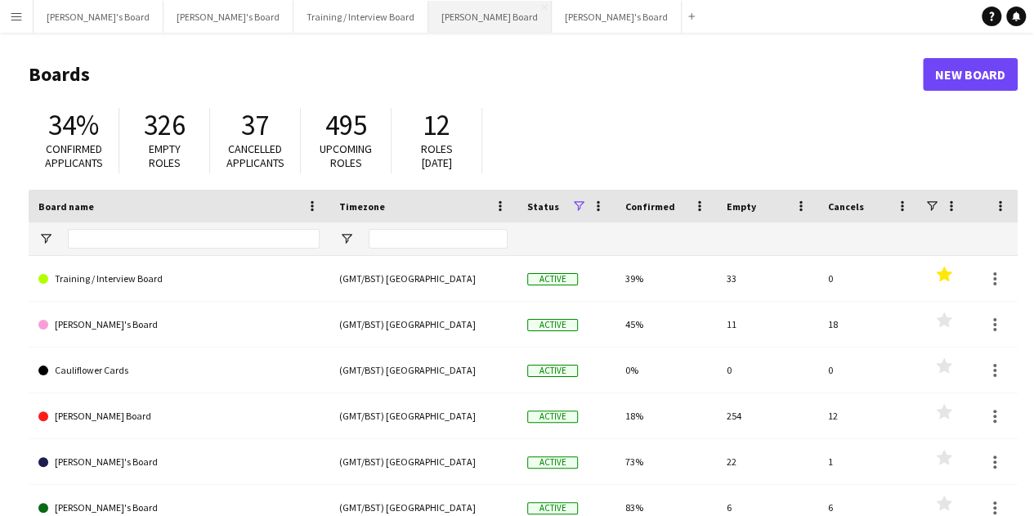
click at [428, 28] on button "[PERSON_NAME] Board Close" at bounding box center [489, 17] width 123 height 32
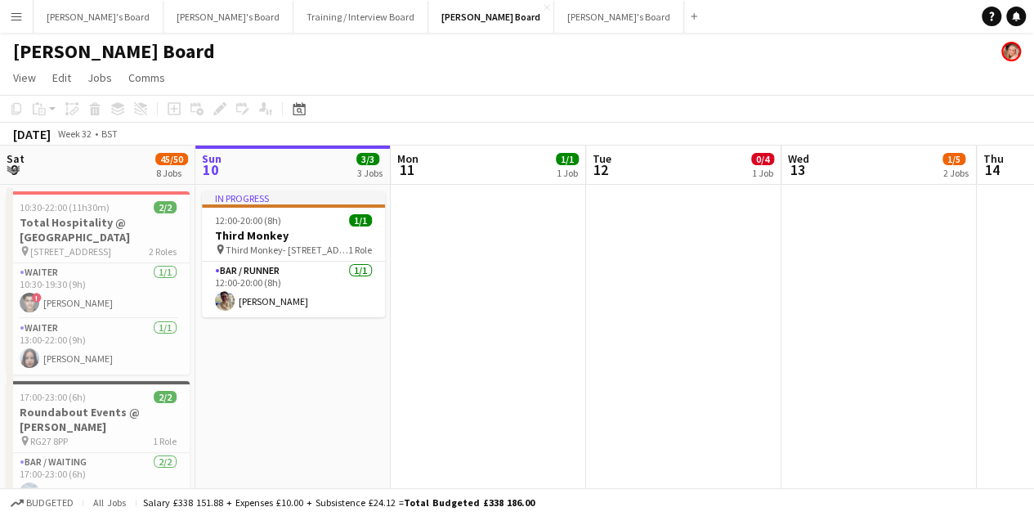
scroll to position [0, 436]
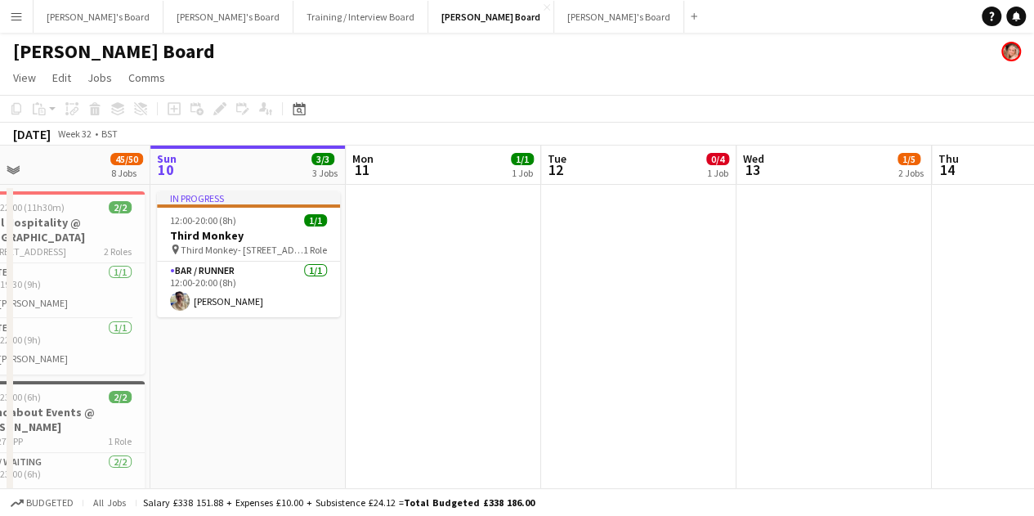
drag, startPoint x: 557, startPoint y: 346, endPoint x: 527, endPoint y: 354, distance: 31.3
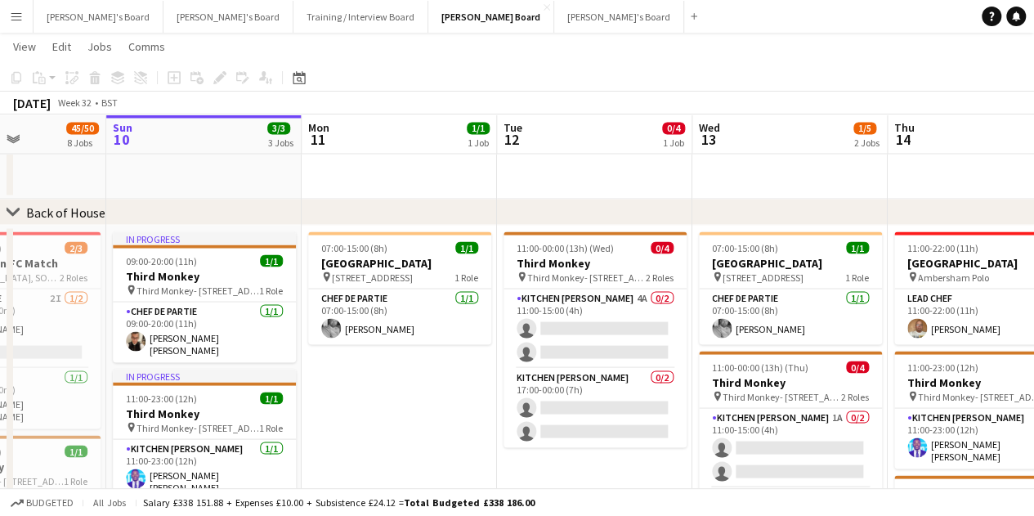
scroll to position [0, 486]
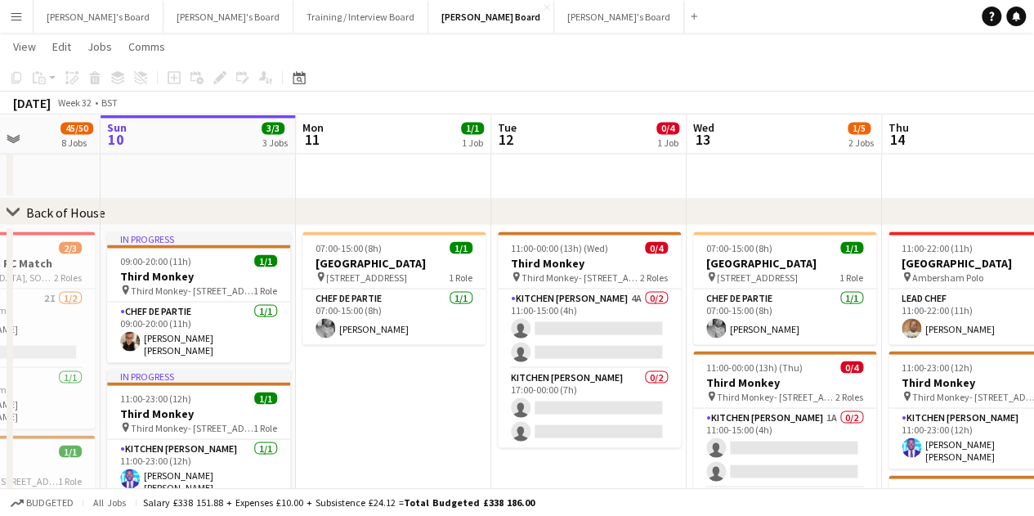
drag, startPoint x: 523, startPoint y: 351, endPoint x: 473, endPoint y: 350, distance: 49.9
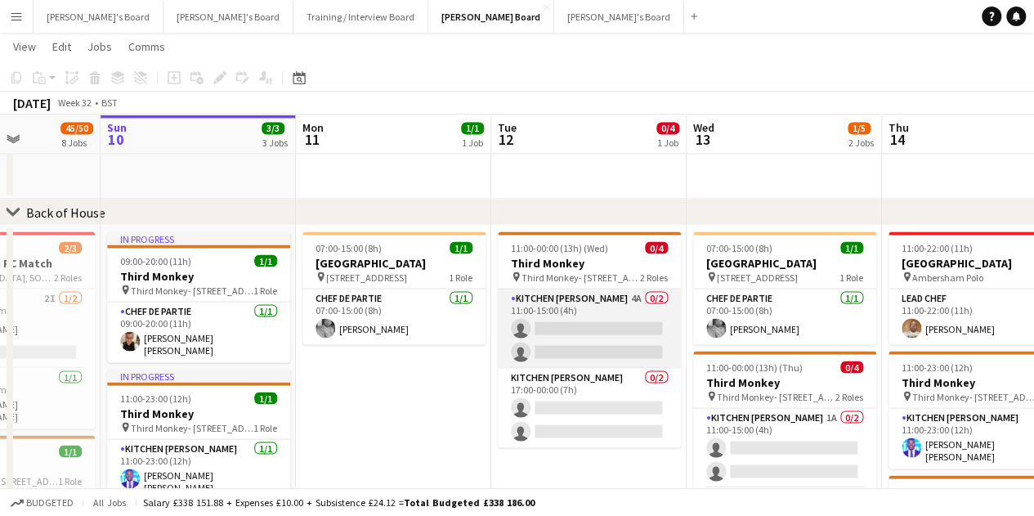
click at [572, 350] on app-card-role "Kitchen [PERSON_NAME] 4A 0/2 11:00-15:00 (4h) single-neutral-actions single-neu…" at bounding box center [589, 328] width 183 height 79
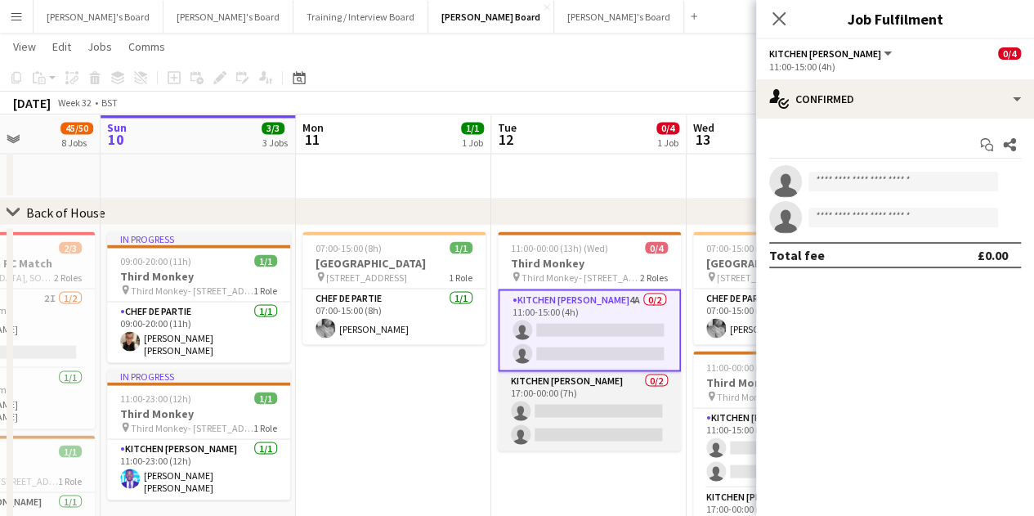
click at [582, 406] on app-card-role "Kitchen [PERSON_NAME] 0/2 17:00-00:00 (7h) single-neutral-actions single-neutra…" at bounding box center [589, 410] width 183 height 79
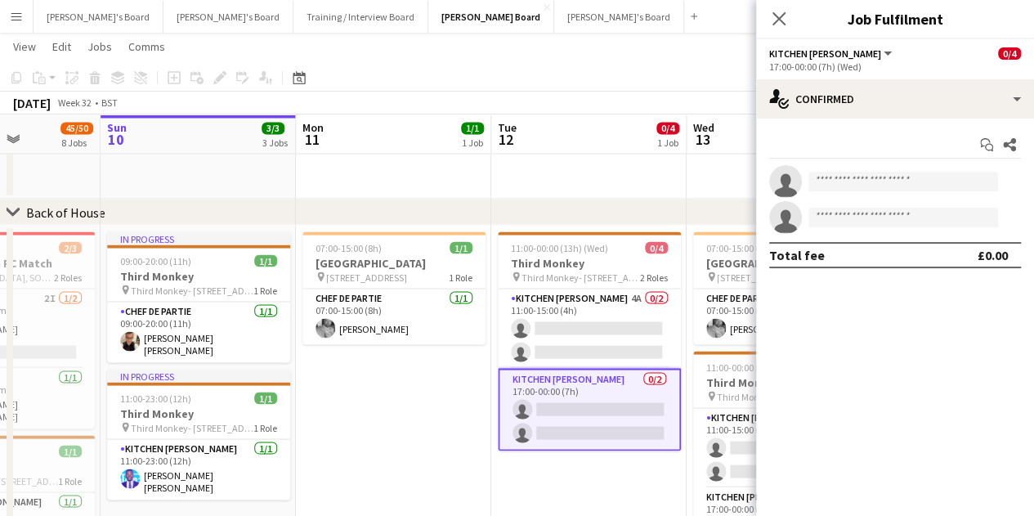
click at [893, 123] on div "Start chat Share single-neutral-actions single-neutral-actions Total fee £0.00" at bounding box center [895, 200] width 278 height 163
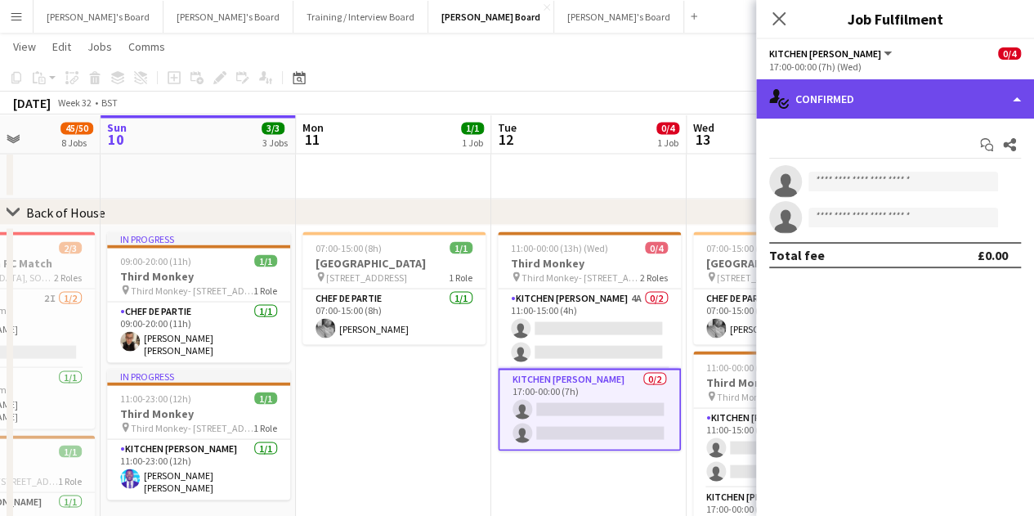
click at [894, 107] on div "single-neutral-actions-check-2 Confirmed" at bounding box center [895, 98] width 278 height 39
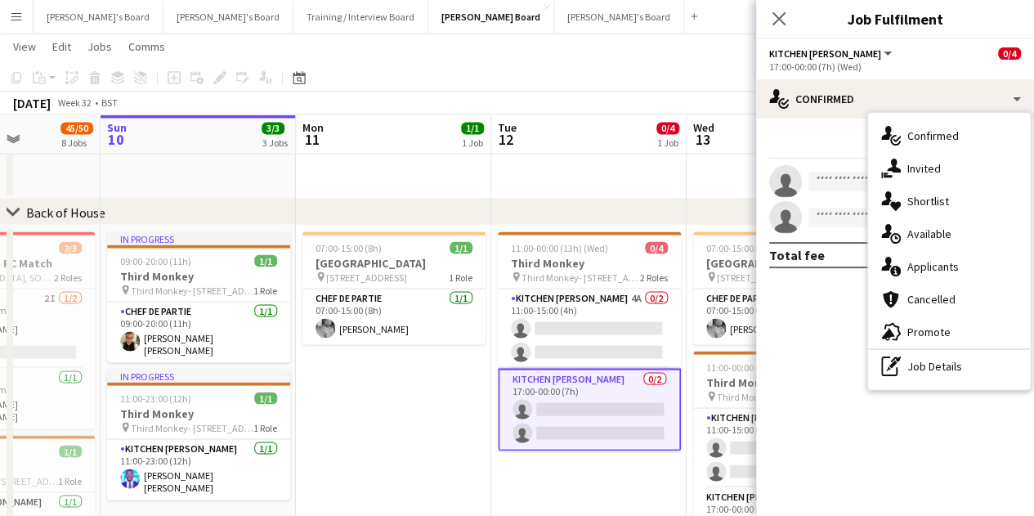
drag, startPoint x: 905, startPoint y: 379, endPoint x: 906, endPoint y: 370, distance: 9.8
click at [906, 377] on div "pen-write Job Details" at bounding box center [949, 366] width 162 height 33
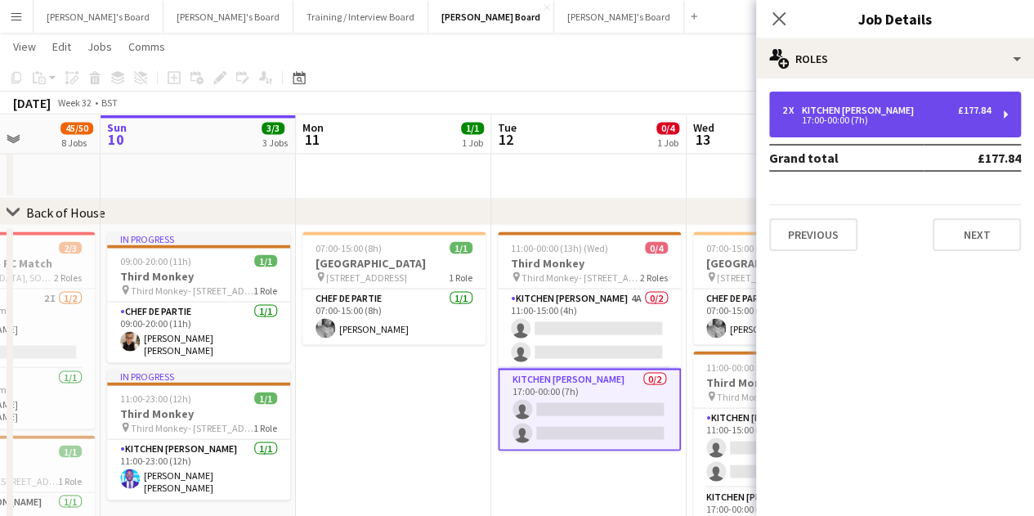
click at [850, 124] on div "17:00-00:00 (7h)" at bounding box center [886, 120] width 208 height 8
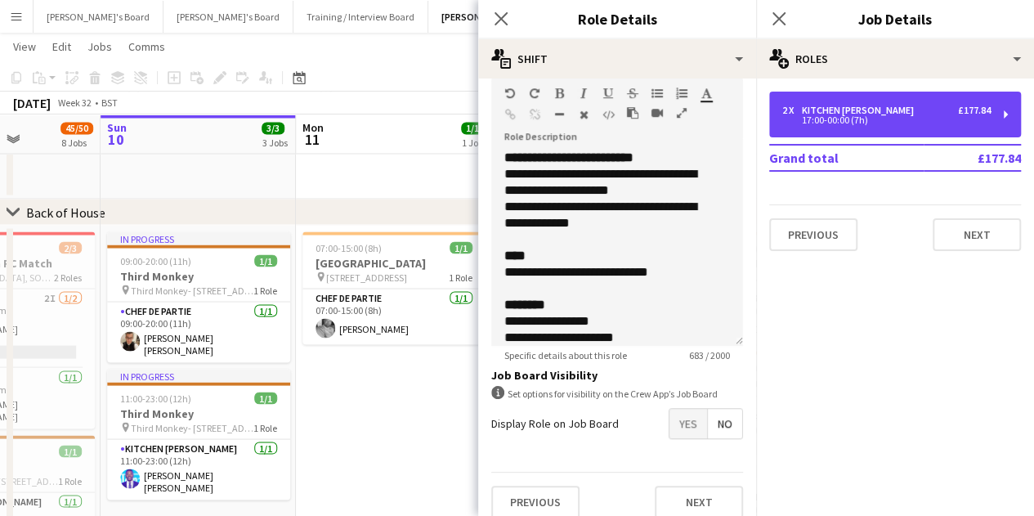
scroll to position [507, 0]
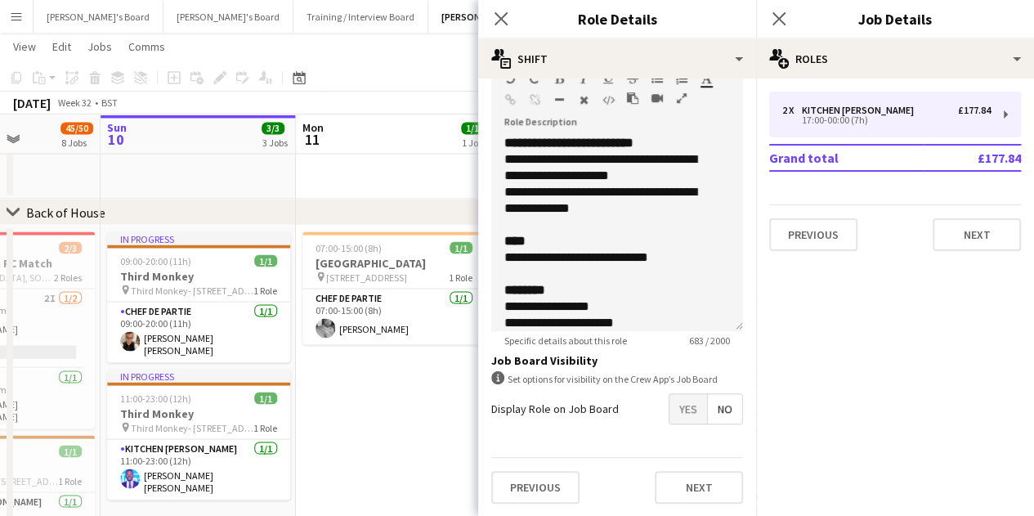
click at [670, 405] on span "Yes" at bounding box center [689, 408] width 38 height 29
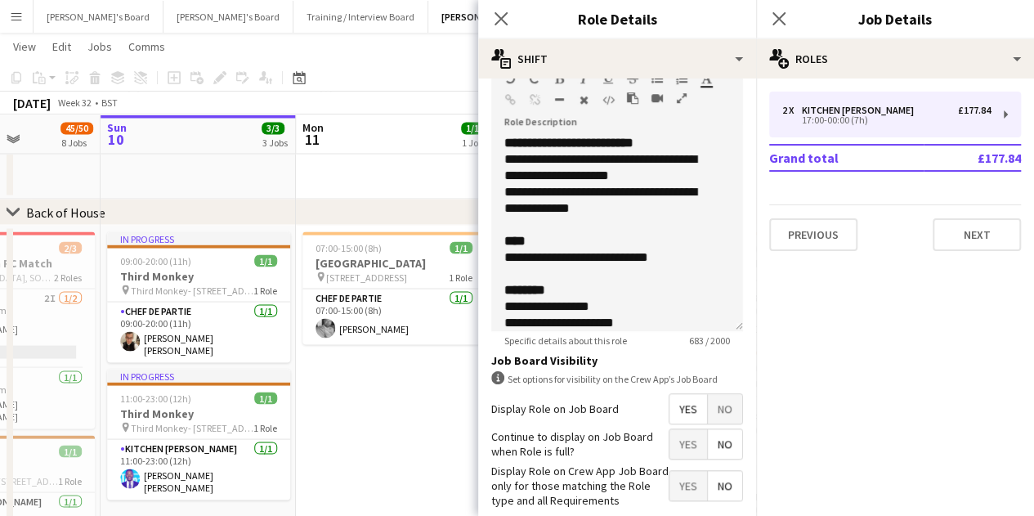
click at [385, 386] on app-date-cell "07:00-15:00 (8h) 1/1 [GEOGRAPHIC_DATA] pin Woking, GU21 4YH 1 Role Chef de Part…" at bounding box center [393, 474] width 195 height 498
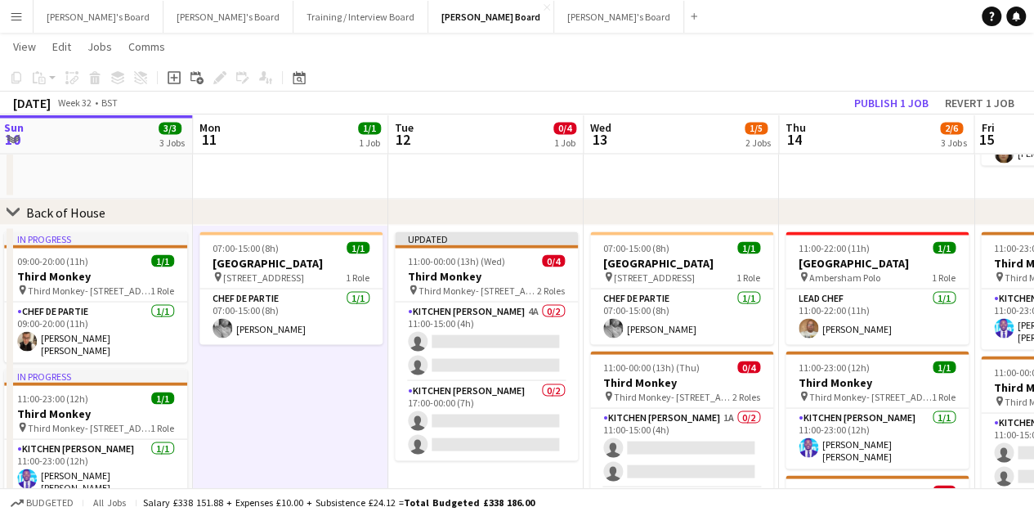
drag, startPoint x: 523, startPoint y: 401, endPoint x: 433, endPoint y: 393, distance: 90.2
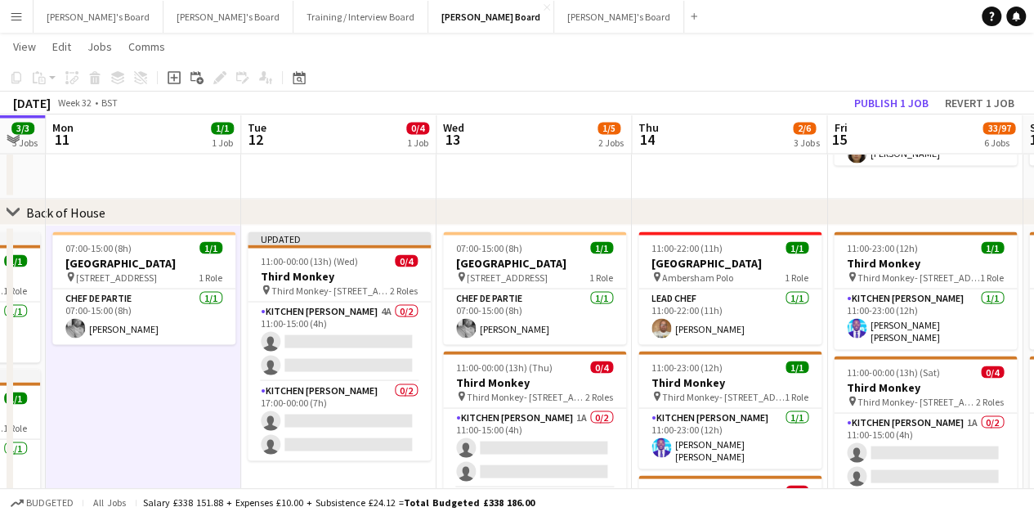
scroll to position [0, 741]
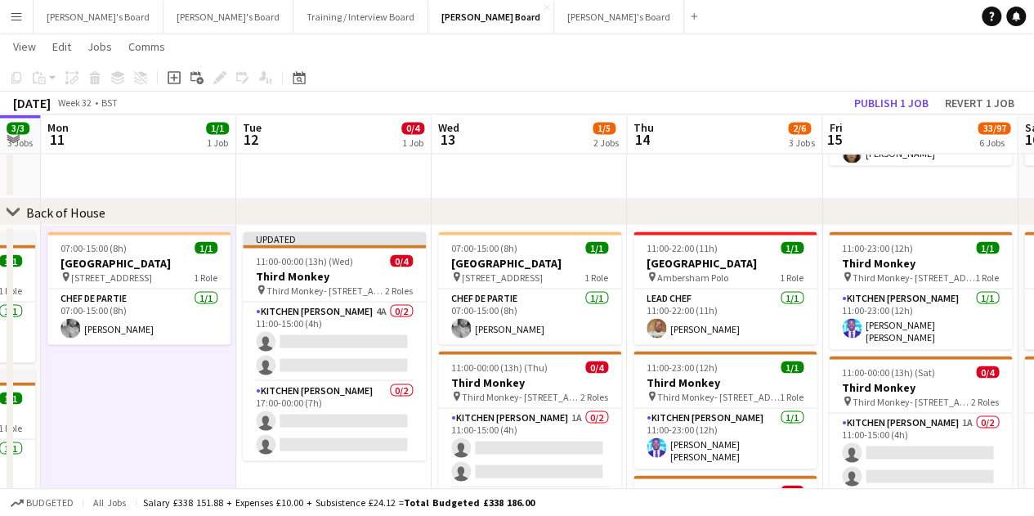
drag, startPoint x: 687, startPoint y: 459, endPoint x: 643, endPoint y: 449, distance: 44.4
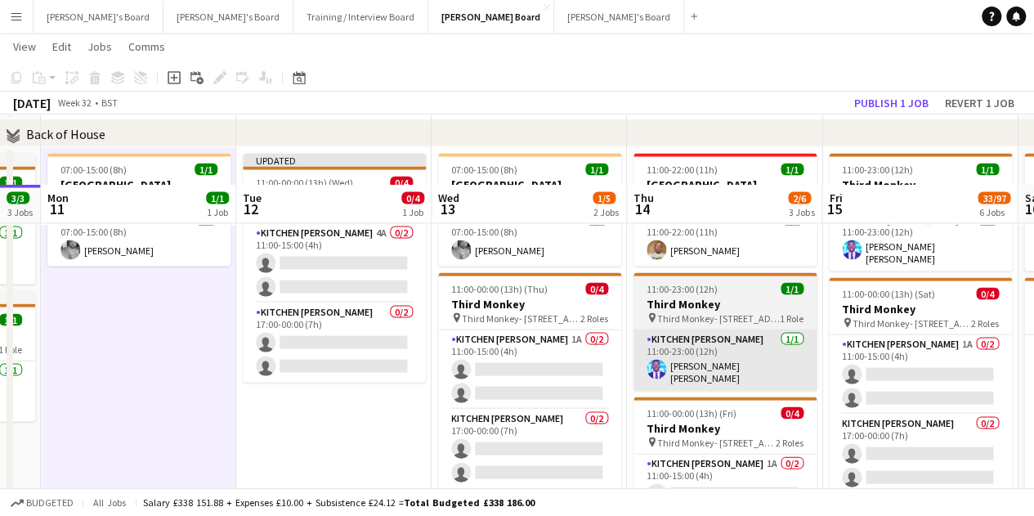
scroll to position [1635, 0]
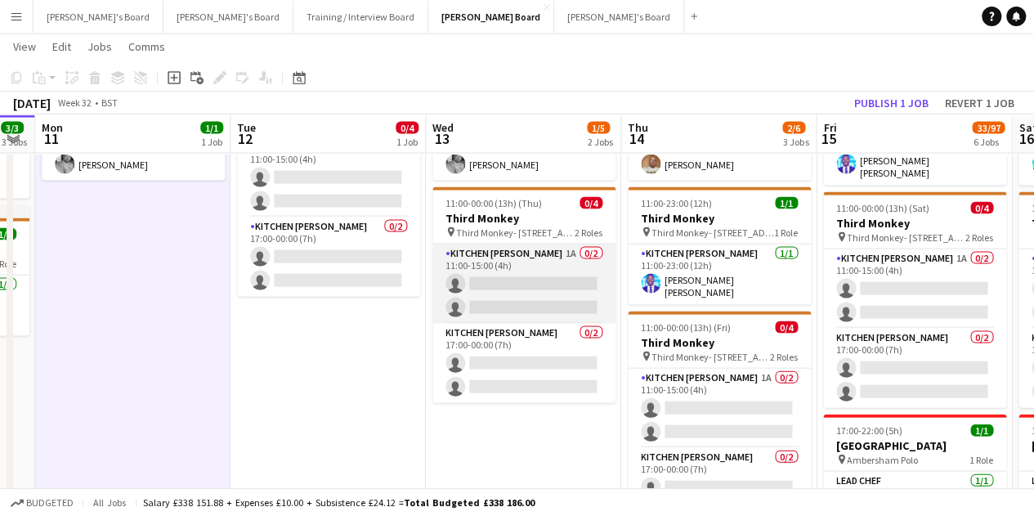
click at [518, 322] on app-card-role "Kitchen [PERSON_NAME] 1A 0/2 11:00-15:00 (4h) single-neutral-actions single-neu…" at bounding box center [524, 283] width 183 height 79
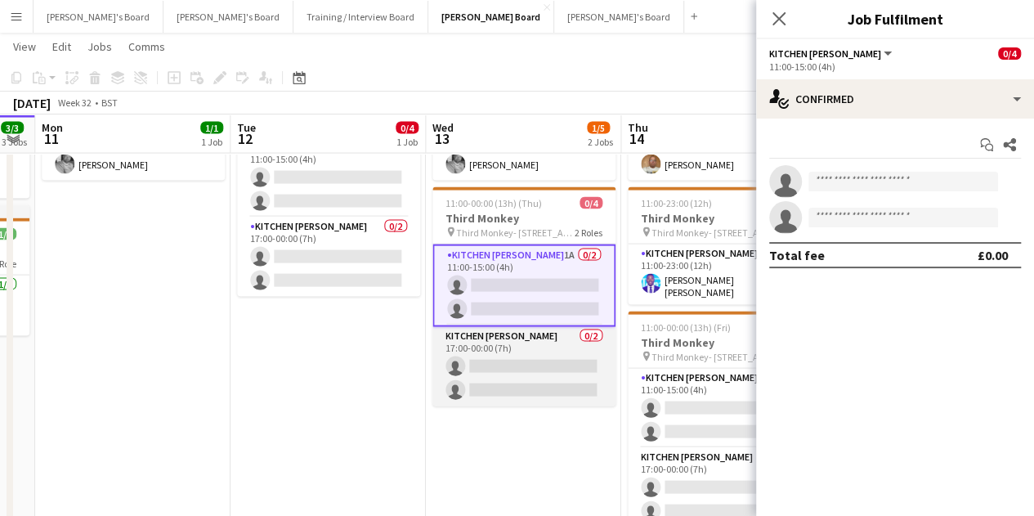
click at [521, 362] on app-card-role "Kitchen [PERSON_NAME] 0/2 17:00-00:00 (7h) single-neutral-actions single-neutra…" at bounding box center [524, 366] width 183 height 79
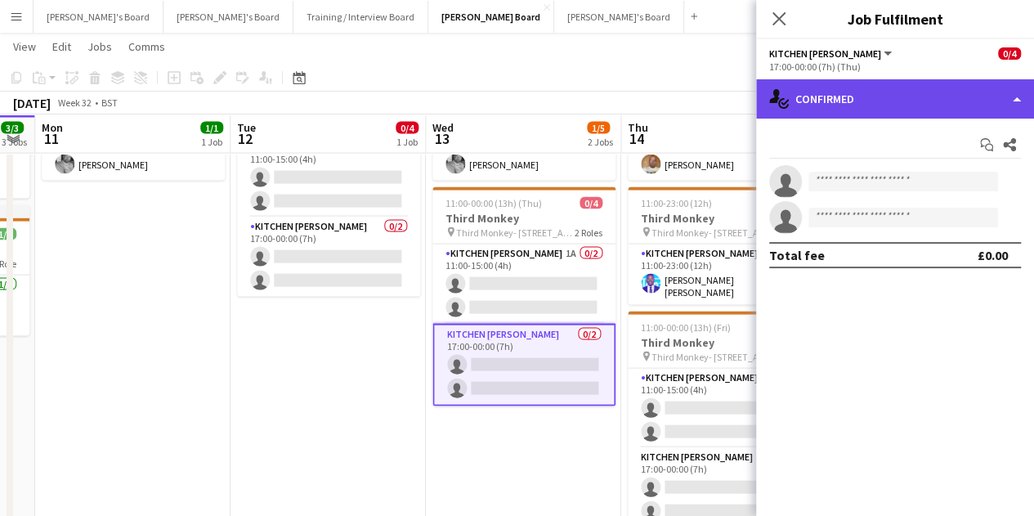
click at [903, 109] on div "single-neutral-actions-check-2 Confirmed" at bounding box center [895, 98] width 278 height 39
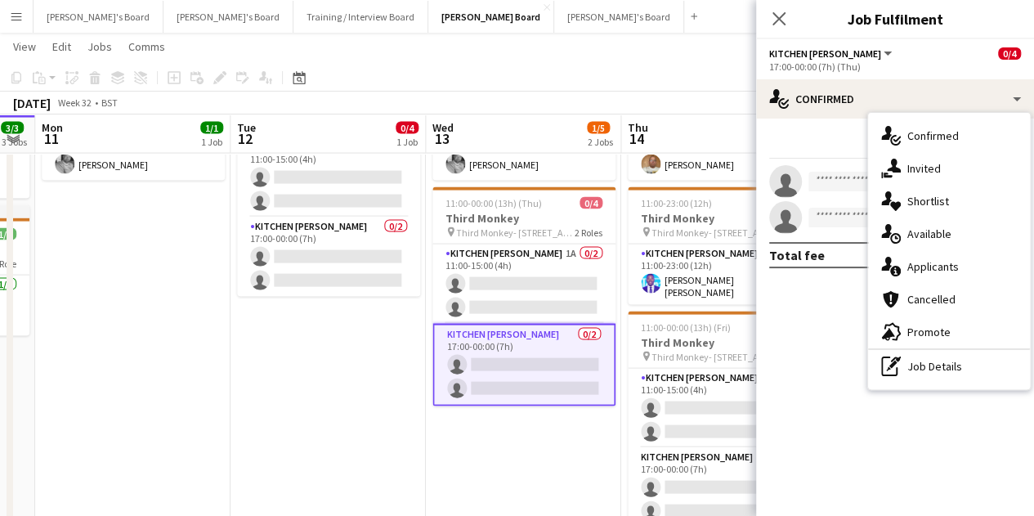
click at [986, 370] on div "pen-write Job Details" at bounding box center [949, 366] width 162 height 33
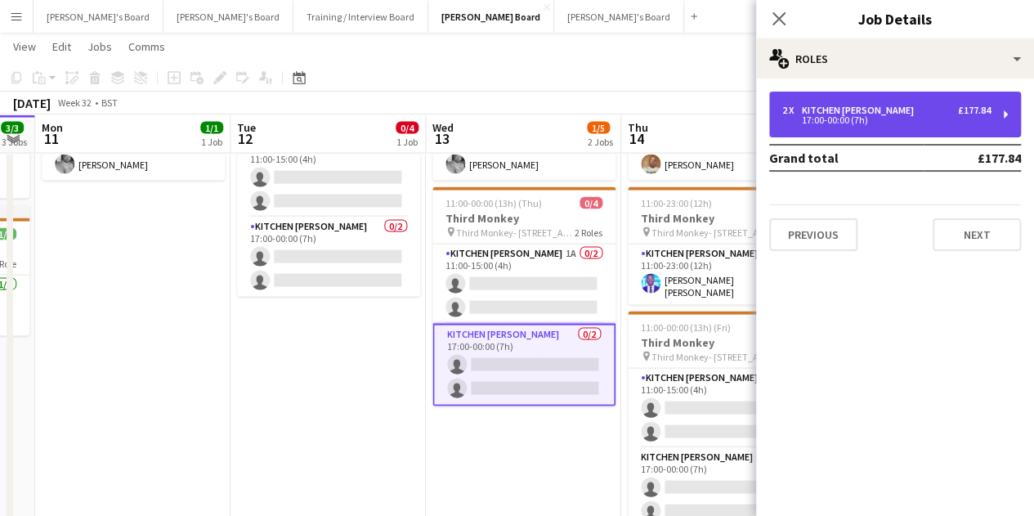
click at [908, 108] on div "2 x Kitchen [PERSON_NAME] £177.84" at bounding box center [886, 110] width 208 height 11
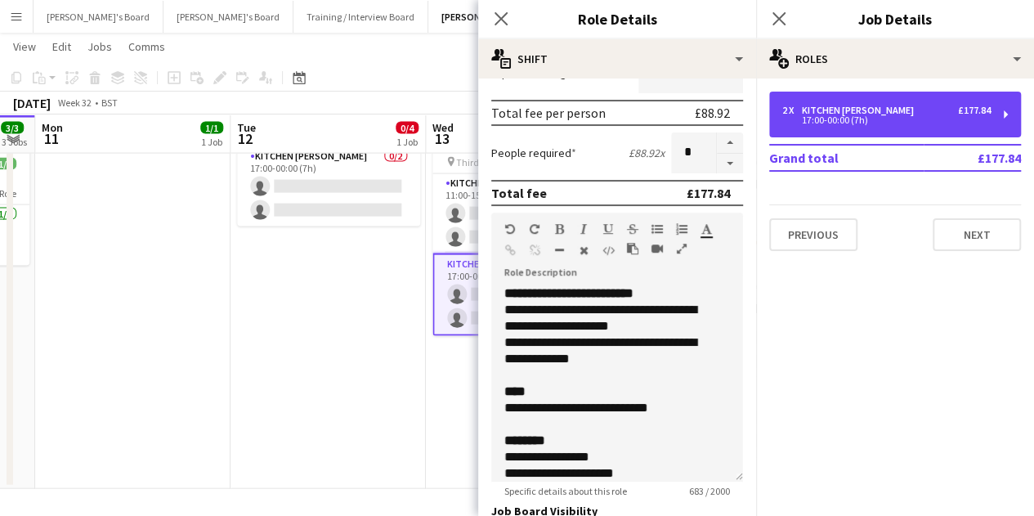
scroll to position [491, 0]
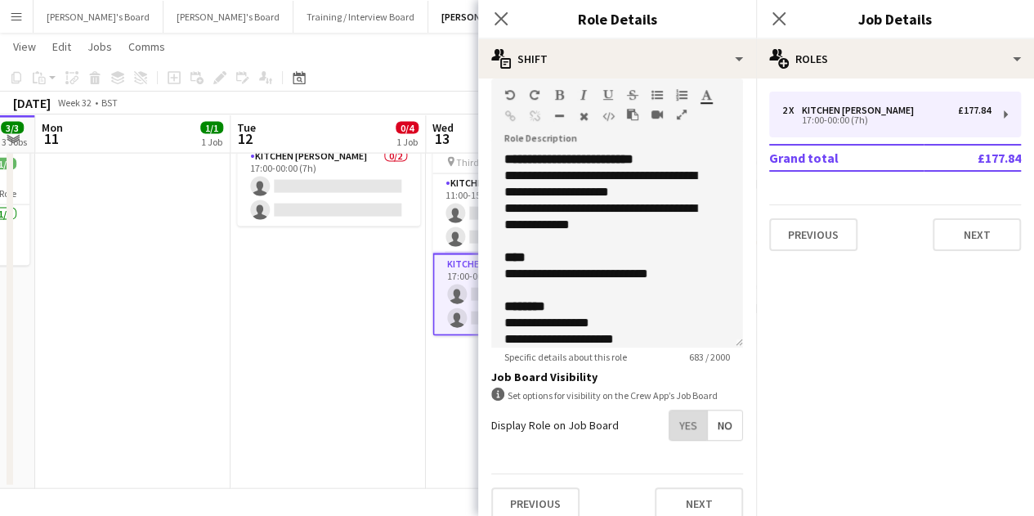
click at [675, 415] on span "Yes" at bounding box center [689, 424] width 38 height 29
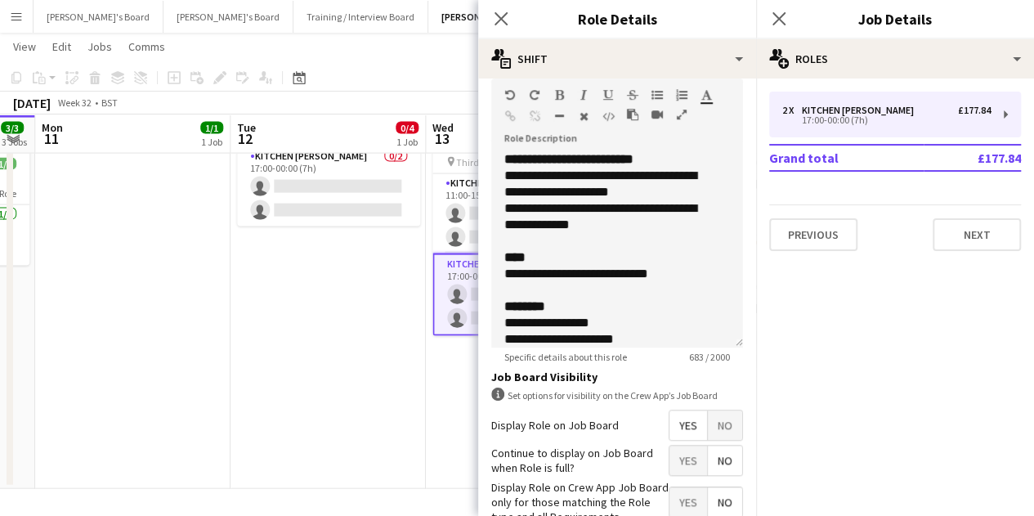
click at [361, 351] on app-date-cell "Updated 11:00-00:00 (13h) (Wed) 0/4 Third Monkey pin Third Monkey- 46 South St …" at bounding box center [328, 240] width 195 height 498
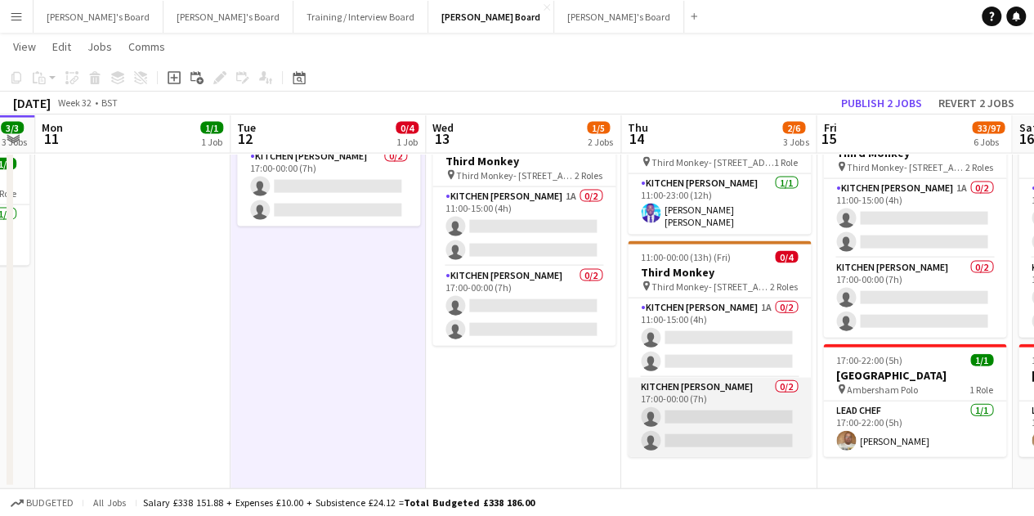
click at [699, 416] on app-card-role "Kitchen [PERSON_NAME] 0/2 17:00-00:00 (7h) single-neutral-actions single-neutra…" at bounding box center [719, 417] width 183 height 79
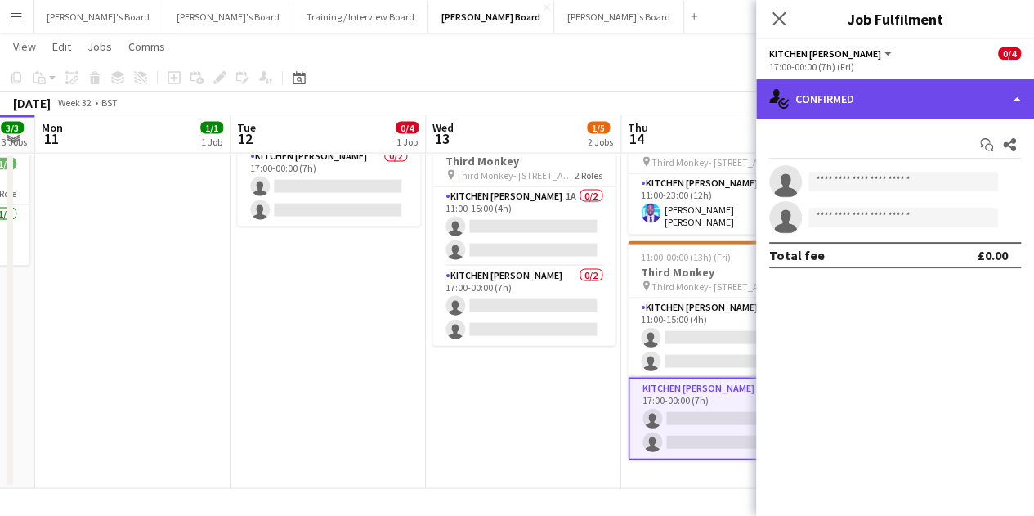
click at [903, 105] on div "single-neutral-actions-check-2 Confirmed" at bounding box center [895, 98] width 278 height 39
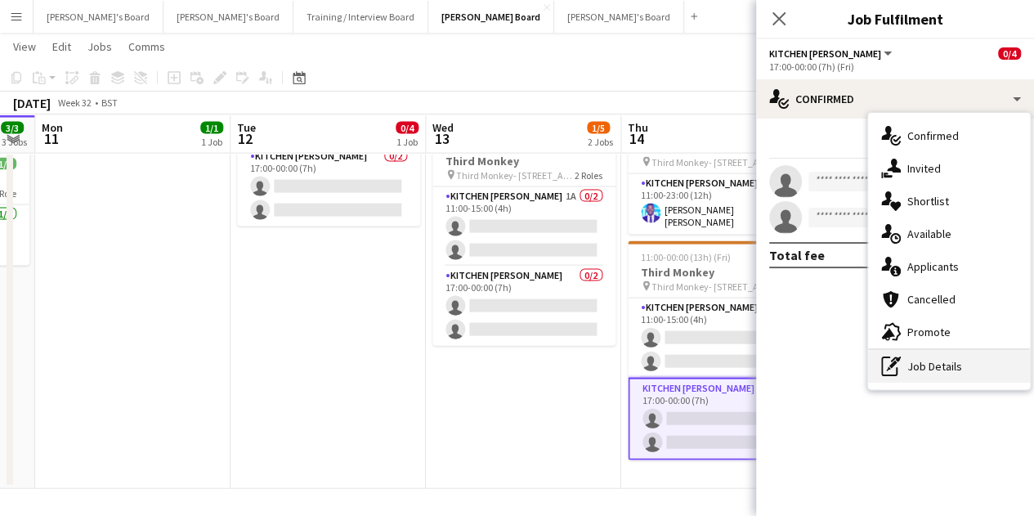
click at [941, 379] on div "pen-write Job Details" at bounding box center [949, 366] width 162 height 33
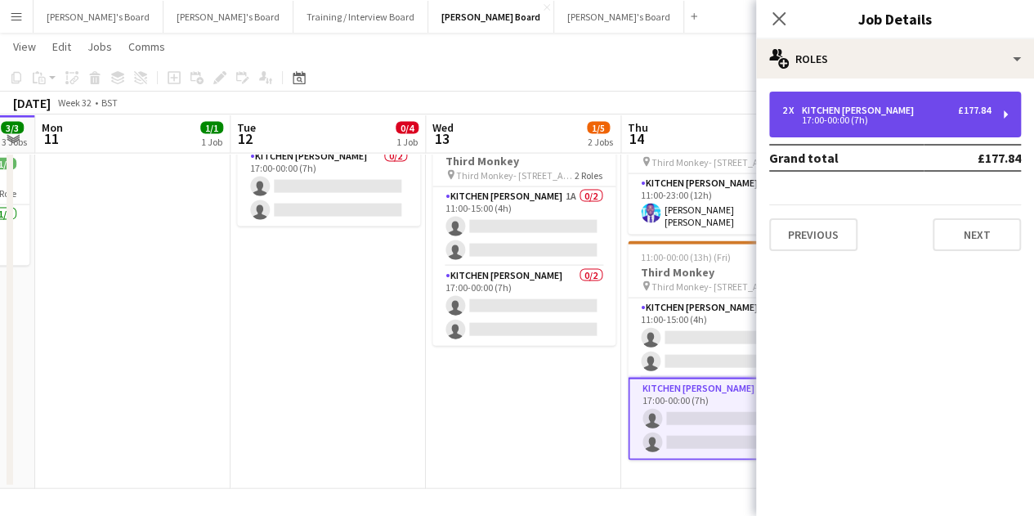
click at [860, 112] on div "Kitchen [PERSON_NAME]" at bounding box center [861, 110] width 119 height 11
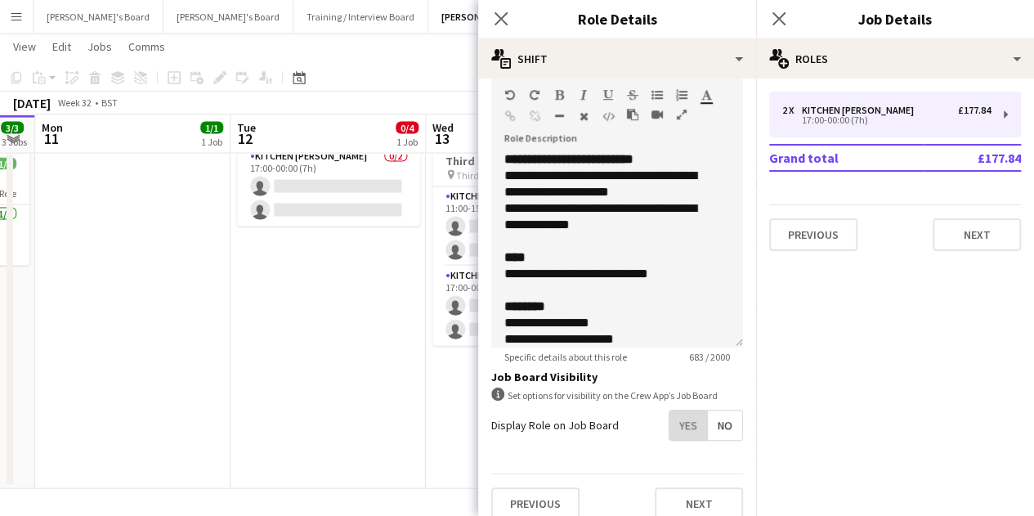
click at [677, 419] on span "Yes" at bounding box center [689, 424] width 38 height 29
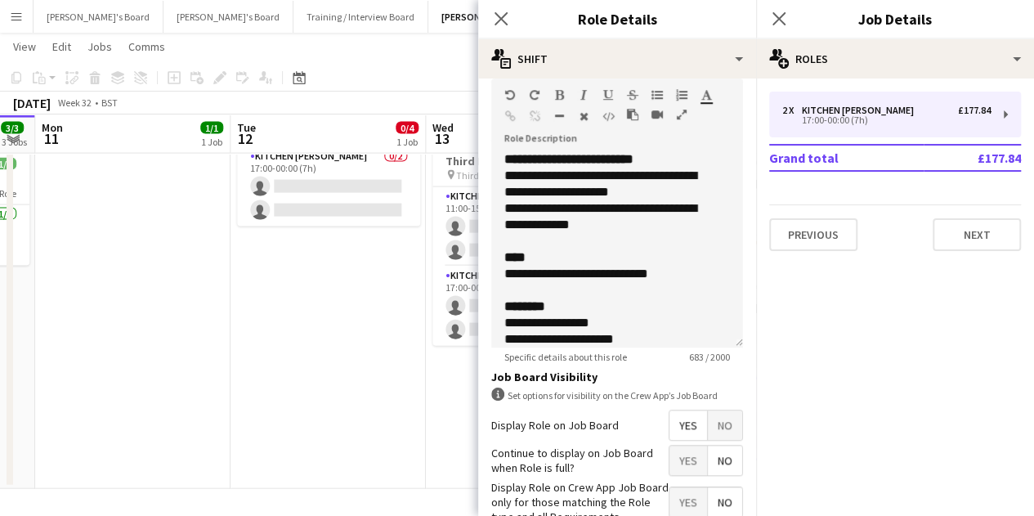
click at [326, 328] on app-date-cell "Updated 11:00-00:00 (13h) (Wed) 0/4 Third Monkey pin Third Monkey- 46 South St …" at bounding box center [328, 240] width 195 height 498
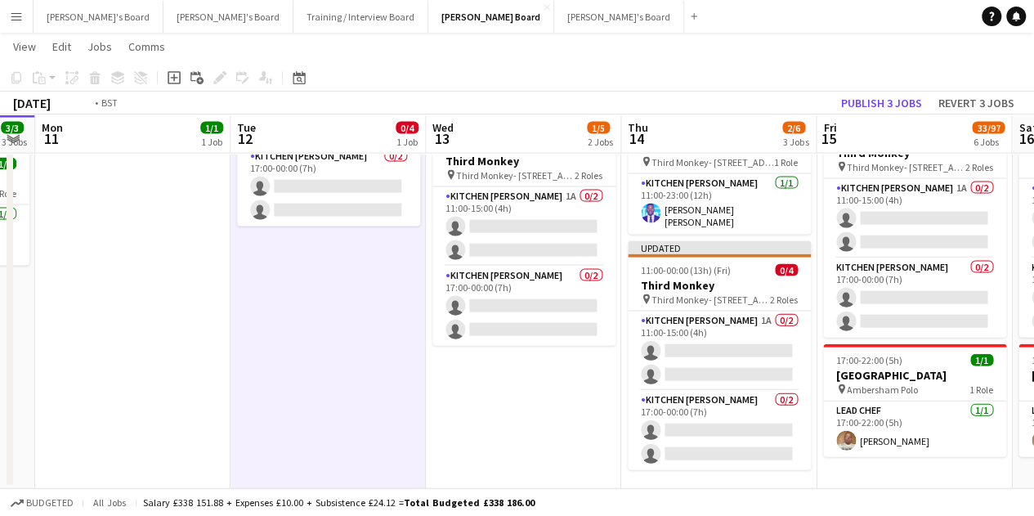
scroll to position [0, 506]
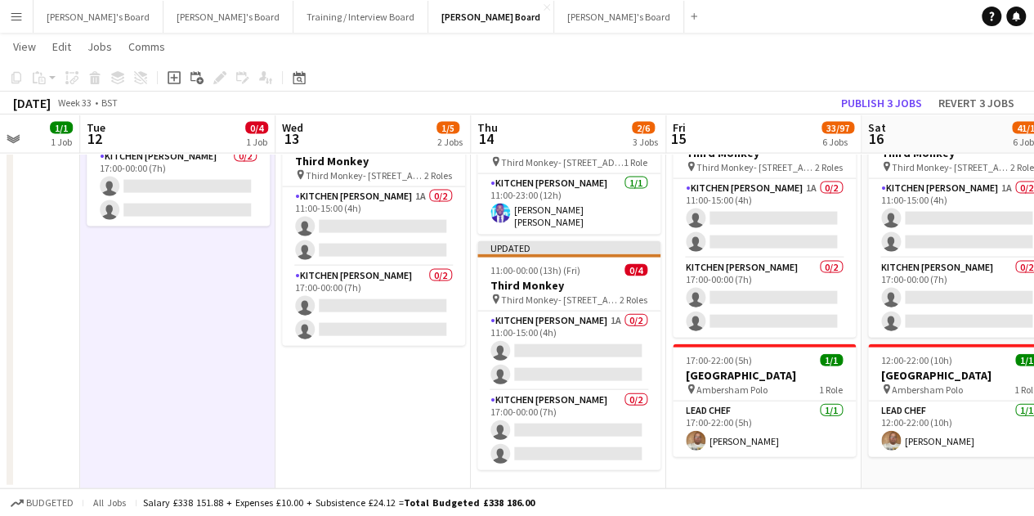
drag, startPoint x: 832, startPoint y: 284, endPoint x: 721, endPoint y: 268, distance: 112.3
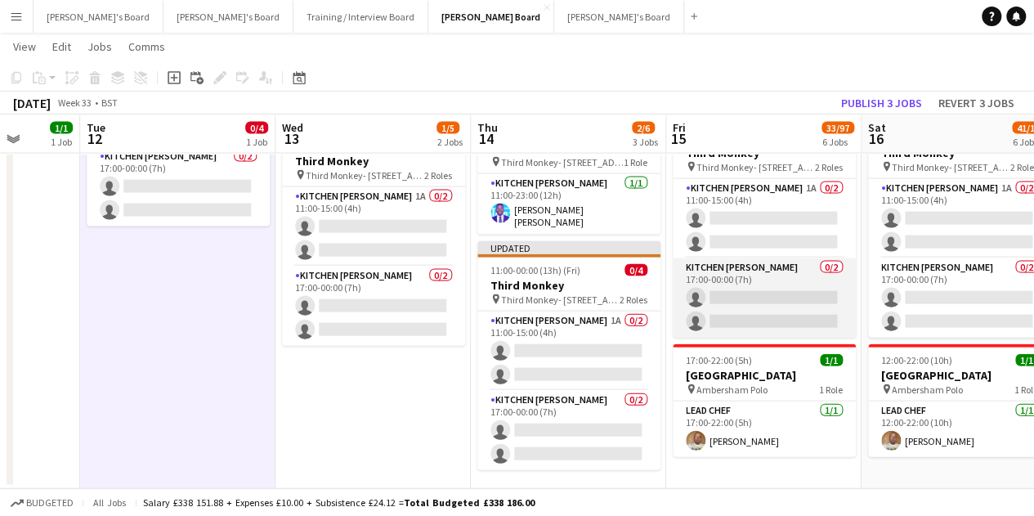
click at [761, 291] on app-card-role "Kitchen [PERSON_NAME] 0/2 17:00-00:00 (7h) single-neutral-actions single-neutra…" at bounding box center [764, 297] width 183 height 79
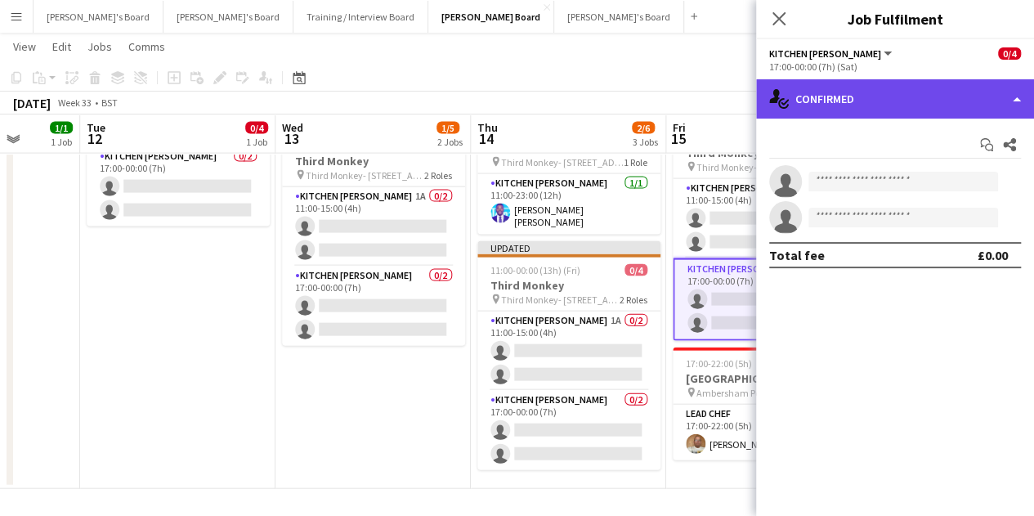
click at [889, 101] on div "single-neutral-actions-check-2 Confirmed" at bounding box center [895, 98] width 278 height 39
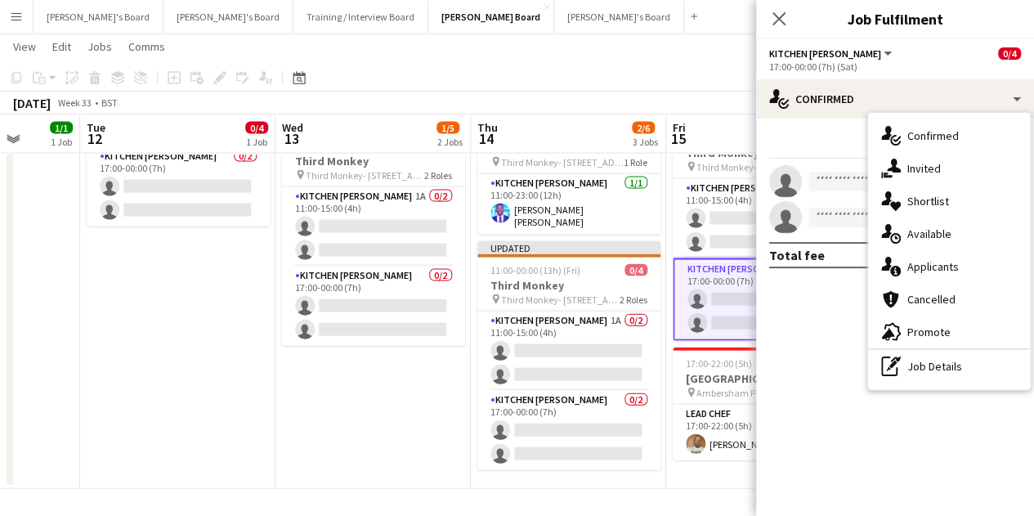
click at [933, 367] on div "pen-write Job Details" at bounding box center [949, 366] width 162 height 33
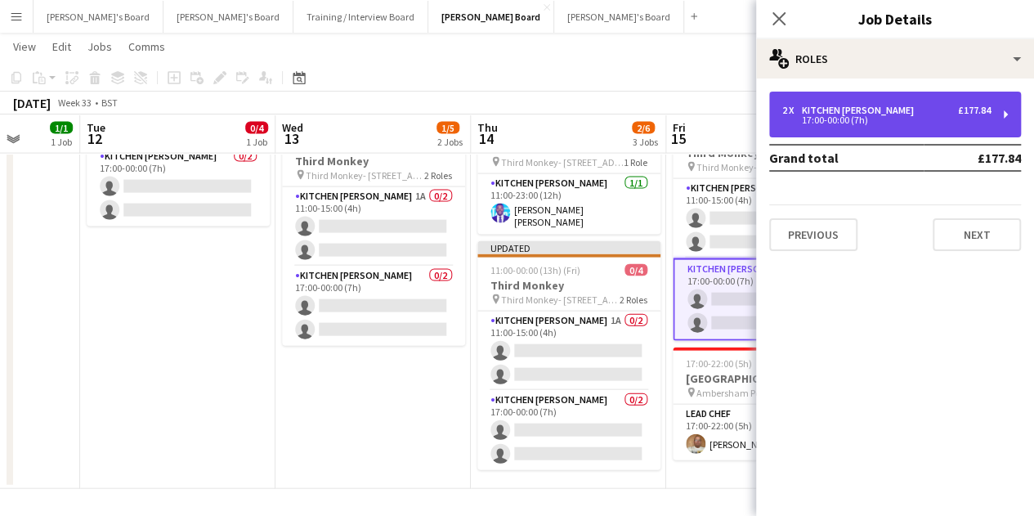
click at [882, 103] on div "2 x Kitchen [PERSON_NAME] £177.84 17:00-00:00 (7h)" at bounding box center [895, 115] width 252 height 46
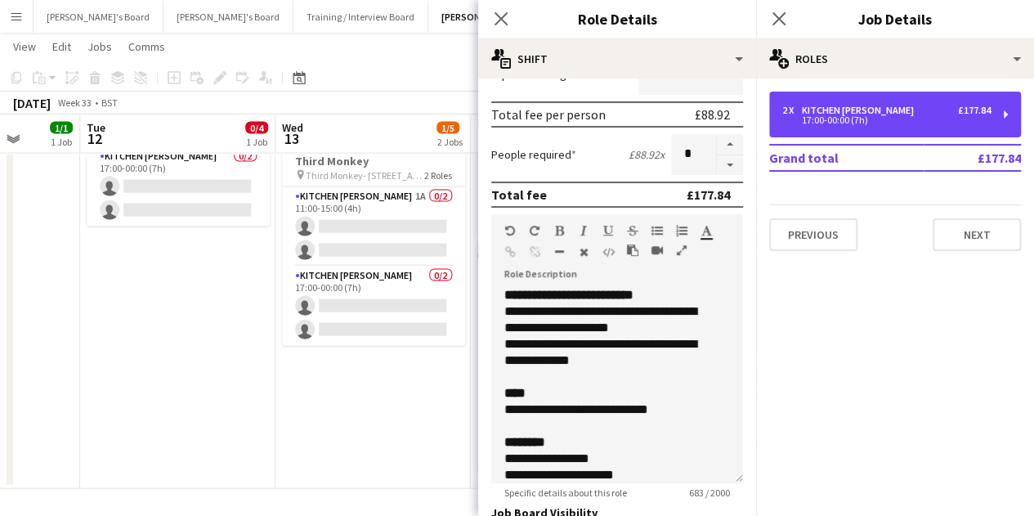
scroll to position [491, 0]
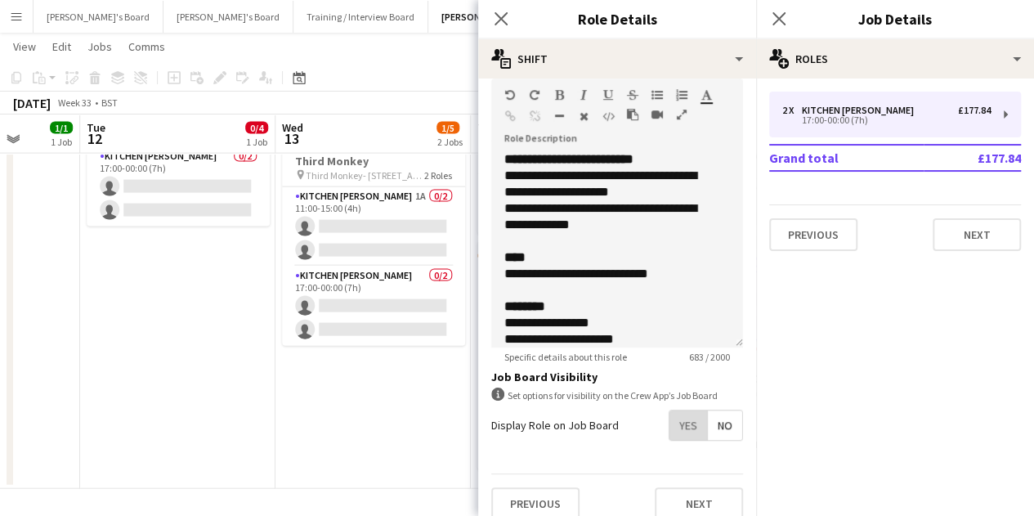
click at [686, 437] on span "Yes" at bounding box center [689, 424] width 38 height 29
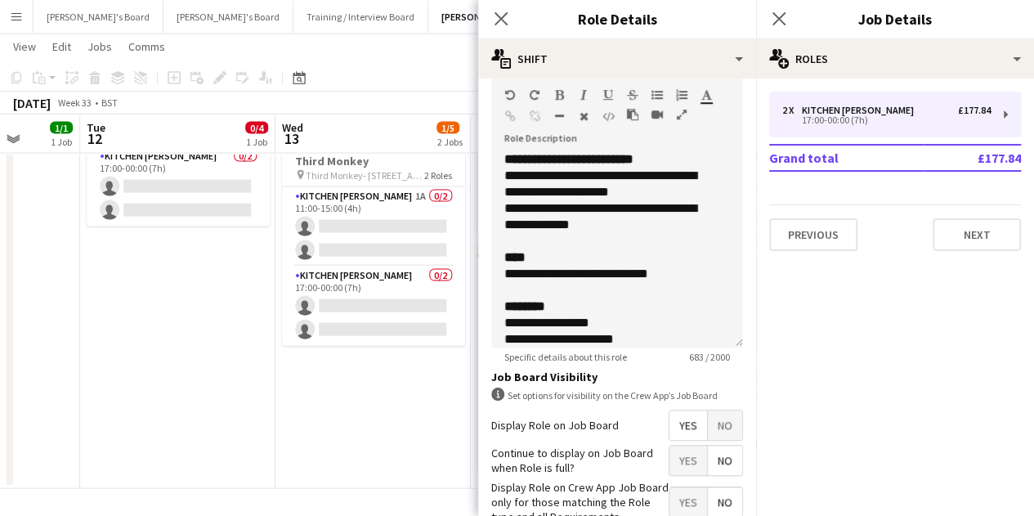
click at [412, 388] on app-date-cell "07:00-15:00 (8h) 1/1 [GEOGRAPHIC_DATA] pin Woking, GU21 4YH 1 Role Chef de Part…" at bounding box center [373, 240] width 195 height 498
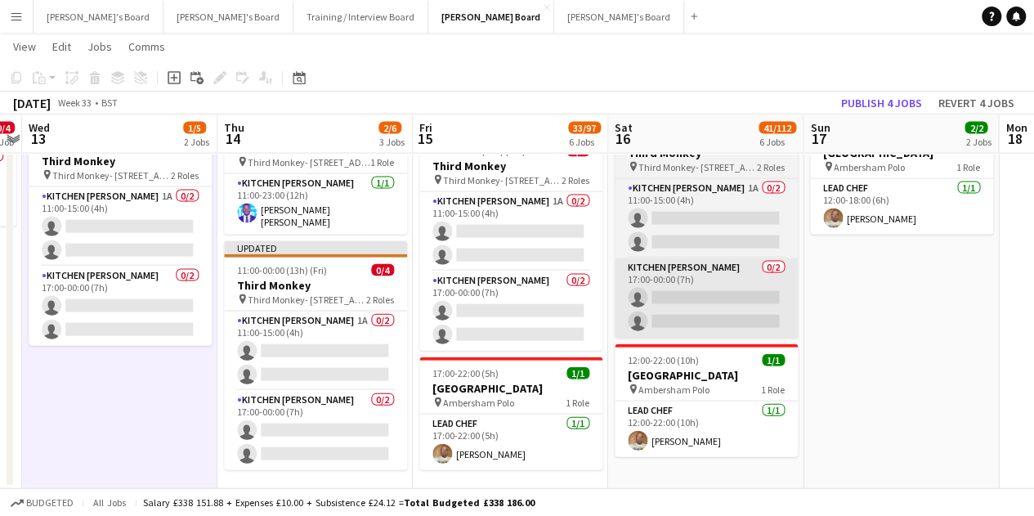
drag, startPoint x: 916, startPoint y: 264, endPoint x: 707, endPoint y: 254, distance: 208.7
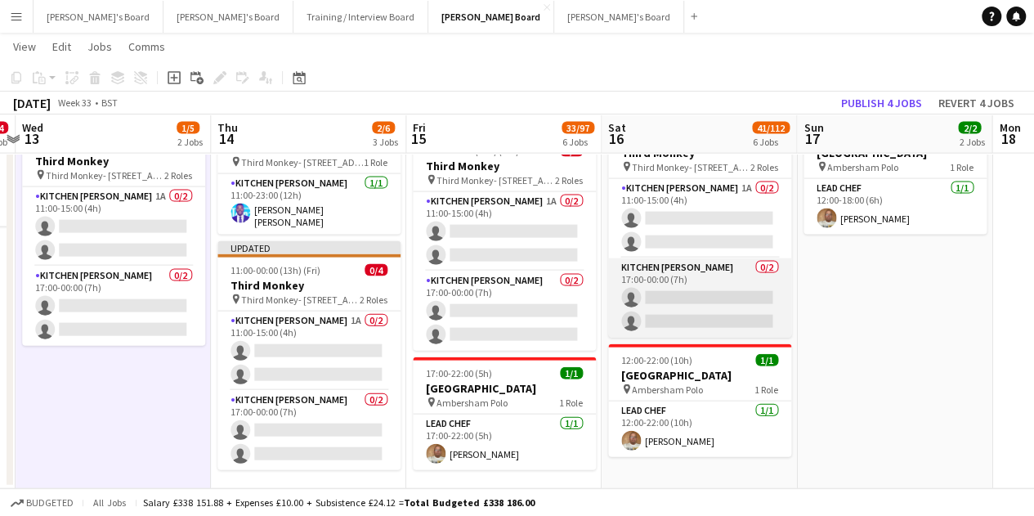
click at [733, 269] on app-card-role "Kitchen [PERSON_NAME] 0/2 17:00-00:00 (7h) single-neutral-actions single-neutra…" at bounding box center [699, 297] width 183 height 79
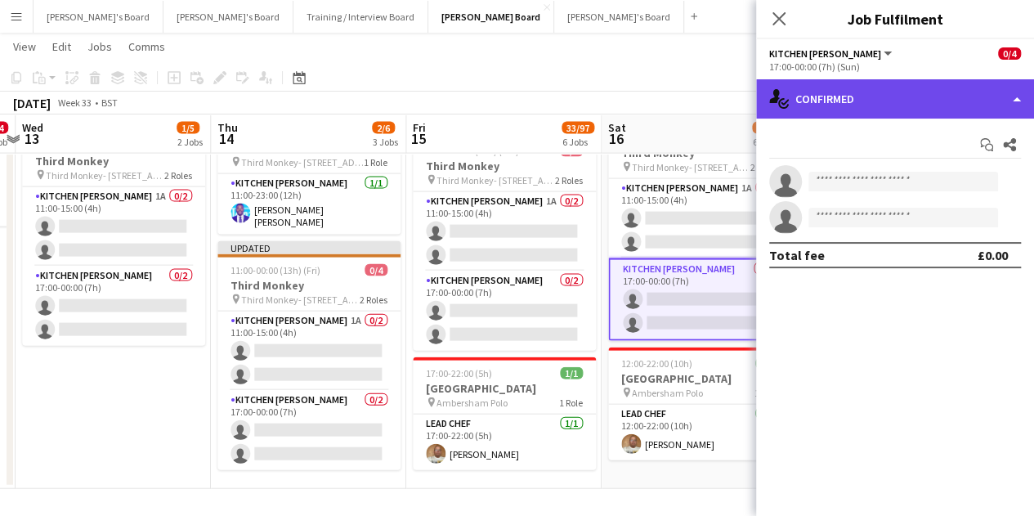
click at [966, 97] on div "single-neutral-actions-check-2 Confirmed" at bounding box center [895, 98] width 278 height 39
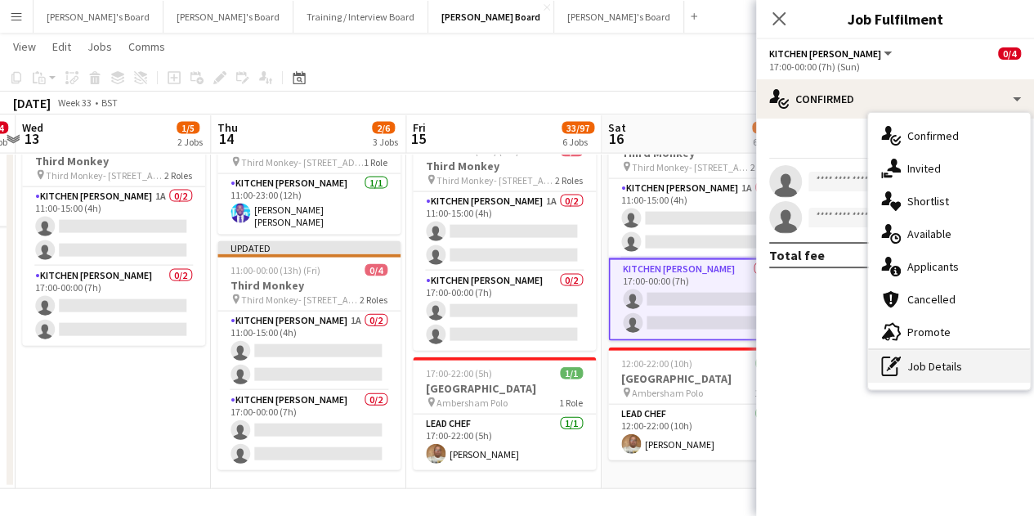
click at [973, 381] on div "pen-write Job Details" at bounding box center [949, 366] width 162 height 33
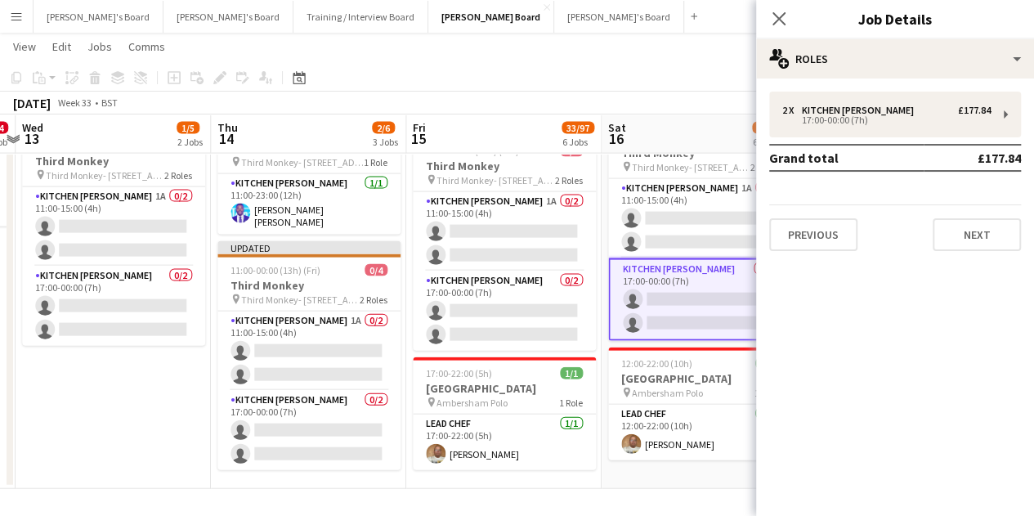
click at [901, 137] on div "2 x Kitchen [PERSON_NAME] £177.84 17:00-00:00 (7h) Grand total £177.84 Previous…" at bounding box center [895, 171] width 278 height 159
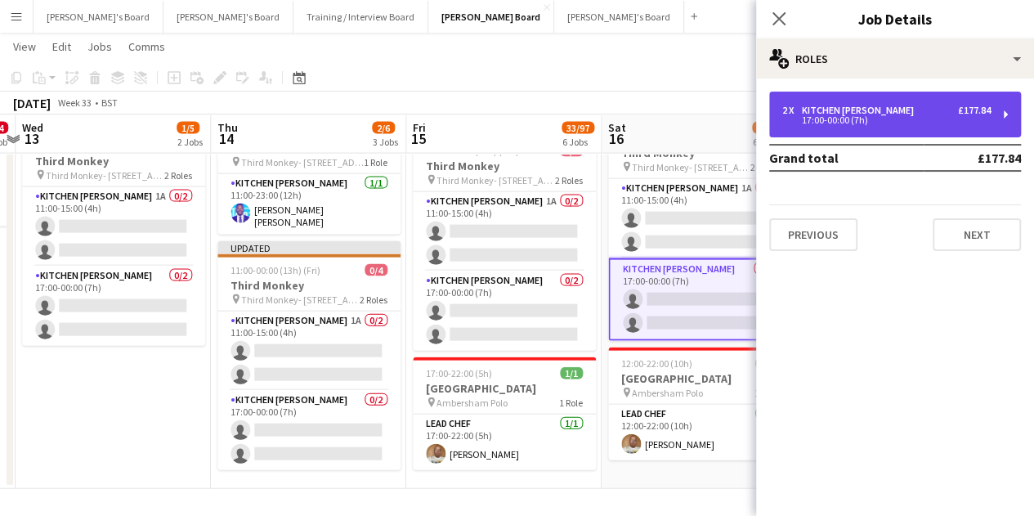
click at [899, 124] on div "2 x Kitchen [PERSON_NAME] £177.84 17:00-00:00 (7h)" at bounding box center [895, 115] width 252 height 46
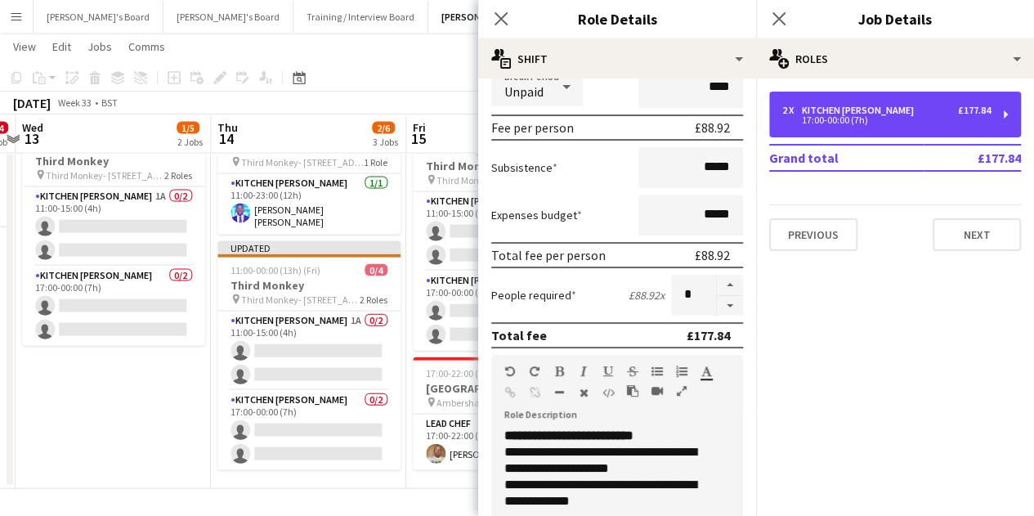
scroll to position [491, 0]
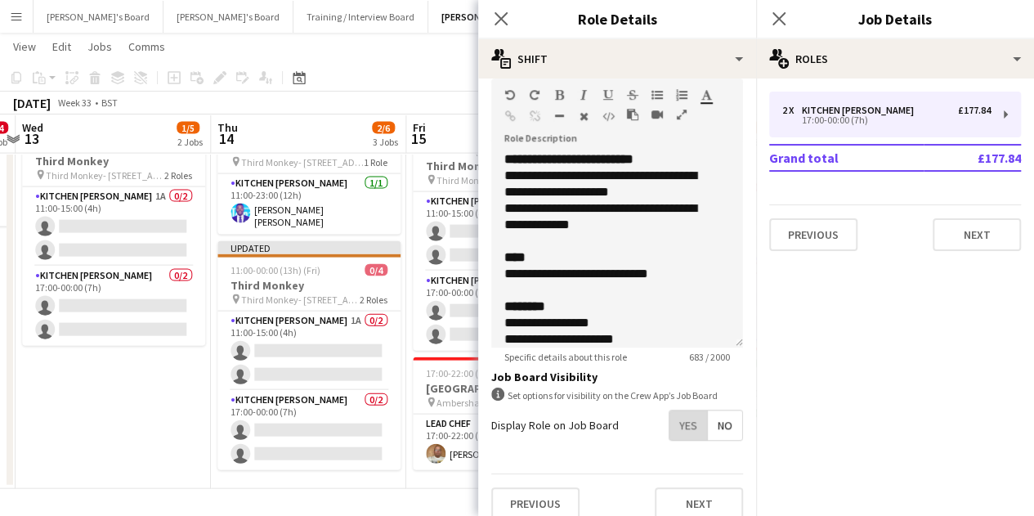
click at [685, 421] on span "Yes" at bounding box center [689, 424] width 38 height 29
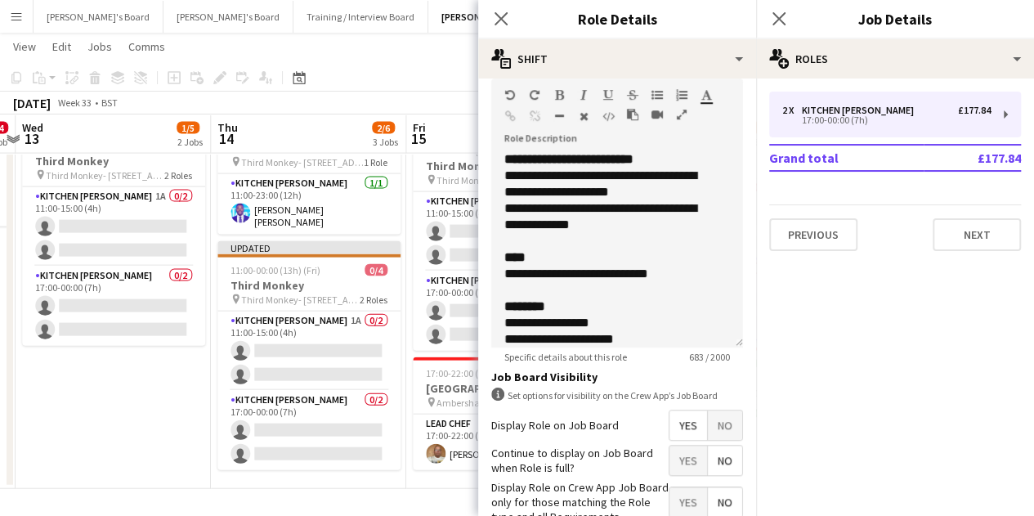
click at [175, 446] on app-date-cell "07:00-15:00 (8h) 1/1 [GEOGRAPHIC_DATA] pin Woking, GU21 4YH 1 Role Chef de Part…" at bounding box center [113, 240] width 195 height 498
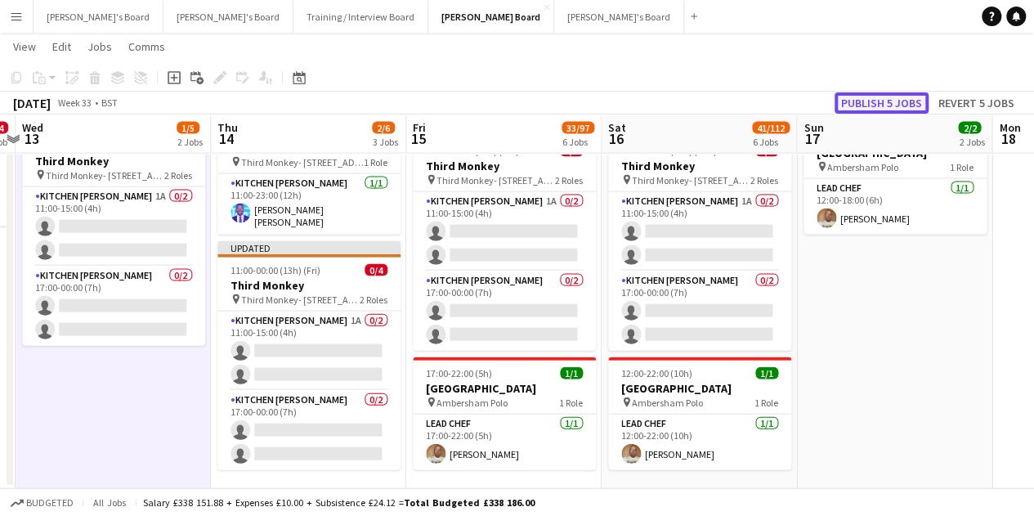
click at [898, 105] on button "Publish 5 jobs" at bounding box center [882, 102] width 94 height 21
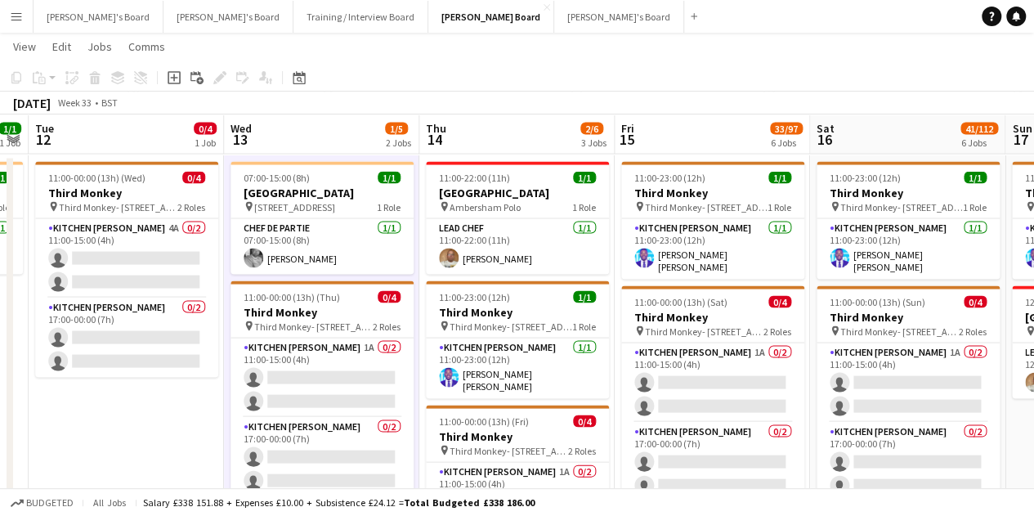
scroll to position [0, 548]
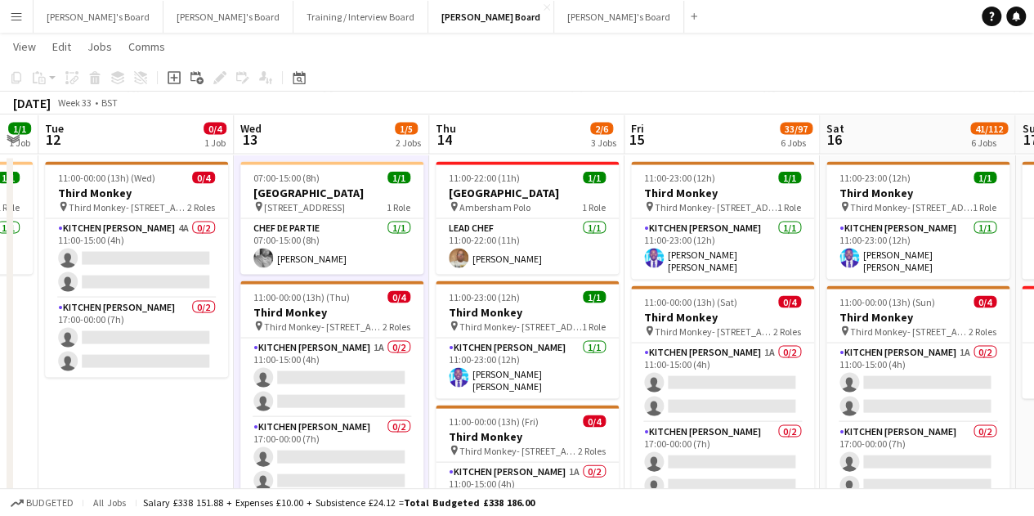
drag, startPoint x: 404, startPoint y: 259, endPoint x: 578, endPoint y: 269, distance: 174.4
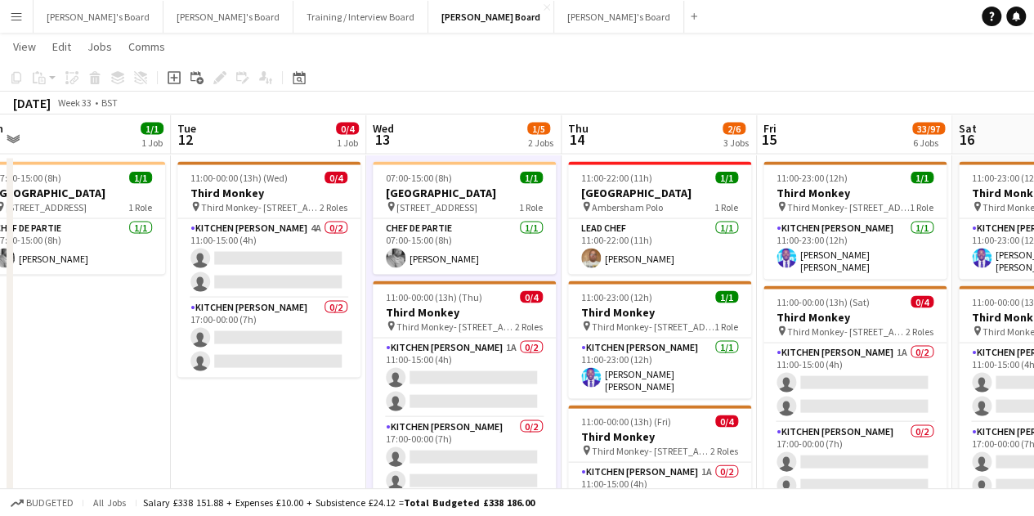
scroll to position [0, 407]
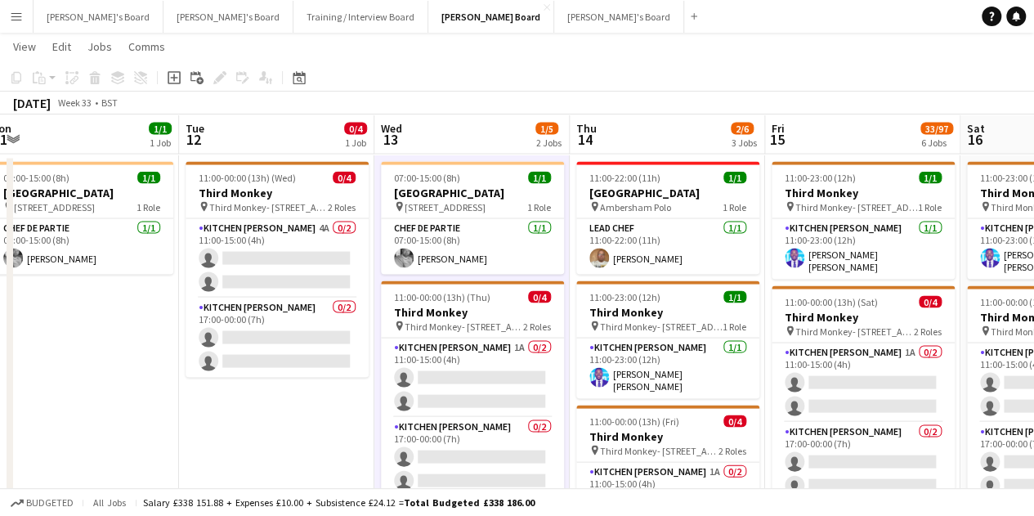
drag, startPoint x: 231, startPoint y: 445, endPoint x: 362, endPoint y: 442, distance: 130.8
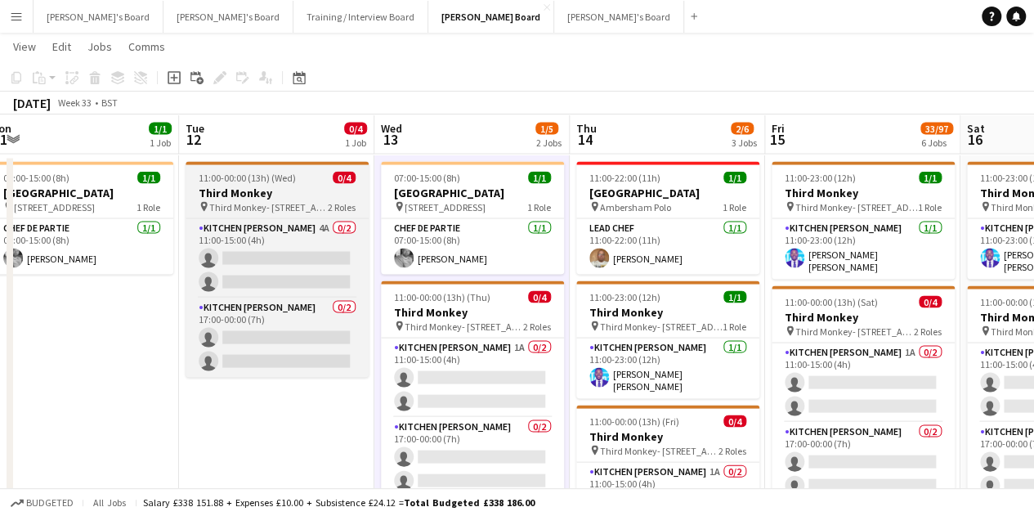
click at [289, 171] on span "11:00-00:00 (13h) (Wed)" at bounding box center [247, 177] width 97 height 12
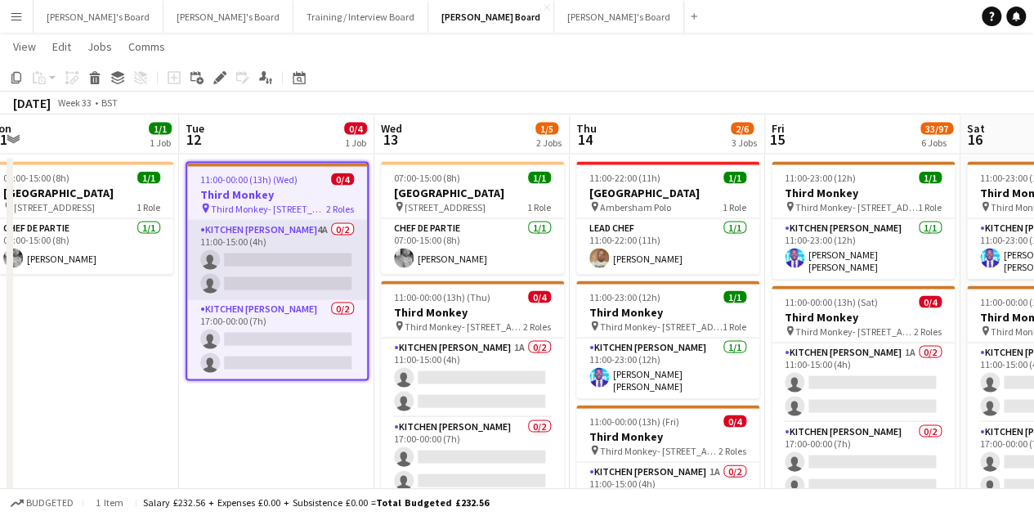
click at [274, 273] on app-card-role "Kitchen [PERSON_NAME] 4A 0/2 11:00-15:00 (4h) single-neutral-actions single-neu…" at bounding box center [277, 259] width 180 height 79
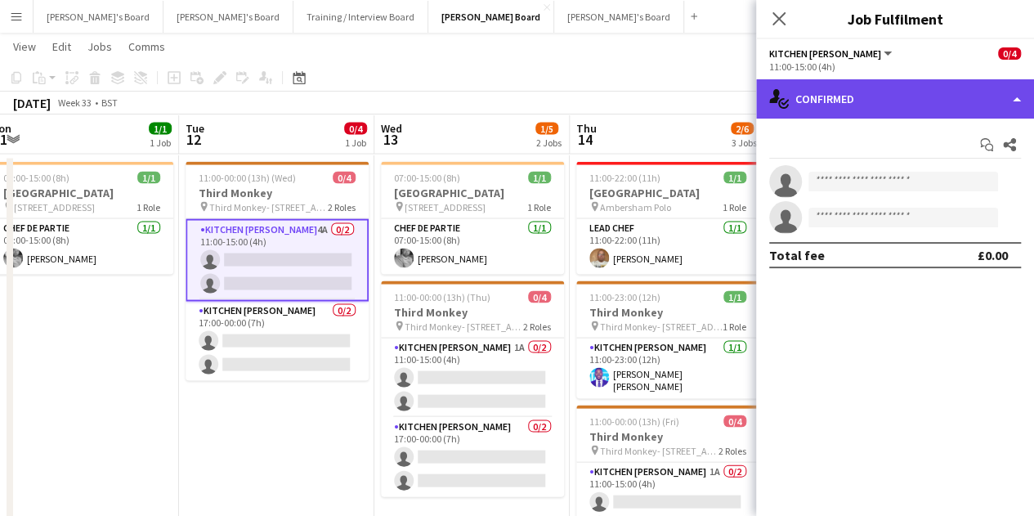
click at [850, 94] on div "single-neutral-actions-check-2 Confirmed" at bounding box center [895, 98] width 278 height 39
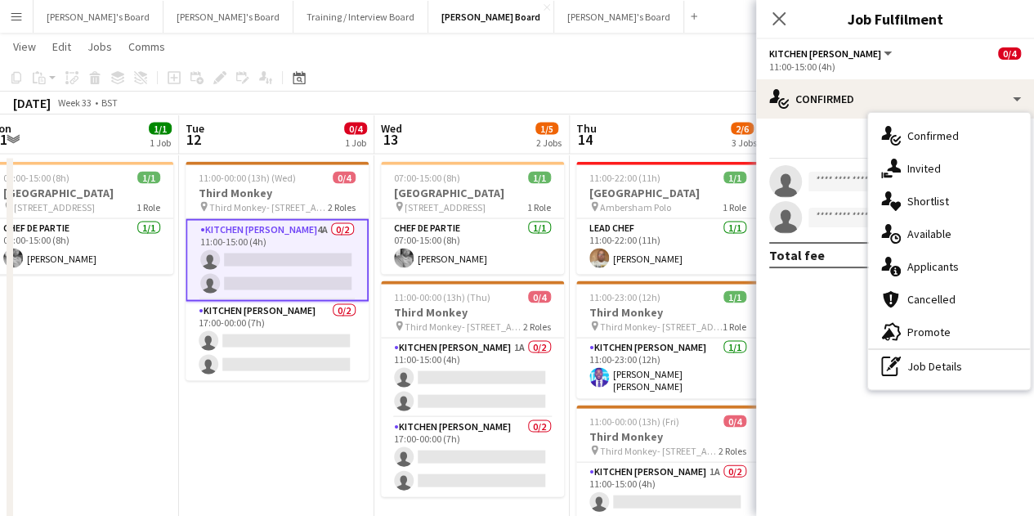
click at [960, 277] on div "single-neutral-actions-information Applicants" at bounding box center [949, 266] width 162 height 33
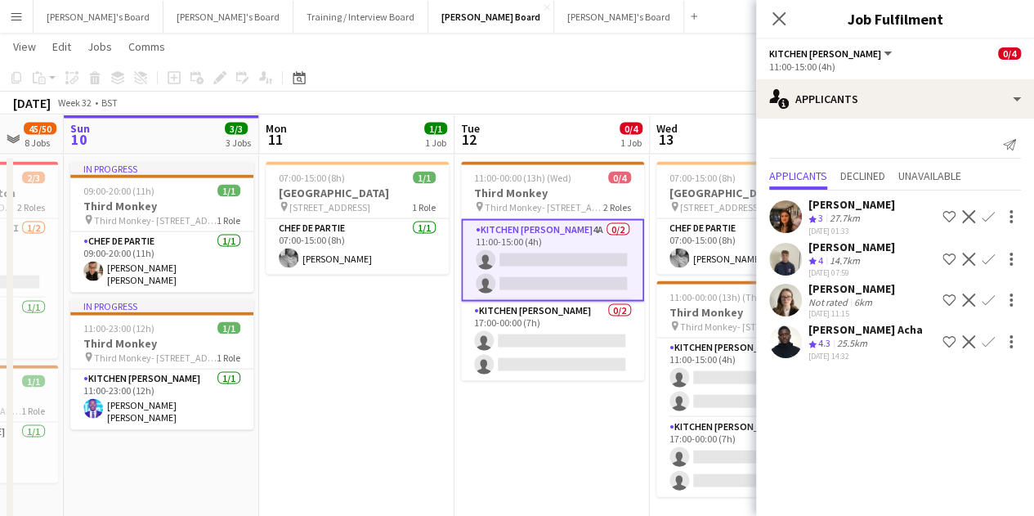
drag, startPoint x: 111, startPoint y: 385, endPoint x: 244, endPoint y: 390, distance: 132.5
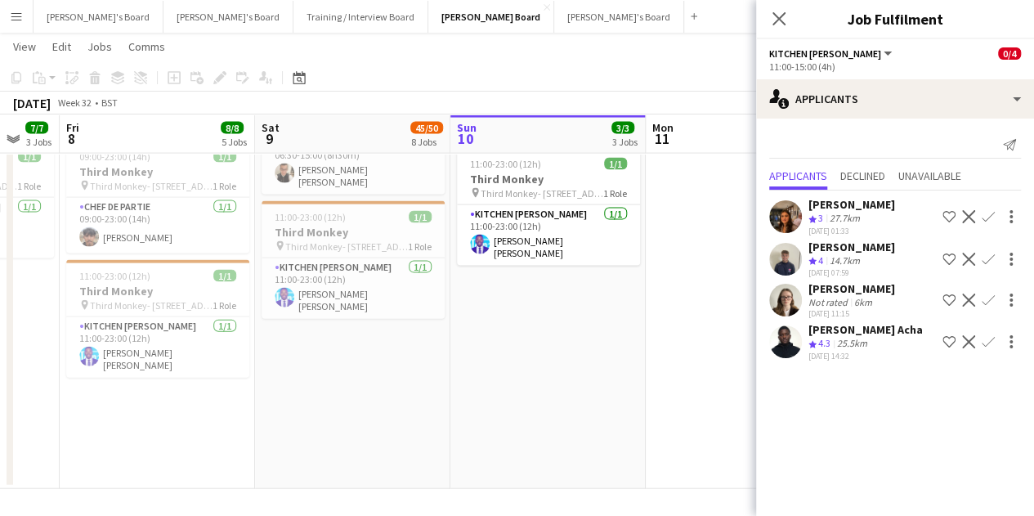
scroll to position [0, 519]
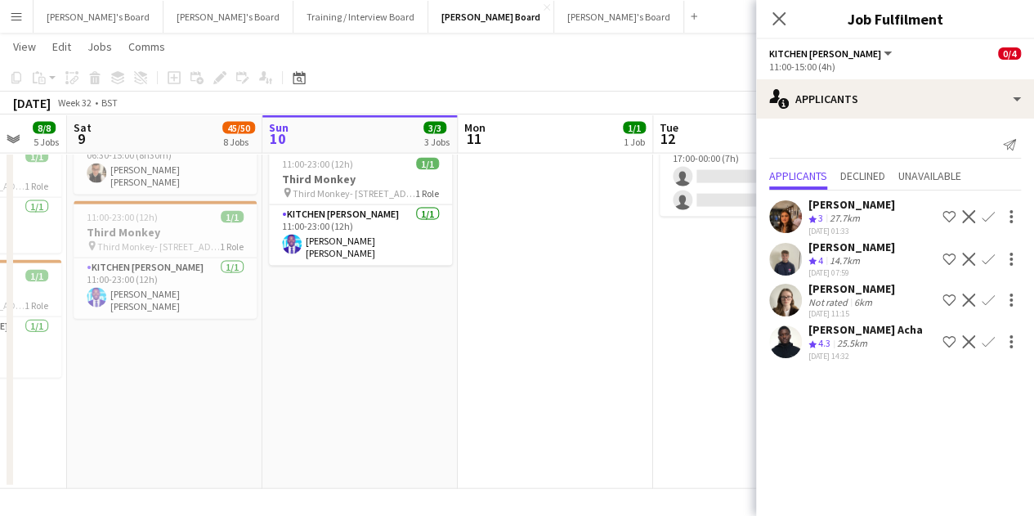
drag, startPoint x: 106, startPoint y: 369, endPoint x: 484, endPoint y: 458, distance: 388.1
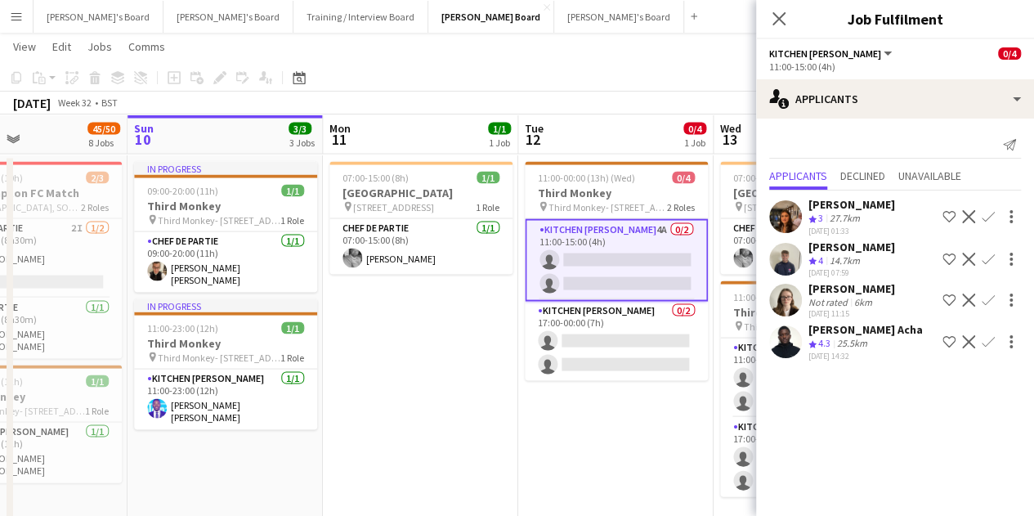
scroll to position [0, 421]
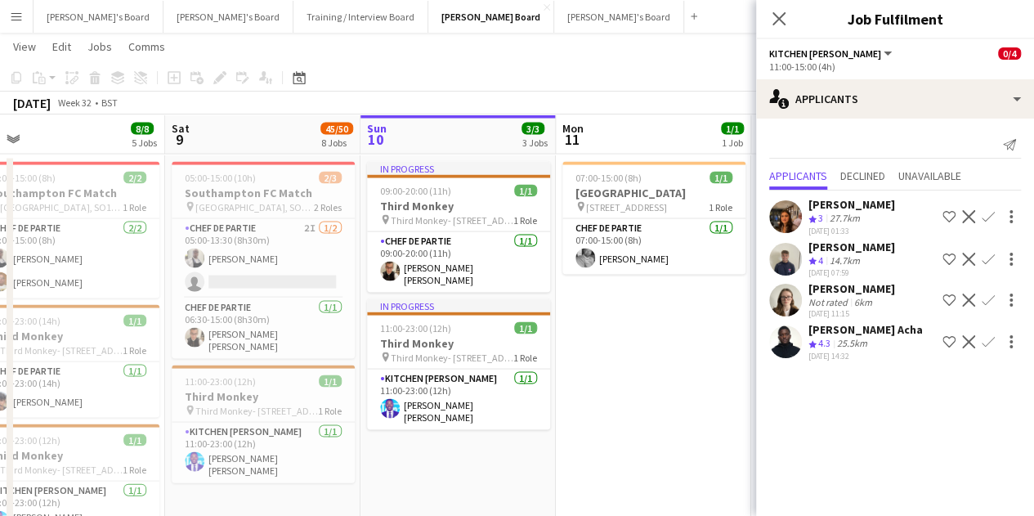
drag, startPoint x: 516, startPoint y: 450, endPoint x: 223, endPoint y: 379, distance: 301.4
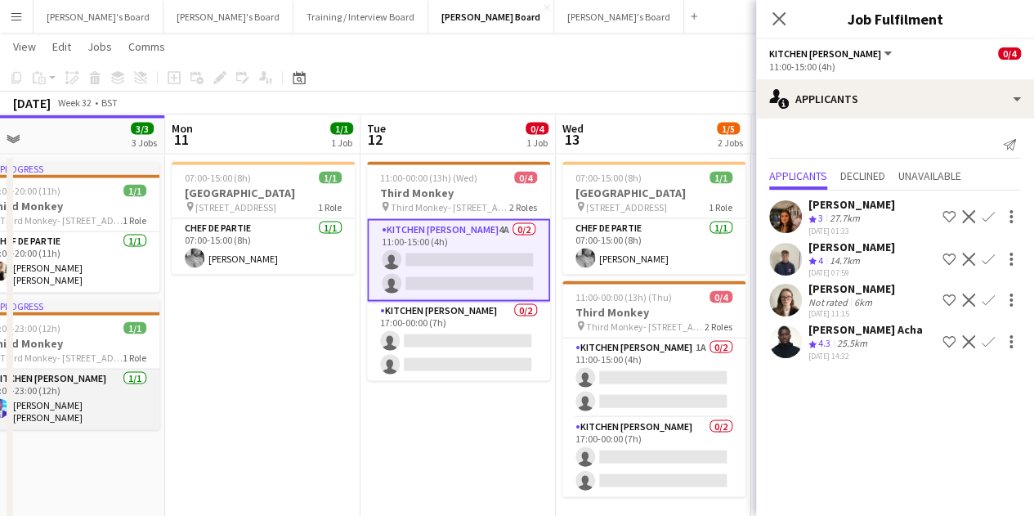
click at [87, 393] on app-card-role "Kitchen [PERSON_NAME] [DATE] 11:00-23:00 (12h) [PERSON_NAME] [PERSON_NAME]" at bounding box center [67, 399] width 183 height 61
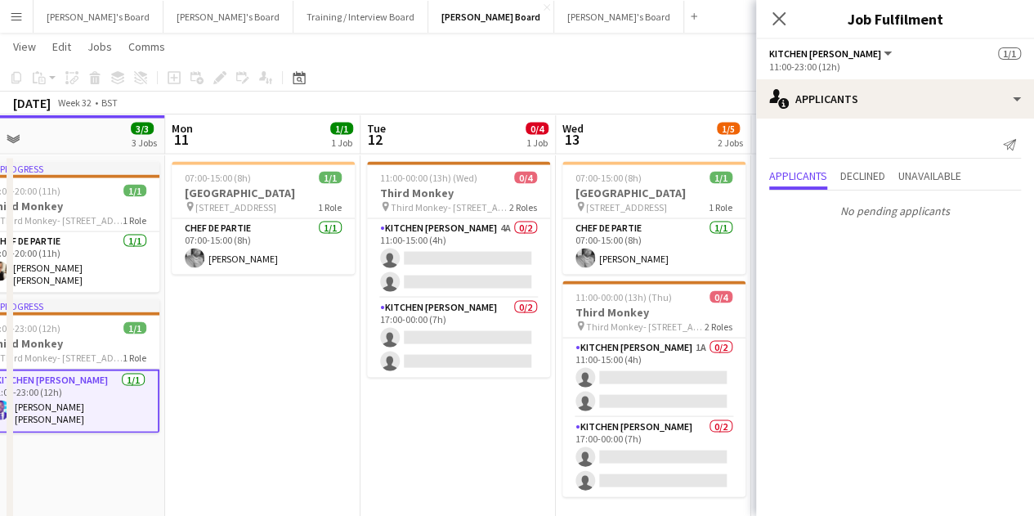
click at [60, 415] on app-card-role "Kitchen [PERSON_NAME] [DATE] 11:00-23:00 (12h) [PERSON_NAME] [PERSON_NAME]" at bounding box center [67, 401] width 183 height 64
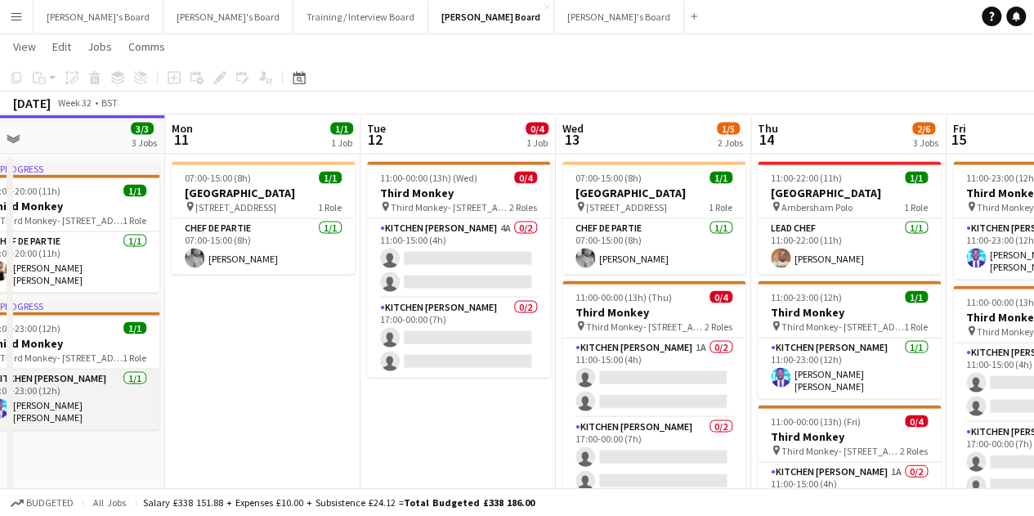
click at [62, 411] on app-card-role "Kitchen [PERSON_NAME] [DATE] 11:00-23:00 (12h) [PERSON_NAME] [PERSON_NAME]" at bounding box center [67, 399] width 183 height 61
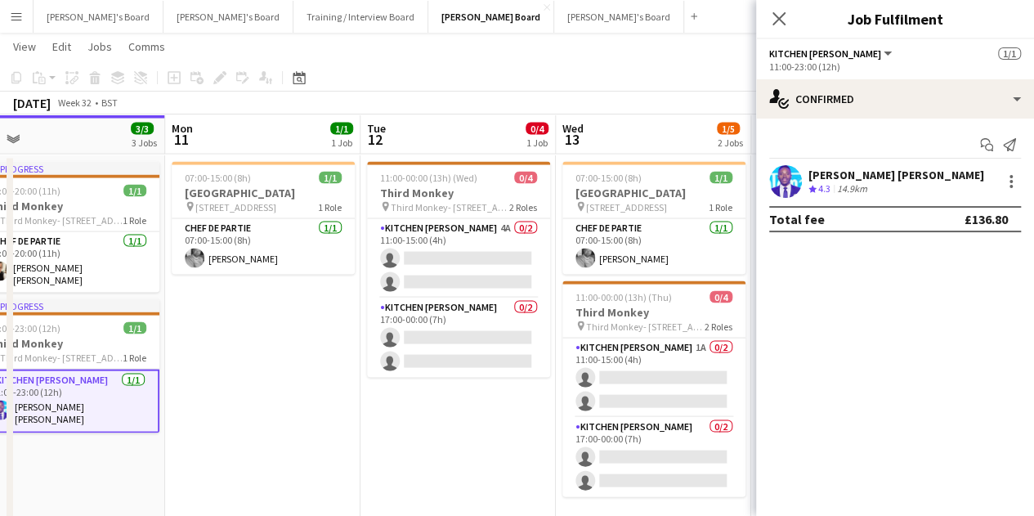
click at [847, 168] on div "[PERSON_NAME] [PERSON_NAME]" at bounding box center [897, 175] width 176 height 15
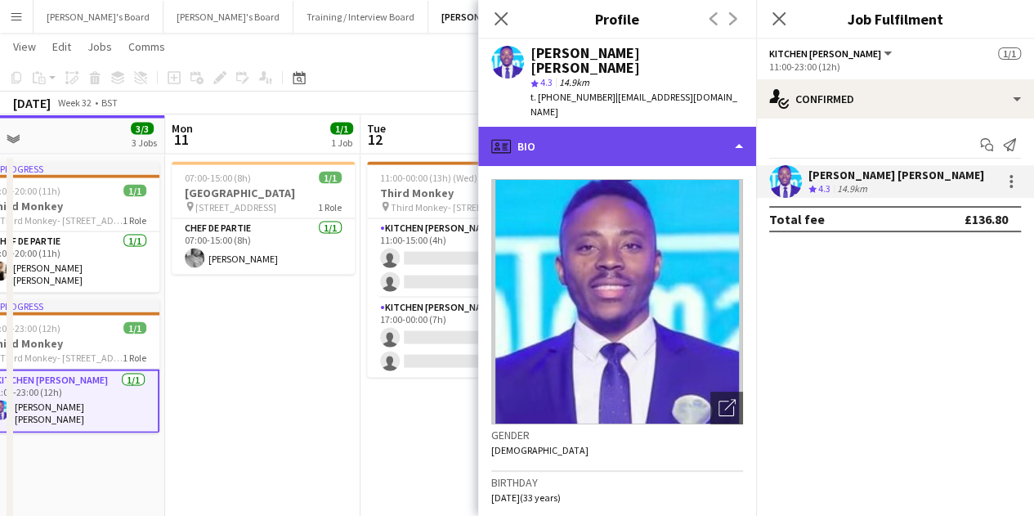
click at [638, 127] on div "profile Bio" at bounding box center [617, 146] width 278 height 39
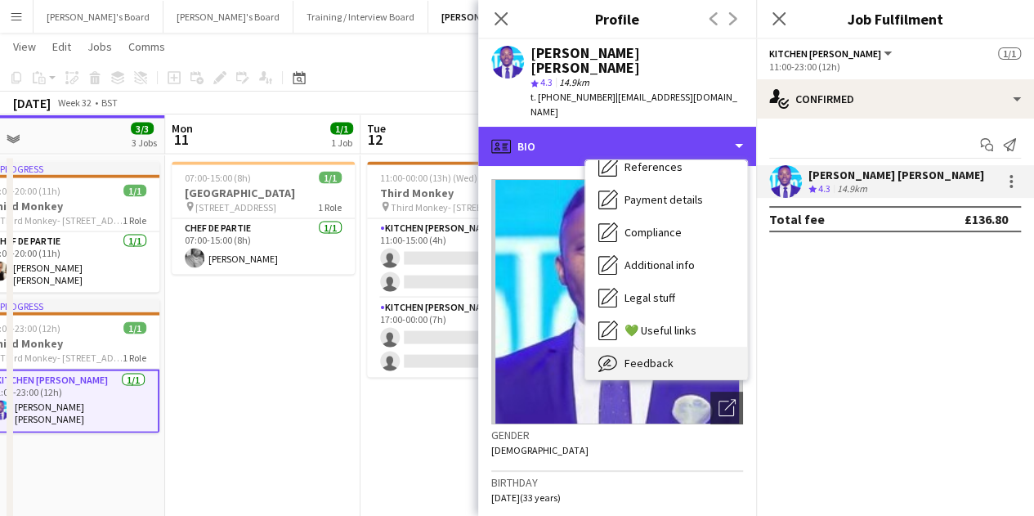
scroll to position [219, 0]
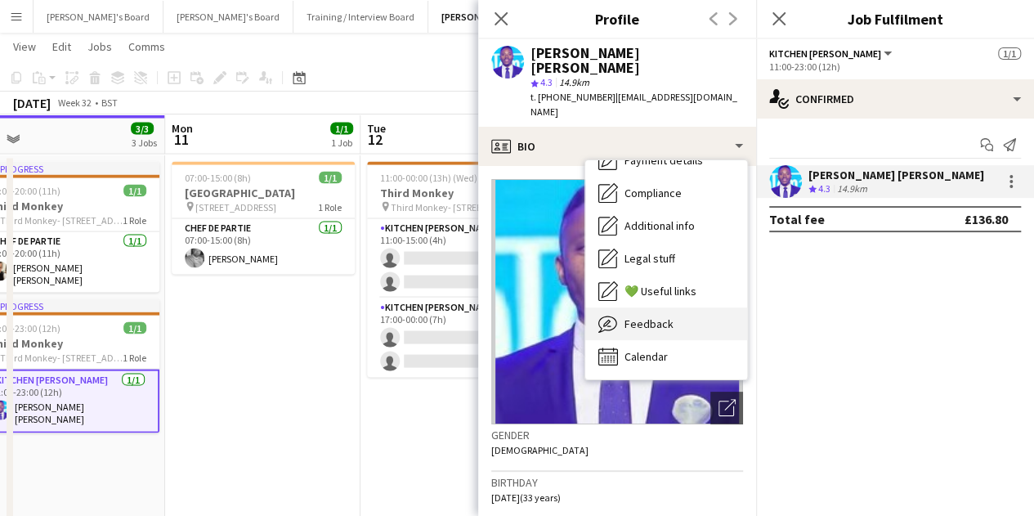
click at [679, 307] on div "Feedback Feedback" at bounding box center [666, 323] width 162 height 33
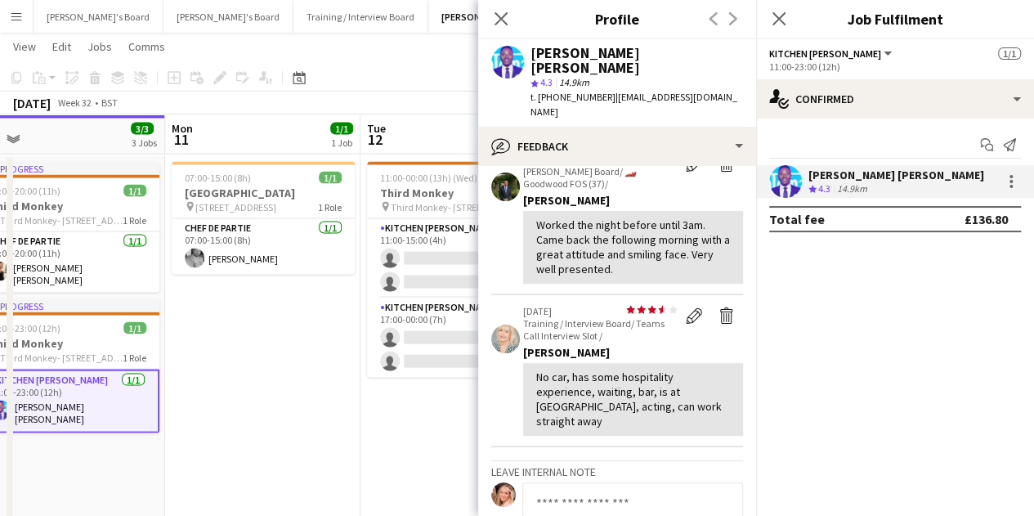
scroll to position [0, 0]
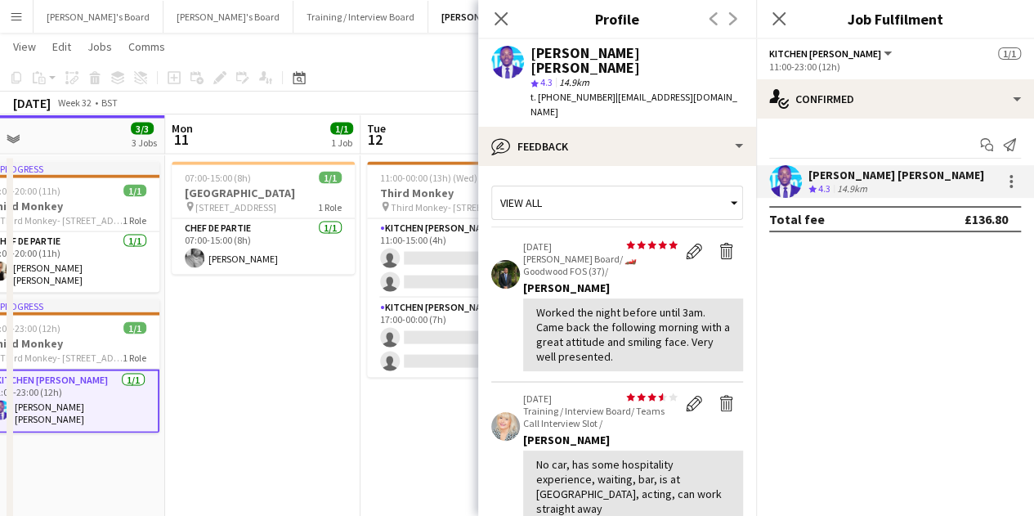
click at [235, 388] on app-date-cell "07:00-15:00 (8h) 1/1 [GEOGRAPHIC_DATA] pin Woking, GU21 4YH 1 Role Chef de Part…" at bounding box center [262, 404] width 195 height 498
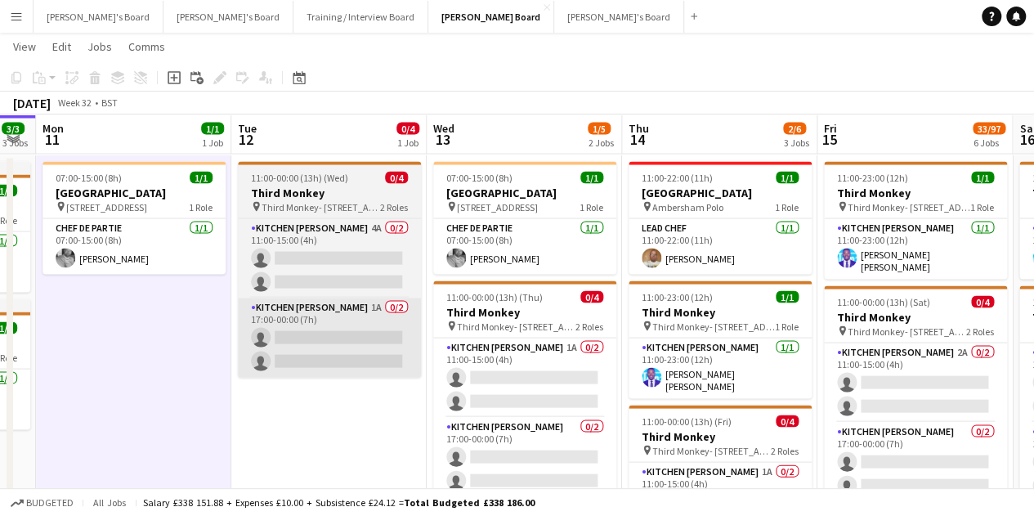
drag, startPoint x: 469, startPoint y: 392, endPoint x: 371, endPoint y: 363, distance: 102.4
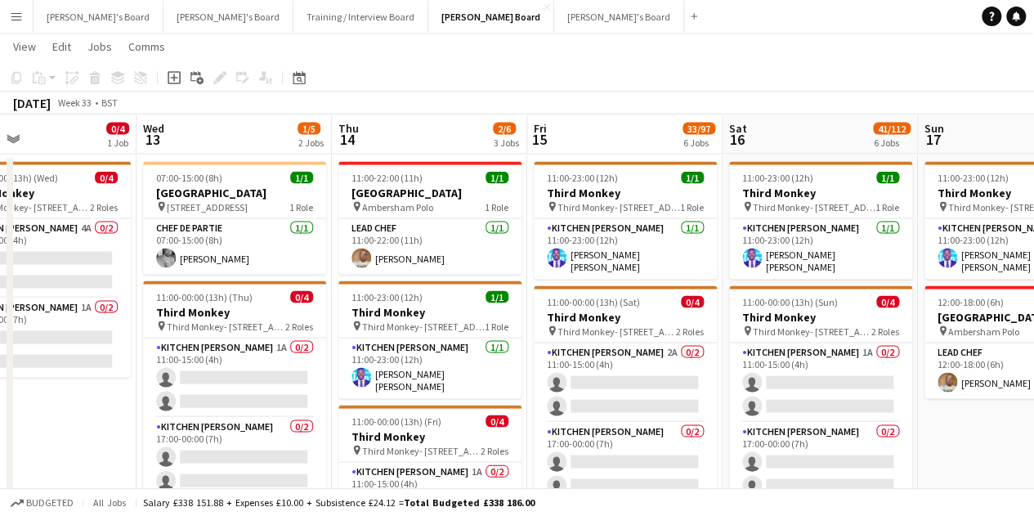
scroll to position [0, 473]
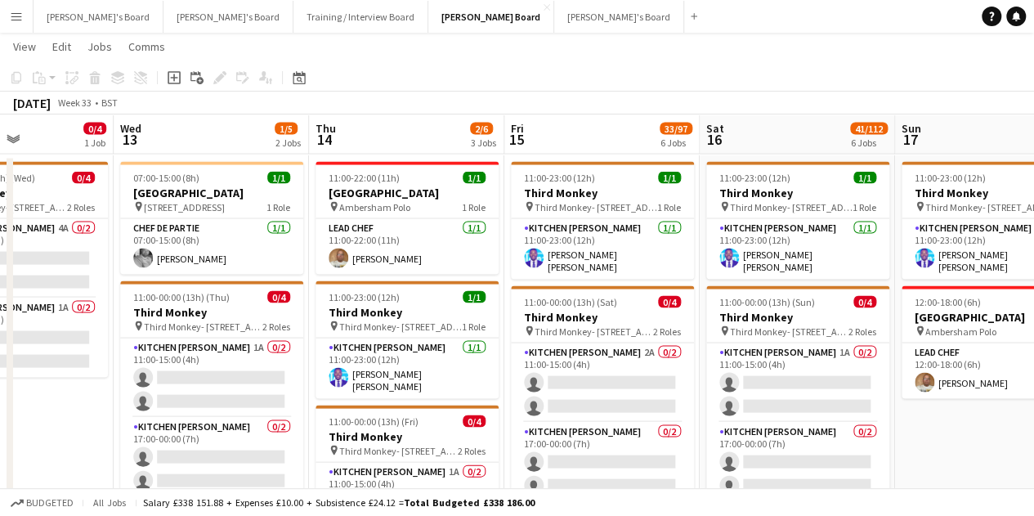
drag, startPoint x: 765, startPoint y: 323, endPoint x: 454, endPoint y: 293, distance: 313.0
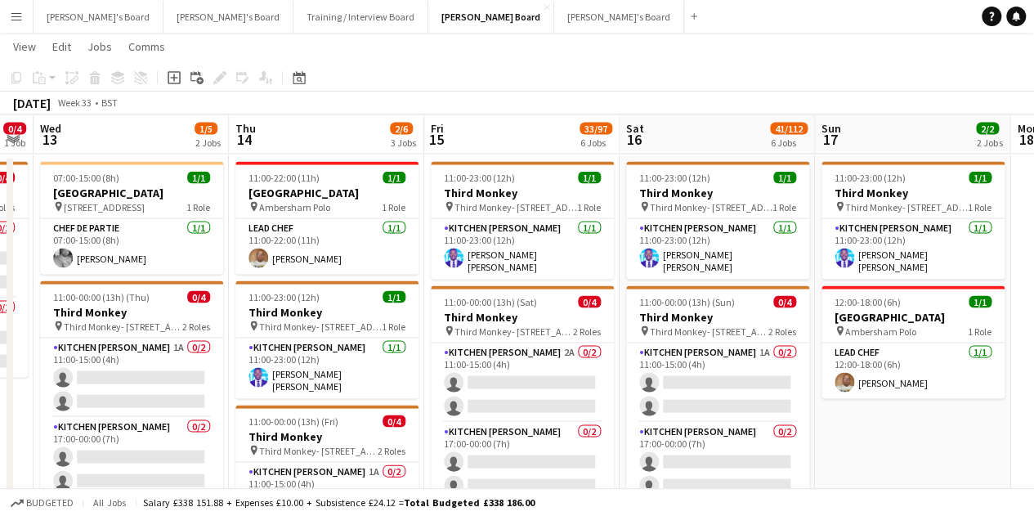
drag, startPoint x: 896, startPoint y: 452, endPoint x: 822, endPoint y: 431, distance: 76.6
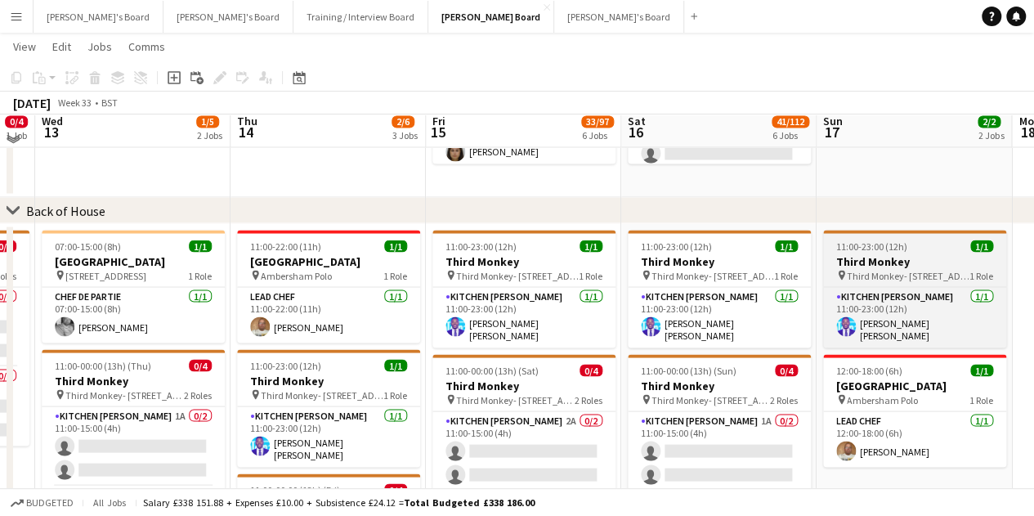
scroll to position [1460, 0]
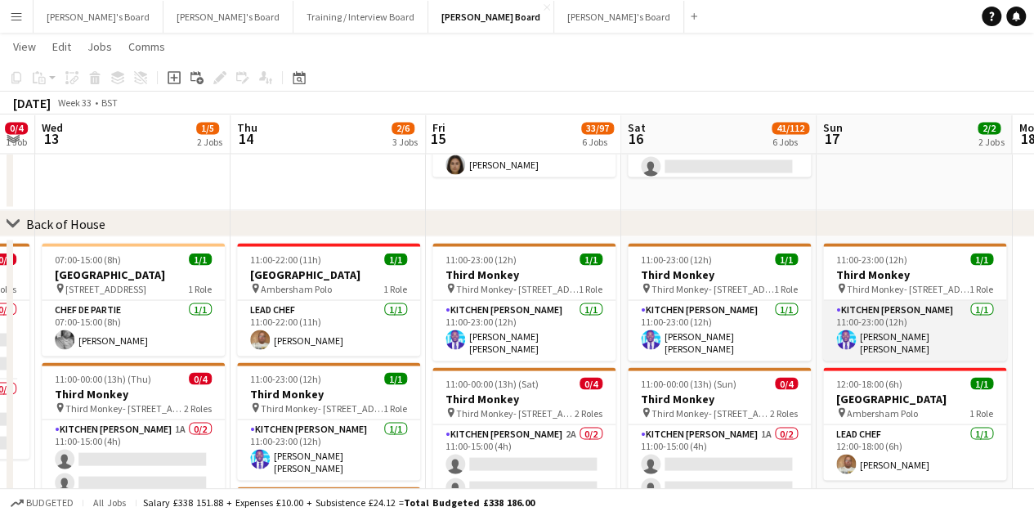
click at [882, 343] on app-card-role "Kitchen [PERSON_NAME] [DATE] 11:00-23:00 (12h) [PERSON_NAME] [PERSON_NAME]" at bounding box center [914, 330] width 183 height 61
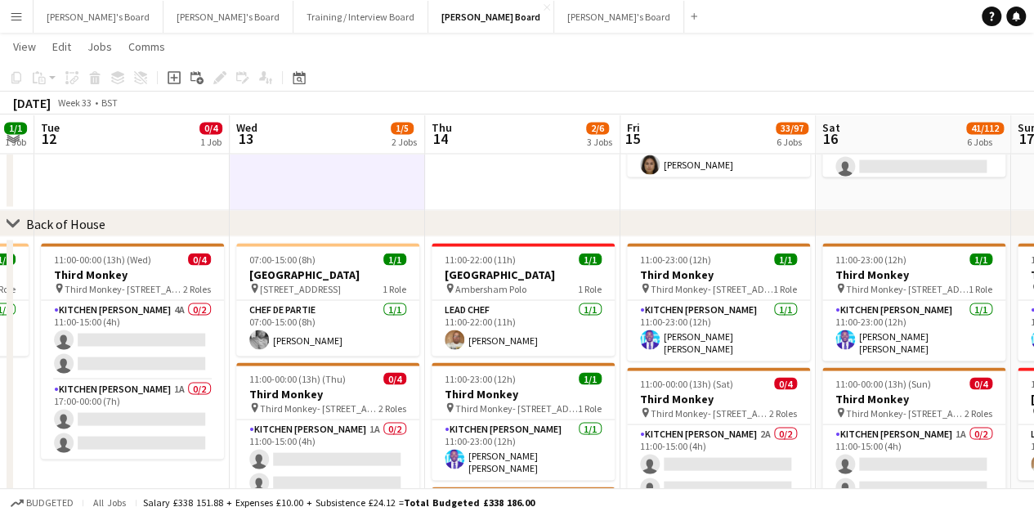
drag, startPoint x: 217, startPoint y: 311, endPoint x: 363, endPoint y: 338, distance: 148.0
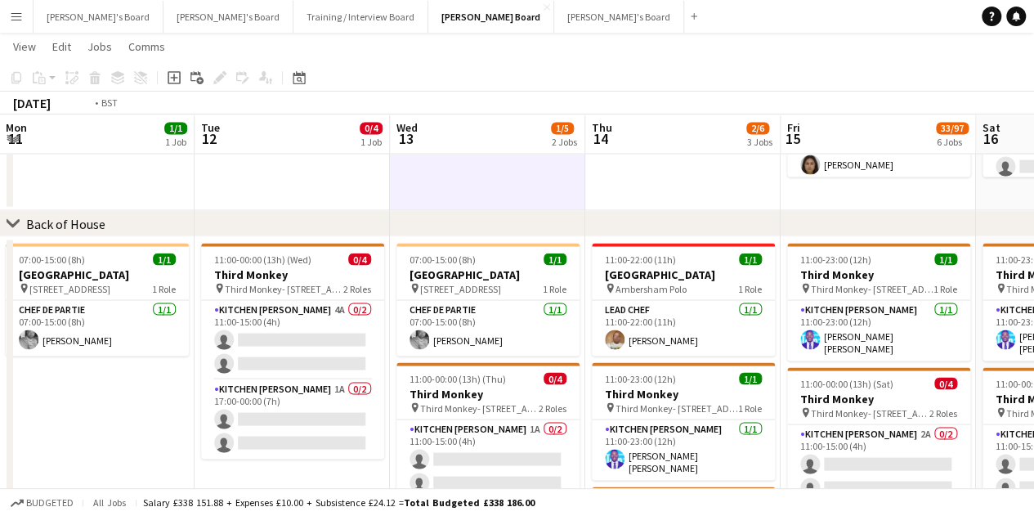
drag, startPoint x: 154, startPoint y: 405, endPoint x: 264, endPoint y: 428, distance: 112.7
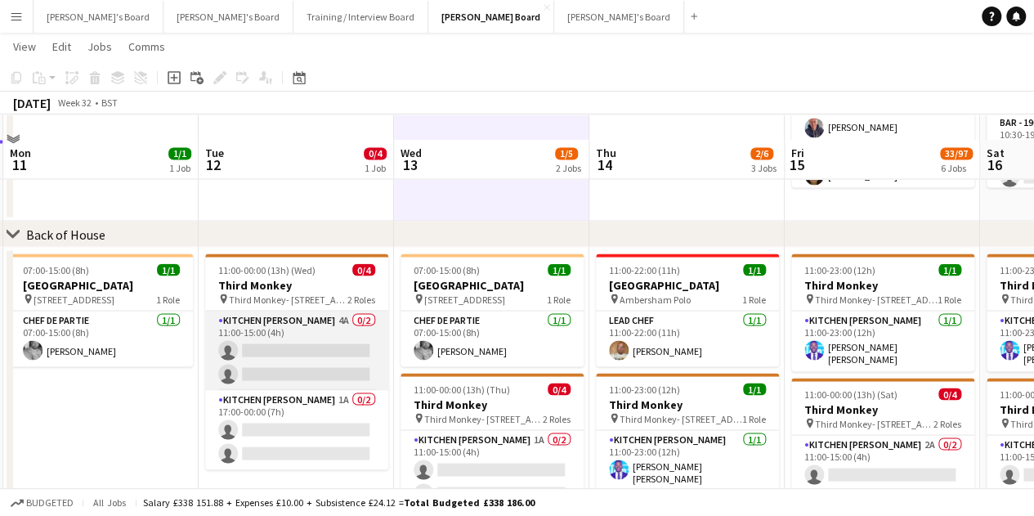
scroll to position [1378, 0]
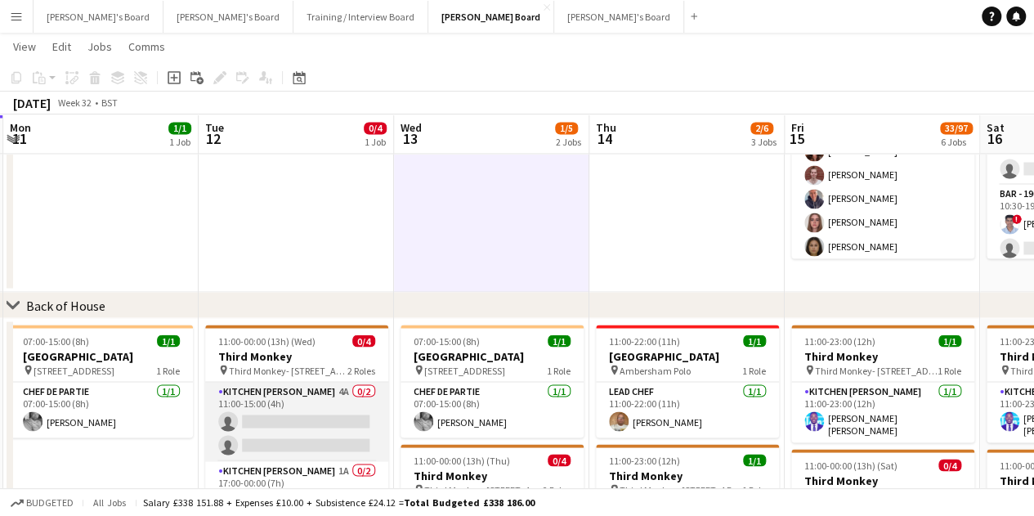
click at [324, 454] on app-card-role "Kitchen [PERSON_NAME] 4A 0/2 11:00-15:00 (4h) single-neutral-actions single-neu…" at bounding box center [296, 421] width 183 height 79
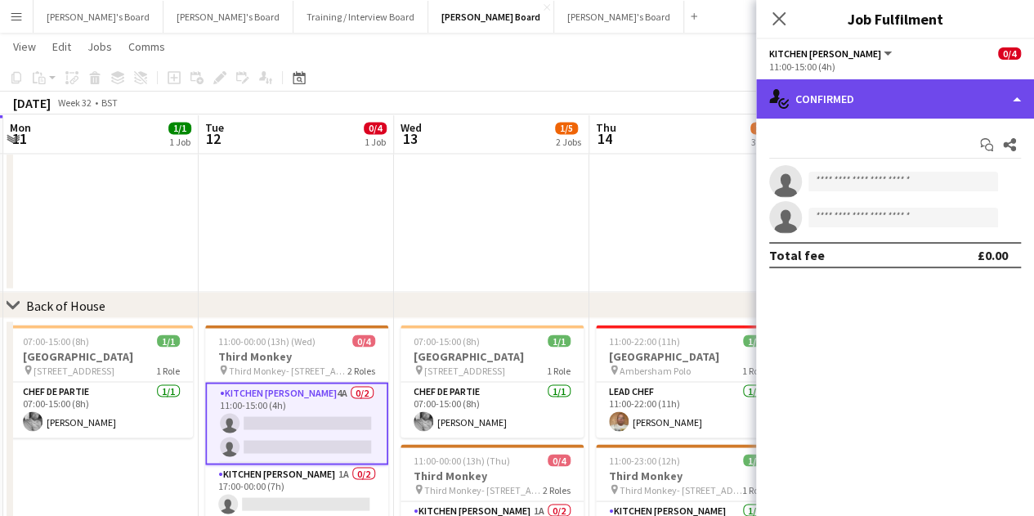
click at [906, 101] on div "single-neutral-actions-check-2 Confirmed" at bounding box center [895, 98] width 278 height 39
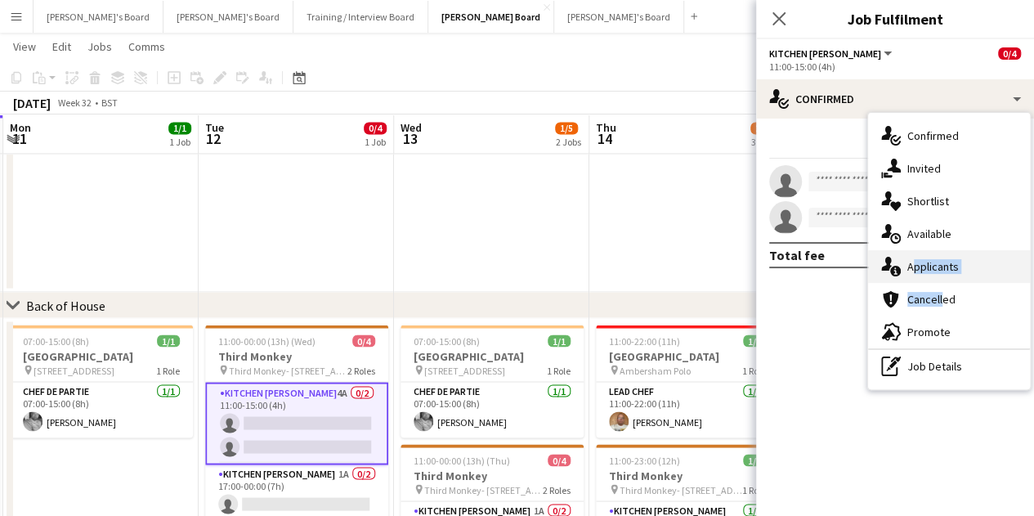
drag, startPoint x: 939, startPoint y: 293, endPoint x: 939, endPoint y: 274, distance: 18.8
click at [939, 274] on div "single-neutral-actions-check-2 Confirmed single-neutral-actions-share-1 Invited…" at bounding box center [949, 251] width 162 height 276
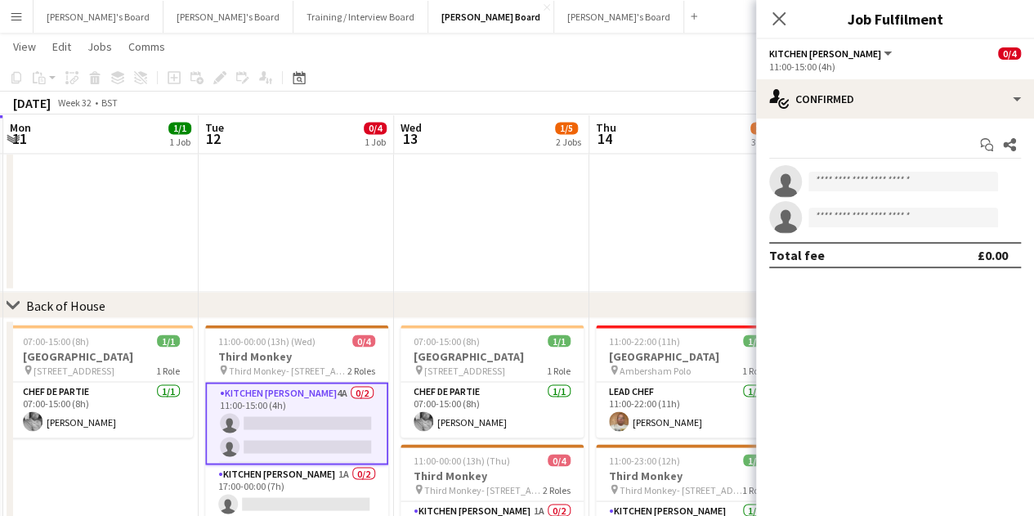
click at [939, 274] on div "Start chat Share single-neutral-actions single-neutral-actions Total fee £0.00" at bounding box center [895, 200] width 278 height 163
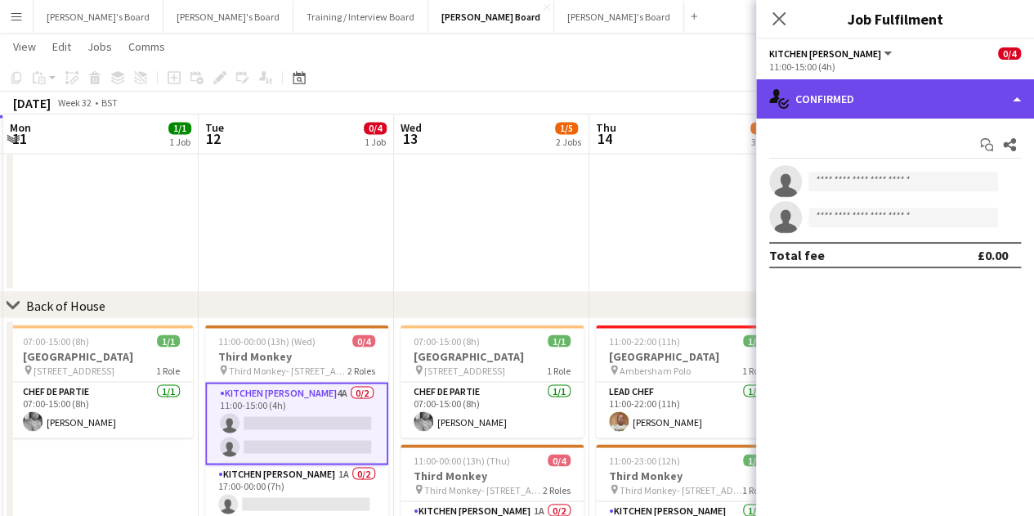
click at [872, 83] on div "single-neutral-actions-check-2 Confirmed" at bounding box center [895, 98] width 278 height 39
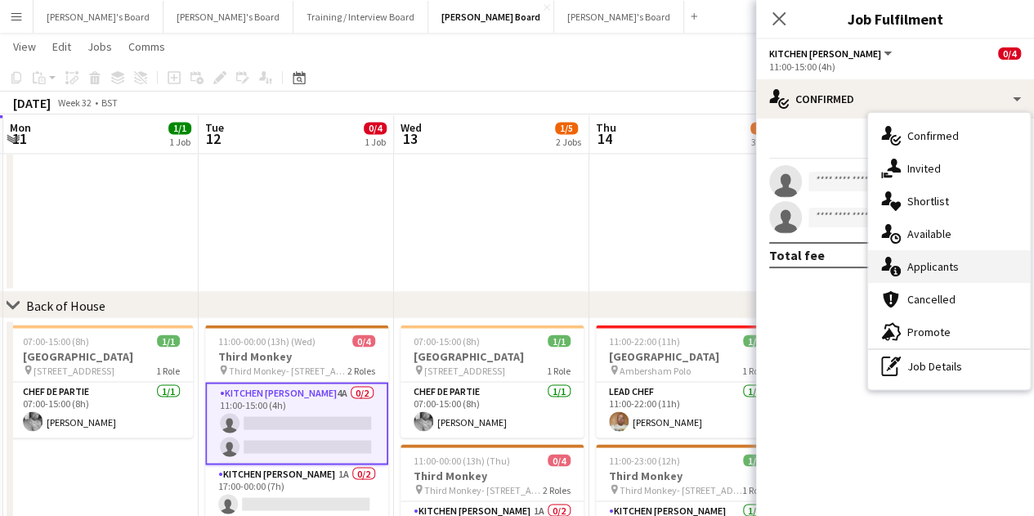
click at [948, 275] on div "single-neutral-actions-information Applicants" at bounding box center [949, 266] width 162 height 33
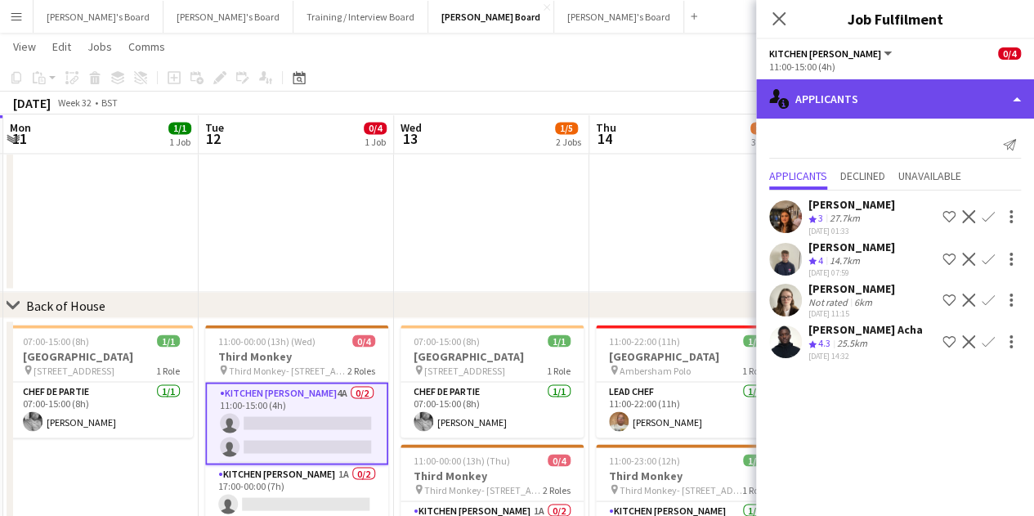
click at [892, 96] on div "single-neutral-actions-information Applicants" at bounding box center [895, 98] width 278 height 39
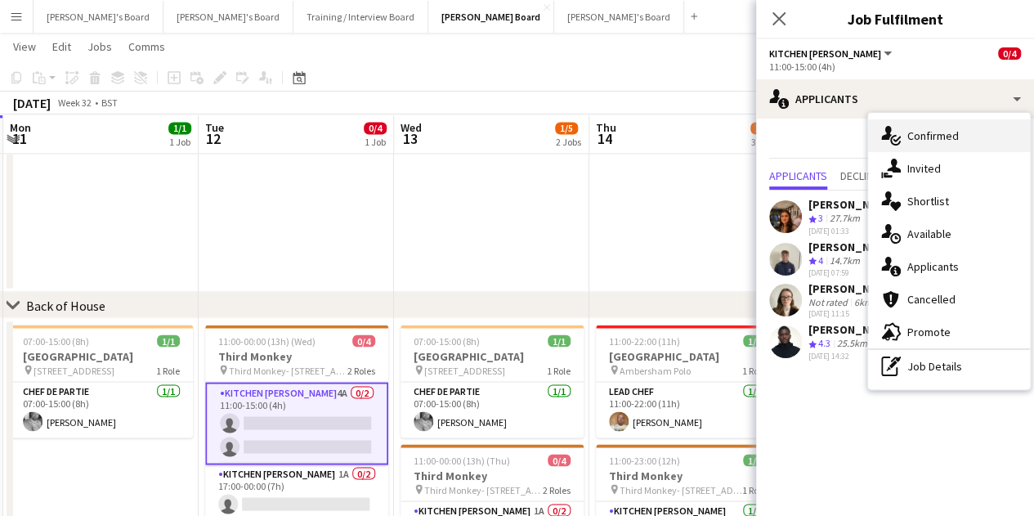
click at [924, 138] on div "single-neutral-actions-check-2 Confirmed" at bounding box center [949, 135] width 162 height 33
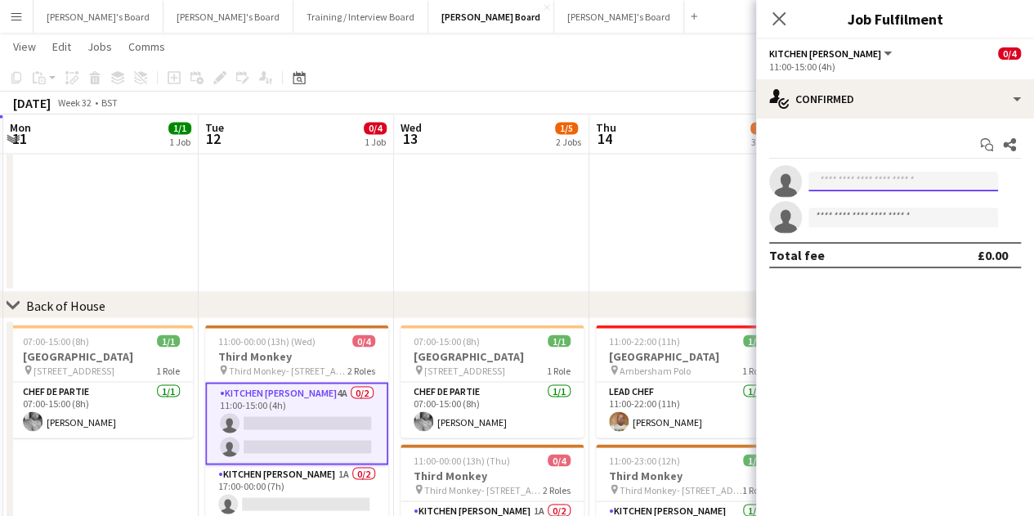
click at [865, 186] on input at bounding box center [904, 182] width 190 height 20
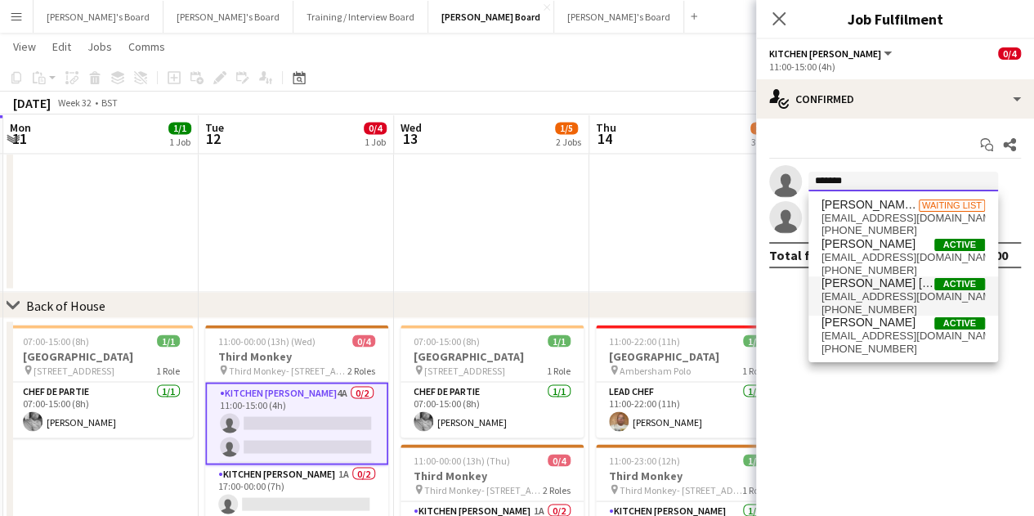
type input "*******"
click at [920, 281] on span "[PERSON_NAME] [PERSON_NAME]" at bounding box center [878, 283] width 113 height 14
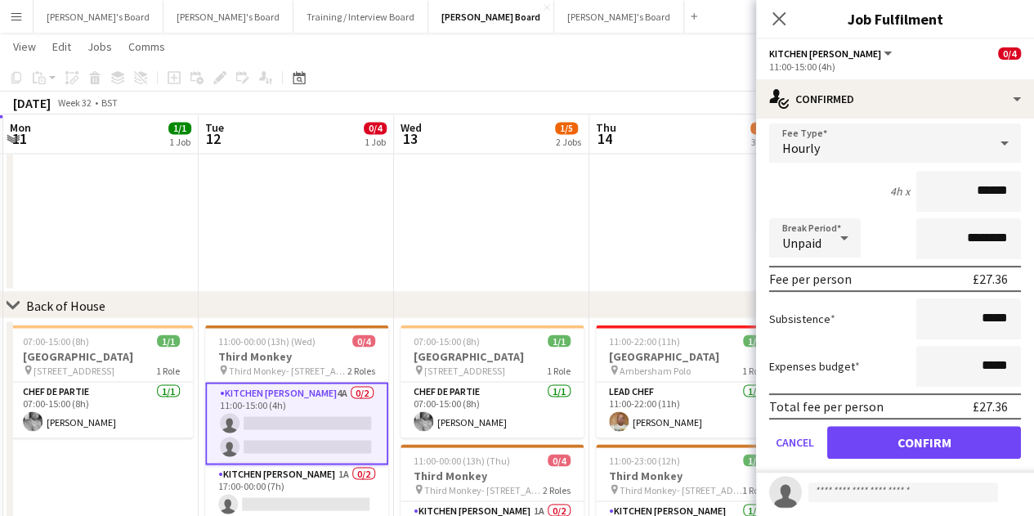
scroll to position [136, 0]
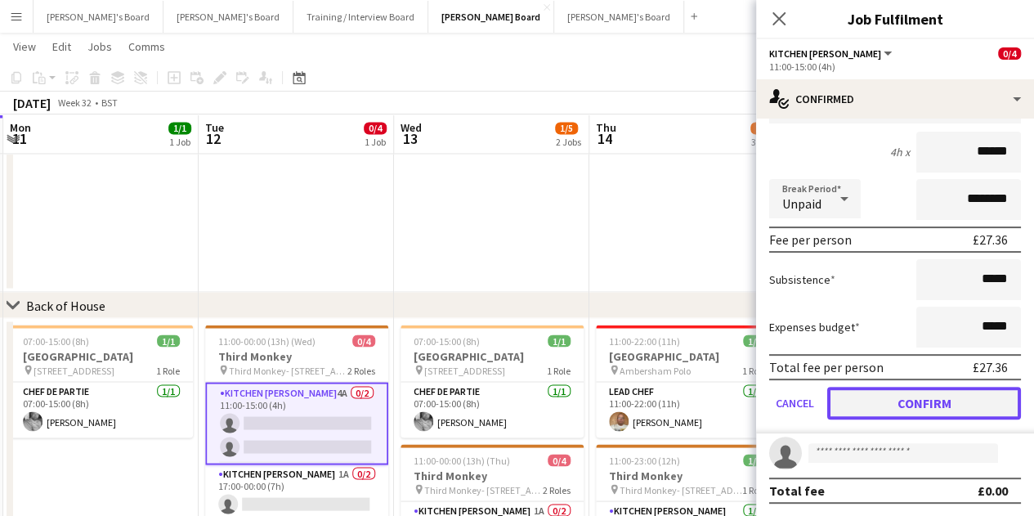
click at [910, 401] on button "Confirm" at bounding box center [924, 403] width 194 height 33
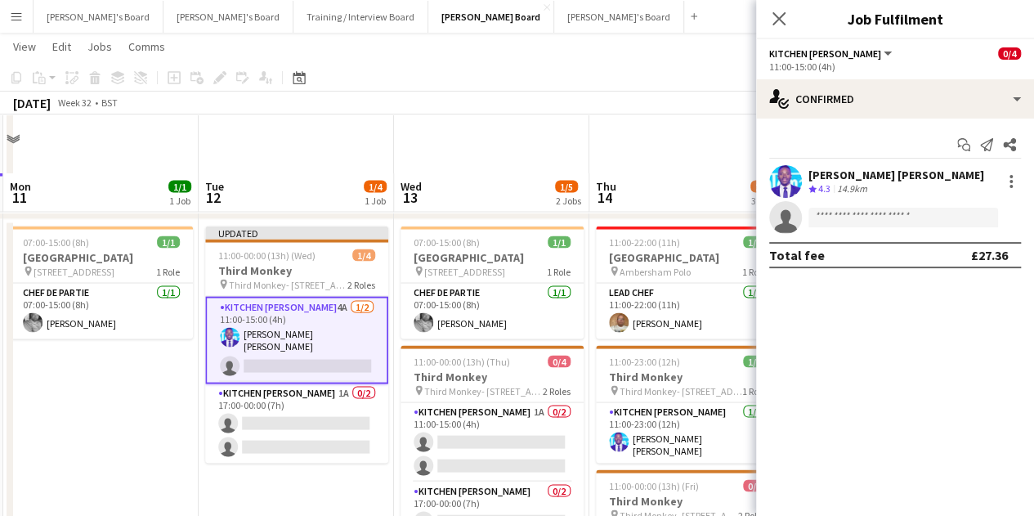
scroll to position [1542, 0]
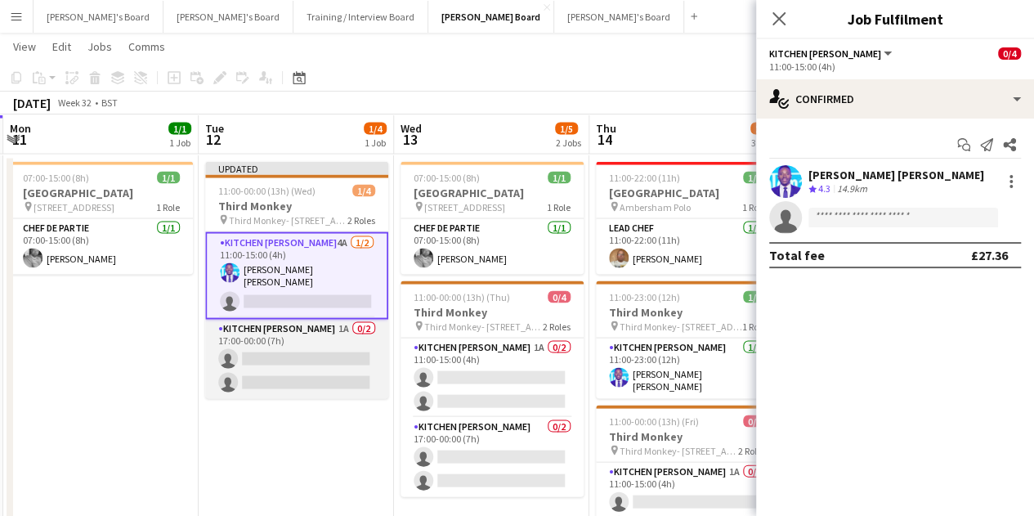
drag, startPoint x: 303, startPoint y: 361, endPoint x: 350, endPoint y: 351, distance: 48.4
click at [303, 362] on app-card-role "Kitchen [PERSON_NAME] 1A 0/2 17:00-00:00 (7h) single-neutral-actions single-neu…" at bounding box center [296, 358] width 183 height 79
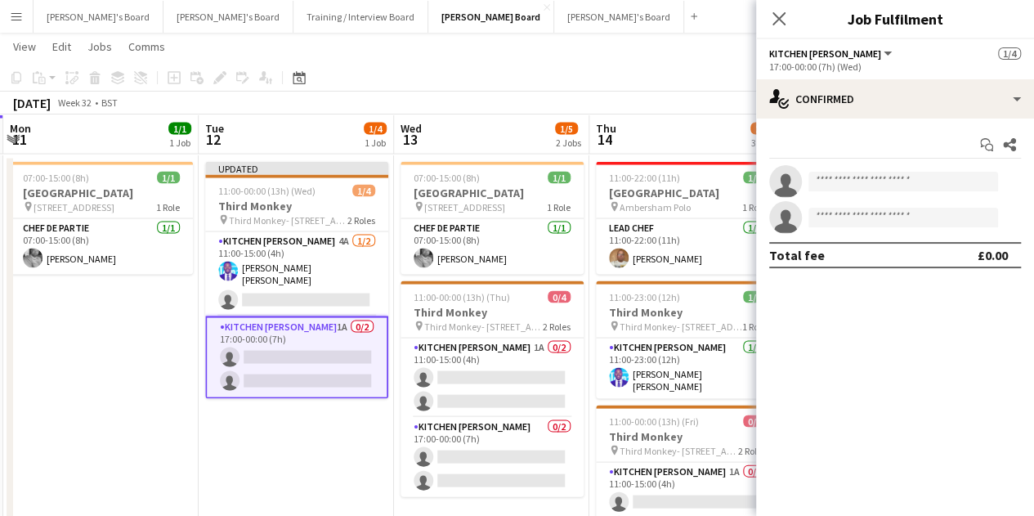
scroll to position [0, 387]
click at [884, 189] on input at bounding box center [904, 182] width 190 height 20
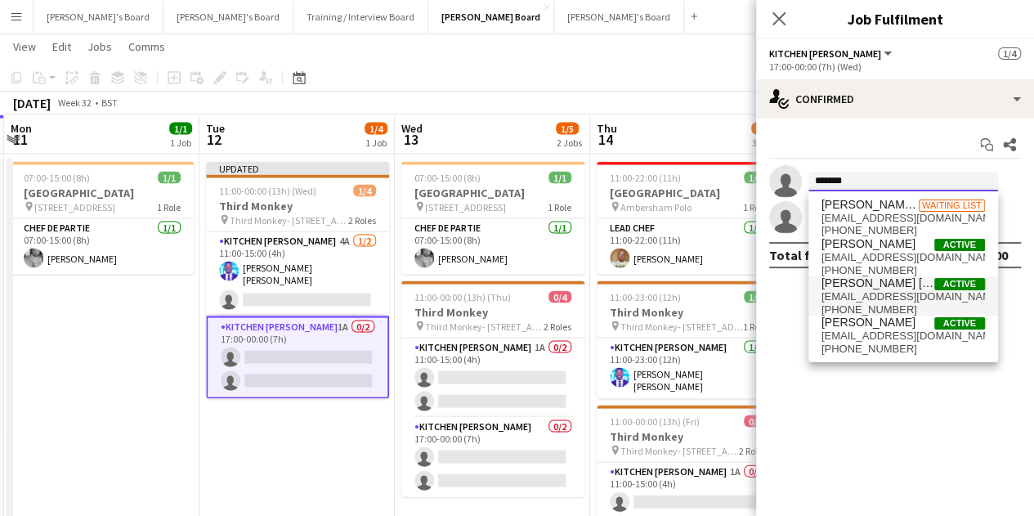
type input "*******"
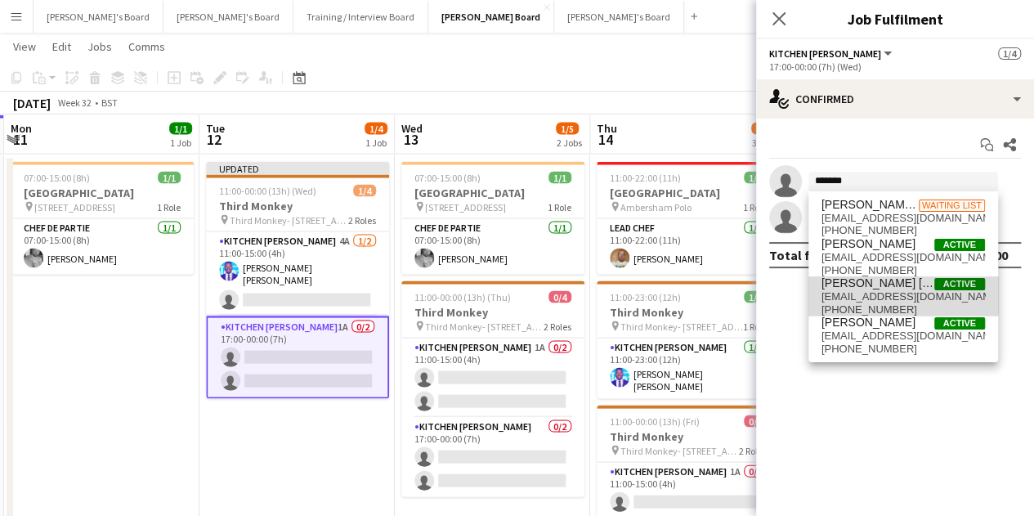
click at [901, 292] on span "[EMAIL_ADDRESS][DOMAIN_NAME]" at bounding box center [904, 296] width 164 height 13
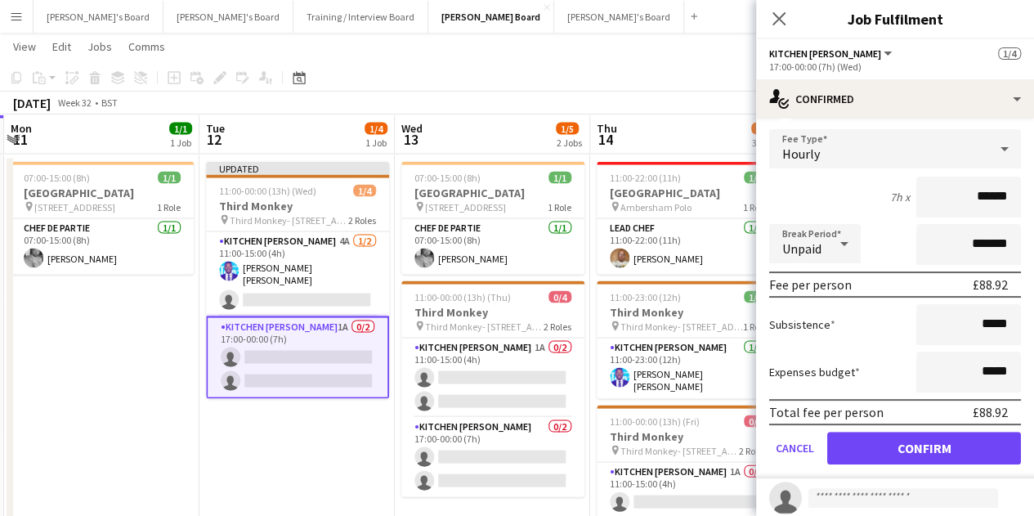
scroll to position [136, 0]
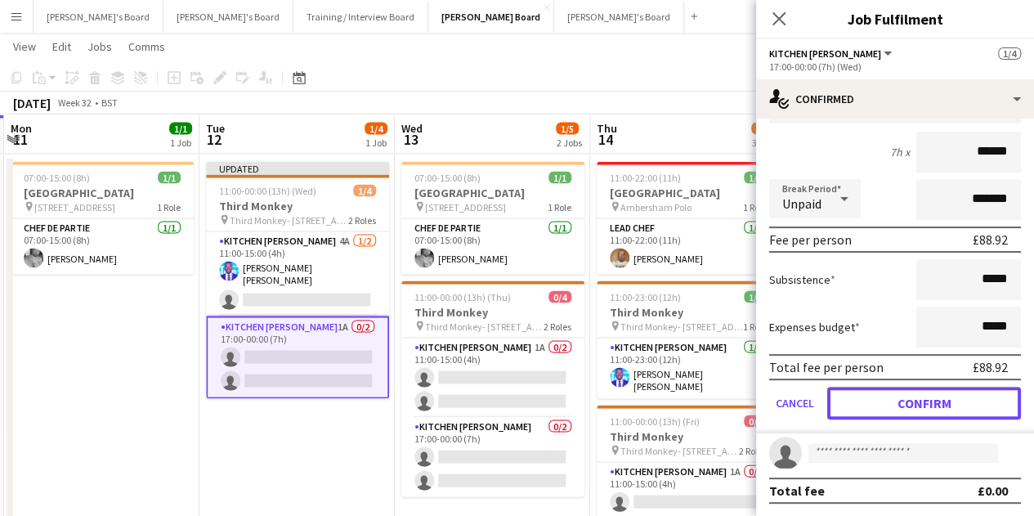
click at [928, 406] on button "Confirm" at bounding box center [924, 403] width 194 height 33
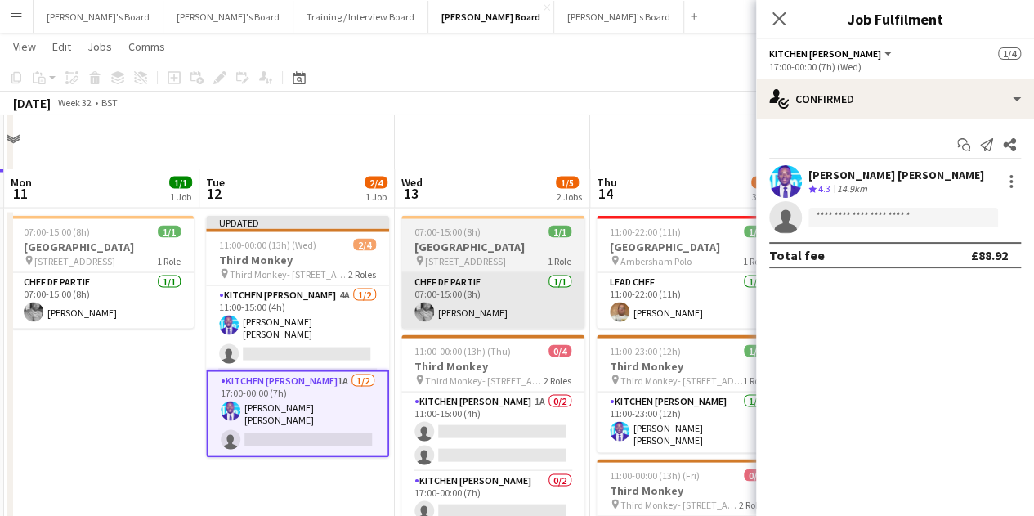
scroll to position [1460, 0]
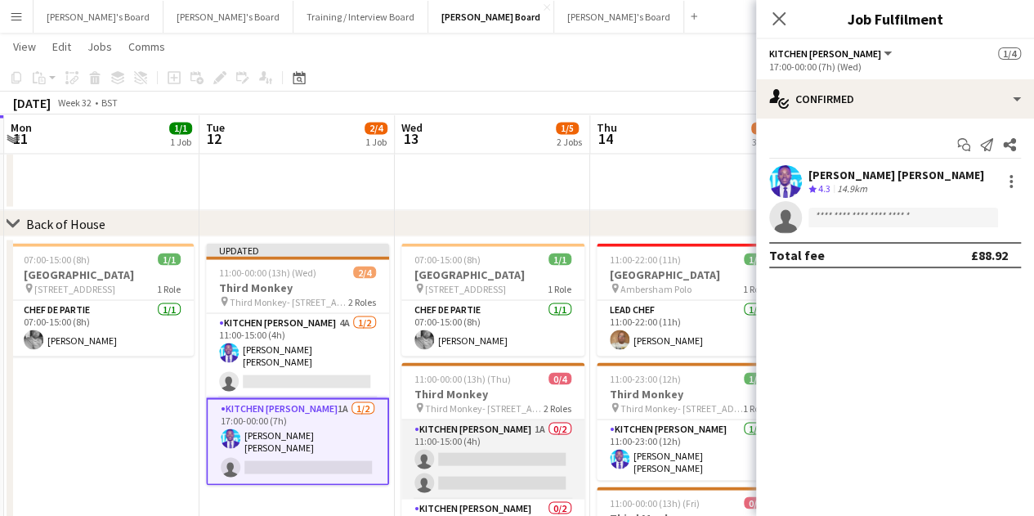
click at [517, 471] on app-card-role "Kitchen [PERSON_NAME] 1A 0/2 11:00-15:00 (4h) single-neutral-actions single-neu…" at bounding box center [492, 458] width 183 height 79
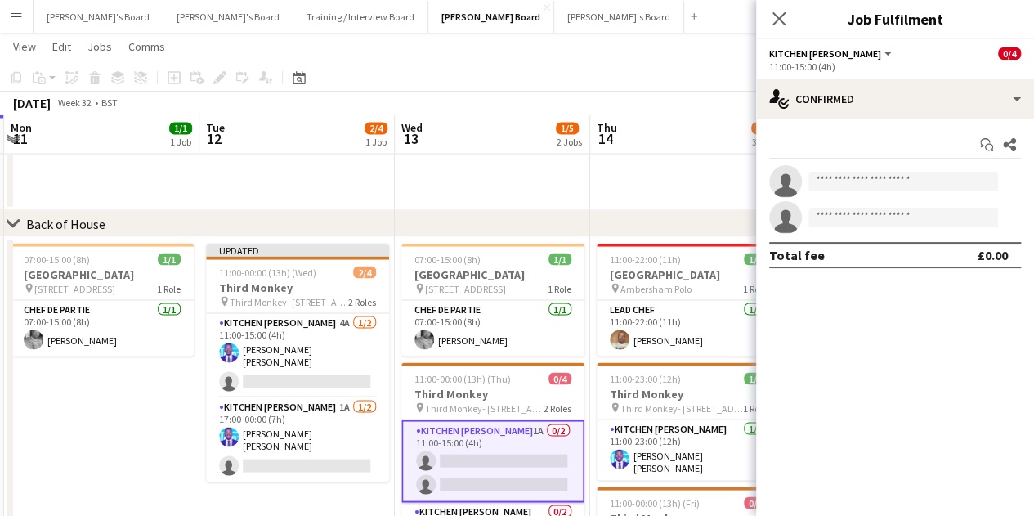
scroll to position [0, 385]
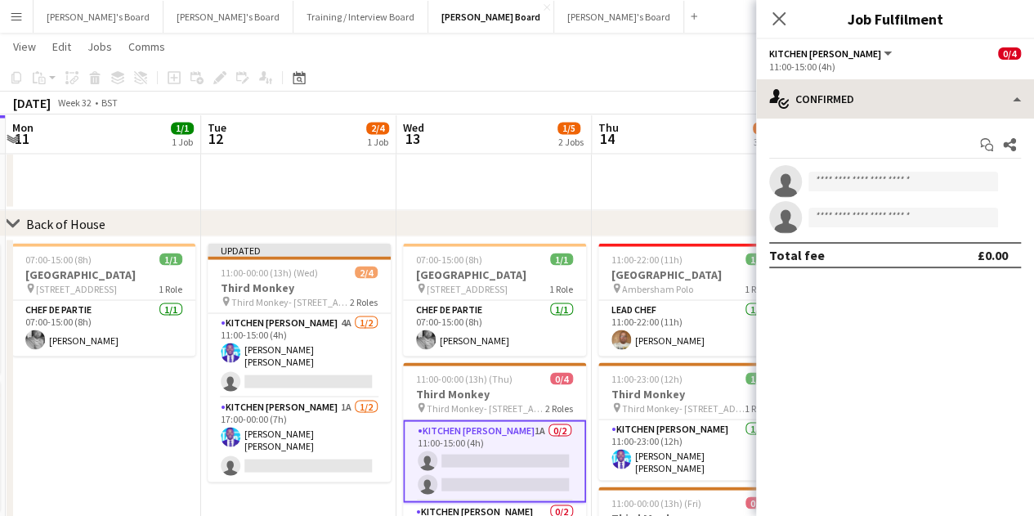
click at [884, 115] on div "single-neutral-actions-check-2 Confirmed single-neutral-actions-check-2 Confirm…" at bounding box center [895, 297] width 278 height 437
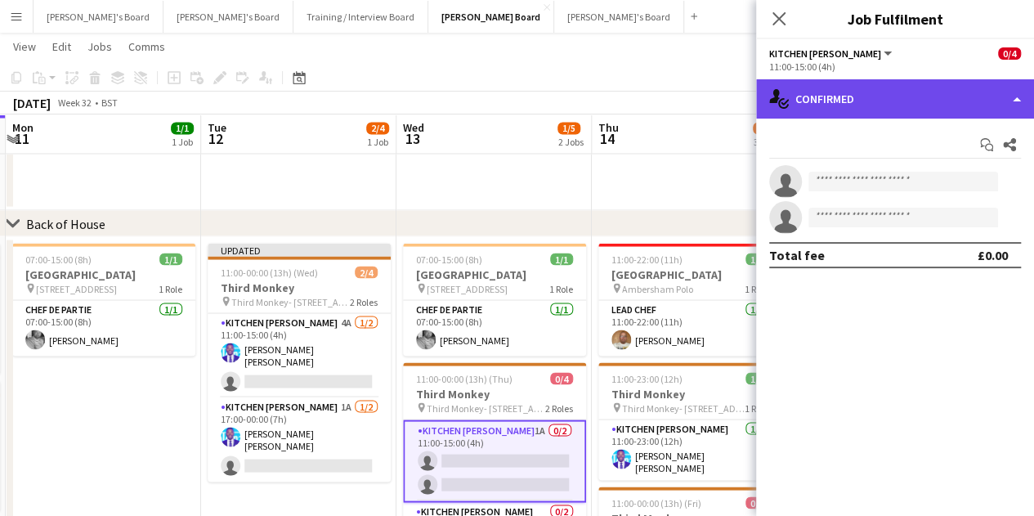
click at [894, 111] on div "single-neutral-actions-check-2 Confirmed" at bounding box center [895, 98] width 278 height 39
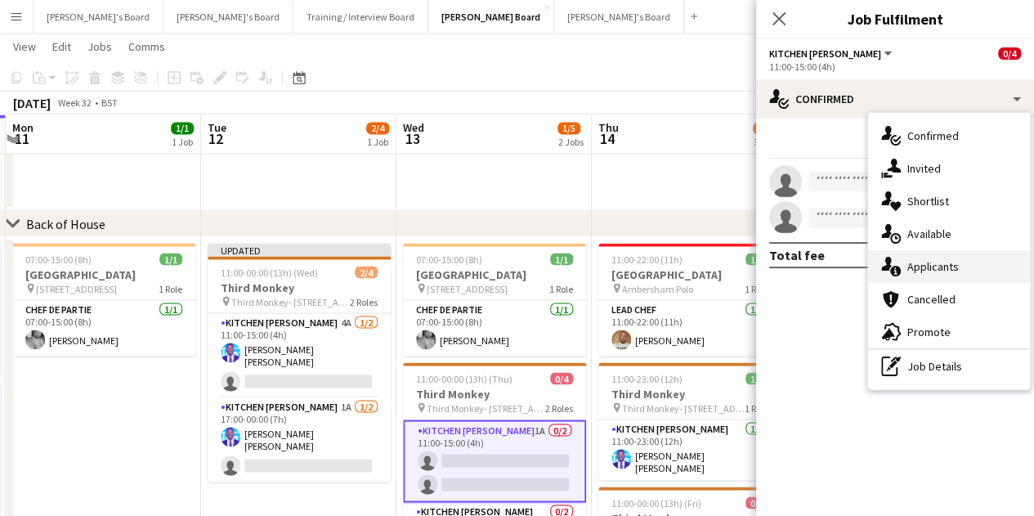
click at [931, 266] on div "single-neutral-actions-information Applicants" at bounding box center [949, 266] width 162 height 33
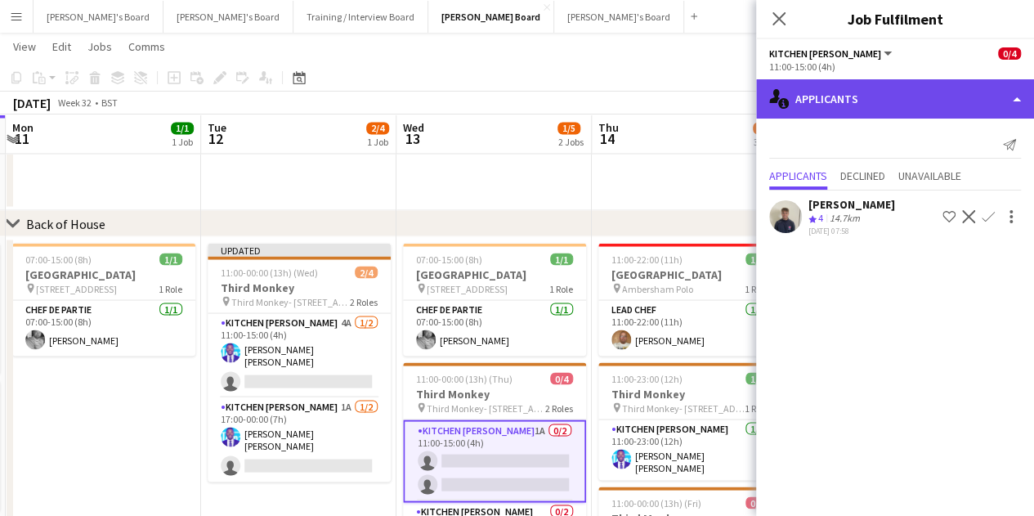
click at [854, 79] on div "single-neutral-actions-information Applicants" at bounding box center [895, 98] width 278 height 39
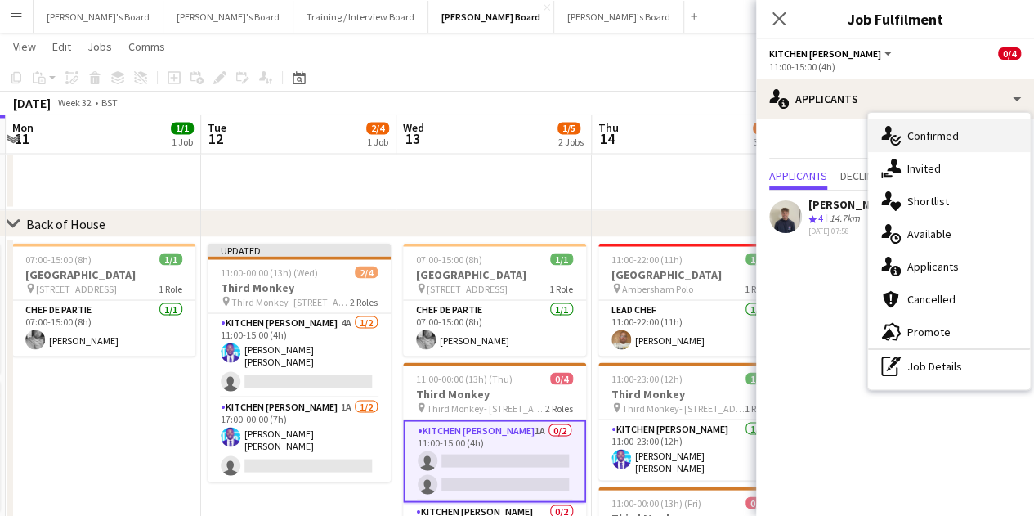
click at [899, 126] on icon "single-neutral-actions-check-2" at bounding box center [891, 136] width 20 height 20
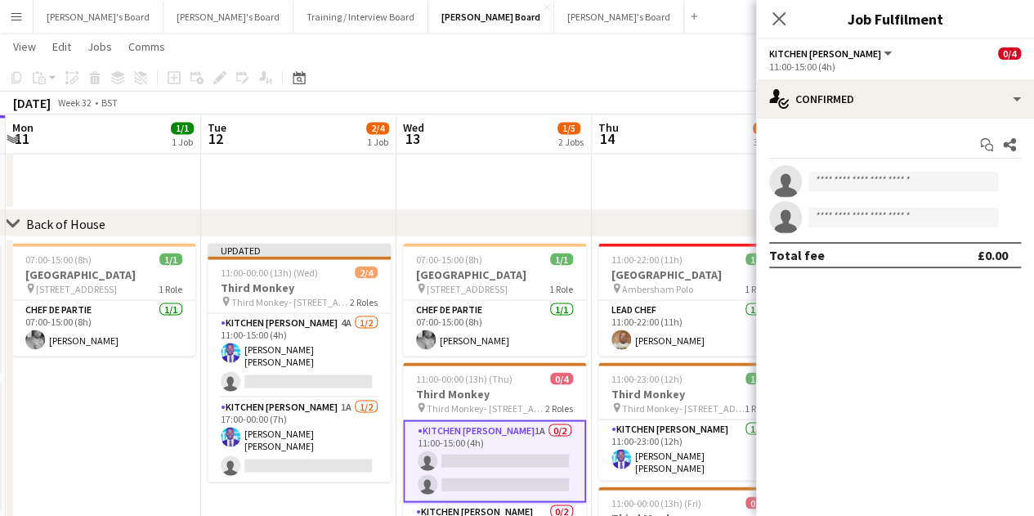
click at [877, 197] on app-invite-slot "single-neutral-actions" at bounding box center [895, 181] width 278 height 33
click at [879, 179] on input at bounding box center [904, 182] width 190 height 20
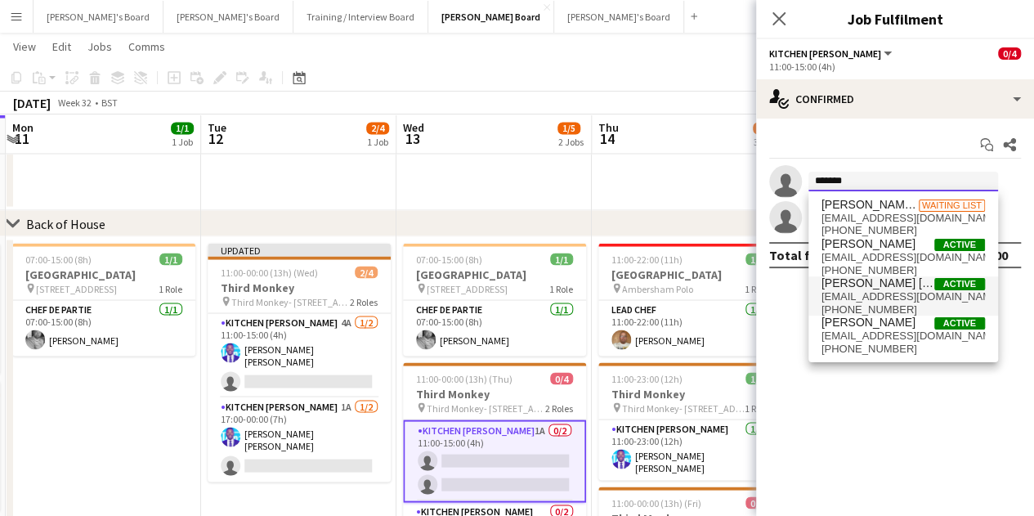
type input "*******"
click at [880, 292] on span "[EMAIL_ADDRESS][DOMAIN_NAME]" at bounding box center [904, 296] width 164 height 13
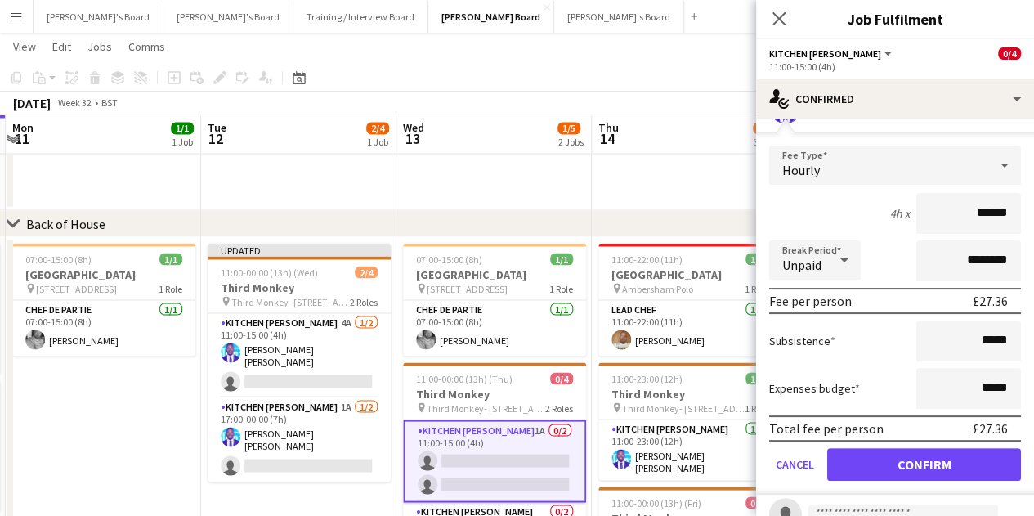
scroll to position [136, 0]
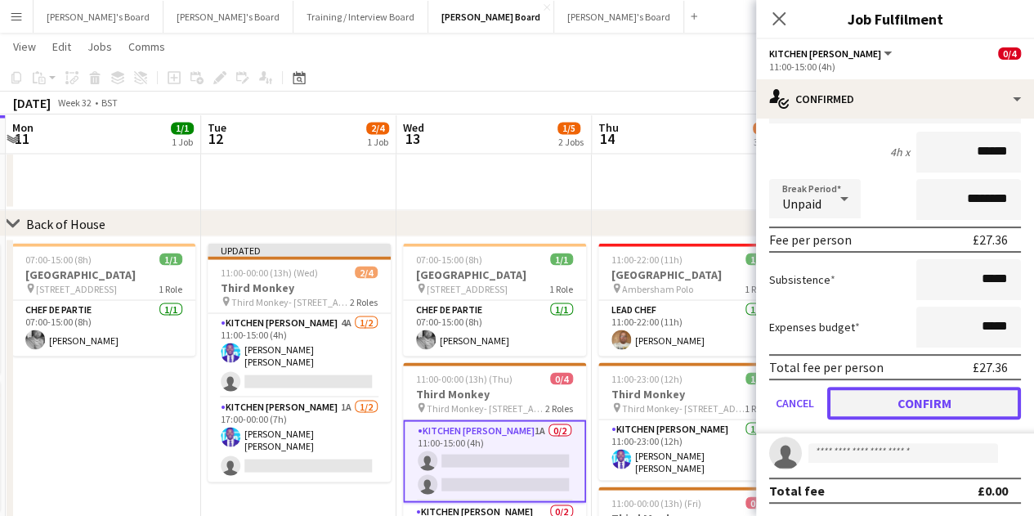
click at [919, 415] on button "Confirm" at bounding box center [924, 403] width 194 height 33
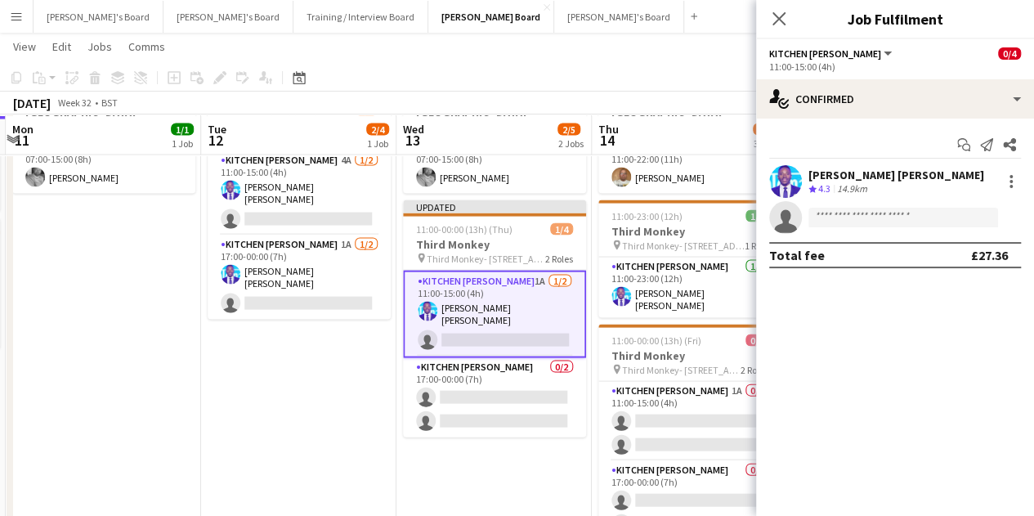
scroll to position [1624, 0]
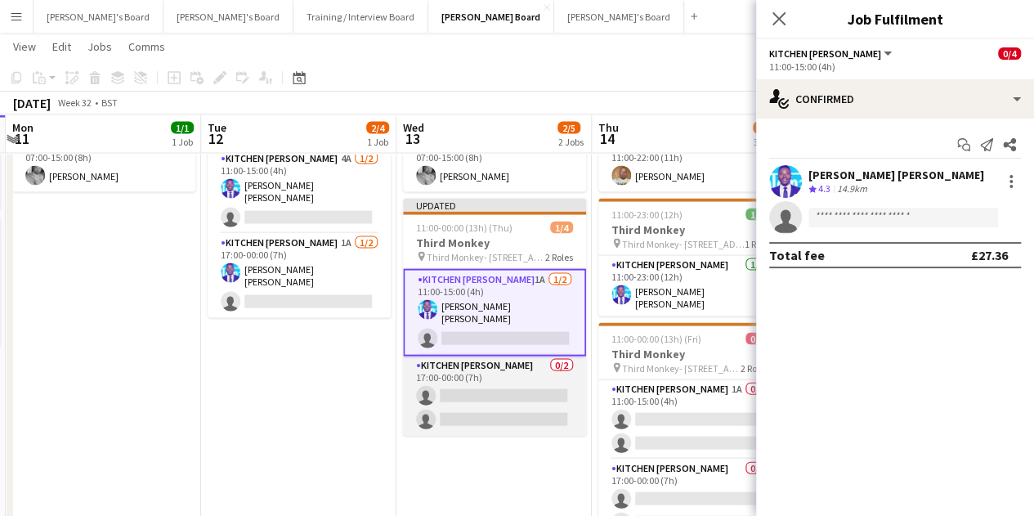
click at [448, 408] on app-card-role "Kitchen [PERSON_NAME] 0/2 17:00-00:00 (7h) single-neutral-actions single-neutra…" at bounding box center [494, 395] width 183 height 79
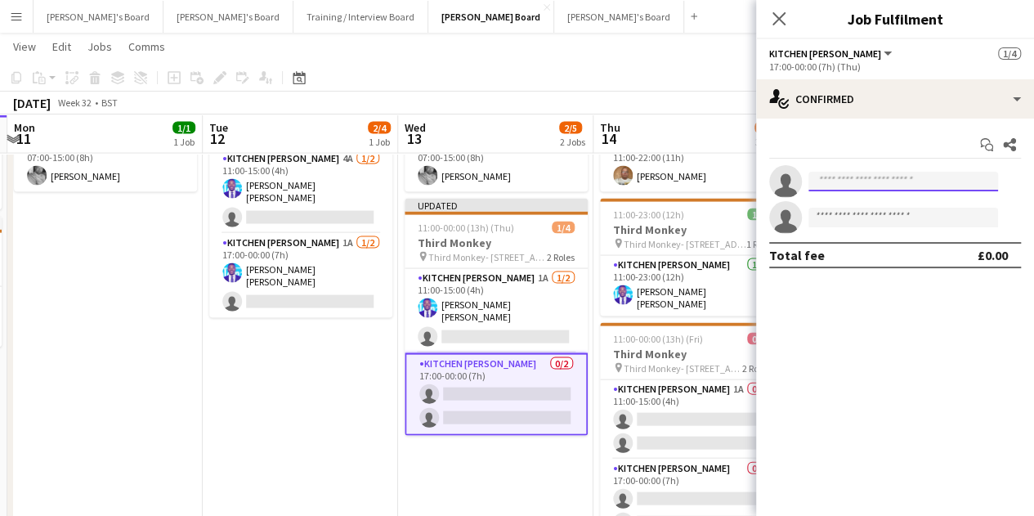
click at [881, 172] on input at bounding box center [904, 182] width 190 height 20
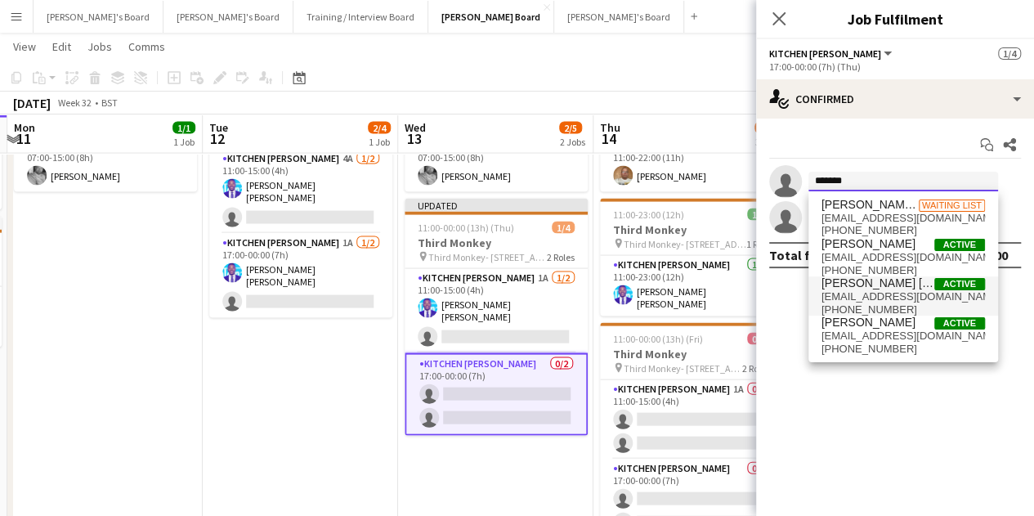
type input "*******"
click at [910, 294] on span "[EMAIL_ADDRESS][DOMAIN_NAME]" at bounding box center [904, 296] width 164 height 13
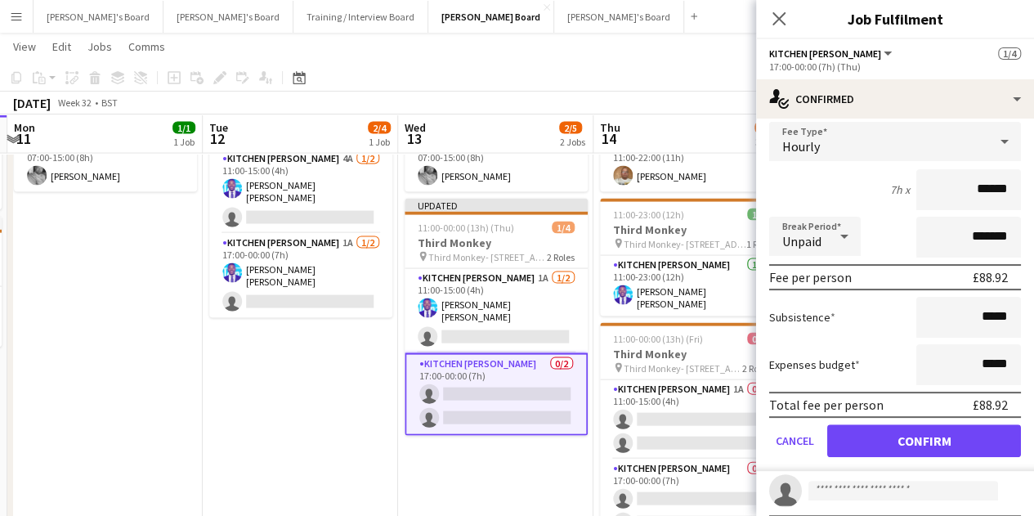
scroll to position [136, 0]
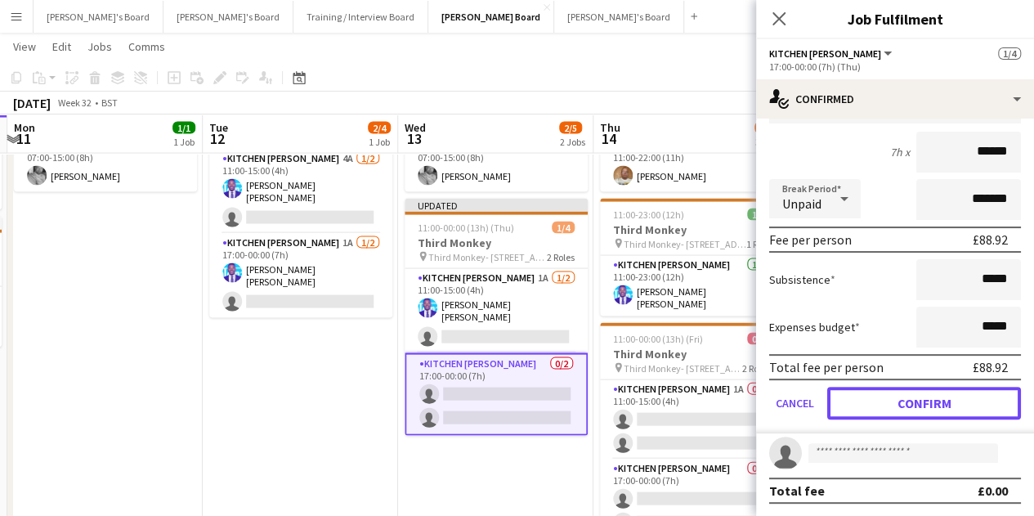
click at [939, 400] on button "Confirm" at bounding box center [924, 403] width 194 height 33
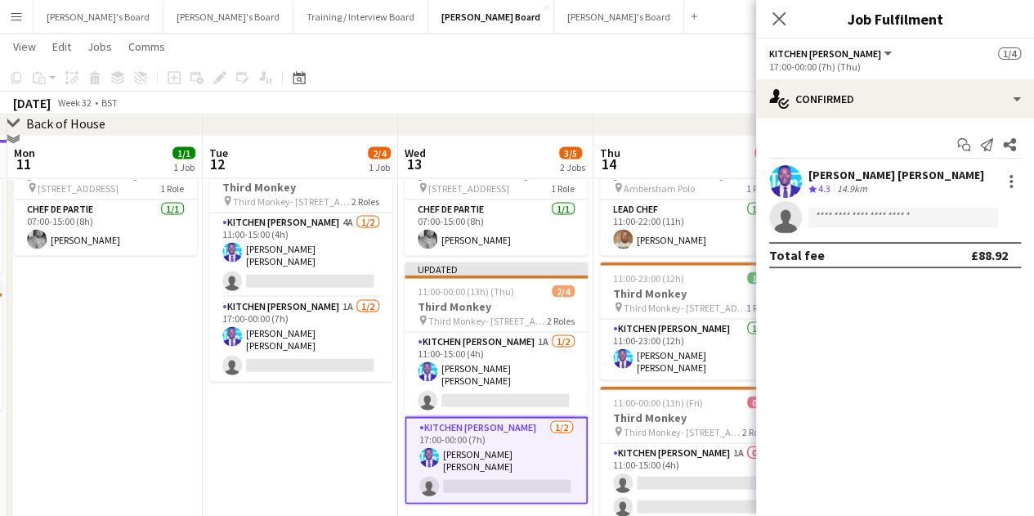
scroll to position [1542, 0]
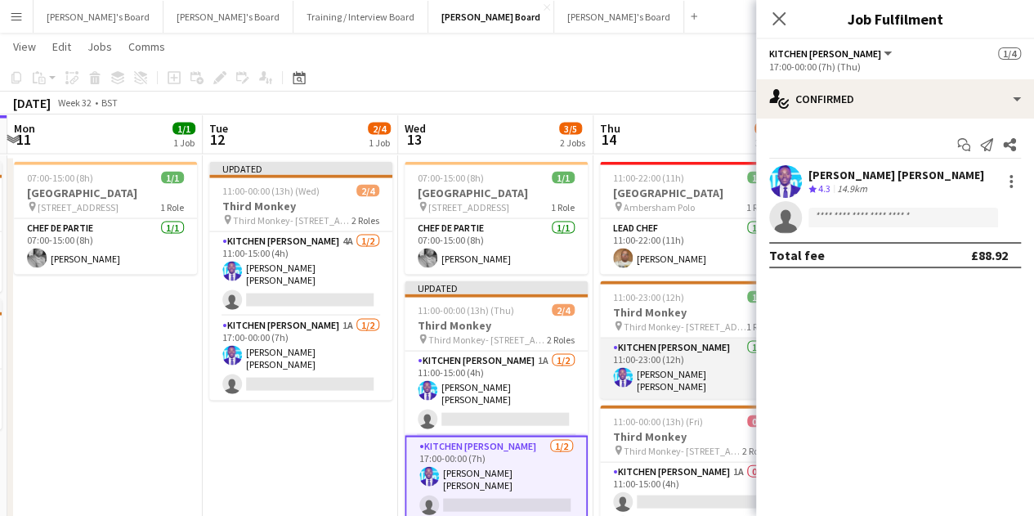
click at [693, 359] on app-card-role "Kitchen [PERSON_NAME] [DATE] 11:00-23:00 (12h) [PERSON_NAME] [PERSON_NAME]" at bounding box center [691, 368] width 183 height 61
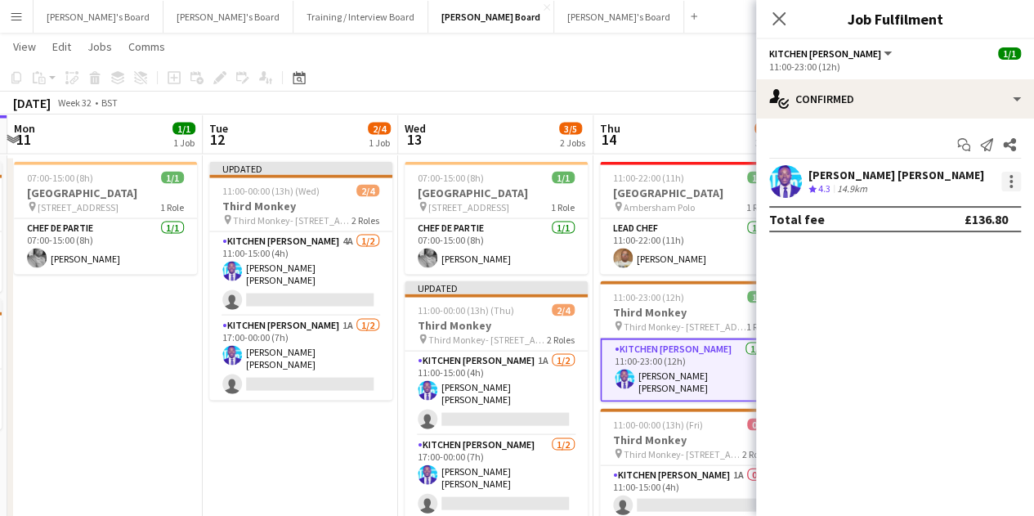
click at [1015, 184] on div at bounding box center [1012, 182] width 20 height 20
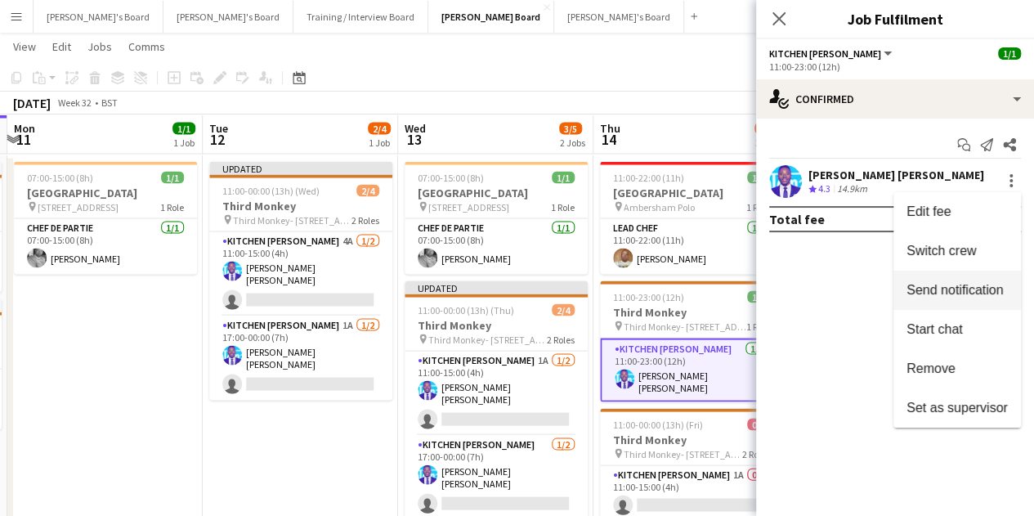
click at [954, 252] on span "Switch crew" at bounding box center [941, 251] width 69 height 14
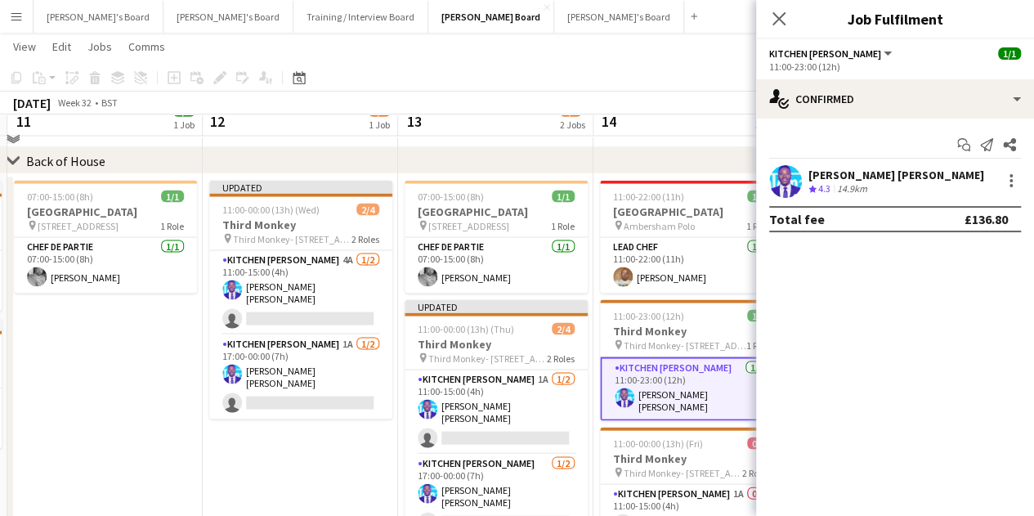
scroll to position [1624, 0]
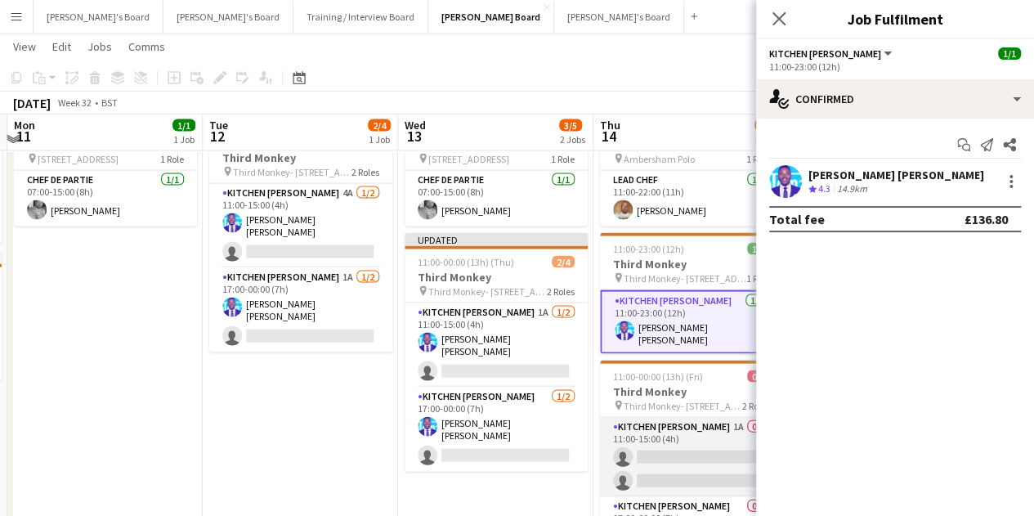
click at [690, 434] on app-card-role "Kitchen [PERSON_NAME] 1A 0/2 11:00-15:00 (4h) single-neutral-actions single-neu…" at bounding box center [691, 457] width 183 height 79
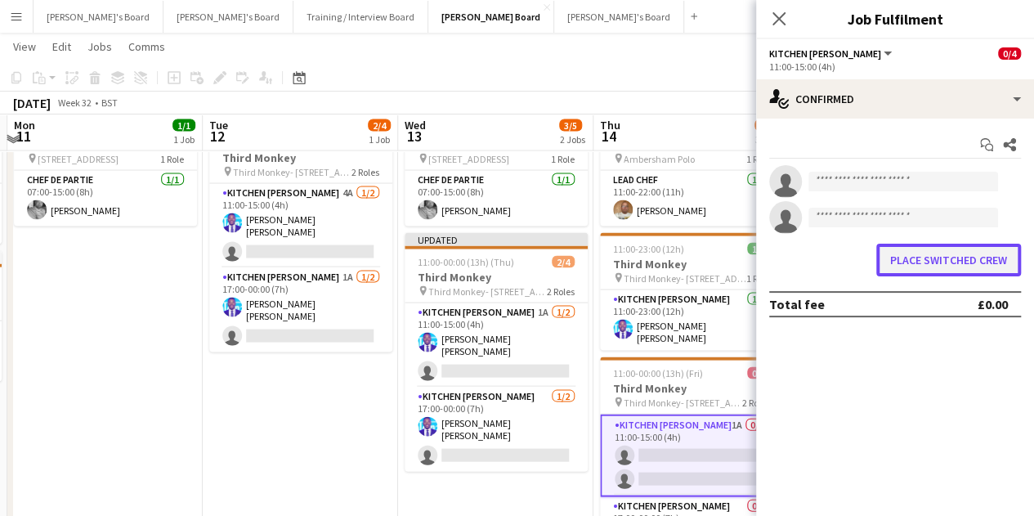
click at [967, 246] on button "Place switched crew" at bounding box center [948, 260] width 145 height 33
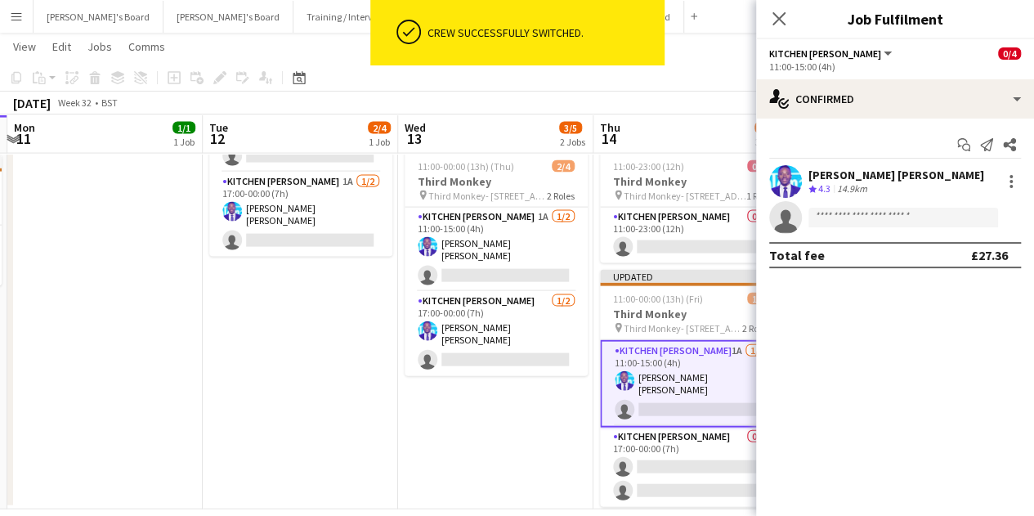
scroll to position [1705, 0]
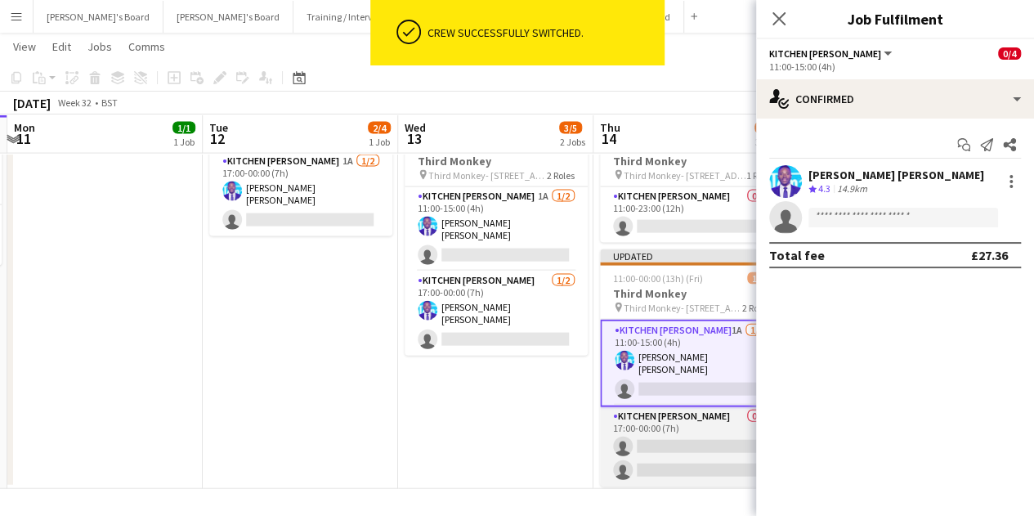
click at [667, 423] on app-card-role "Kitchen [PERSON_NAME] 0/2 17:00-00:00 (7h) single-neutral-actions single-neutra…" at bounding box center [691, 446] width 183 height 79
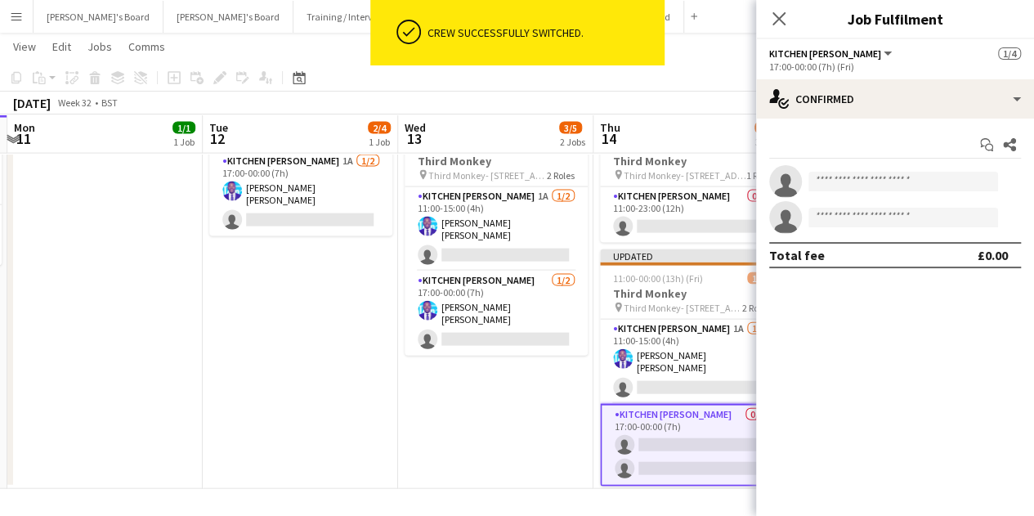
drag, startPoint x: 876, startPoint y: 151, endPoint x: 858, endPoint y: 173, distance: 27.8
click at [868, 158] on div "Start chat Share" at bounding box center [895, 145] width 252 height 27
click at [858, 173] on input at bounding box center [904, 182] width 190 height 20
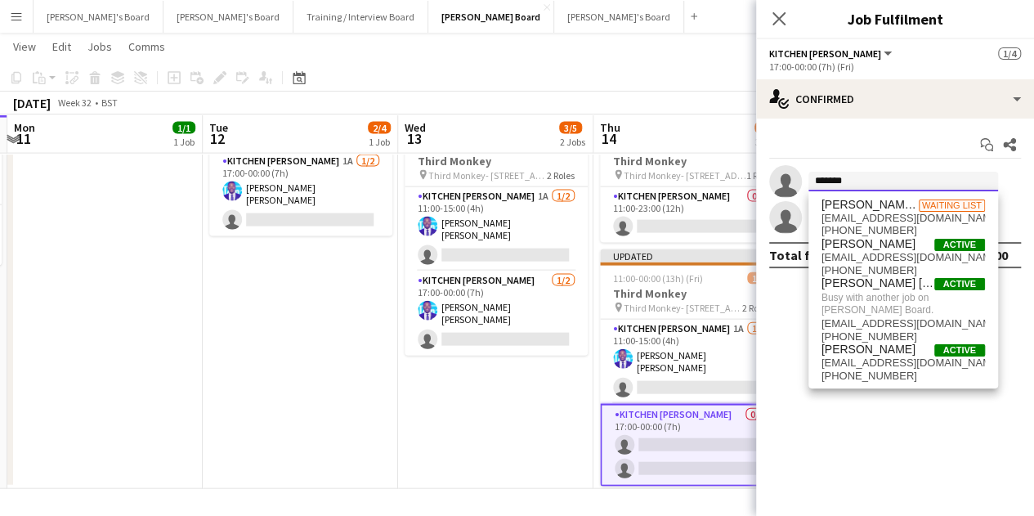
type input "*******"
click at [499, 423] on app-date-cell "07:00-15:00 (8h) 1/1 [GEOGRAPHIC_DATA] pin Woking, GU21 4YH 1 Role Chef de Part…" at bounding box center [495, 240] width 195 height 498
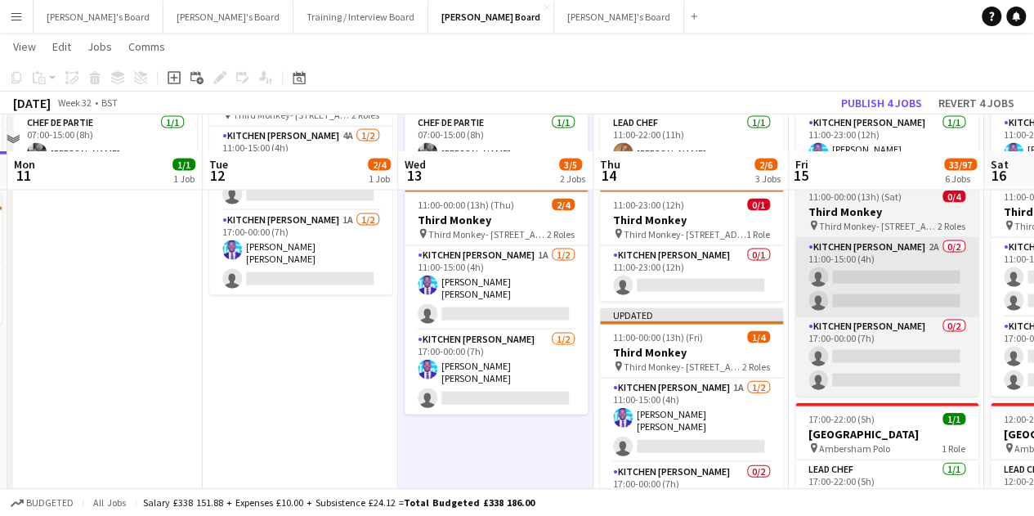
scroll to position [1624, 0]
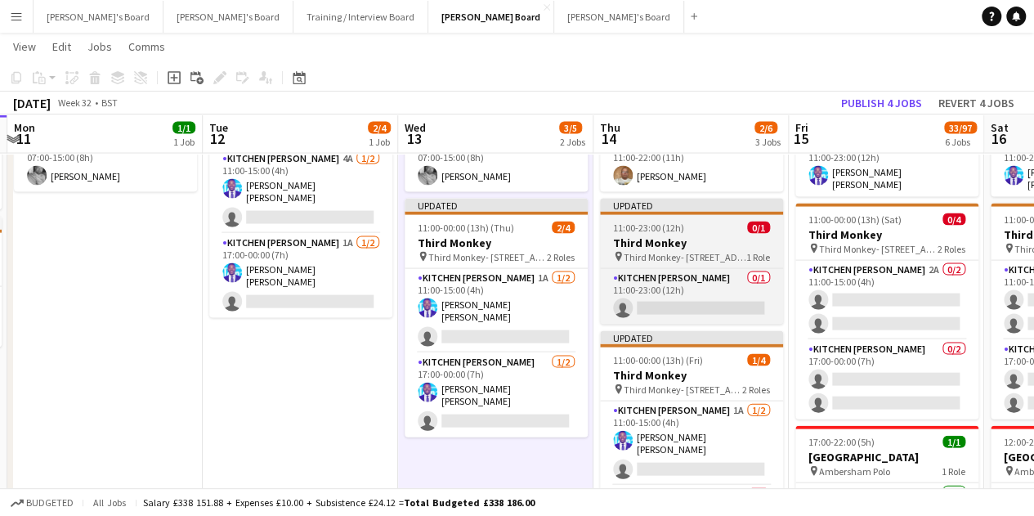
click at [748, 256] on span "1 Role" at bounding box center [758, 257] width 24 height 12
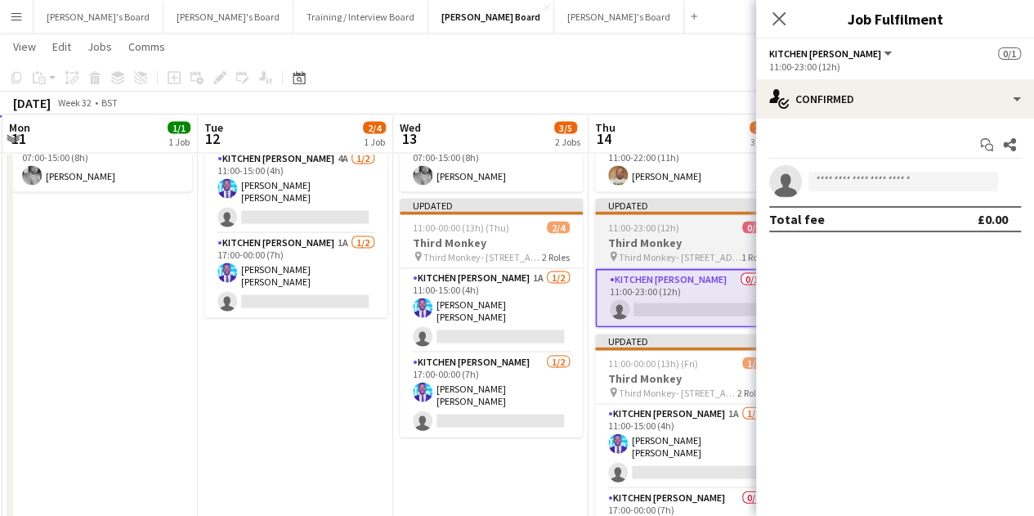
click at [677, 251] on span "Third Monkey- [STREET_ADDRESS]" at bounding box center [680, 257] width 123 height 12
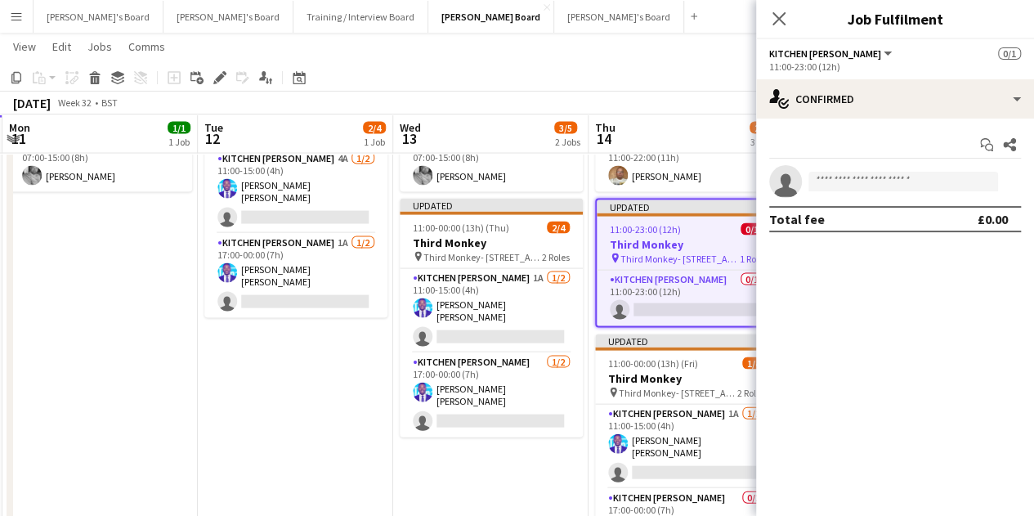
click at [468, 491] on app-date-cell "07:00-15:00 (8h) 1/1 [GEOGRAPHIC_DATA] pin Woking, GU21 4YH 1 Role Chef de Part…" at bounding box center [490, 322] width 195 height 498
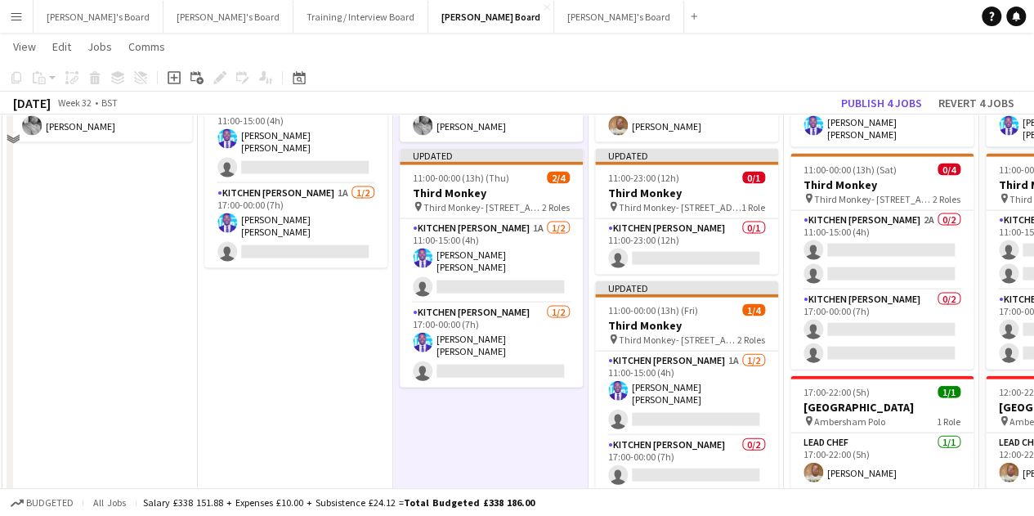
scroll to position [1705, 0]
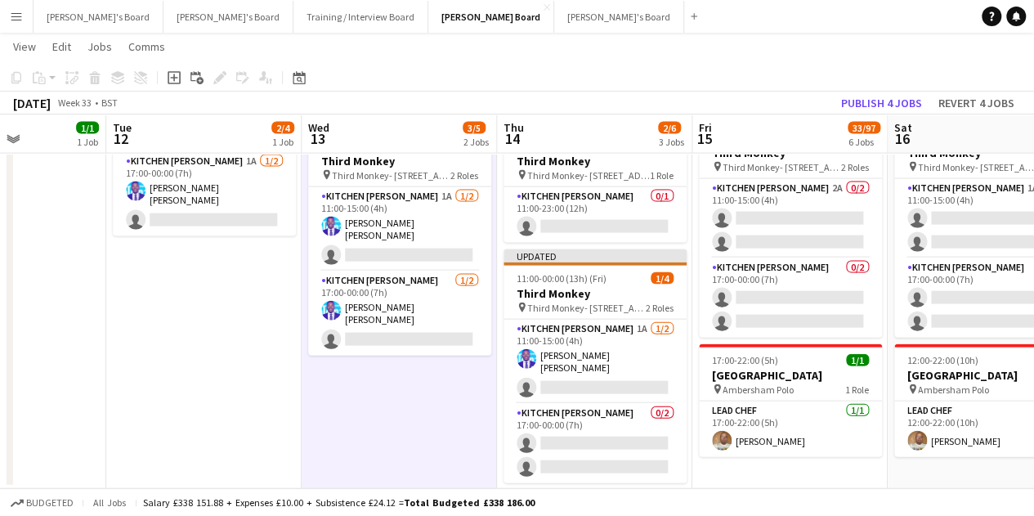
drag, startPoint x: 818, startPoint y: 376, endPoint x: 721, endPoint y: 368, distance: 96.8
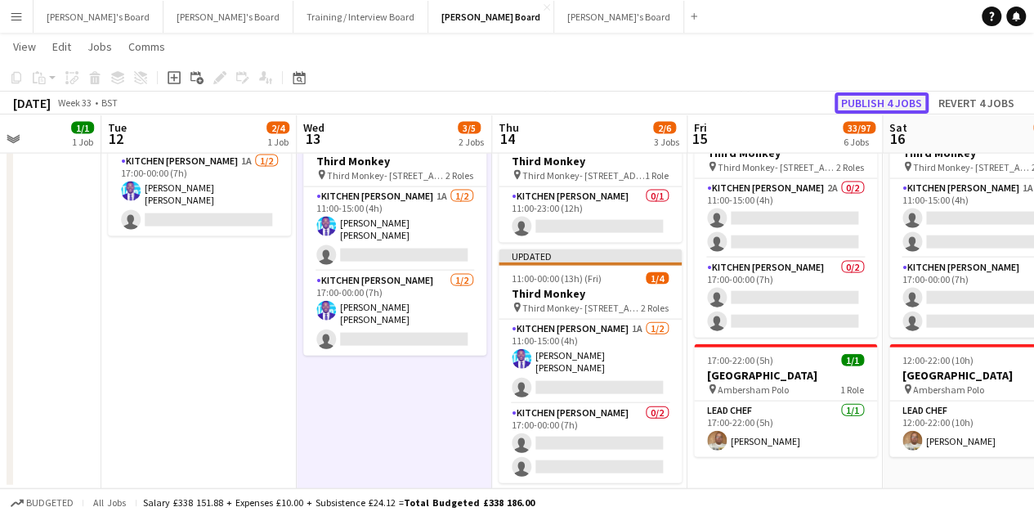
click at [901, 104] on button "Publish 4 jobs" at bounding box center [882, 102] width 94 height 21
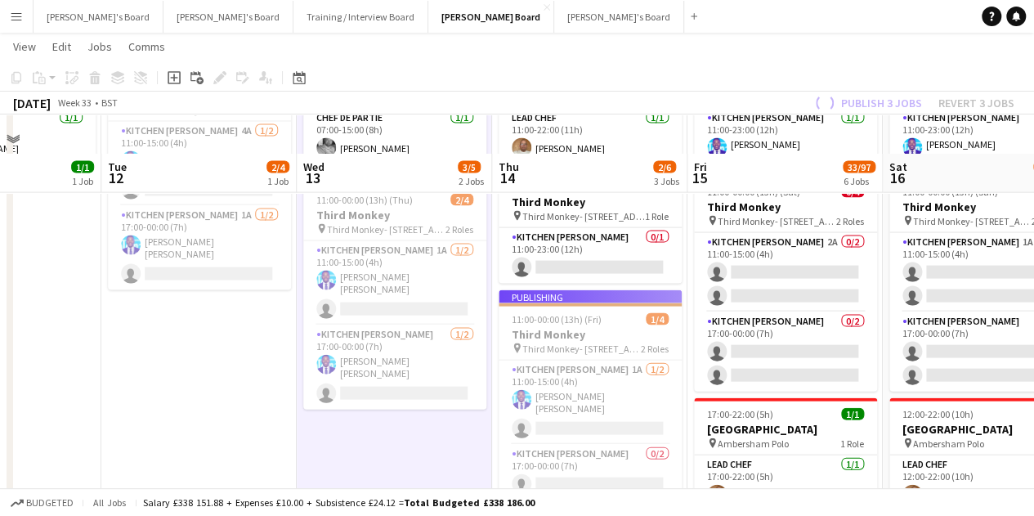
scroll to position [1624, 0]
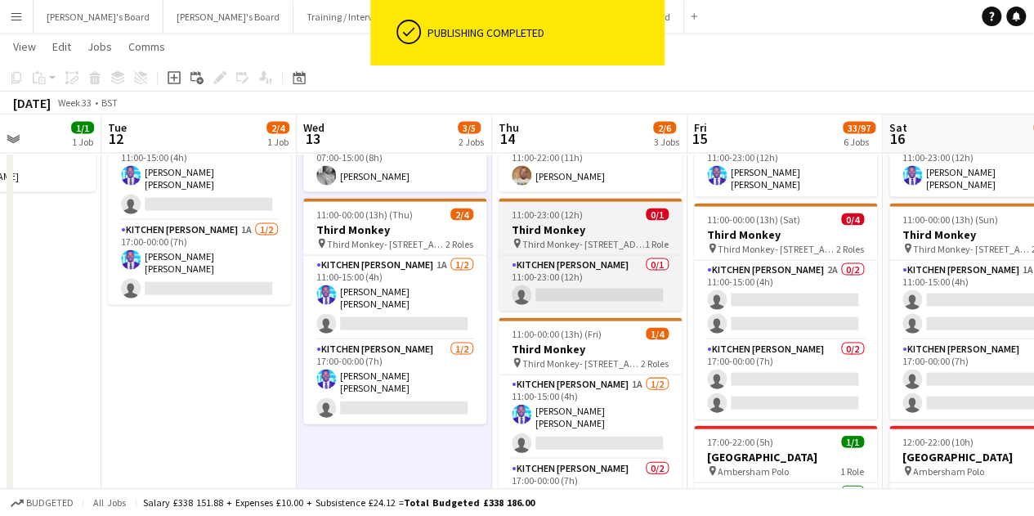
click at [638, 235] on h3 "Third Monkey" at bounding box center [590, 229] width 183 height 15
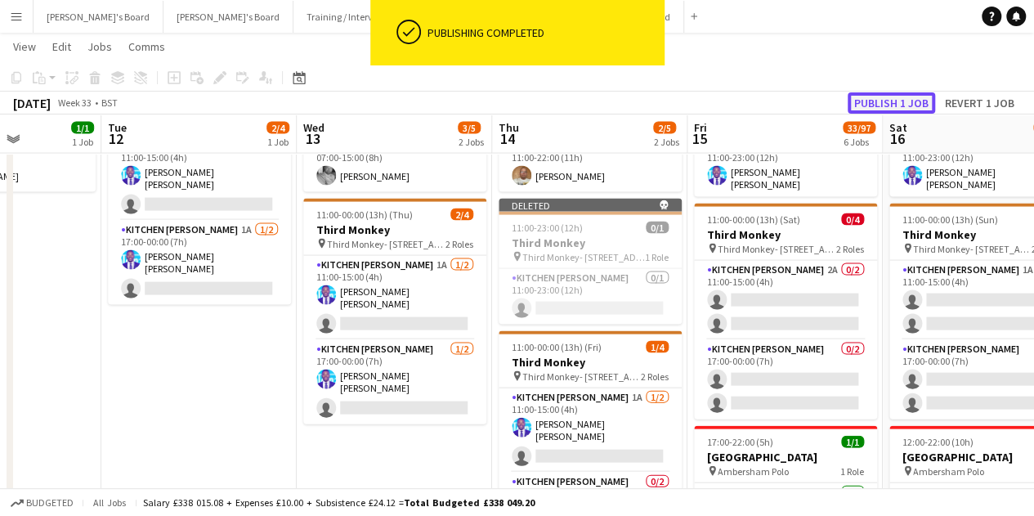
click at [899, 108] on button "Publish 1 job" at bounding box center [891, 102] width 87 height 21
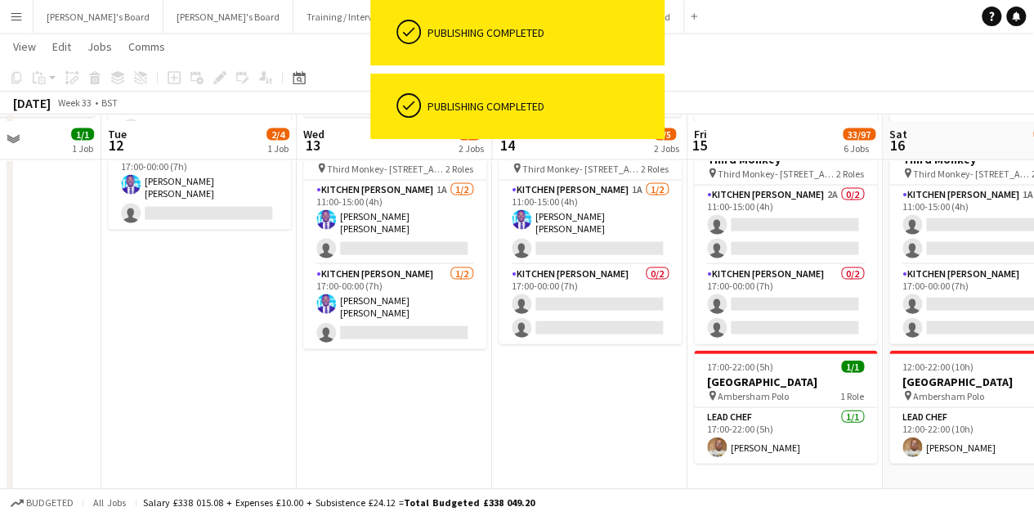
scroll to position [1705, 0]
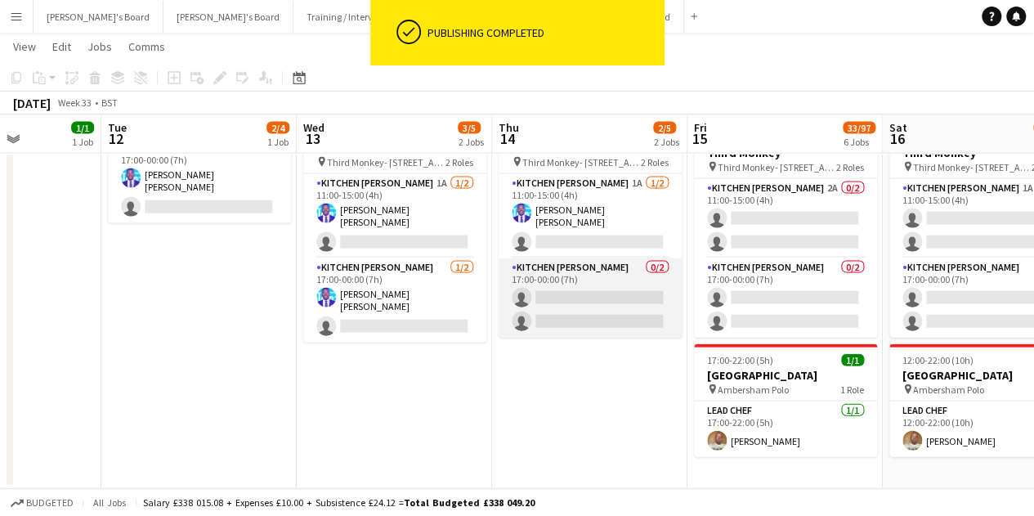
click at [607, 313] on app-card-role "Kitchen [PERSON_NAME] 0/2 17:00-00:00 (7h) single-neutral-actions single-neutra…" at bounding box center [590, 297] width 183 height 79
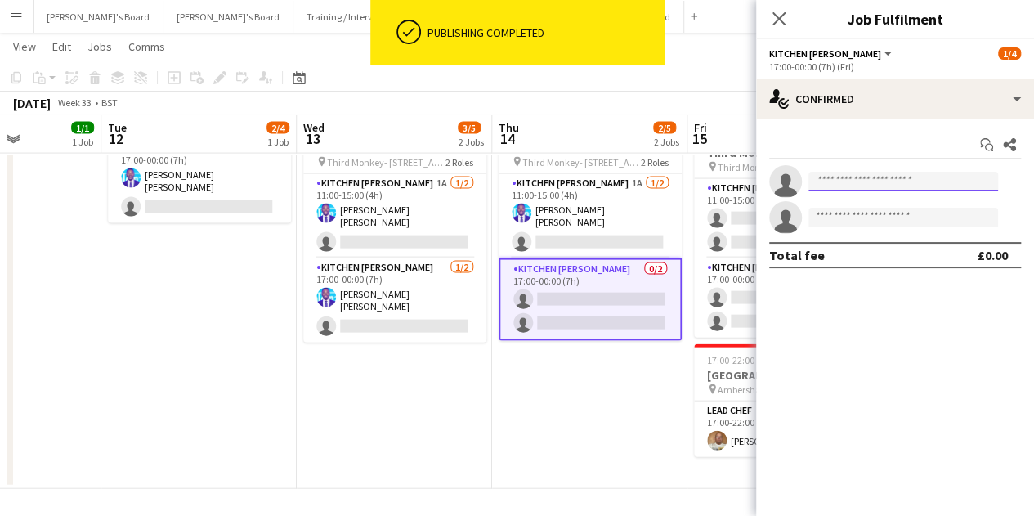
click at [893, 186] on input at bounding box center [904, 182] width 190 height 20
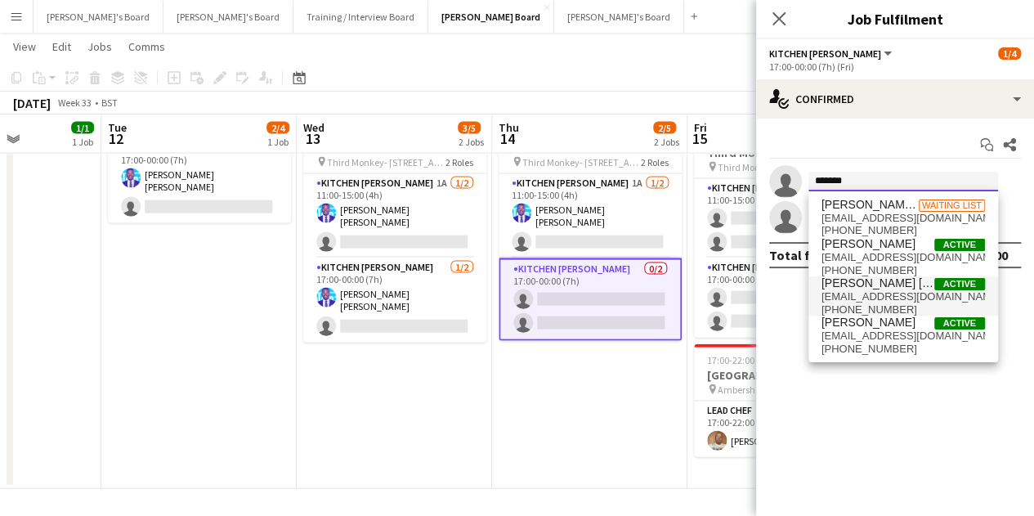
type input "*******"
click at [901, 292] on span "[EMAIL_ADDRESS][DOMAIN_NAME]" at bounding box center [904, 296] width 164 height 13
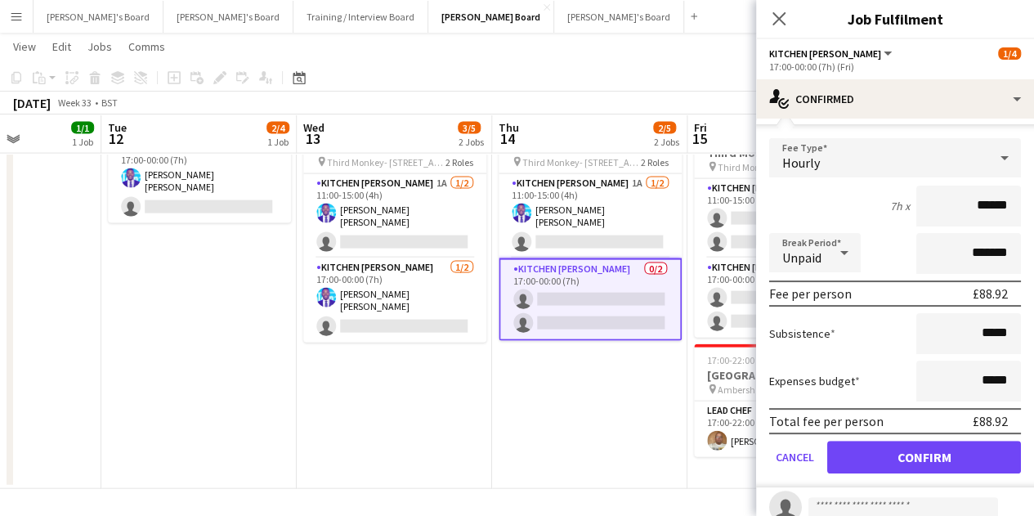
scroll to position [136, 0]
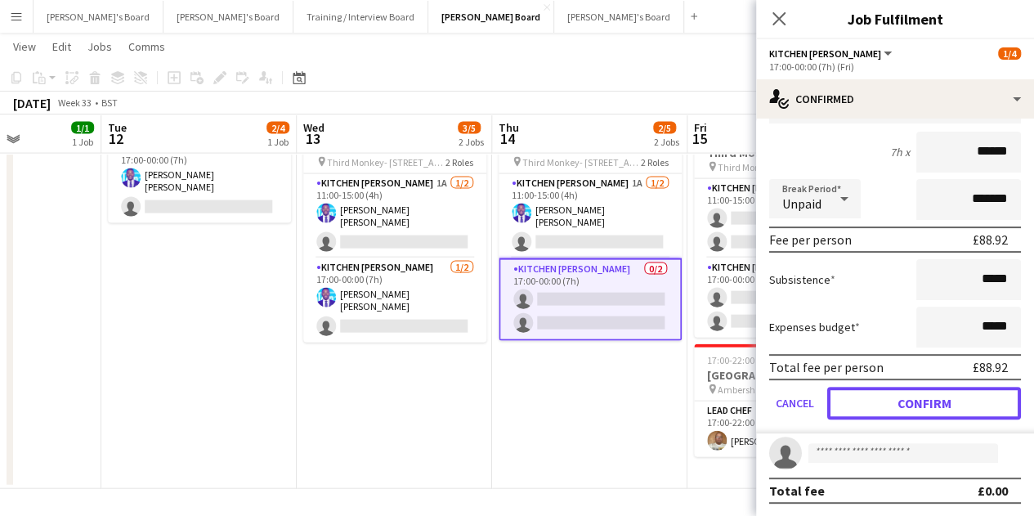
click at [938, 399] on button "Confirm" at bounding box center [924, 403] width 194 height 33
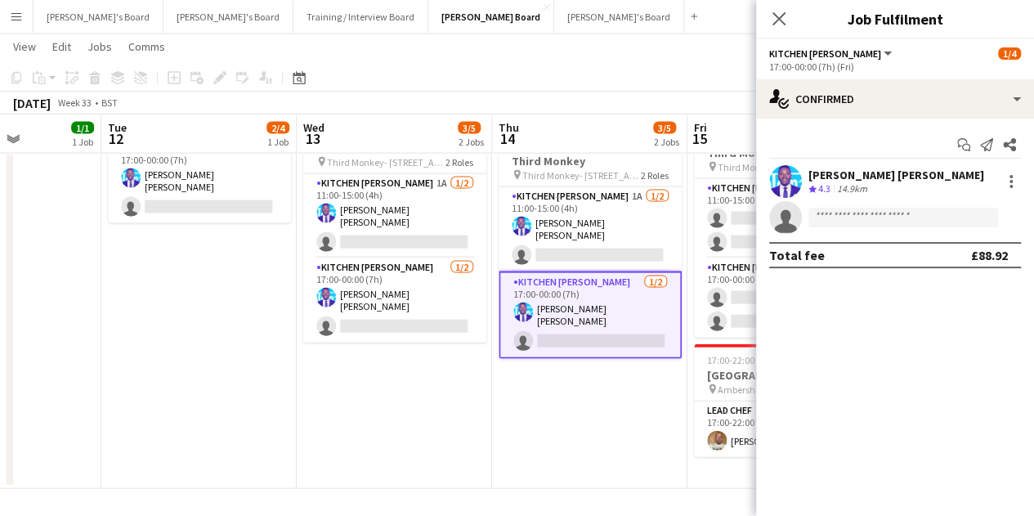
scroll to position [0, 0]
click at [598, 387] on app-date-cell "11:00-22:00 (11h) 1/1 [GEOGRAPHIC_DATA] pin Ambersham Polo 1 Role Lead Chef [DA…" at bounding box center [589, 240] width 195 height 498
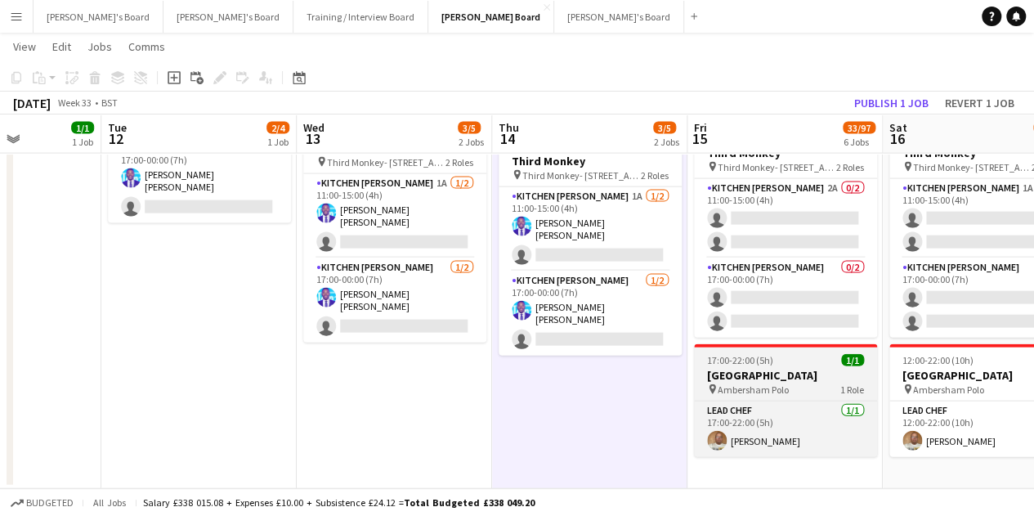
drag, startPoint x: 646, startPoint y: 387, endPoint x: 604, endPoint y: 351, distance: 55.1
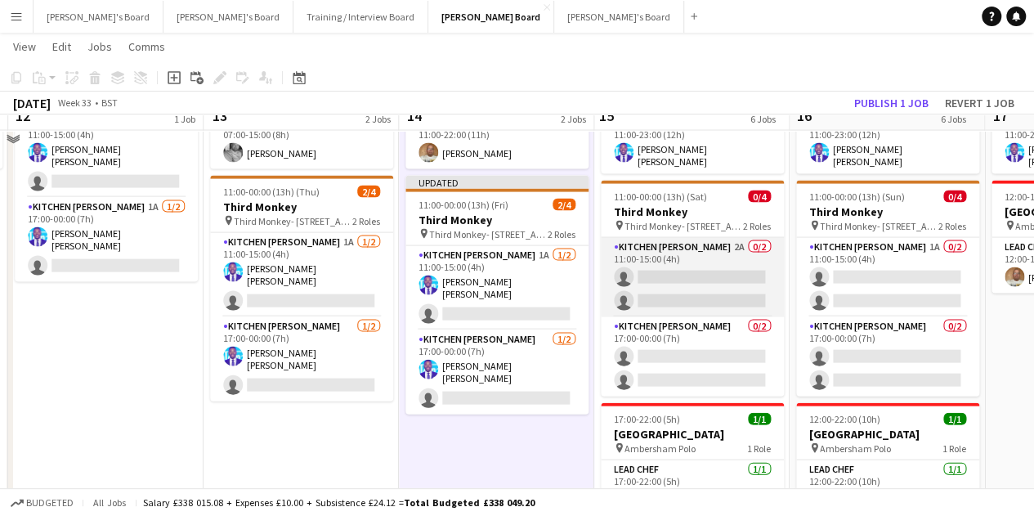
scroll to position [1624, 0]
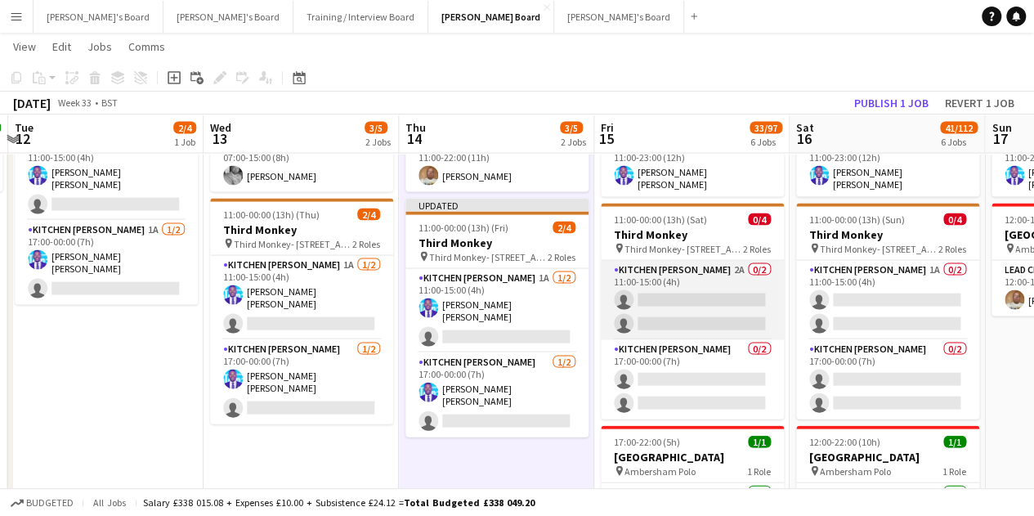
click at [672, 311] on app-card-role "Kitchen [PERSON_NAME] 2A 0/2 11:00-15:00 (4h) single-neutral-actions single-neu…" at bounding box center [692, 300] width 183 height 79
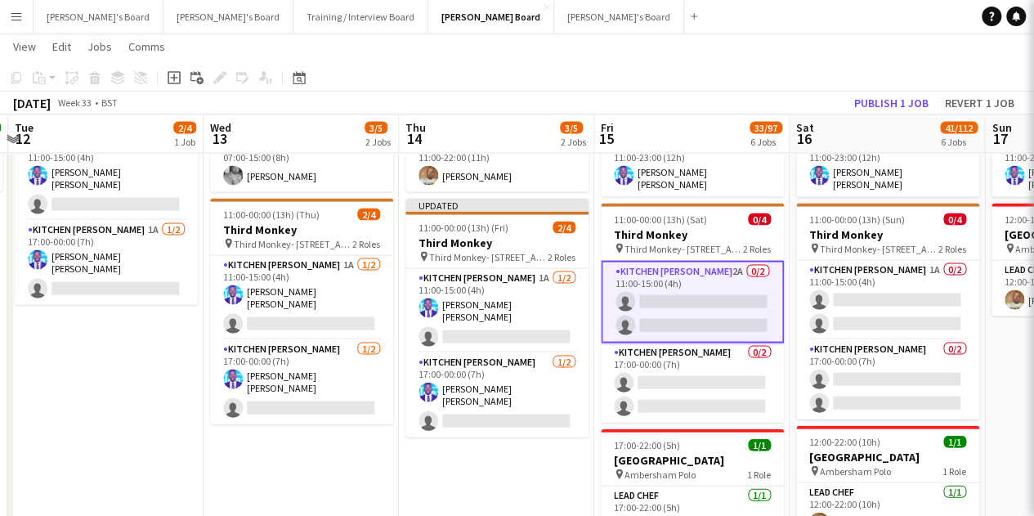
scroll to position [0, 576]
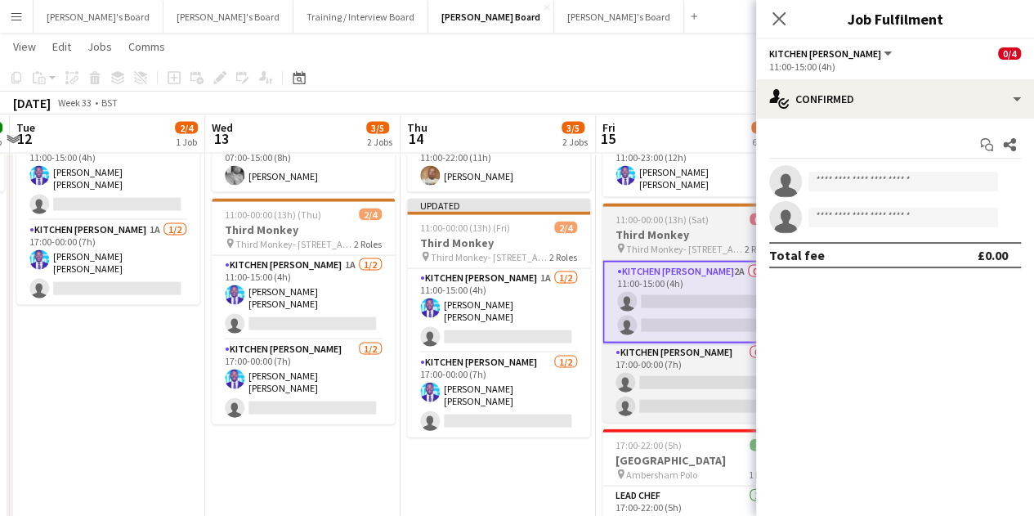
click at [635, 204] on div at bounding box center [694, 205] width 183 height 3
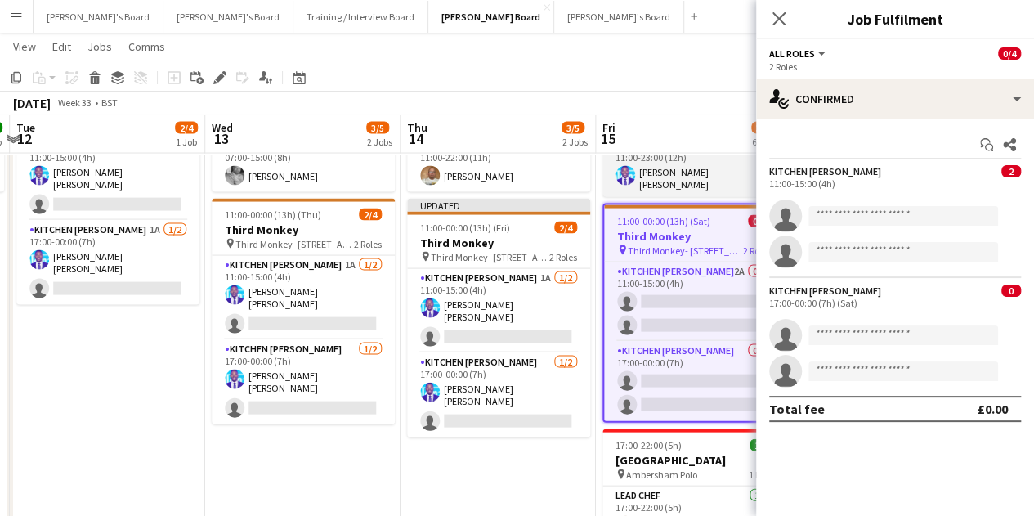
click at [661, 174] on app-card-role "Kitchen [PERSON_NAME] [DATE] 11:00-23:00 (12h) [PERSON_NAME] [PERSON_NAME]" at bounding box center [694, 167] width 183 height 61
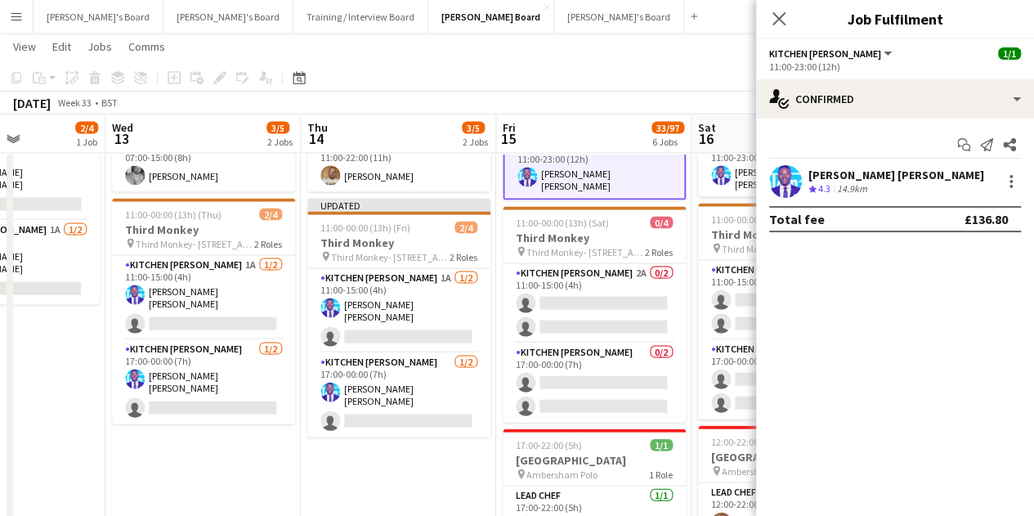
drag, startPoint x: 654, startPoint y: 351, endPoint x: 566, endPoint y: 343, distance: 88.6
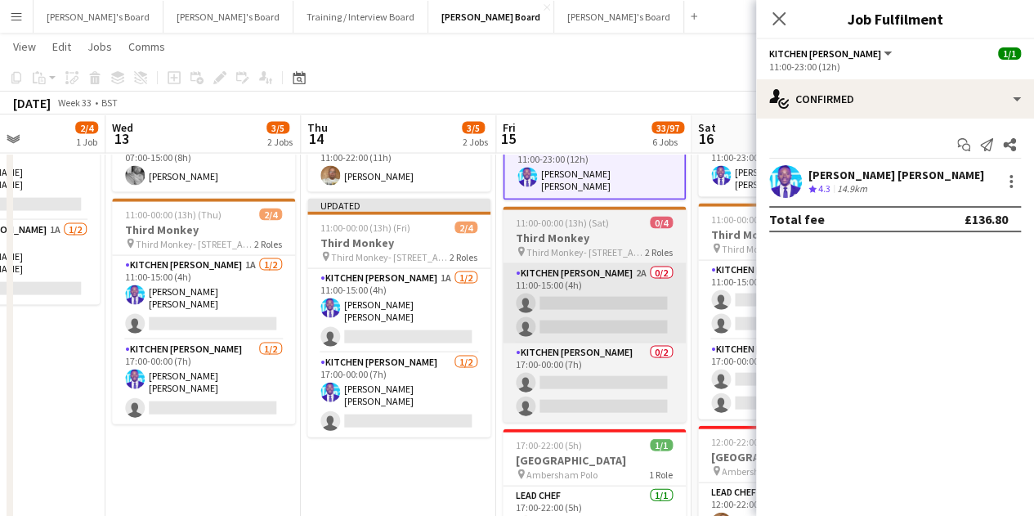
scroll to position [0, 688]
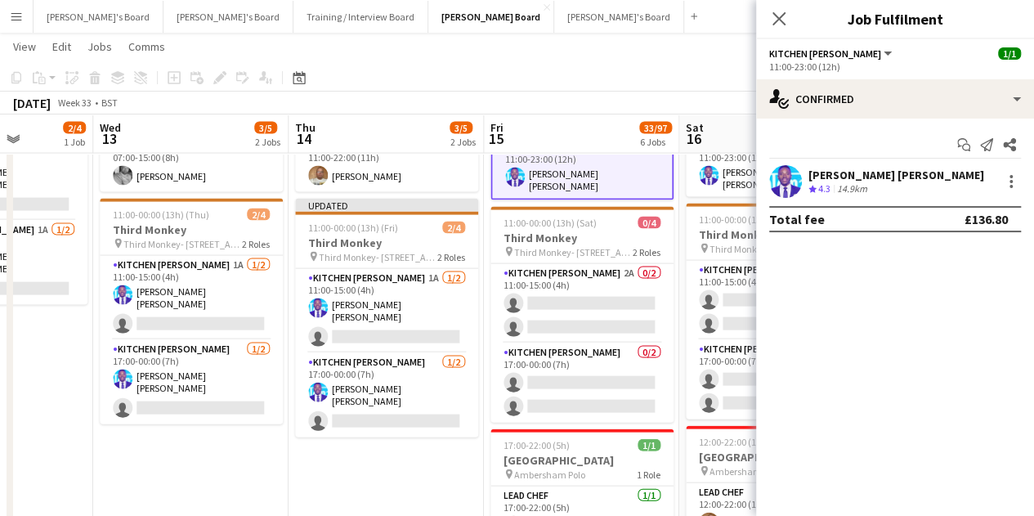
click at [1009, 168] on div "[PERSON_NAME] [PERSON_NAME] Crew rating 4.3 14.9km" at bounding box center [895, 181] width 278 height 33
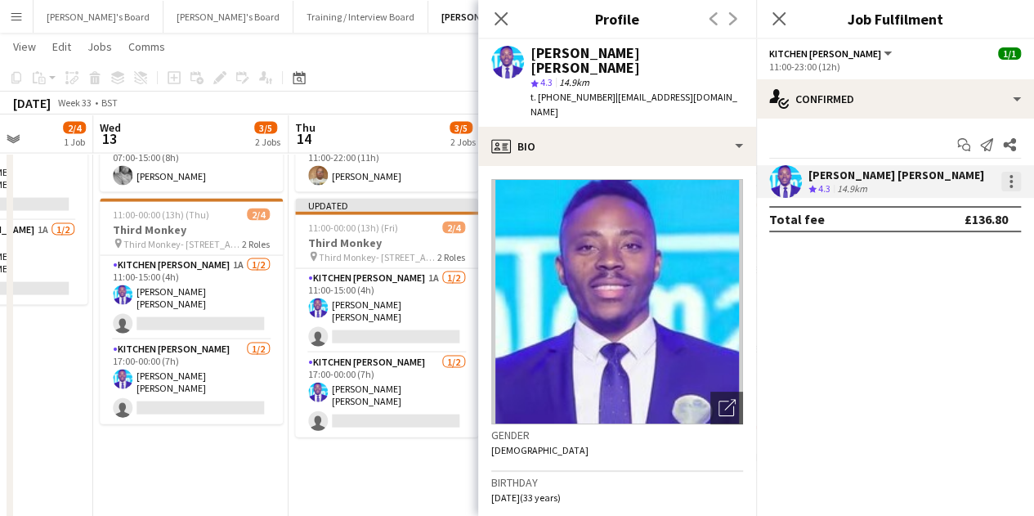
click at [1007, 189] on div at bounding box center [1012, 182] width 20 height 20
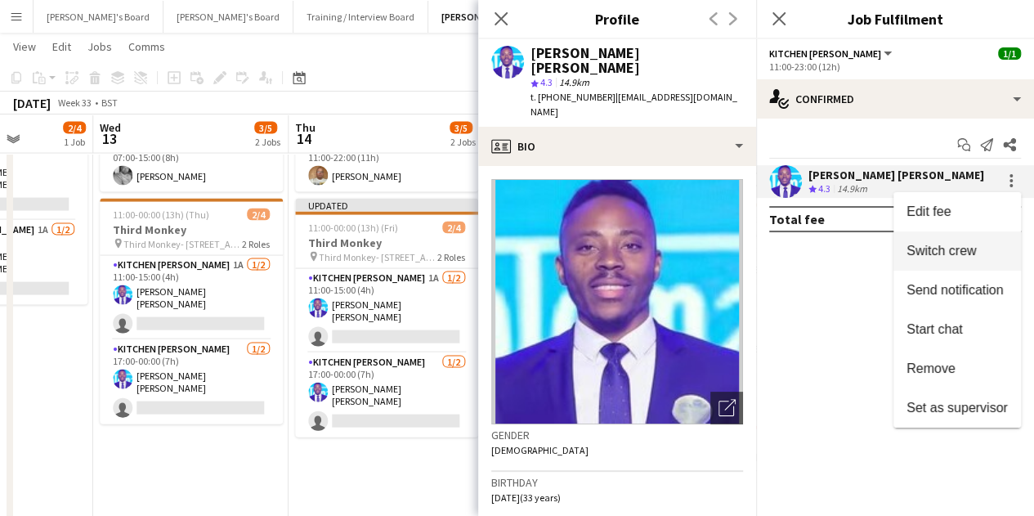
click at [971, 244] on span "Switch crew" at bounding box center [941, 251] width 69 height 14
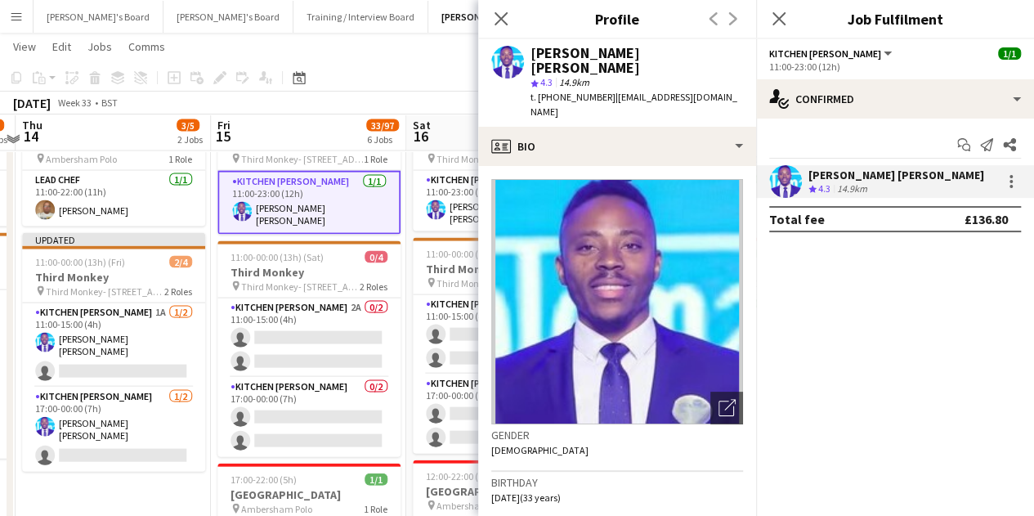
drag, startPoint x: 358, startPoint y: 352, endPoint x: 85, endPoint y: 322, distance: 274.7
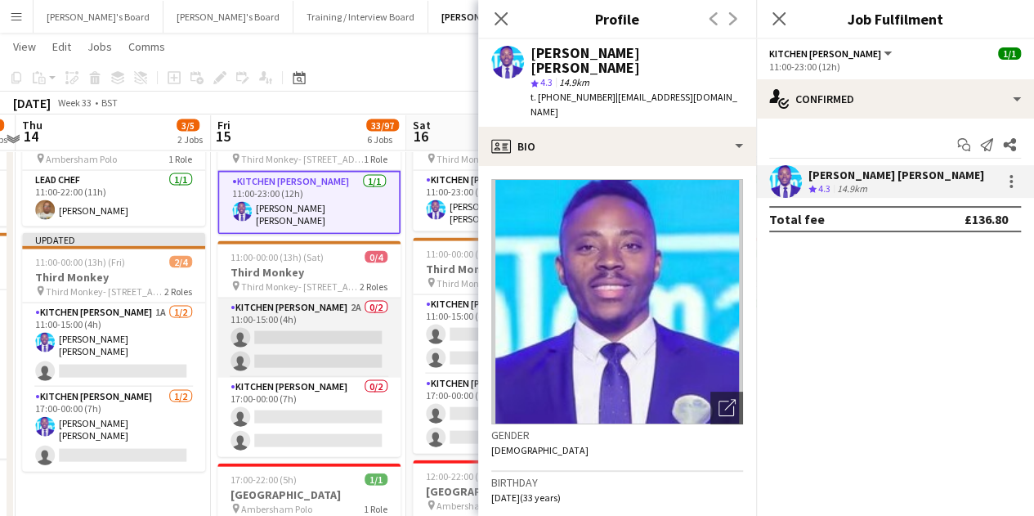
click at [283, 340] on app-card-role "Kitchen [PERSON_NAME] 2A 0/2 11:00-15:00 (4h) single-neutral-actions single-neu…" at bounding box center [308, 337] width 183 height 79
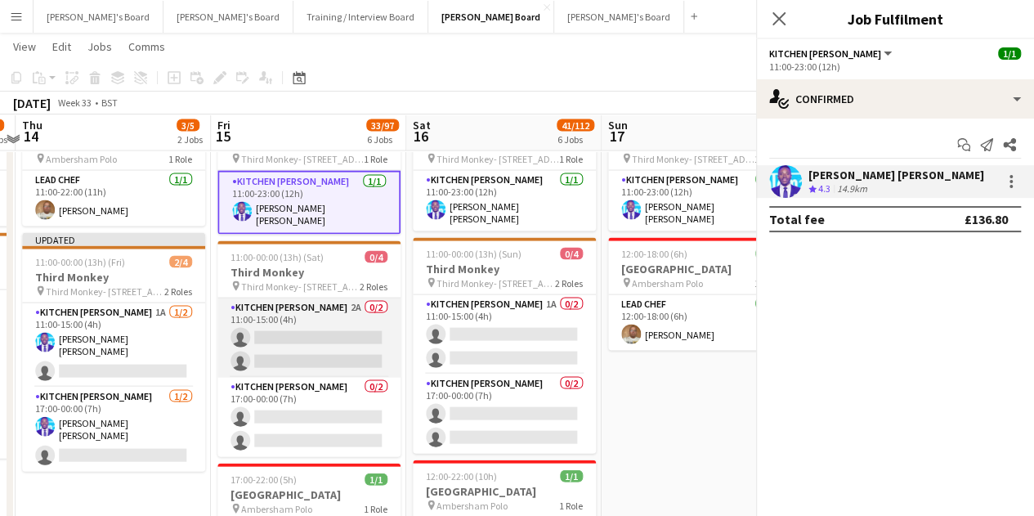
scroll to position [0, 567]
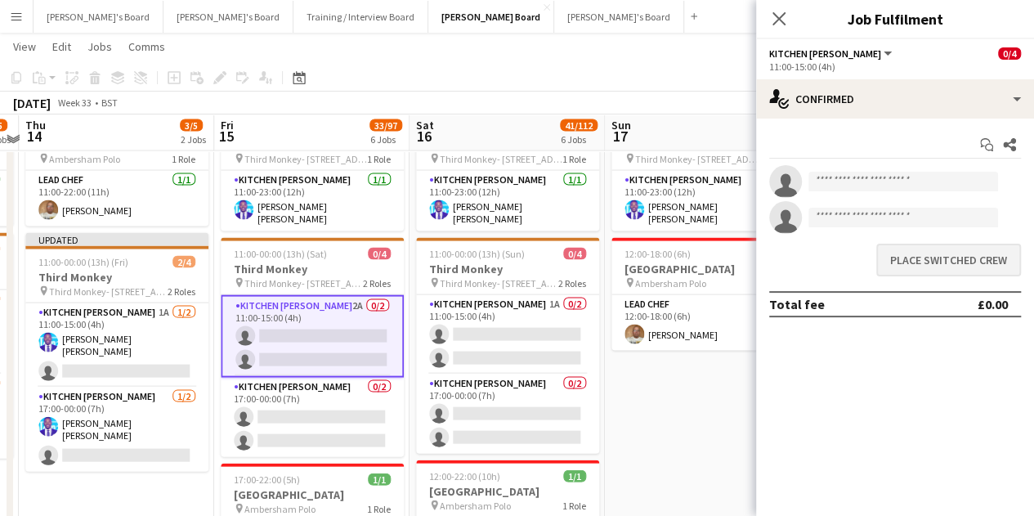
click at [919, 240] on div "Place switched crew" at bounding box center [895, 260] width 278 height 46
click at [923, 259] on button "Place switched crew" at bounding box center [948, 260] width 145 height 33
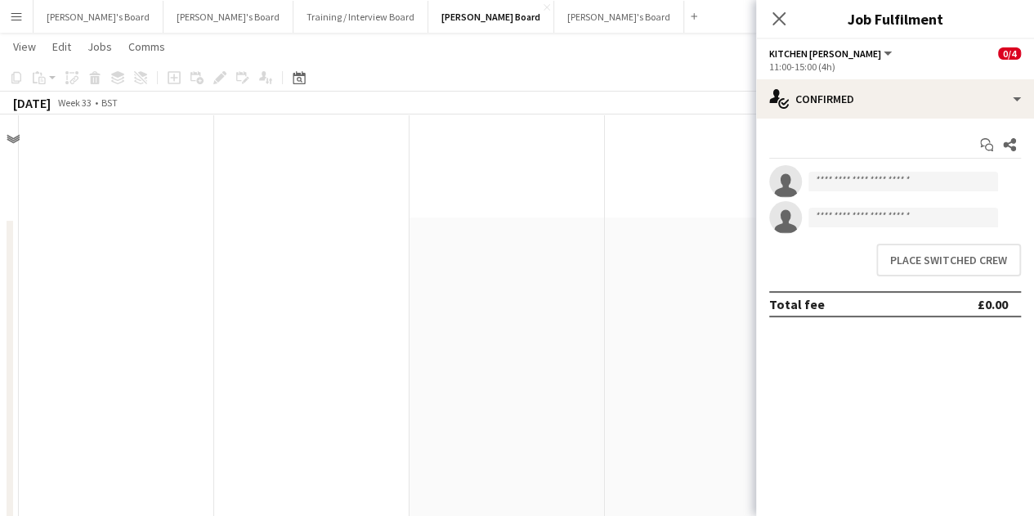
scroll to position [1624, 0]
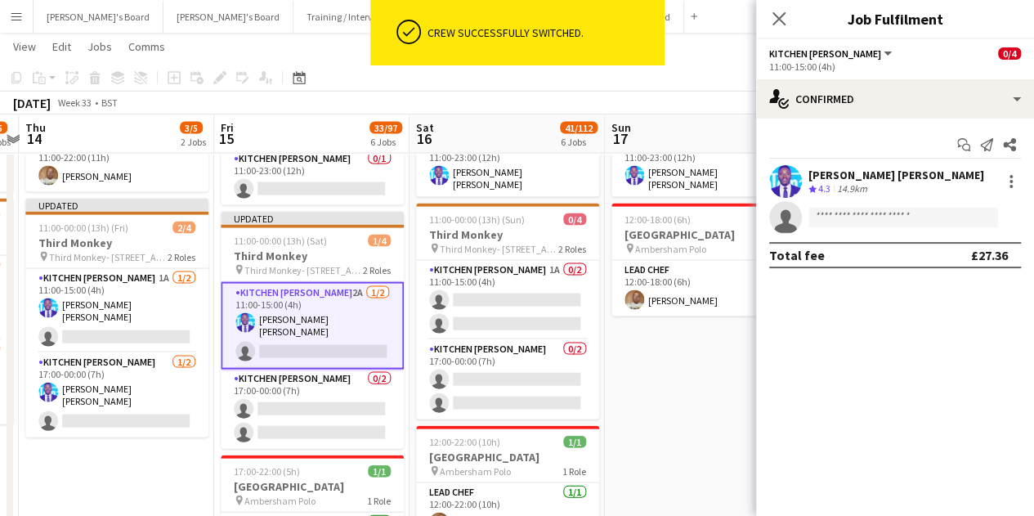
drag, startPoint x: 315, startPoint y: 413, endPoint x: 374, endPoint y: 408, distance: 59.9
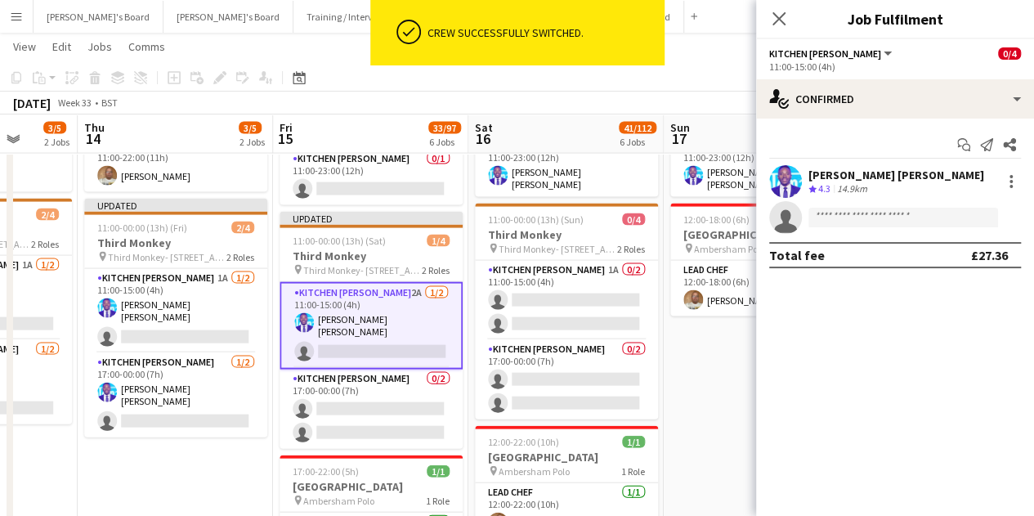
click at [713, 433] on app-date-cell "11:00-23:00 (12h) 1/1 Third Monkey pin Third Monkey- 46 South St 1 Role Kitchen…" at bounding box center [761, 322] width 195 height 498
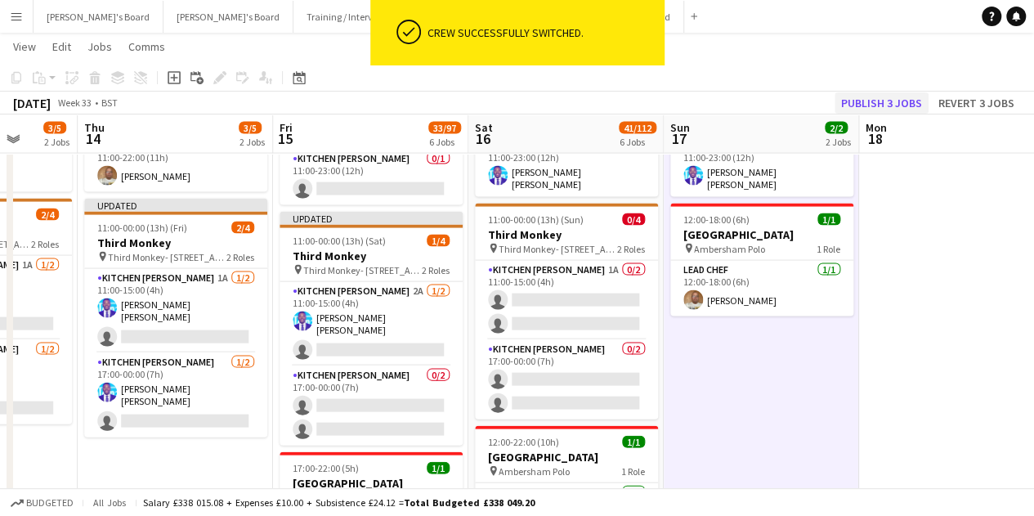
click at [889, 83] on app-toolbar "Copy Paste Paste Ctrl+V Paste with crew Ctrl+Shift+V Paste linked Job [GEOGRAPH…" at bounding box center [517, 78] width 1034 height 28
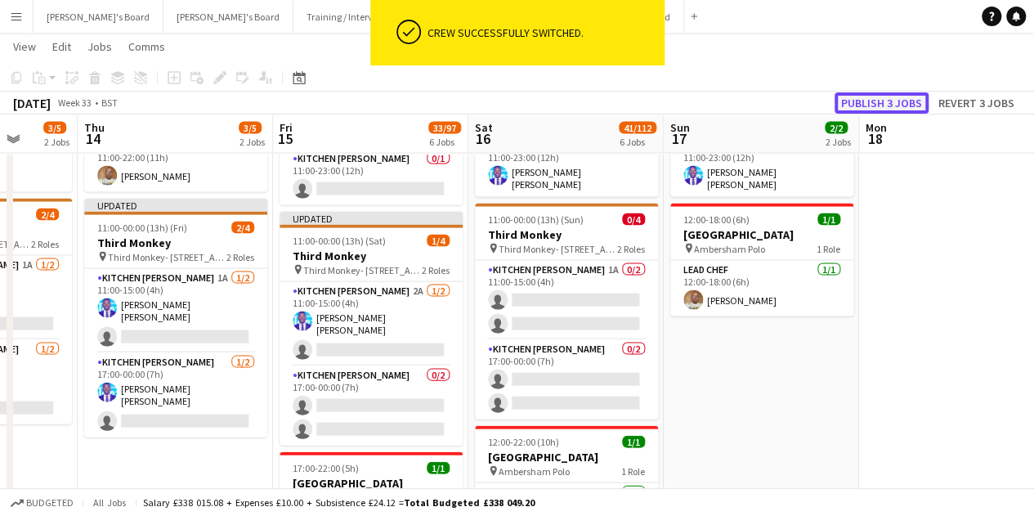
click at [883, 99] on button "Publish 3 jobs" at bounding box center [882, 102] width 94 height 21
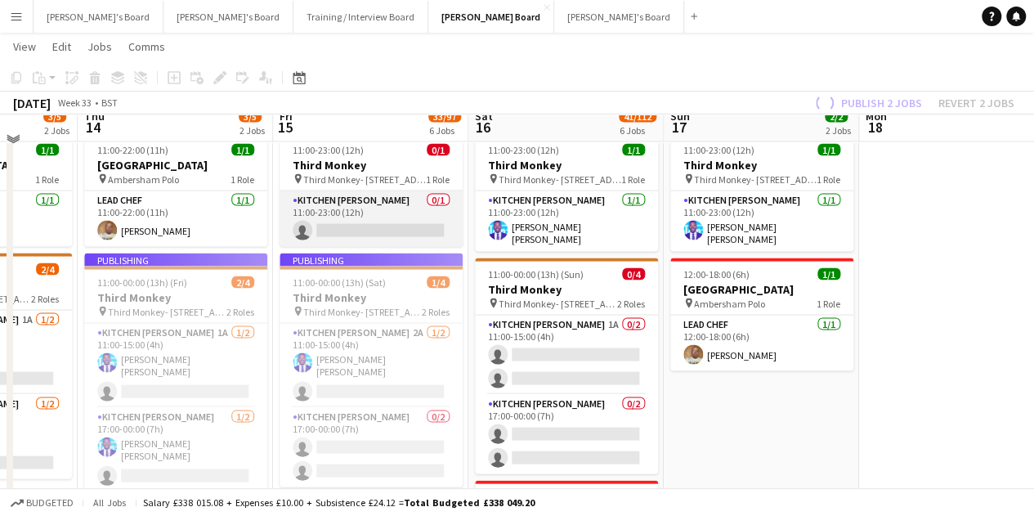
scroll to position [1542, 0]
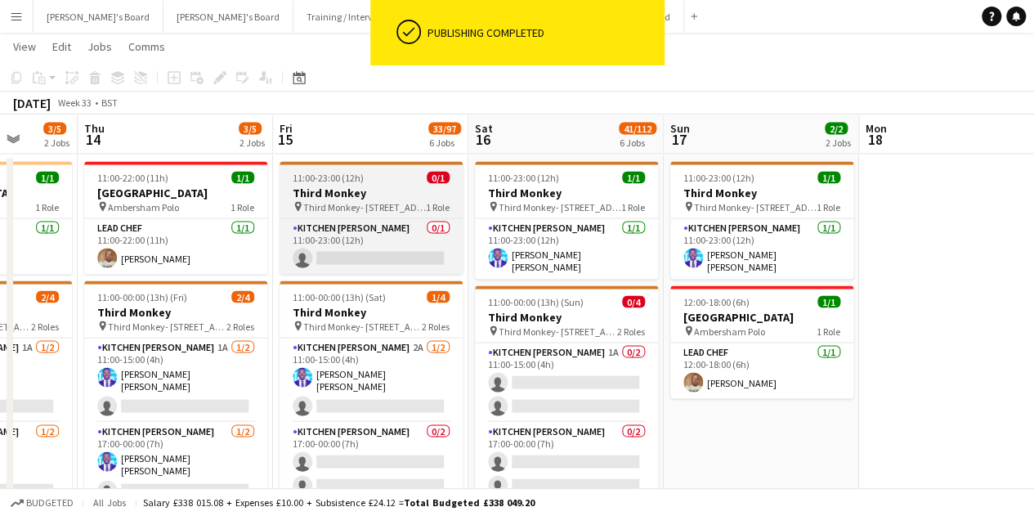
click at [397, 217] on app-job-card "11:00-23:00 (12h) 0/1 Third Monkey pin Third Monkey- 46 South St 1 Role Kitchen…" at bounding box center [371, 217] width 183 height 113
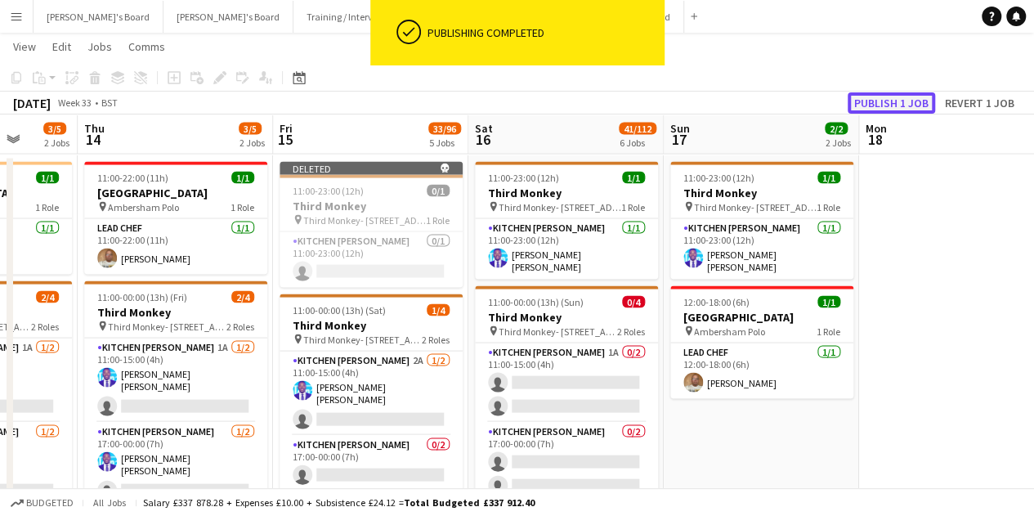
click at [871, 99] on button "Publish 1 job" at bounding box center [891, 102] width 87 height 21
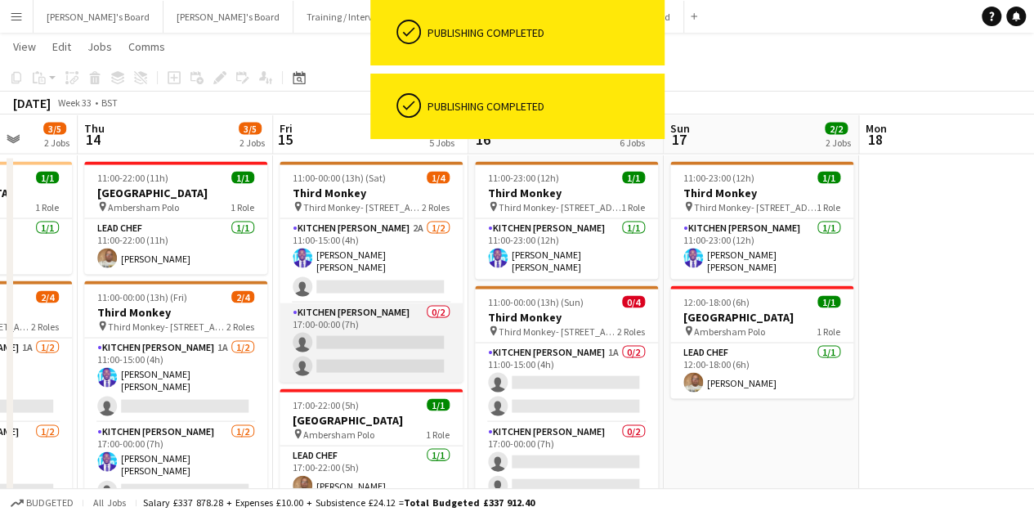
click at [377, 320] on app-card-role "Kitchen [PERSON_NAME] 0/2 17:00-00:00 (7h) single-neutral-actions single-neutra…" at bounding box center [371, 342] width 183 height 79
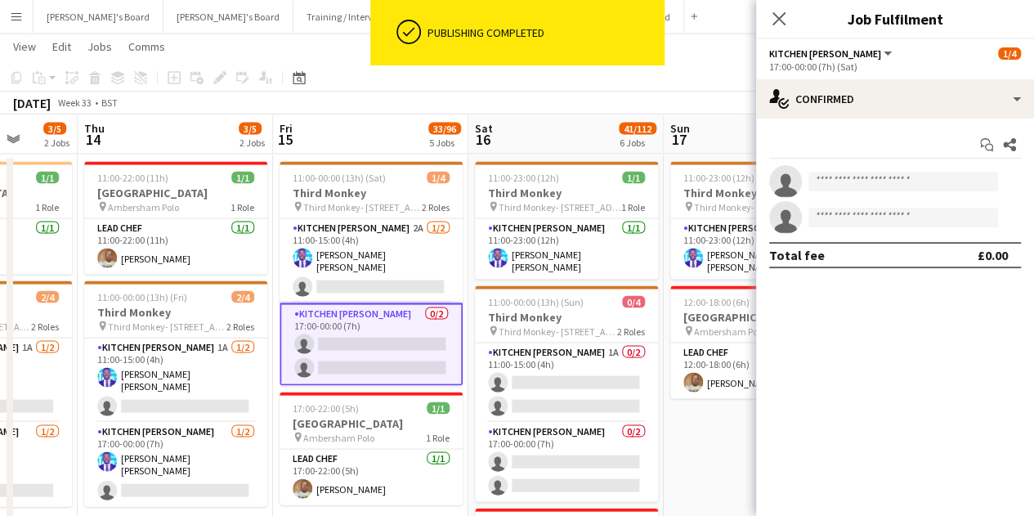
click at [872, 192] on app-invite-slot "single-neutral-actions" at bounding box center [895, 181] width 278 height 33
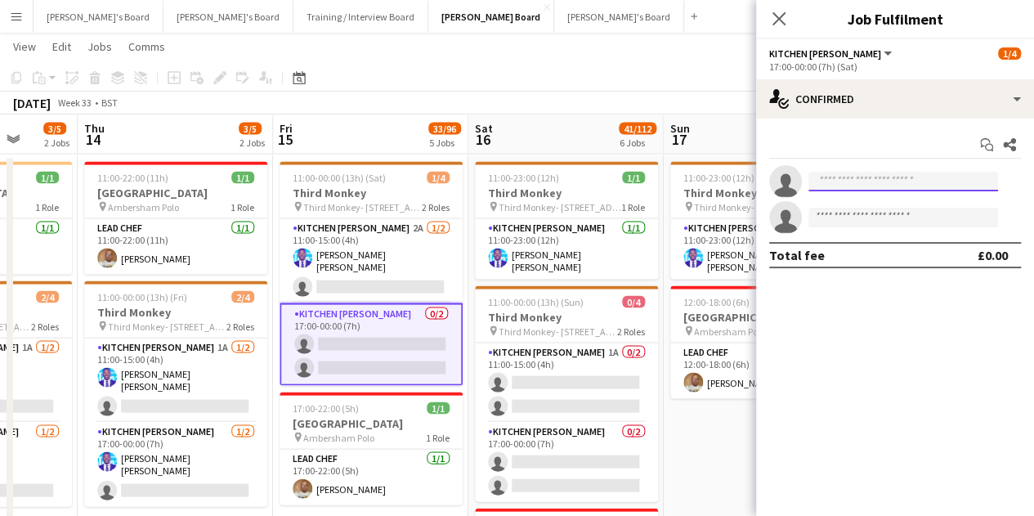
click at [872, 180] on input at bounding box center [904, 182] width 190 height 20
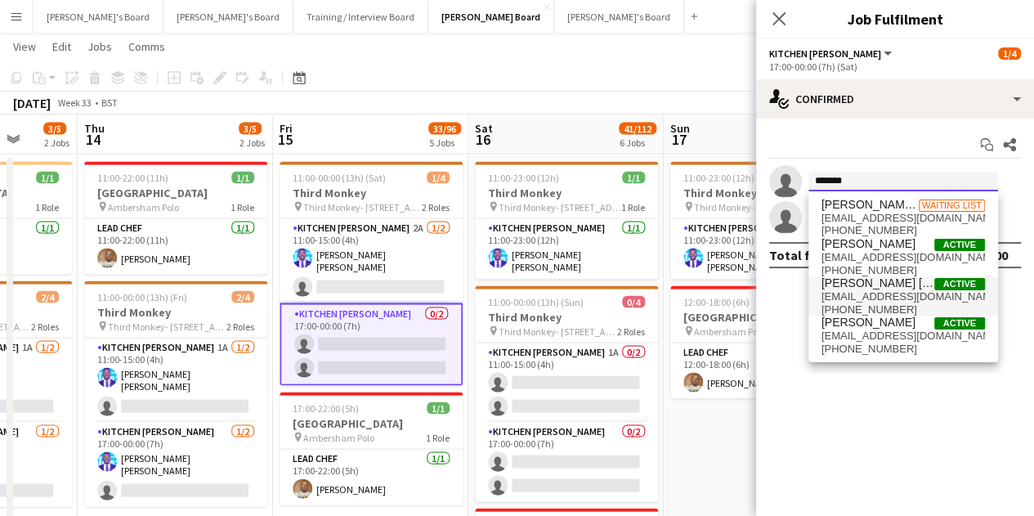
type input "*******"
click at [910, 294] on span "[EMAIL_ADDRESS][DOMAIN_NAME]" at bounding box center [904, 296] width 164 height 13
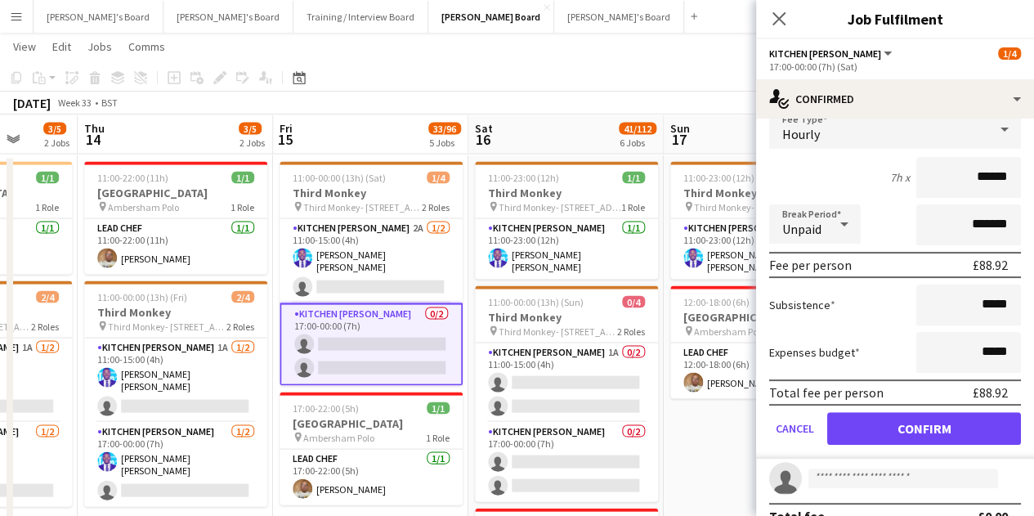
scroll to position [136, 0]
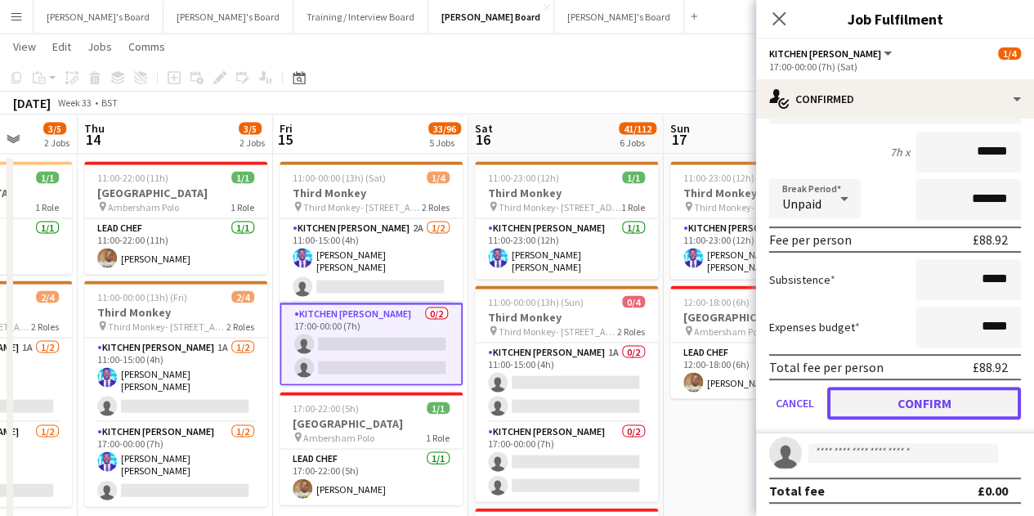
click at [901, 408] on button "Confirm" at bounding box center [924, 403] width 194 height 33
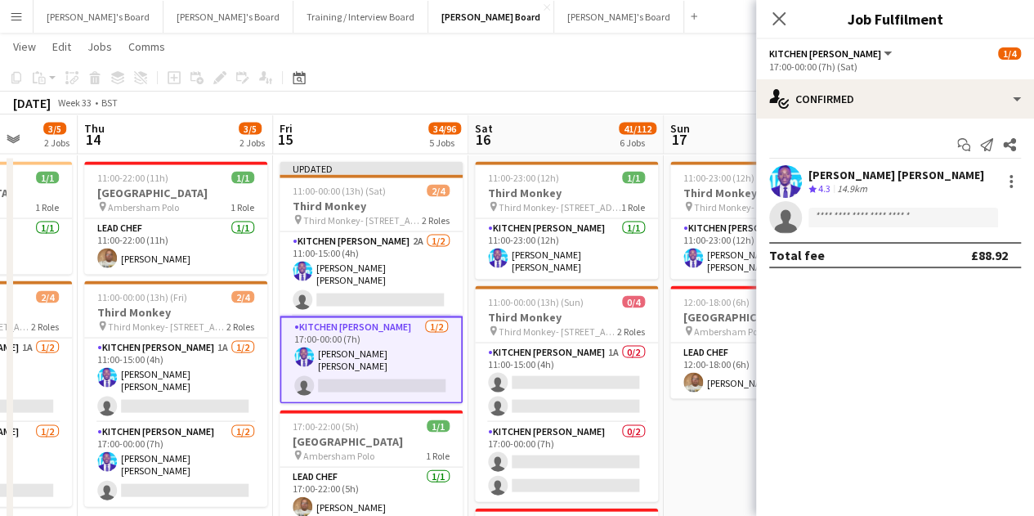
scroll to position [0, 0]
click at [712, 406] on app-date-cell "11:00-23:00 (12h) 1/1 Third Monkey pin Third Monkey- 46 South St 1 Role Kitchen…" at bounding box center [761, 404] width 195 height 498
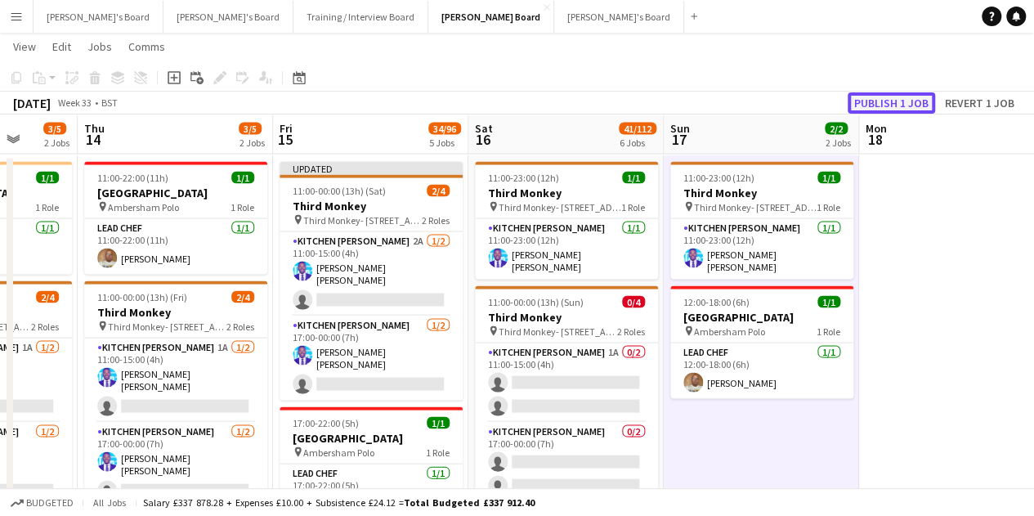
click at [894, 102] on button "Publish 1 job" at bounding box center [891, 102] width 87 height 21
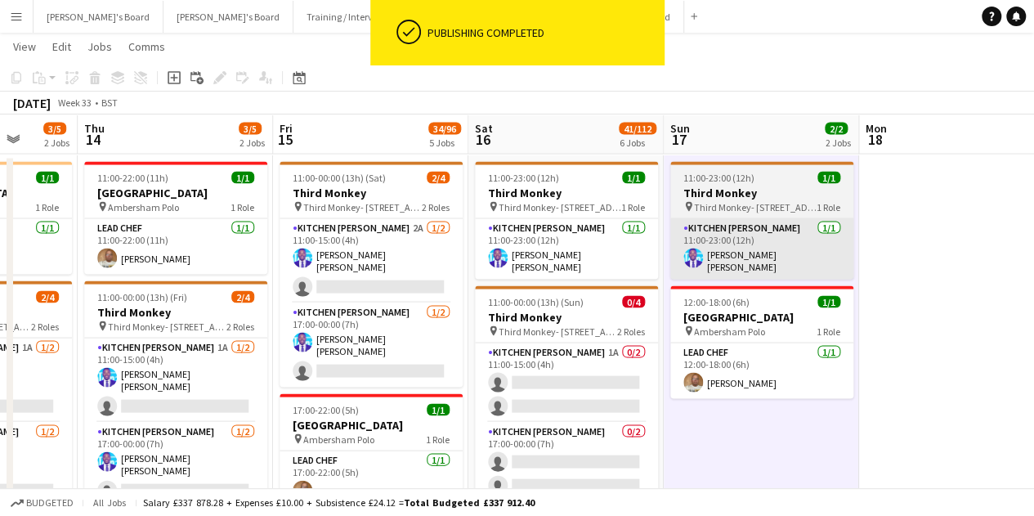
drag, startPoint x: 564, startPoint y: 255, endPoint x: 726, endPoint y: 237, distance: 162.9
click at [565, 256] on app-card-role "Kitchen [PERSON_NAME] [DATE] 11:00-23:00 (12h) [PERSON_NAME] [PERSON_NAME]" at bounding box center [566, 248] width 183 height 61
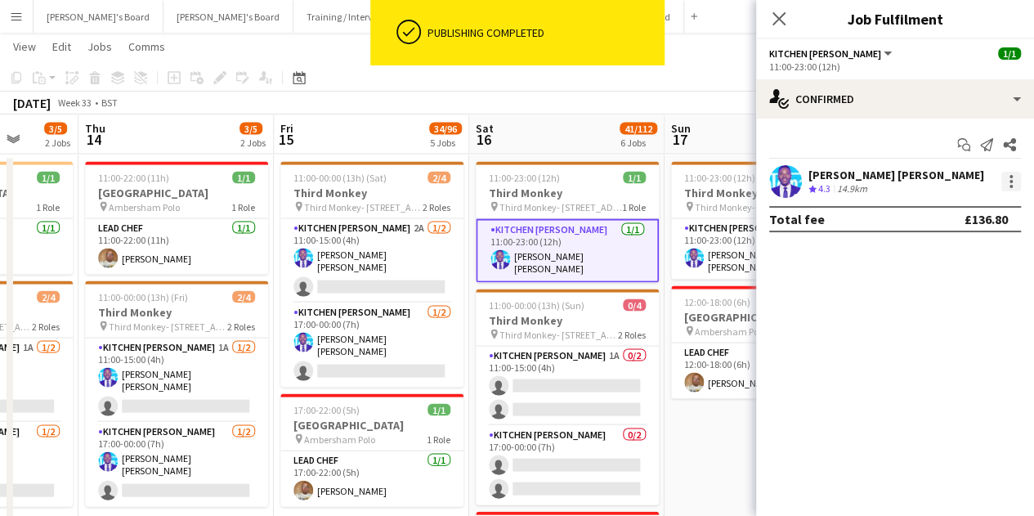
click at [1015, 187] on div at bounding box center [1012, 182] width 20 height 20
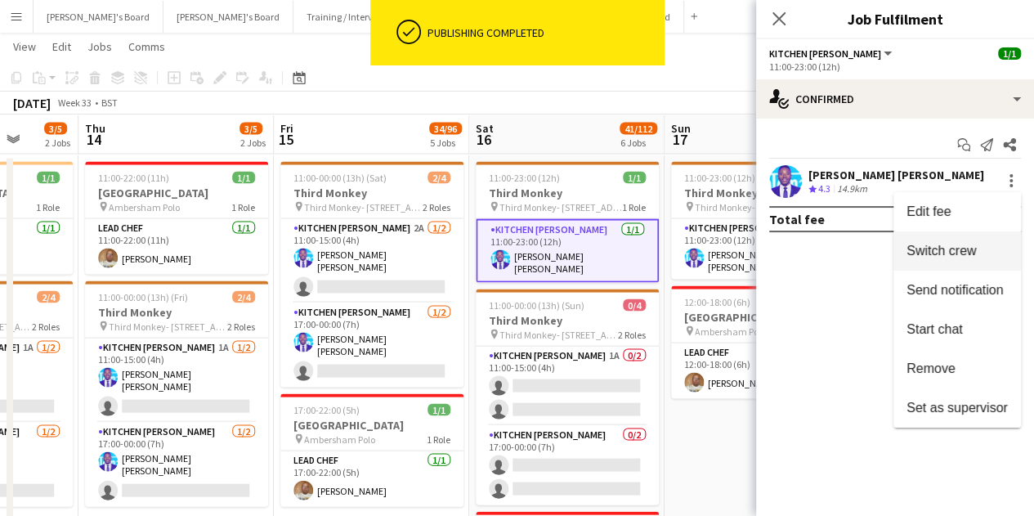
click at [957, 256] on span "Switch crew" at bounding box center [941, 251] width 69 height 14
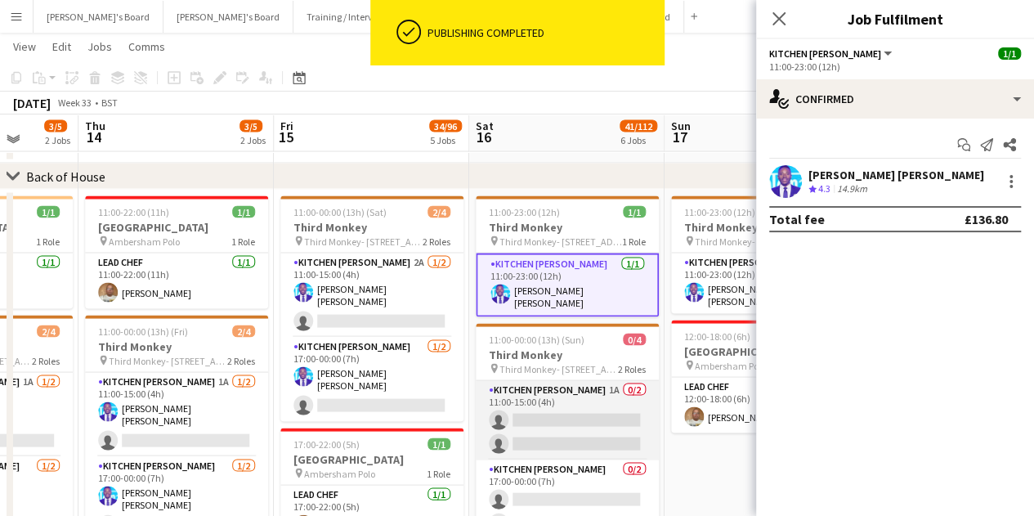
click at [614, 398] on app-card-role "Kitchen [PERSON_NAME] 1A 0/2 11:00-15:00 (4h) single-neutral-actions single-neu…" at bounding box center [567, 419] width 183 height 79
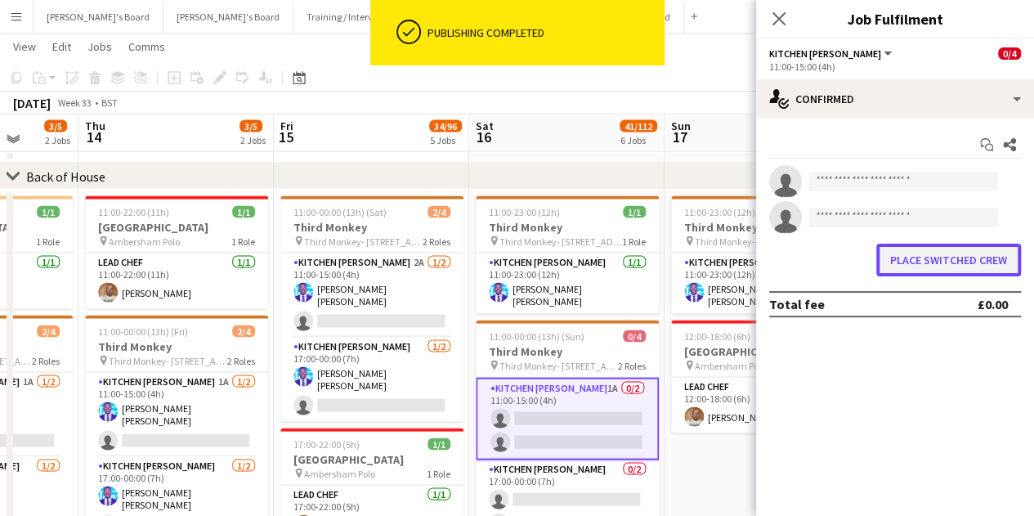
click at [975, 252] on button "Place switched crew" at bounding box center [948, 260] width 145 height 33
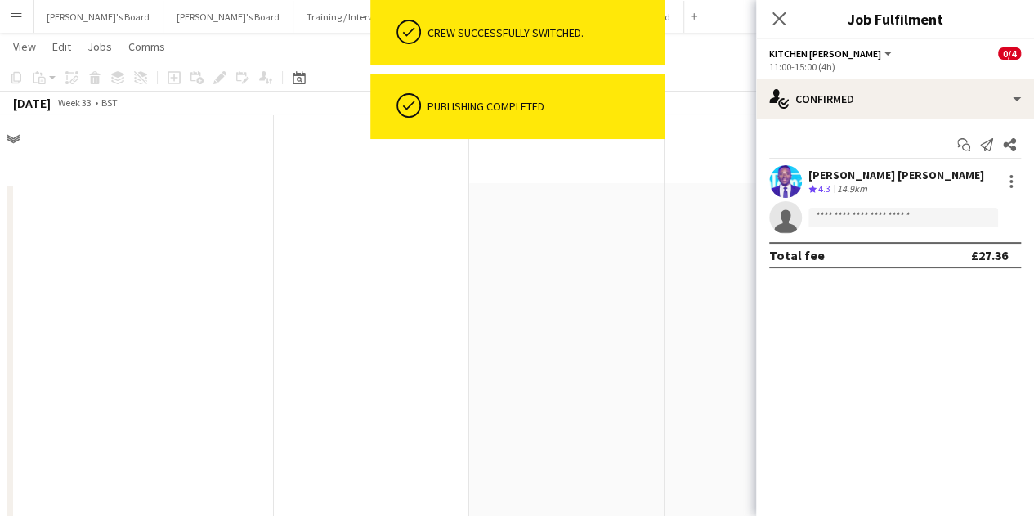
scroll to position [1542, 0]
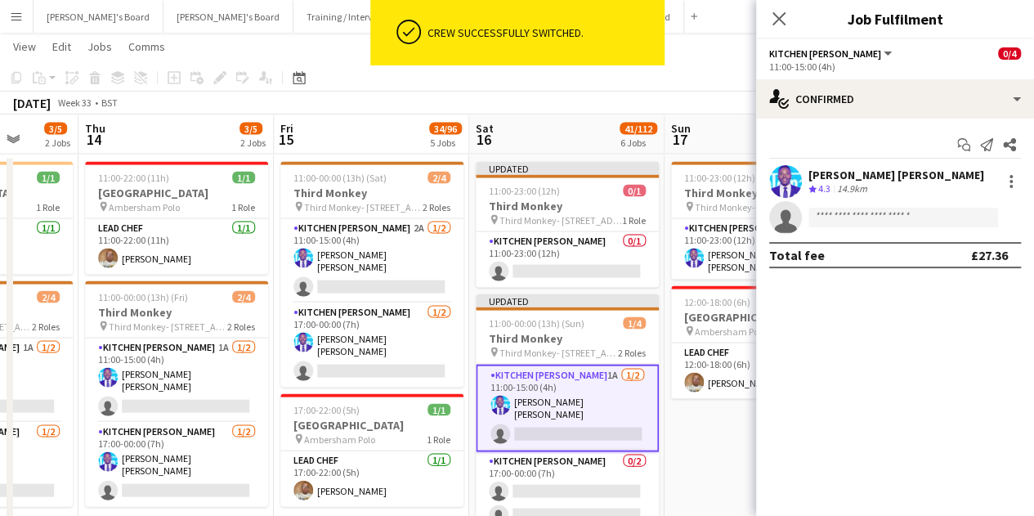
click at [724, 440] on app-date-cell "11:00-23:00 (12h) 1/1 Third Monkey pin Third Monkey- 46 South St 1 Role Kitchen…" at bounding box center [762, 404] width 195 height 498
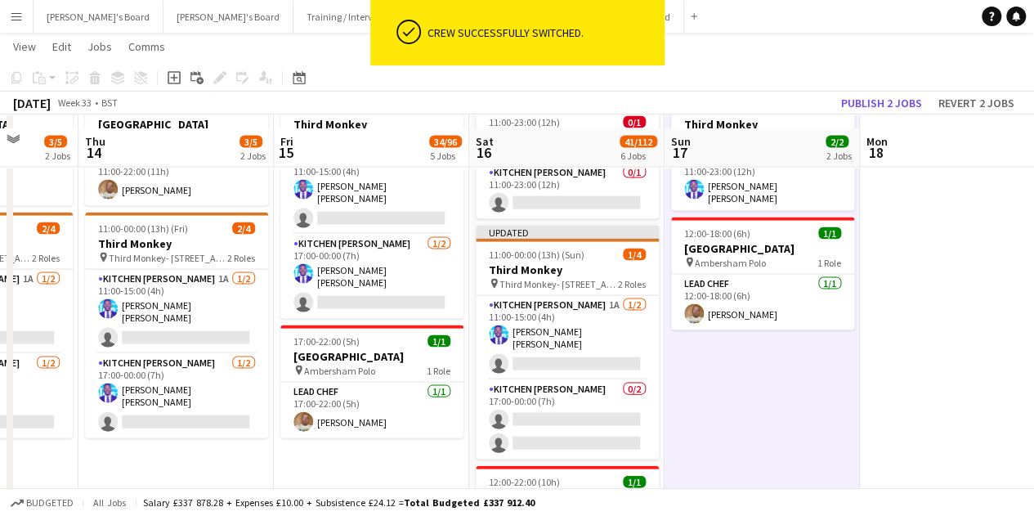
scroll to position [1624, 0]
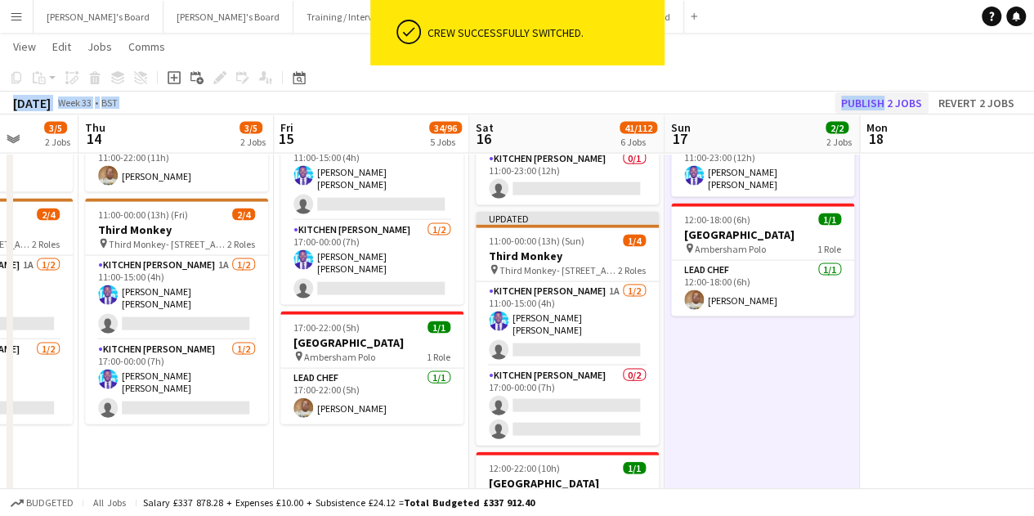
click at [878, 94] on div "Copy Paste Paste Ctrl+V Paste with crew Ctrl+Shift+V Paste linked Job [GEOGRAPH…" at bounding box center [517, 89] width 1034 height 51
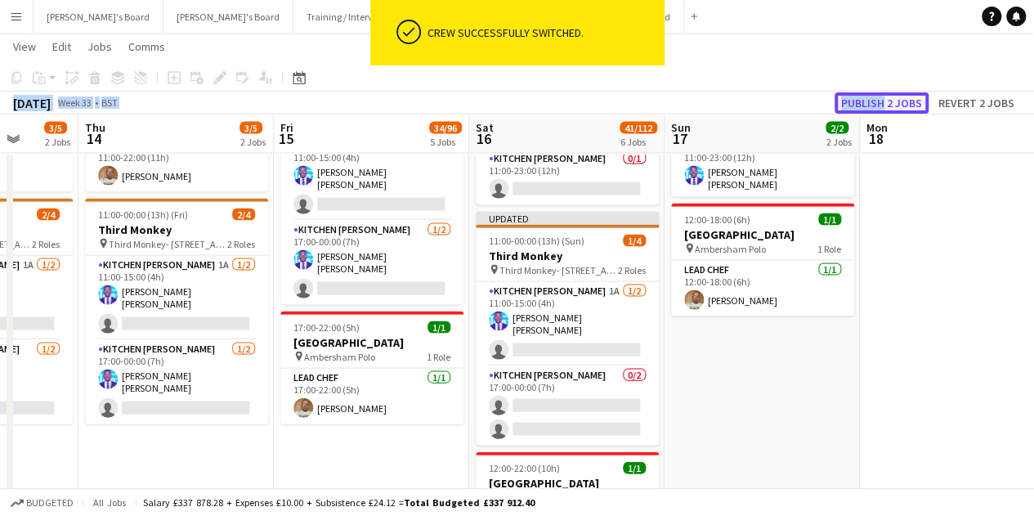
click at [884, 110] on button "Publish 2 jobs" at bounding box center [882, 102] width 94 height 21
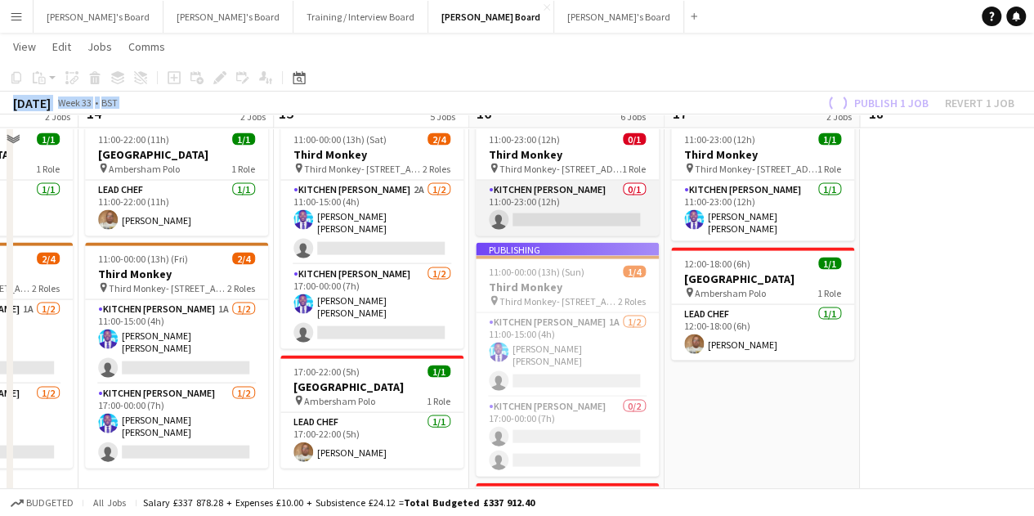
scroll to position [1542, 0]
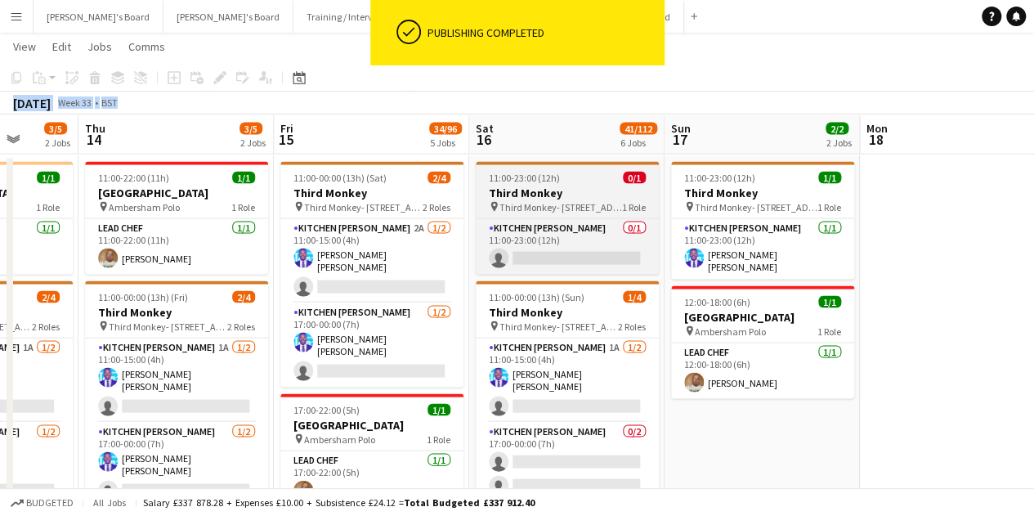
click at [577, 187] on h3 "Third Monkey" at bounding box center [567, 192] width 183 height 15
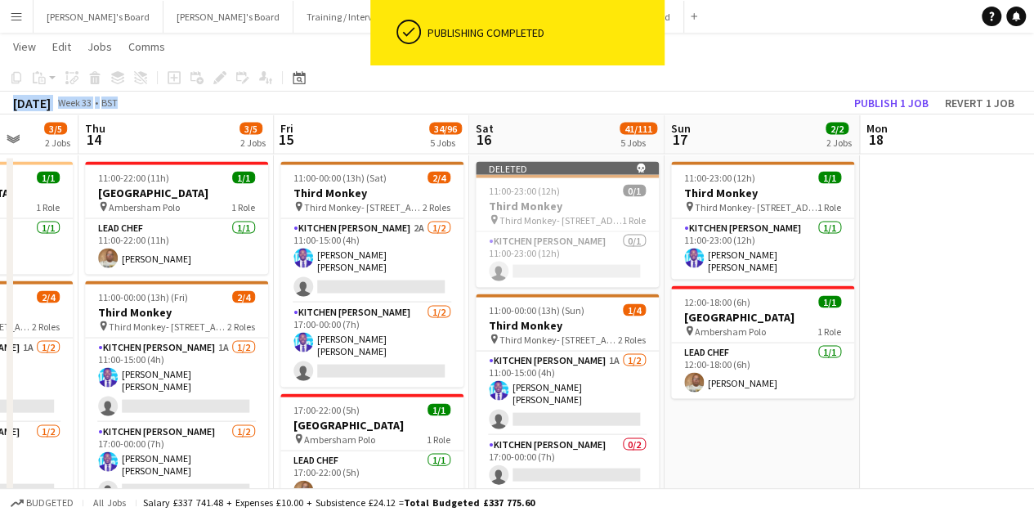
click at [899, 84] on app-toolbar "Copy Paste Paste Ctrl+V Paste with crew Ctrl+Shift+V Paste linked Job [GEOGRAPH…" at bounding box center [517, 78] width 1034 height 28
click at [899, 94] on button "Publish 1 job" at bounding box center [891, 102] width 87 height 21
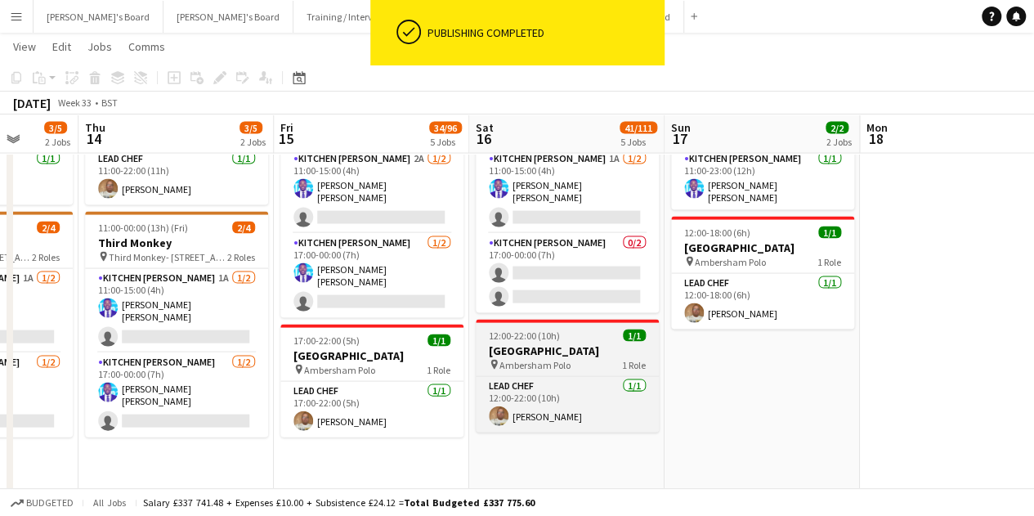
scroll to position [1624, 0]
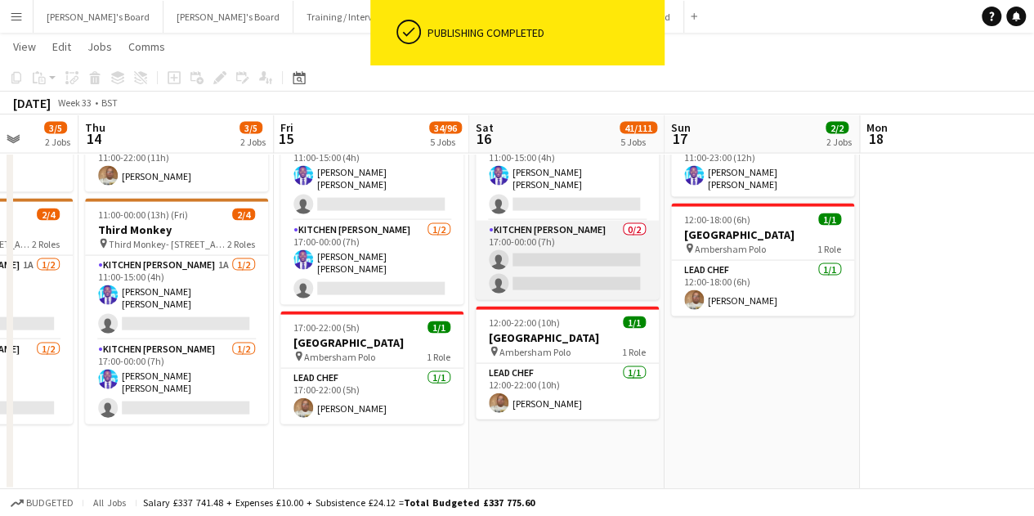
click at [580, 285] on app-card-role "Kitchen [PERSON_NAME] 0/2 17:00-00:00 (7h) single-neutral-actions single-neutra…" at bounding box center [567, 260] width 183 height 79
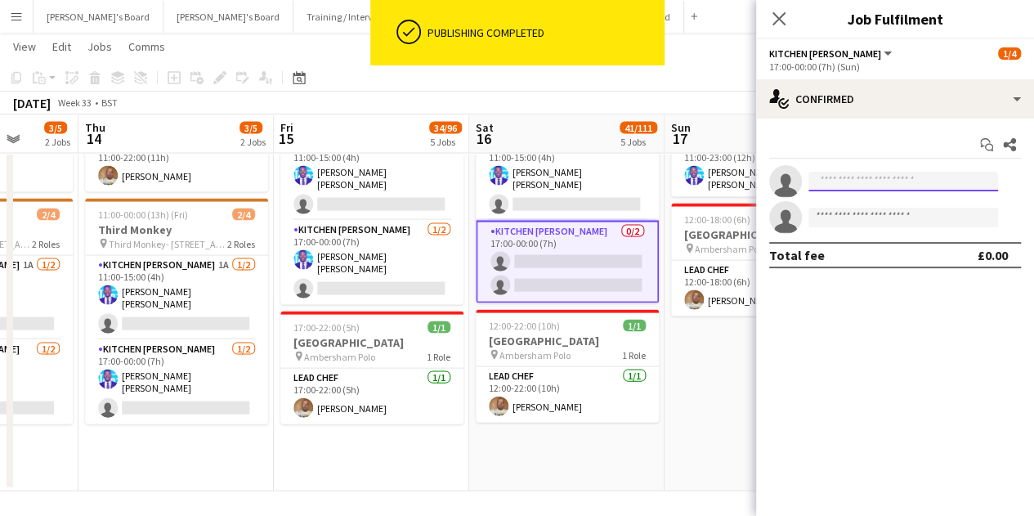
click at [888, 182] on input at bounding box center [904, 182] width 190 height 20
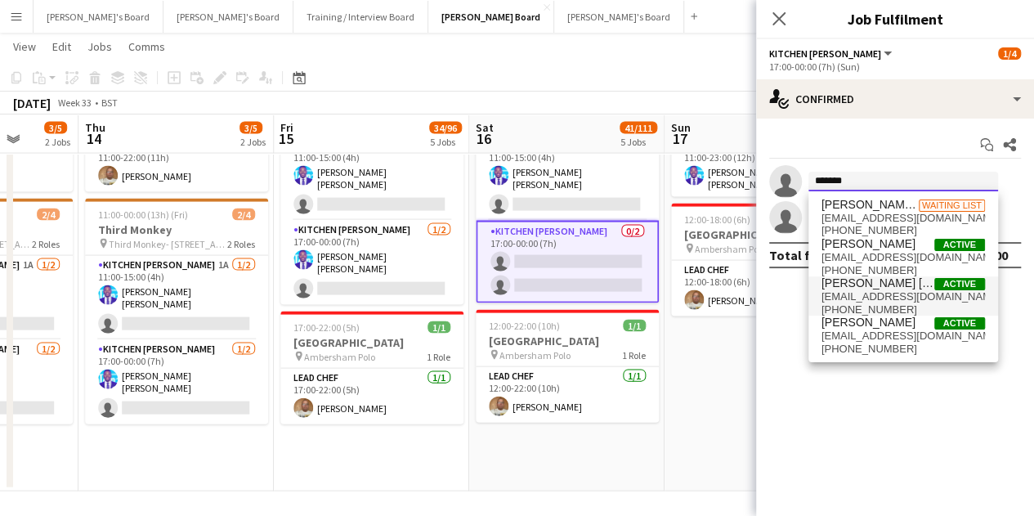
type input "*******"
click at [886, 285] on span "[PERSON_NAME] [PERSON_NAME]" at bounding box center [878, 283] width 113 height 14
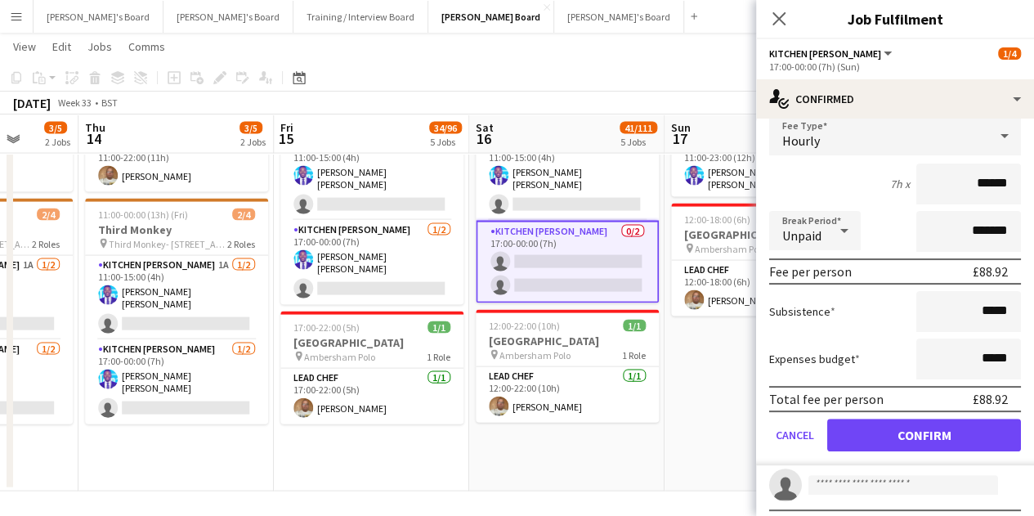
scroll to position [136, 0]
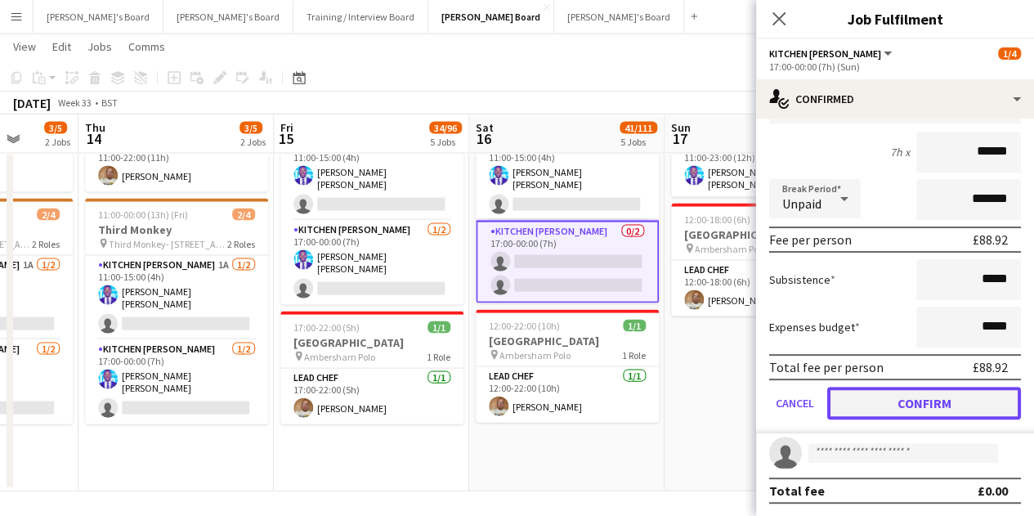
click at [939, 406] on button "Confirm" at bounding box center [924, 403] width 194 height 33
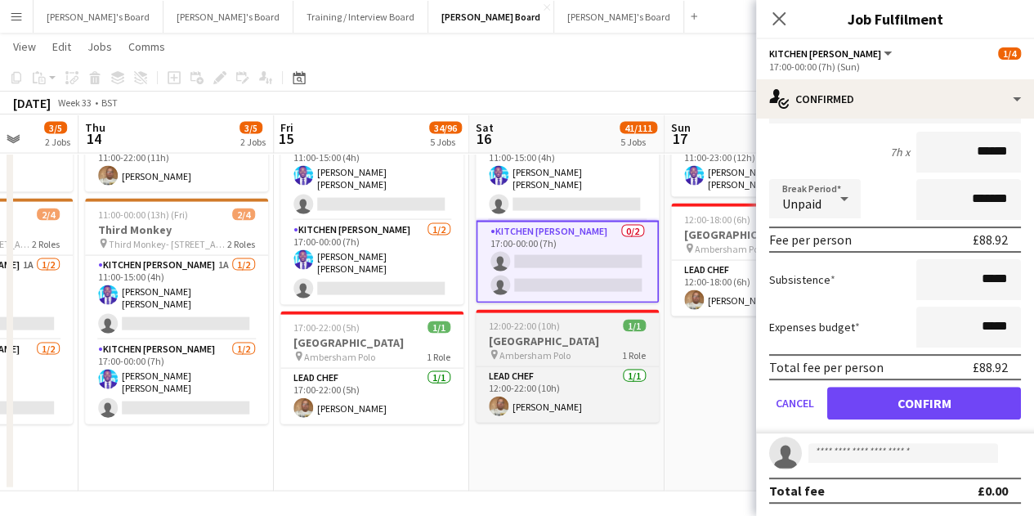
scroll to position [0, 0]
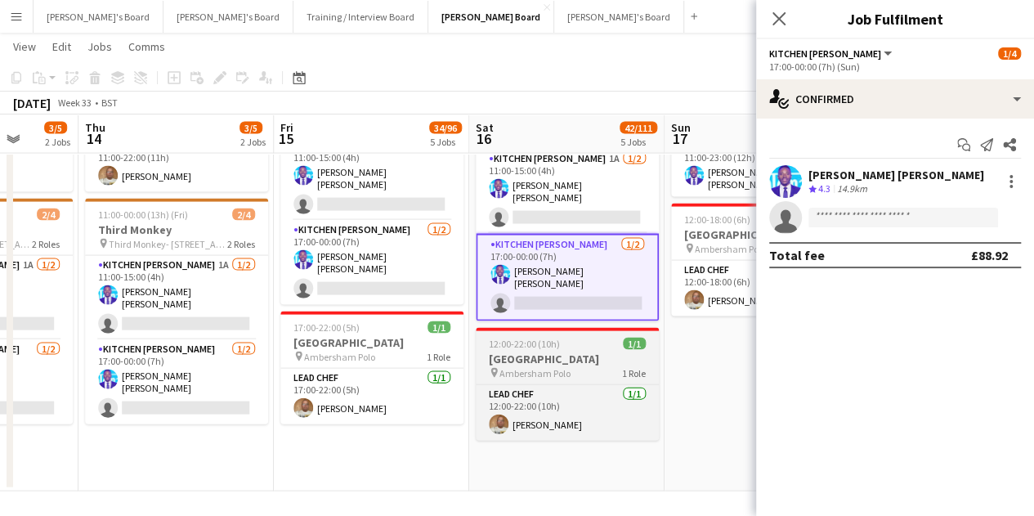
click at [636, 338] on span "1/1" at bounding box center [634, 344] width 23 height 12
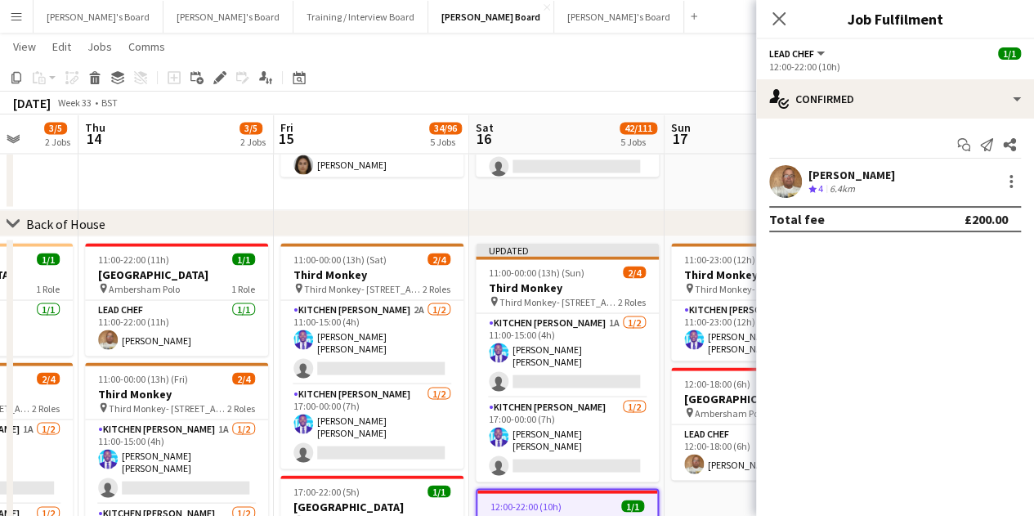
scroll to position [0, 591]
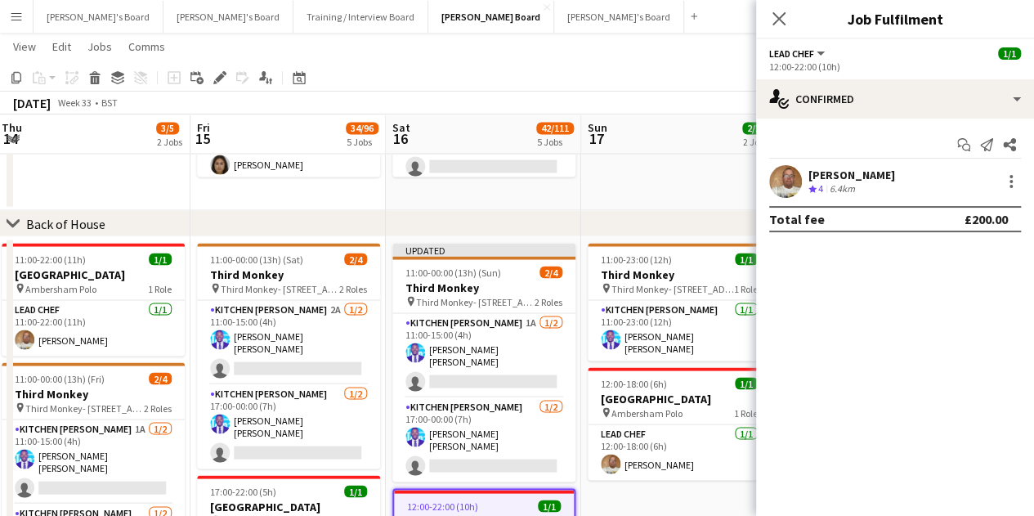
click at [664, 302] on app-card-role "Kitchen [PERSON_NAME] [DATE] 11:00-23:00 (12h) [PERSON_NAME] [PERSON_NAME]" at bounding box center [679, 330] width 183 height 61
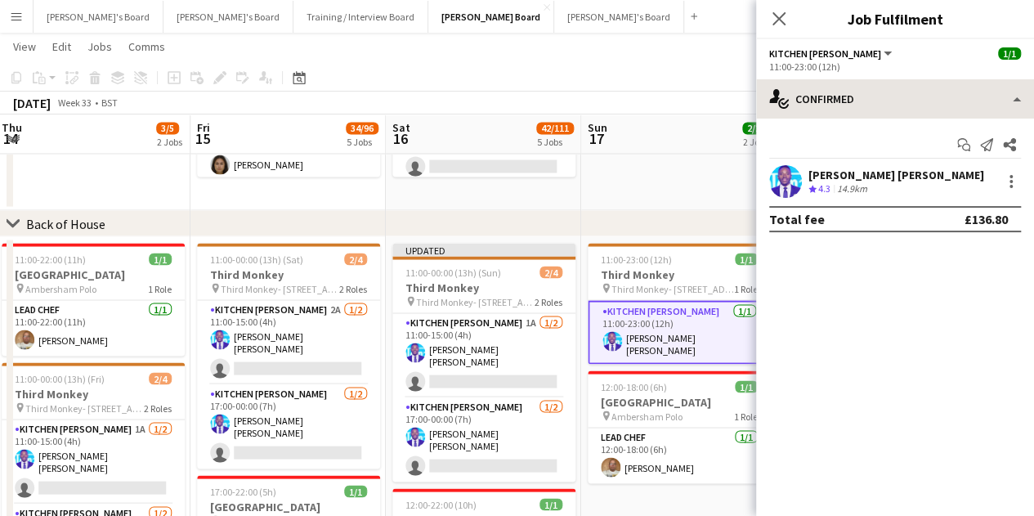
click at [886, 74] on app-options-switcher "Kitchen [PERSON_NAME] All roles Kitchen [PERSON_NAME] [DATE] 11:00-23:00 (12h)" at bounding box center [895, 59] width 278 height 40
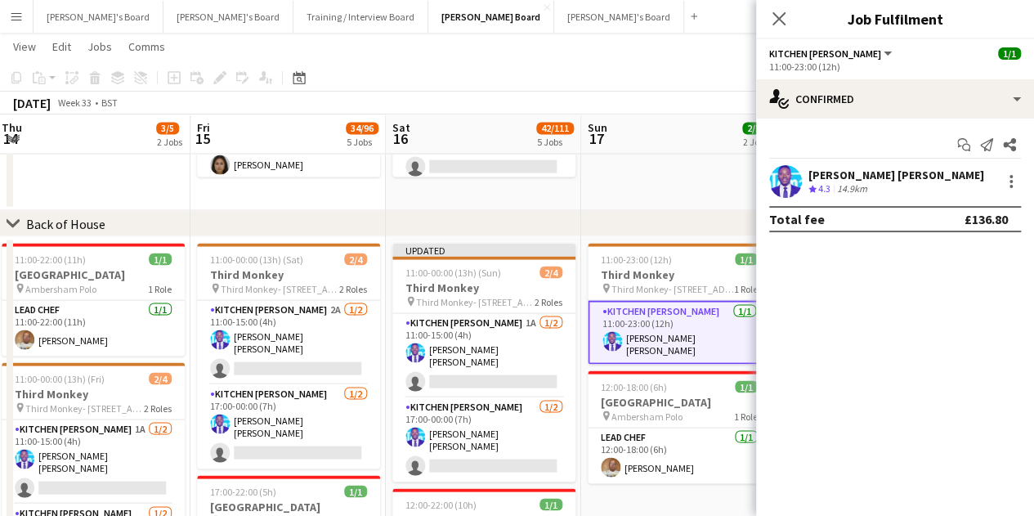
click at [876, 120] on div "Start chat Send notification Share [PERSON_NAME] [PERSON_NAME] Crew rating 4.3 …" at bounding box center [895, 182] width 278 height 127
click at [876, 119] on div "Start chat Send notification Share [PERSON_NAME] [PERSON_NAME] Crew rating 4.3 …" at bounding box center [895, 182] width 278 height 127
click at [882, 120] on div "Start chat Send notification Share [PERSON_NAME] [PERSON_NAME] Crew rating 4.3 …" at bounding box center [895, 182] width 278 height 127
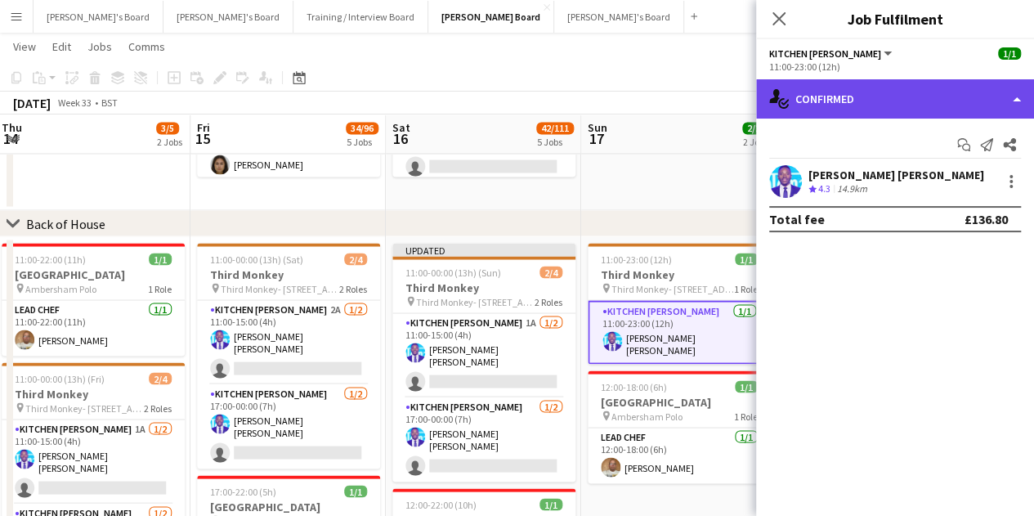
click at [885, 109] on div "single-neutral-actions-check-2 Confirmed" at bounding box center [895, 98] width 278 height 39
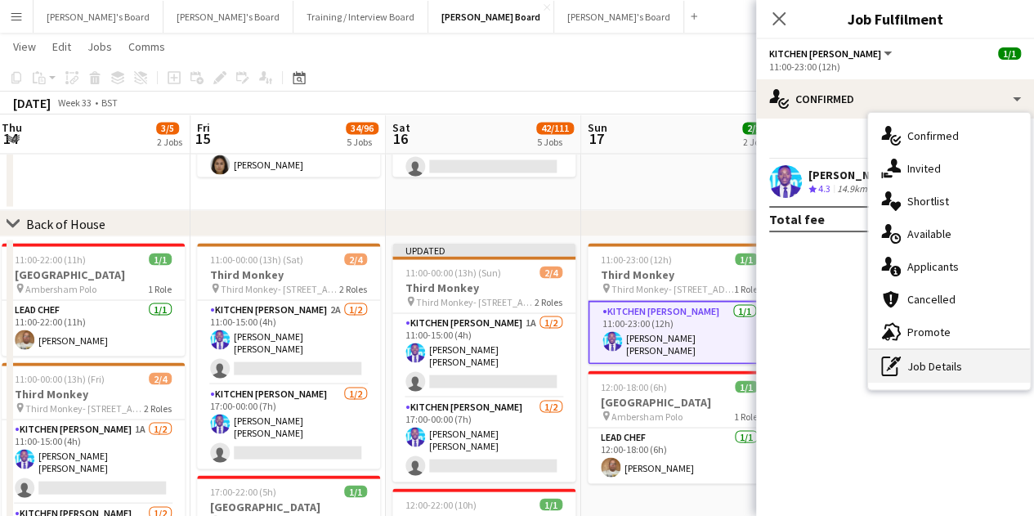
click at [952, 373] on div "pen-write Job Details" at bounding box center [949, 366] width 162 height 33
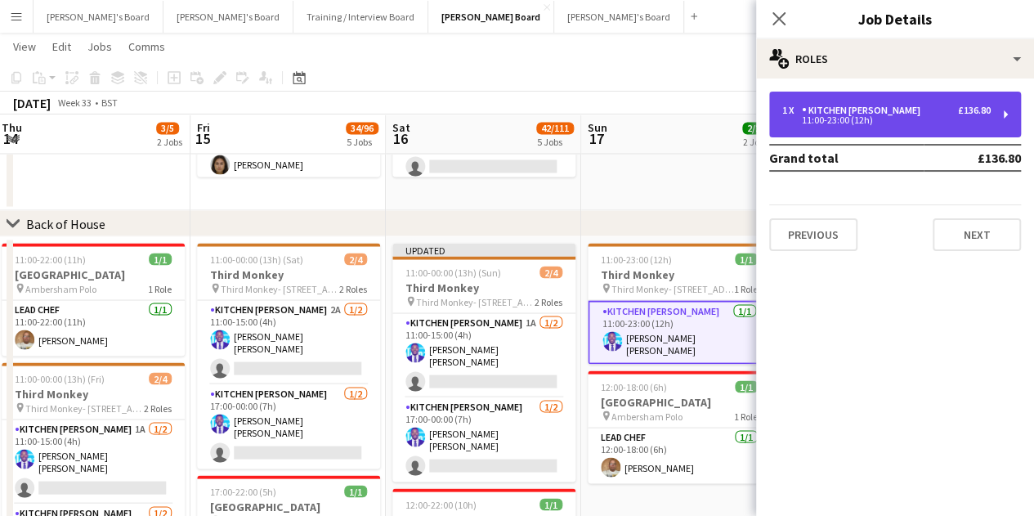
click at [871, 136] on div "1 x Kitchen [PERSON_NAME] £136.80 11:00-23:00 (12h)" at bounding box center [895, 115] width 252 height 46
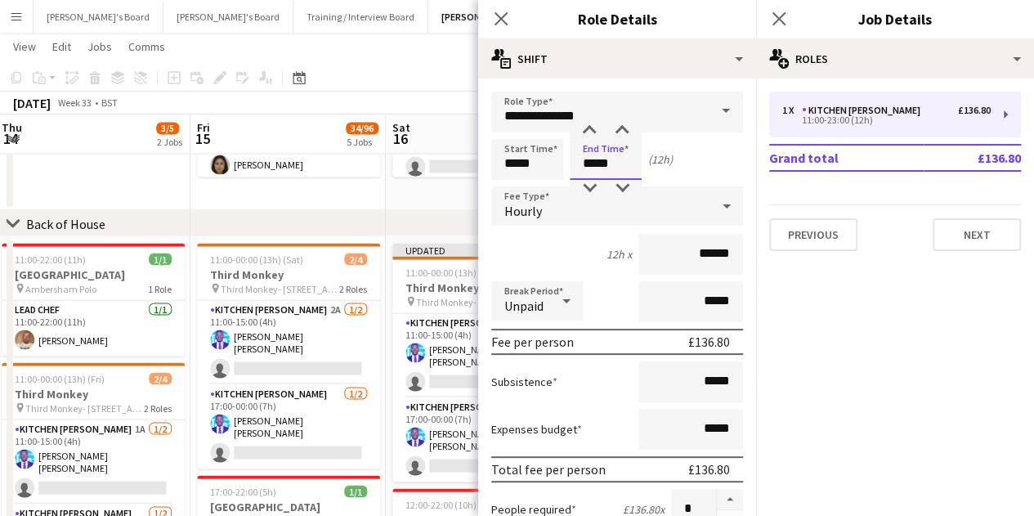
drag, startPoint x: 636, startPoint y: 164, endPoint x: 505, endPoint y: 158, distance: 130.9
click at [510, 159] on div "Start Time ***** End Time ***** (12h)" at bounding box center [617, 159] width 252 height 41
type input "*****"
click at [332, 213] on div "chevron-right Back of House" at bounding box center [517, 223] width 1034 height 26
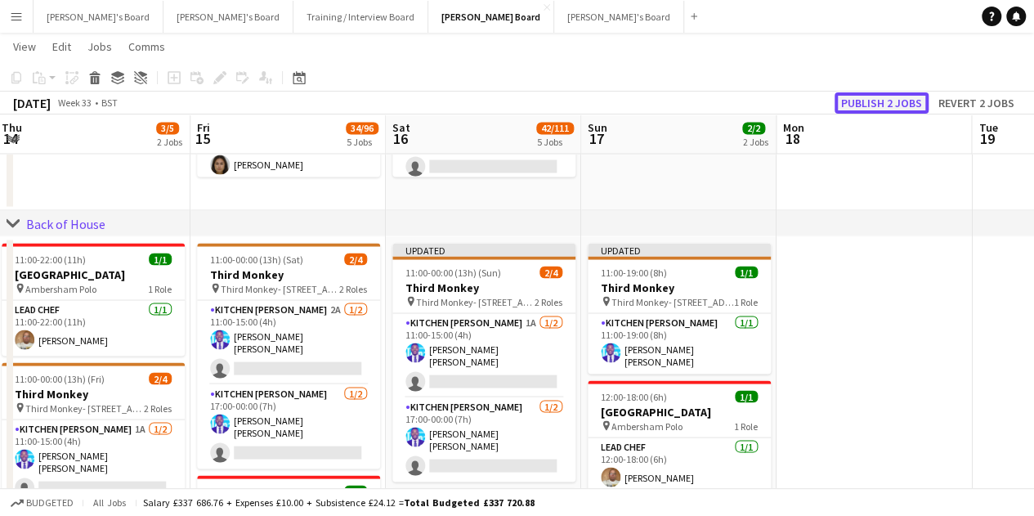
click at [888, 109] on button "Publish 2 jobs" at bounding box center [882, 102] width 94 height 21
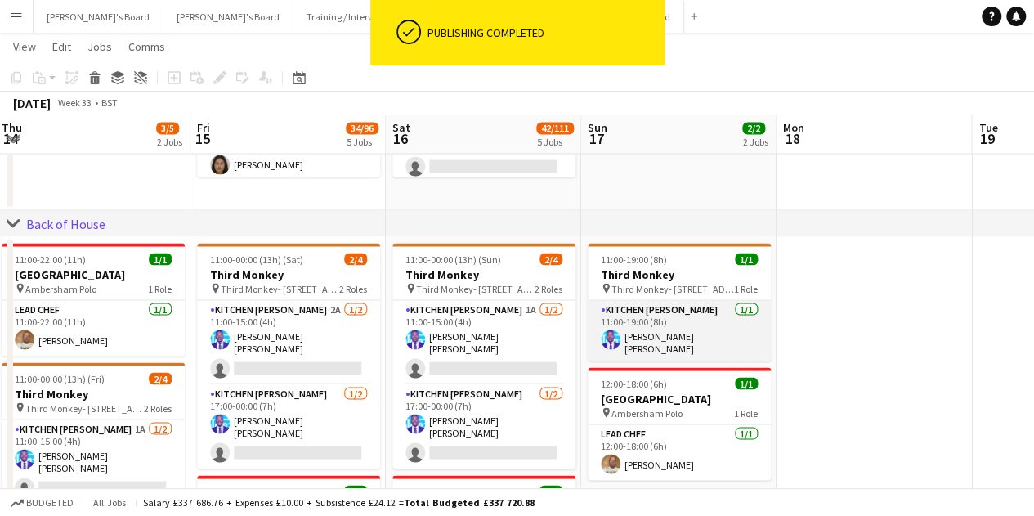
click at [679, 344] on app-card-role "Kitchen [PERSON_NAME] [DATE] 11:00-19:00 (8h) [PERSON_NAME] [PERSON_NAME]" at bounding box center [679, 330] width 183 height 61
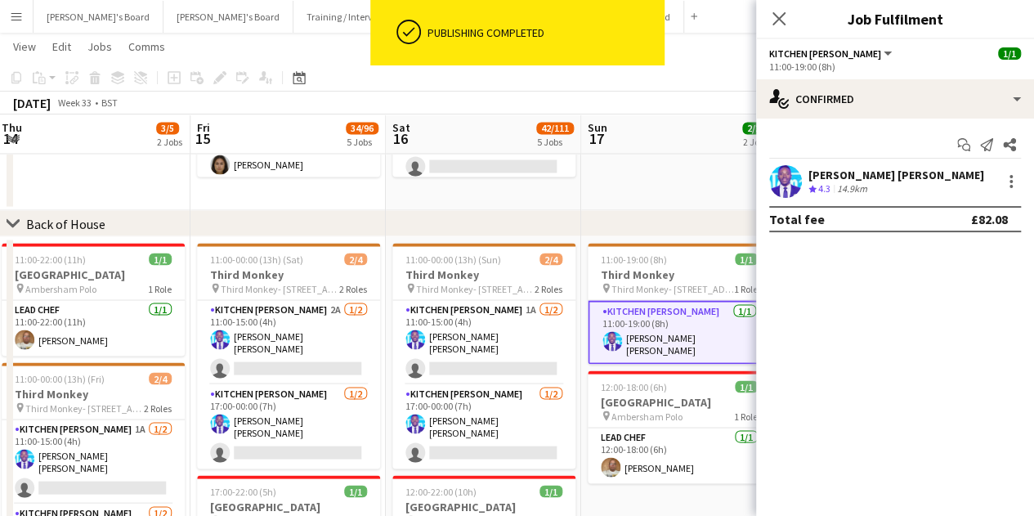
click at [875, 178] on div "[PERSON_NAME] [PERSON_NAME]" at bounding box center [897, 175] width 176 height 15
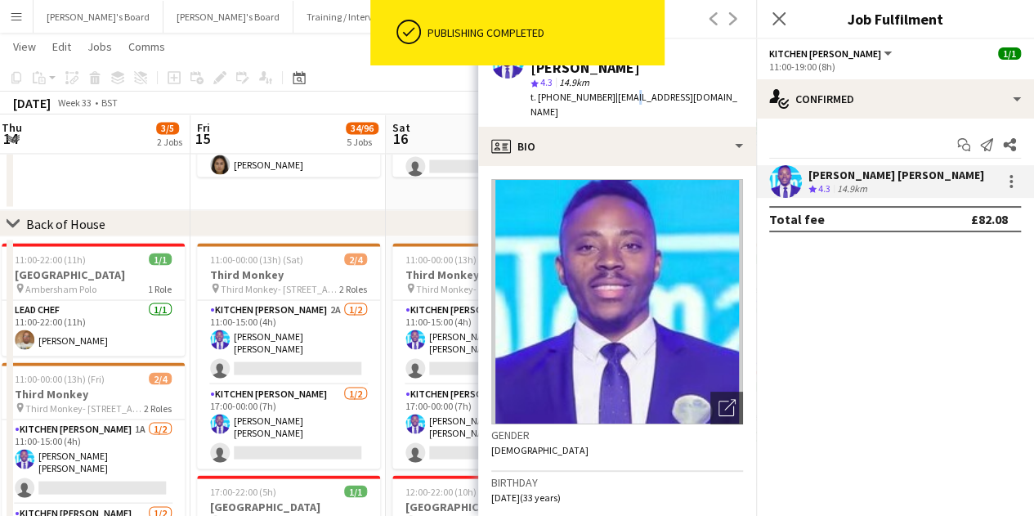
click at [622, 89] on div "[PERSON_NAME] [PERSON_NAME] star 4.3 14.9km t. [PHONE_NUMBER] | [EMAIL_ADDRESS]…" at bounding box center [617, 82] width 278 height 87
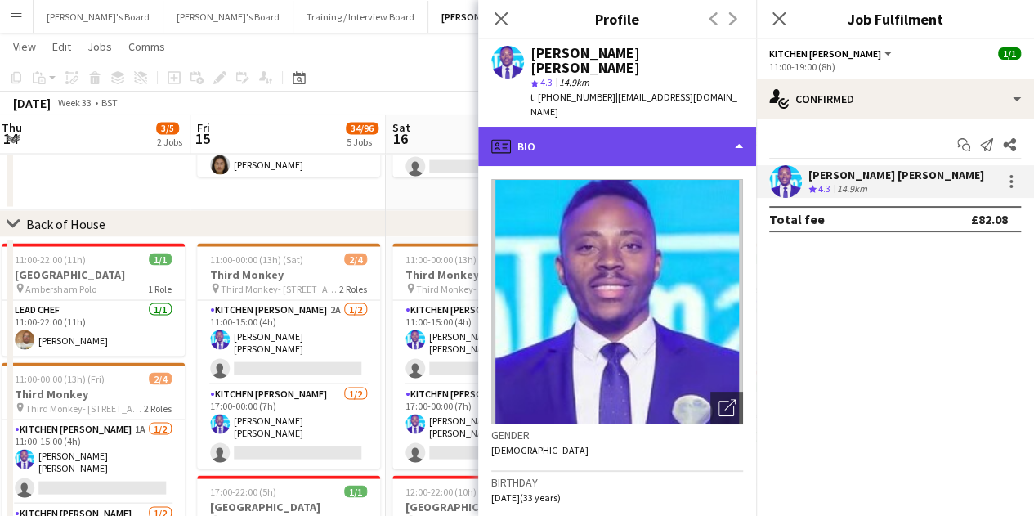
click at [656, 130] on div "profile Bio" at bounding box center [617, 146] width 278 height 39
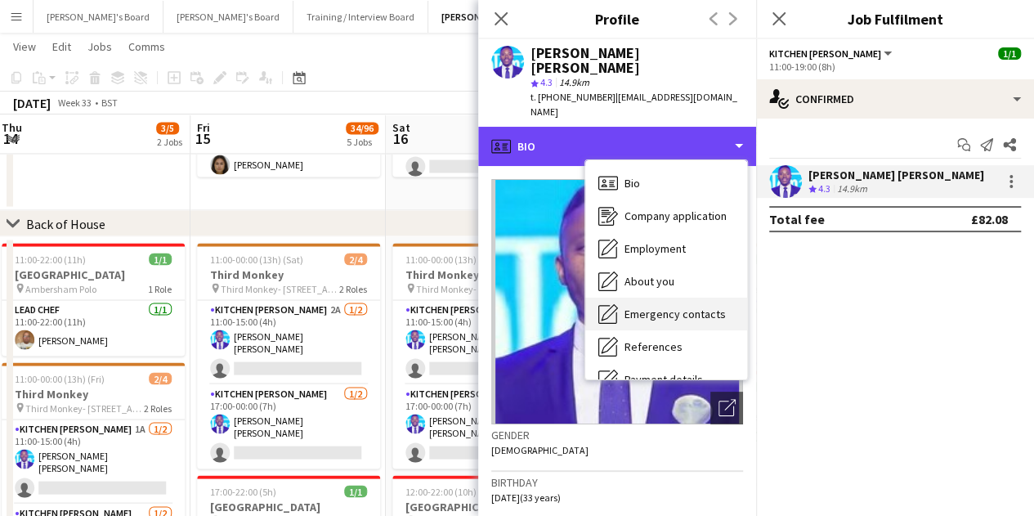
scroll to position [219, 0]
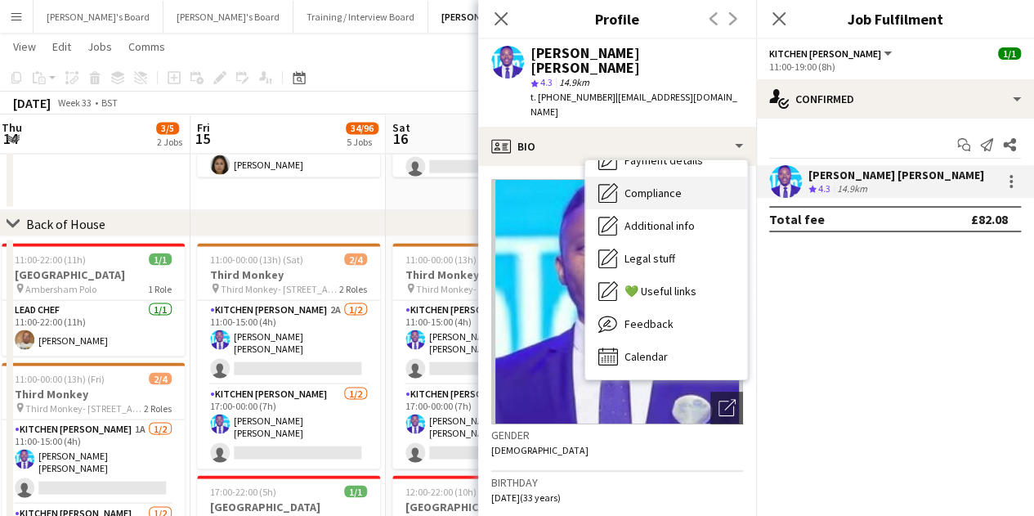
click at [670, 186] on span "Compliance" at bounding box center [653, 193] width 57 height 15
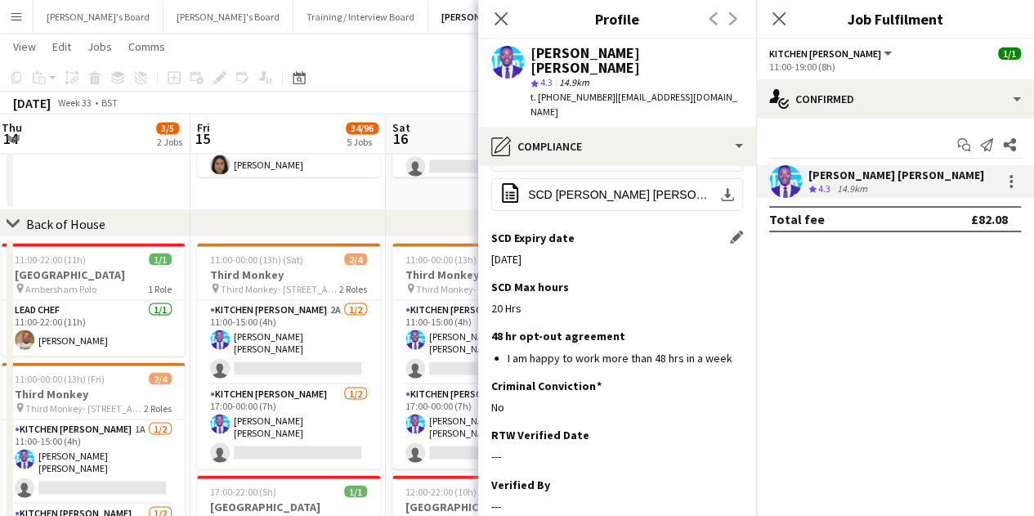
scroll to position [406, 0]
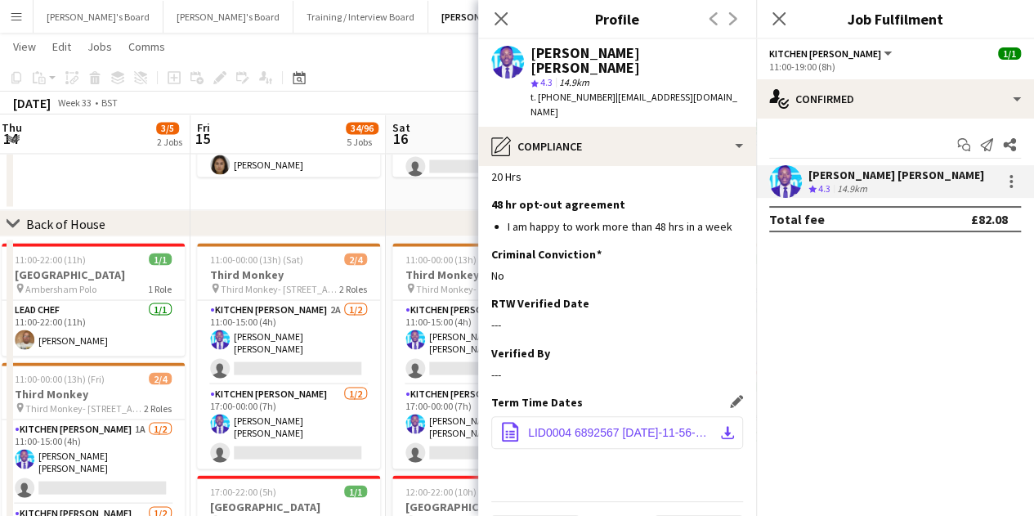
click at [621, 426] on span "LID0004 6892567 [DATE]-11-56-57-AM.pdf" at bounding box center [620, 432] width 185 height 13
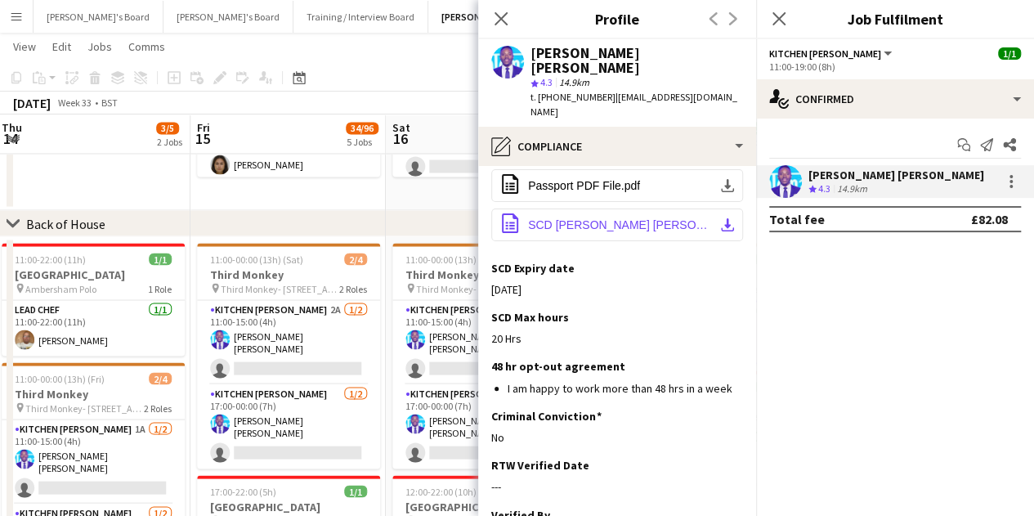
scroll to position [324, 0]
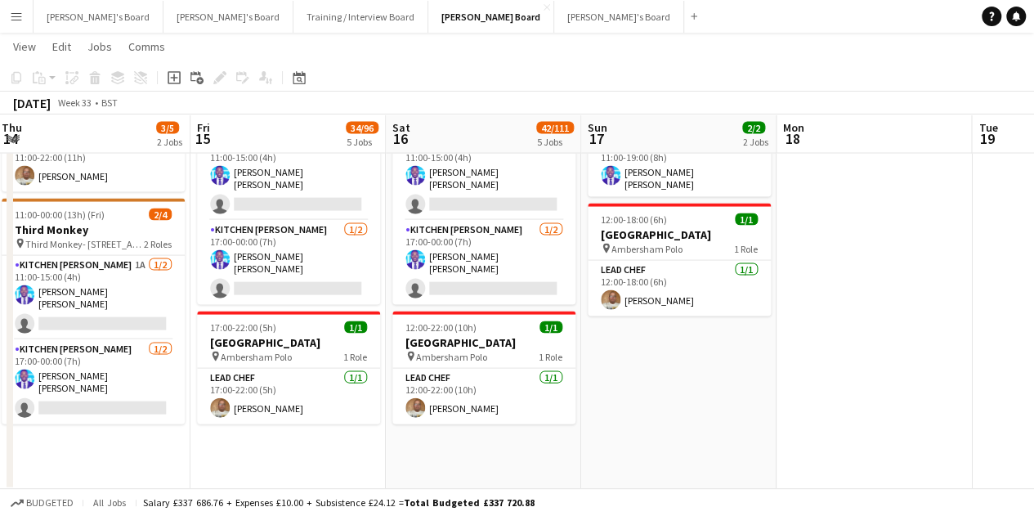
scroll to position [0, 576]
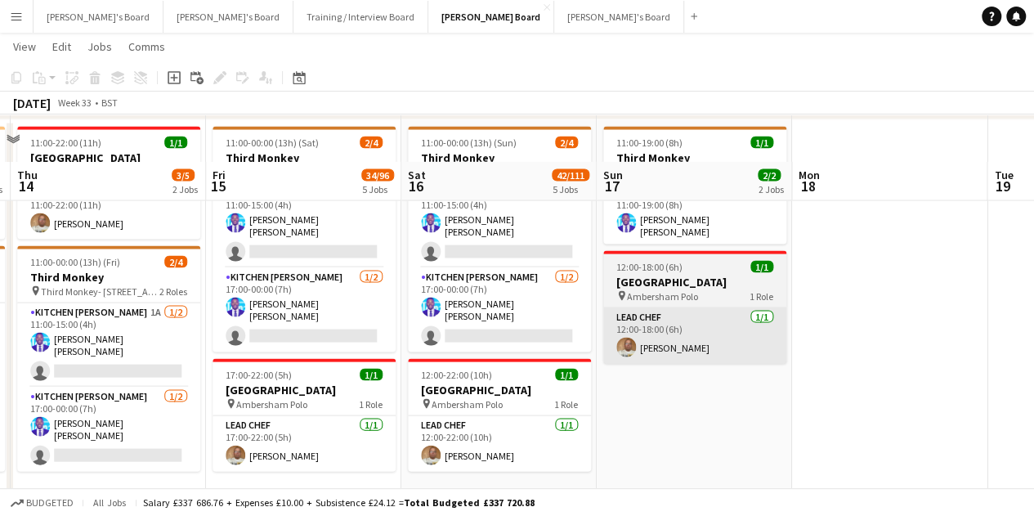
scroll to position [1542, 0]
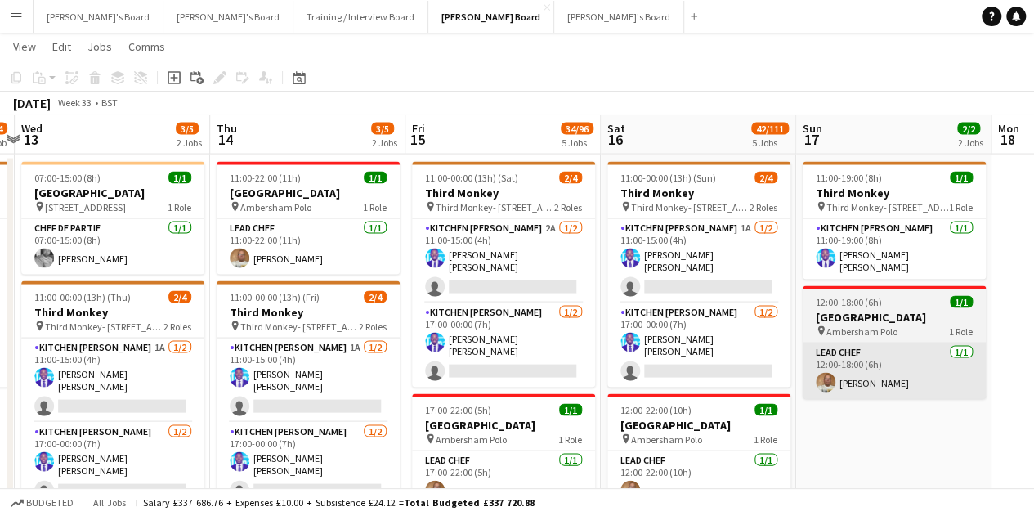
drag, startPoint x: 686, startPoint y: 374, endPoint x: 891, endPoint y: 377, distance: 205.2
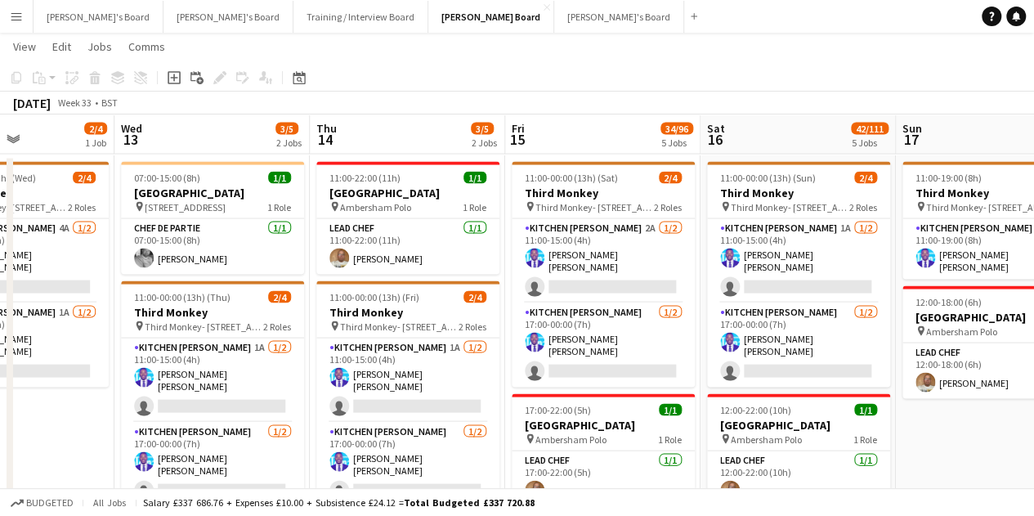
scroll to position [0, 468]
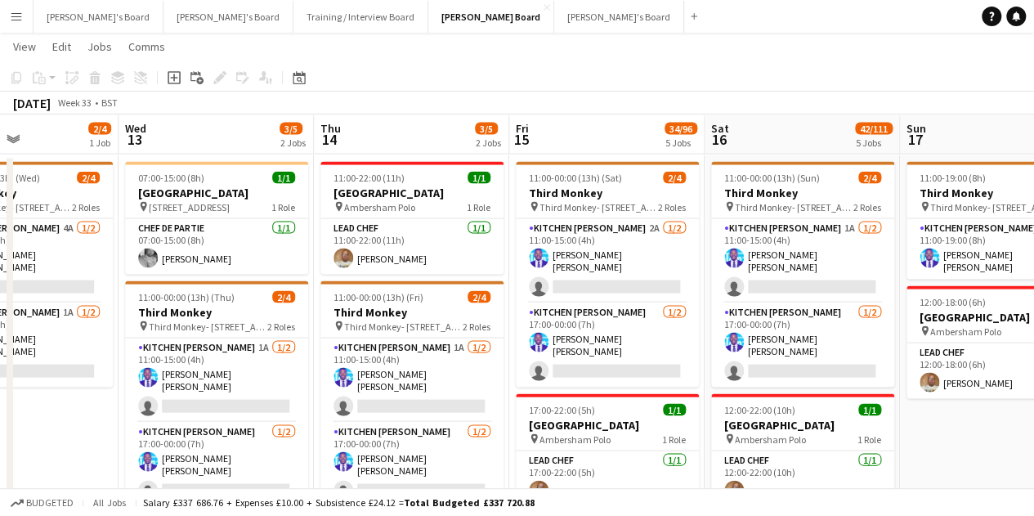
drag, startPoint x: 536, startPoint y: 356, endPoint x: 616, endPoint y: 356, distance: 80.9
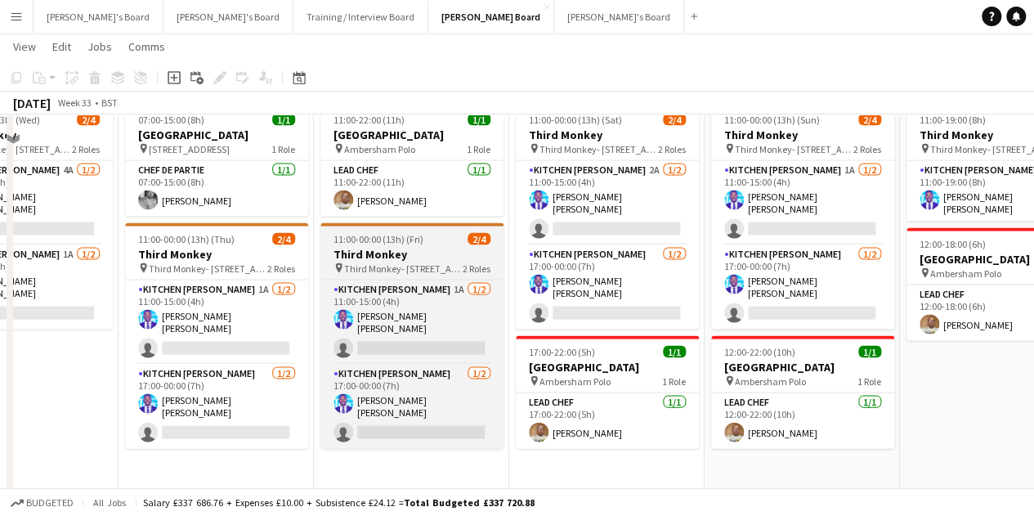
scroll to position [1624, 0]
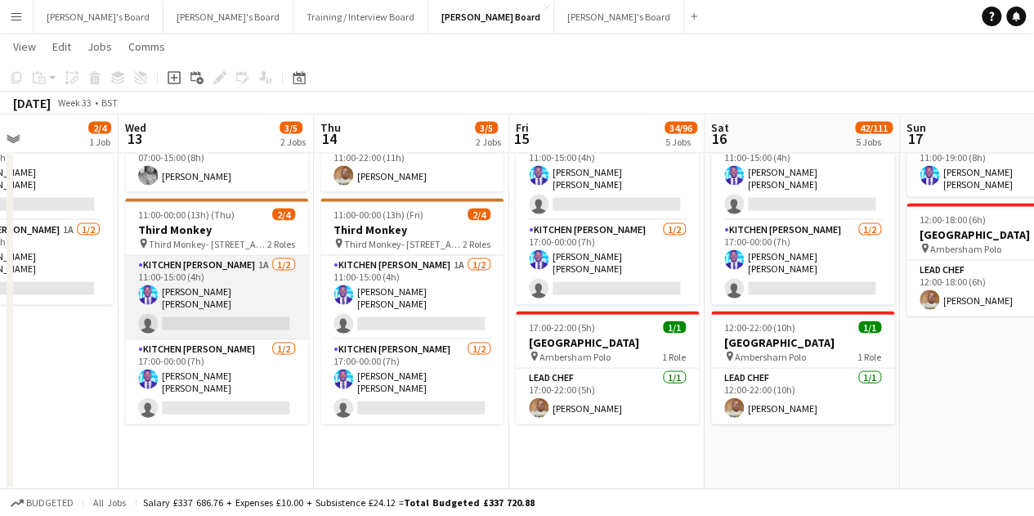
click at [211, 303] on app-card-role "Kitchen [PERSON_NAME] 1A [DATE] 11:00-15:00 (4h) [PERSON_NAME] [PERSON_NAME] si…" at bounding box center [216, 298] width 183 height 84
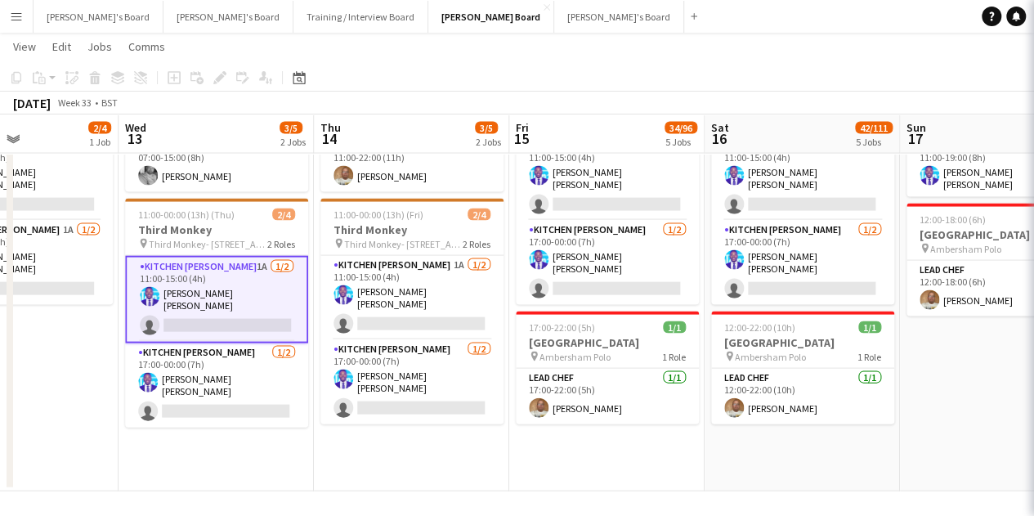
scroll to position [0, 465]
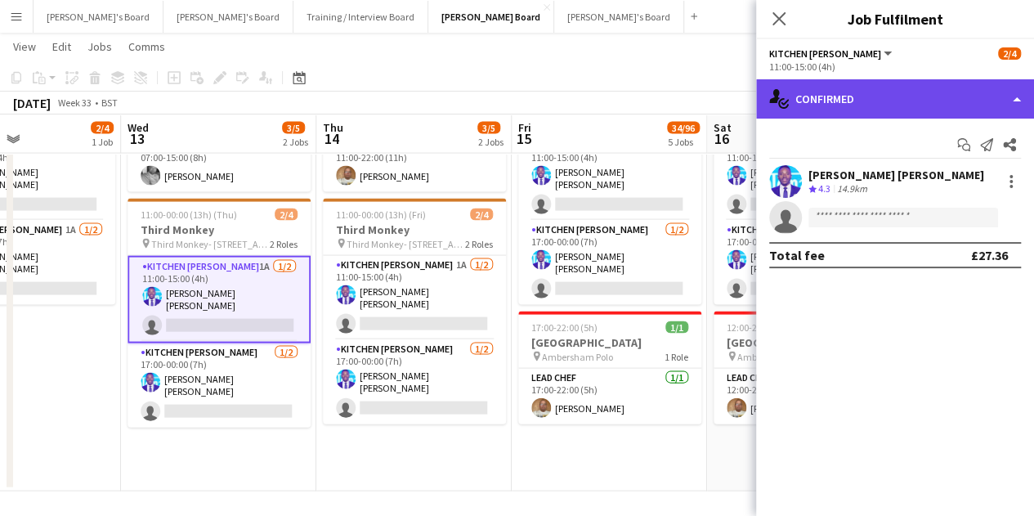
click at [872, 110] on div "single-neutral-actions-check-2 Confirmed" at bounding box center [895, 98] width 278 height 39
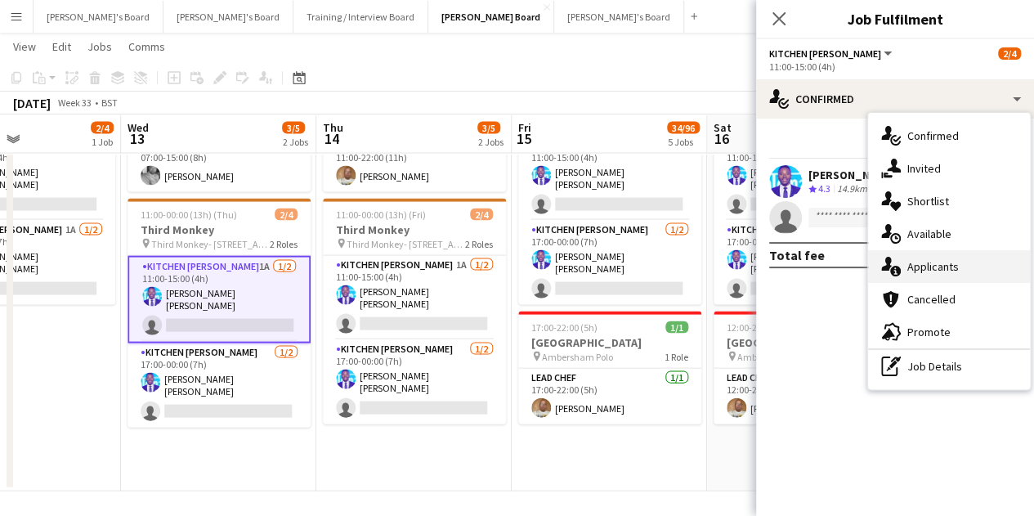
click at [966, 276] on div "single-neutral-actions-information Applicants" at bounding box center [949, 266] width 162 height 33
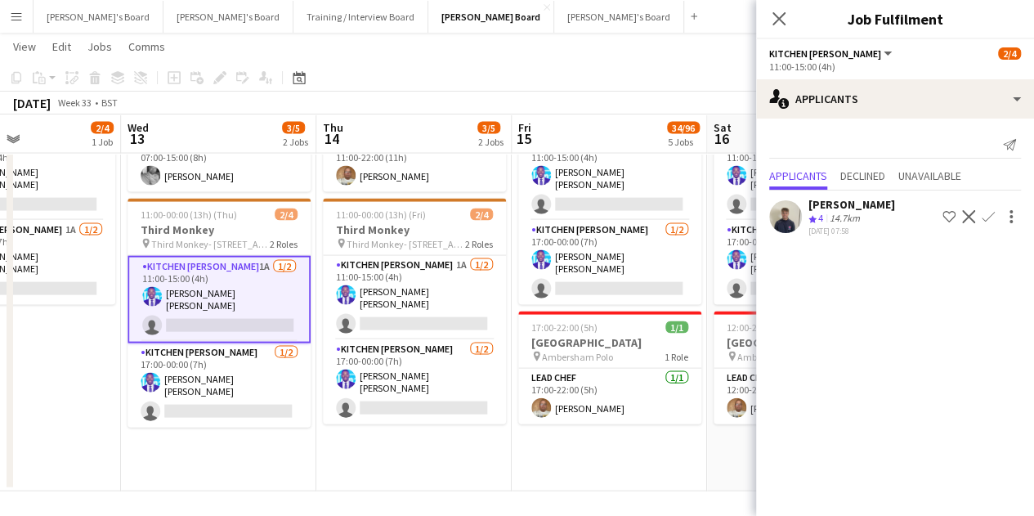
click at [987, 215] on app-icon "Confirm" at bounding box center [988, 216] width 13 height 13
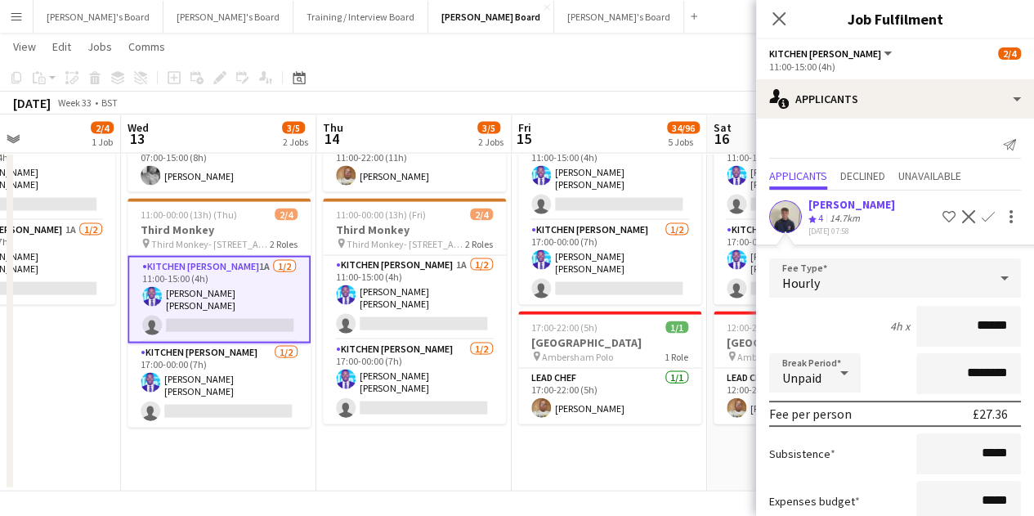
scroll to position [105, 0]
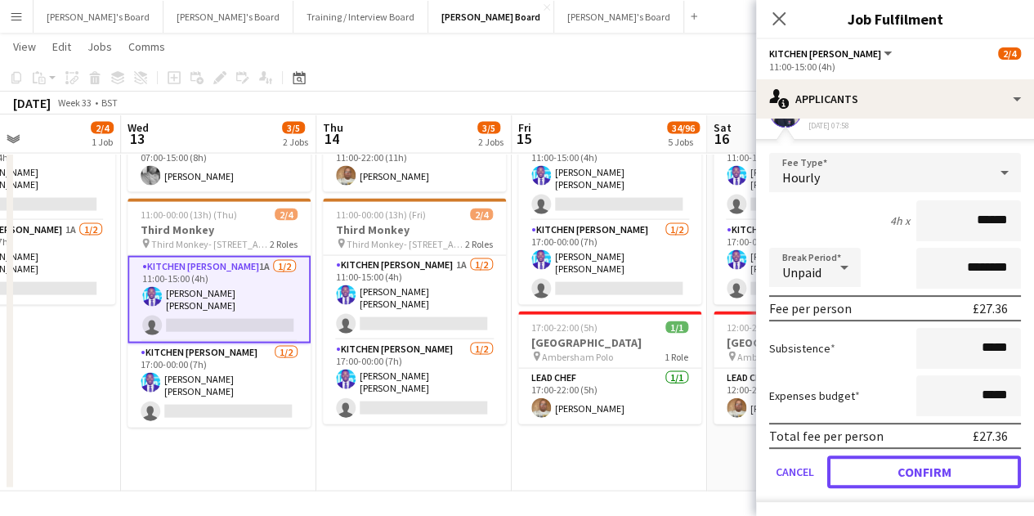
click at [955, 475] on button "Confirm" at bounding box center [924, 471] width 194 height 33
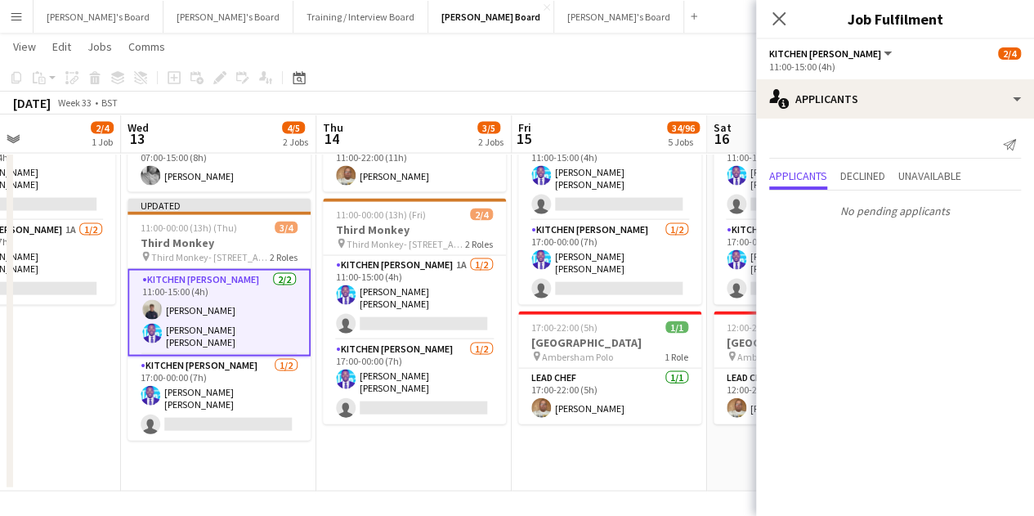
scroll to position [0, 0]
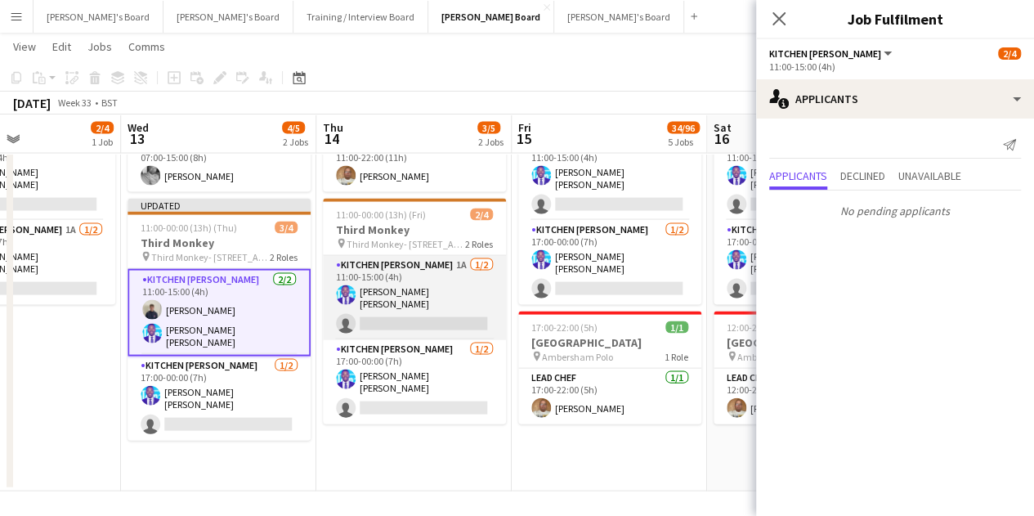
click at [416, 279] on app-card-role "Kitchen [PERSON_NAME] 1A [DATE] 11:00-15:00 (4h) [PERSON_NAME] [PERSON_NAME] si…" at bounding box center [414, 298] width 183 height 84
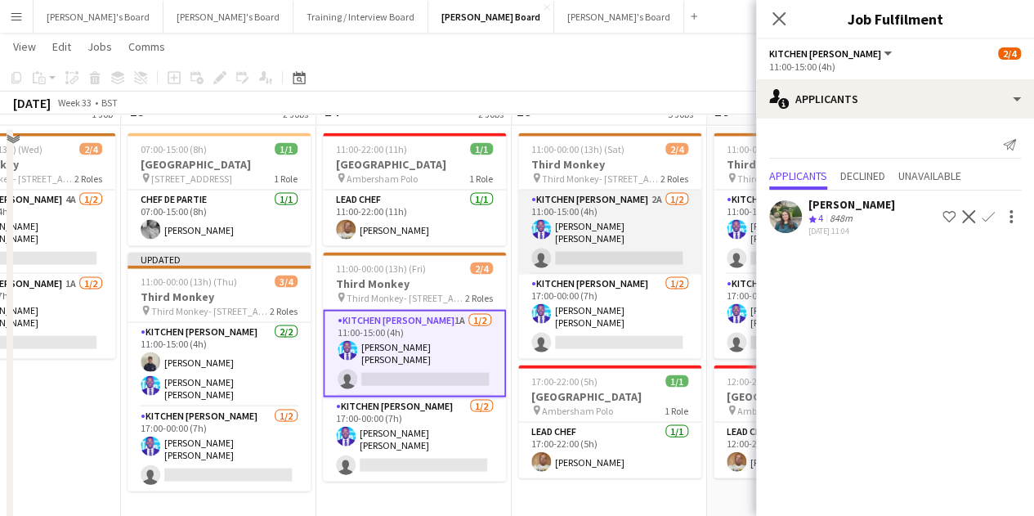
scroll to position [1542, 0]
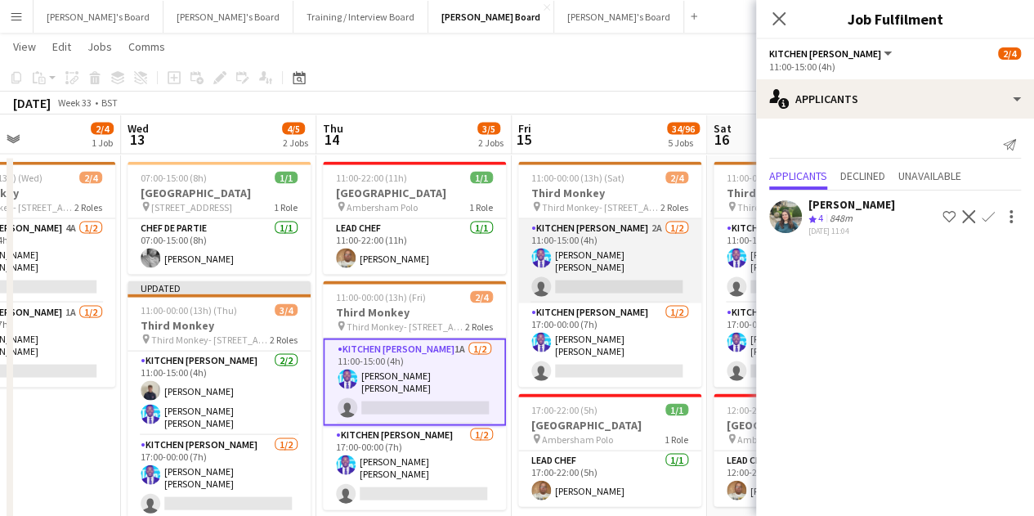
click at [597, 269] on app-card-role "Kitchen [PERSON_NAME] 2A [DATE] 11:00-15:00 (4h) [PERSON_NAME] [PERSON_NAME] si…" at bounding box center [609, 260] width 183 height 84
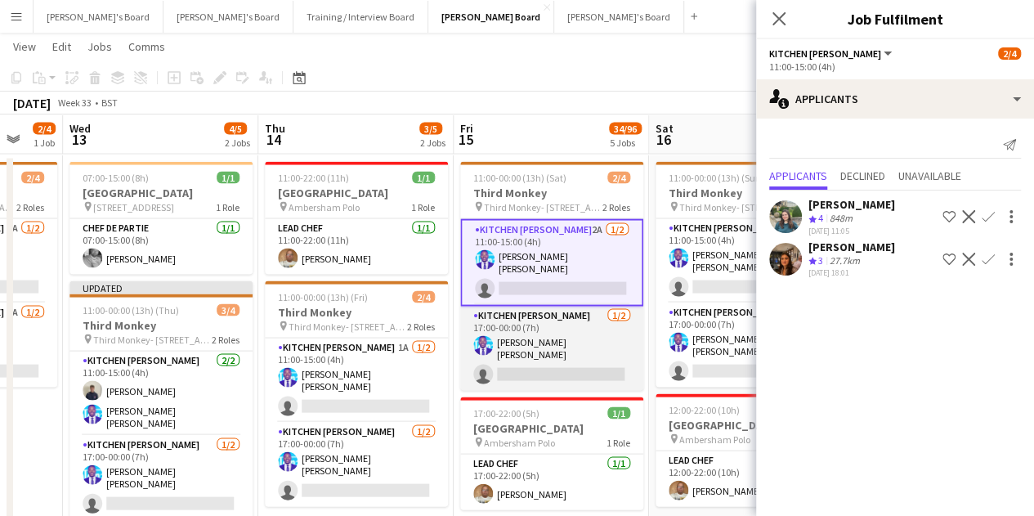
click at [548, 361] on app-card-role "Kitchen [PERSON_NAME] [DATE] 17:00-00:00 (7h) [PERSON_NAME] [PERSON_NAME] singl…" at bounding box center [551, 348] width 183 height 84
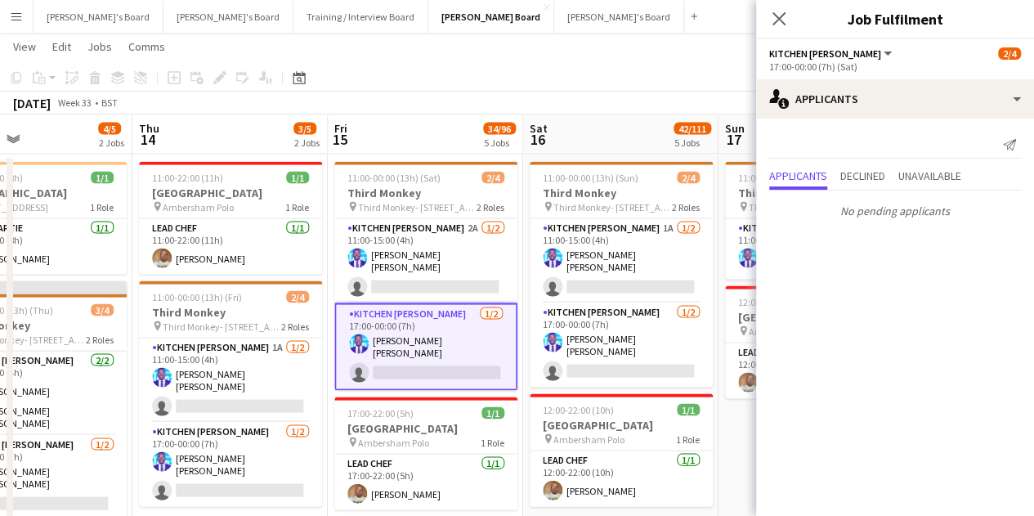
drag, startPoint x: 559, startPoint y: 356, endPoint x: 507, endPoint y: 310, distance: 69.5
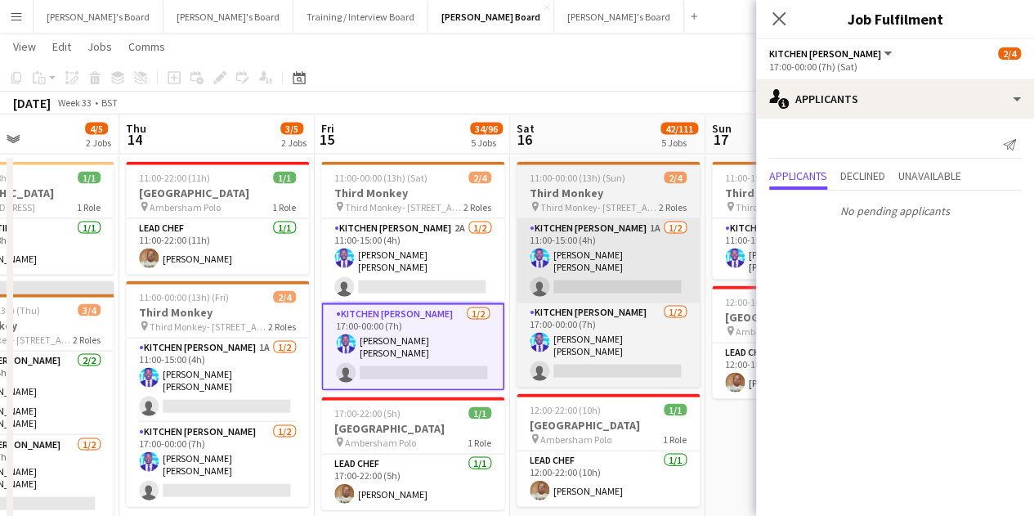
click at [586, 261] on app-card-role "Kitchen [PERSON_NAME] 1A [DATE] 11:00-15:00 (4h) [PERSON_NAME] [PERSON_NAME] si…" at bounding box center [608, 260] width 183 height 84
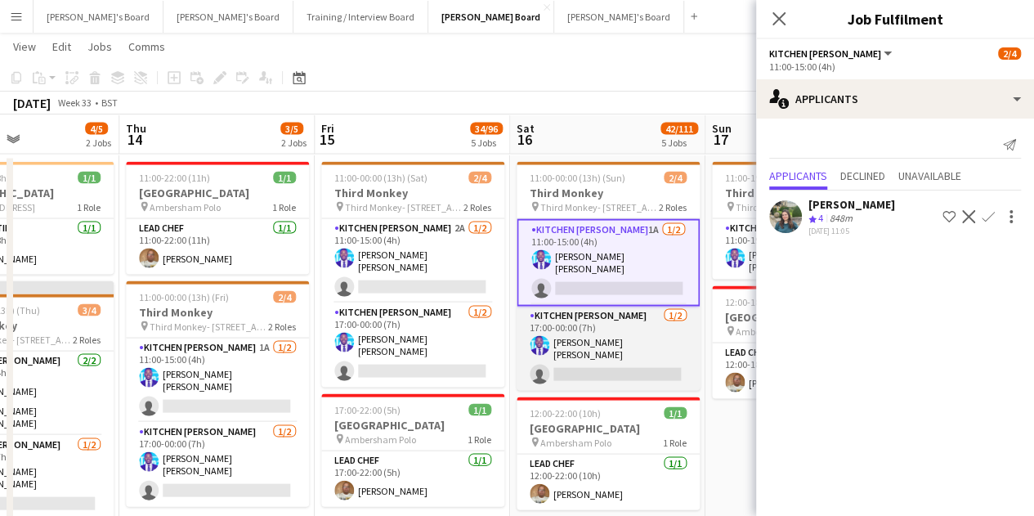
click at [621, 329] on app-card-role "Kitchen [PERSON_NAME] [DATE] 17:00-00:00 (7h) [PERSON_NAME] [PERSON_NAME] singl…" at bounding box center [608, 348] width 183 height 84
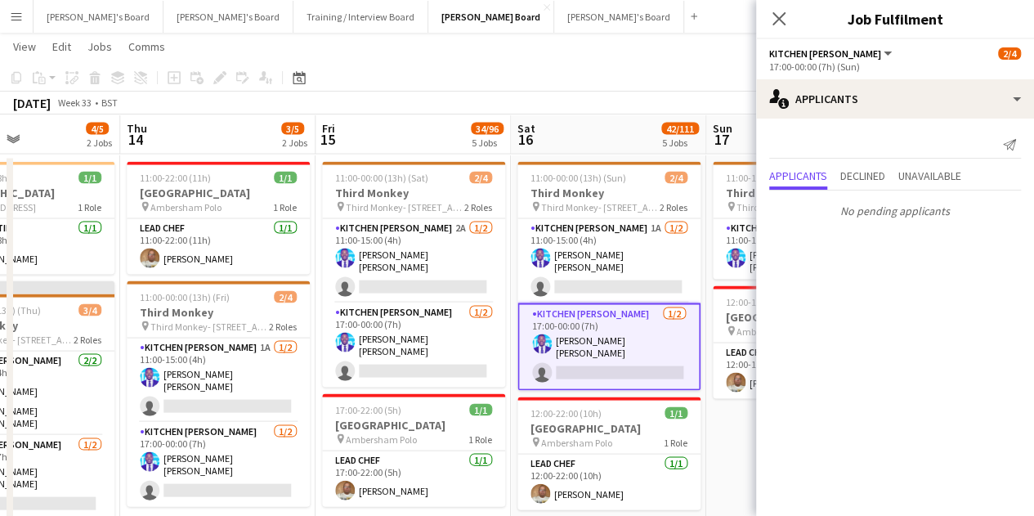
scroll to position [0, 526]
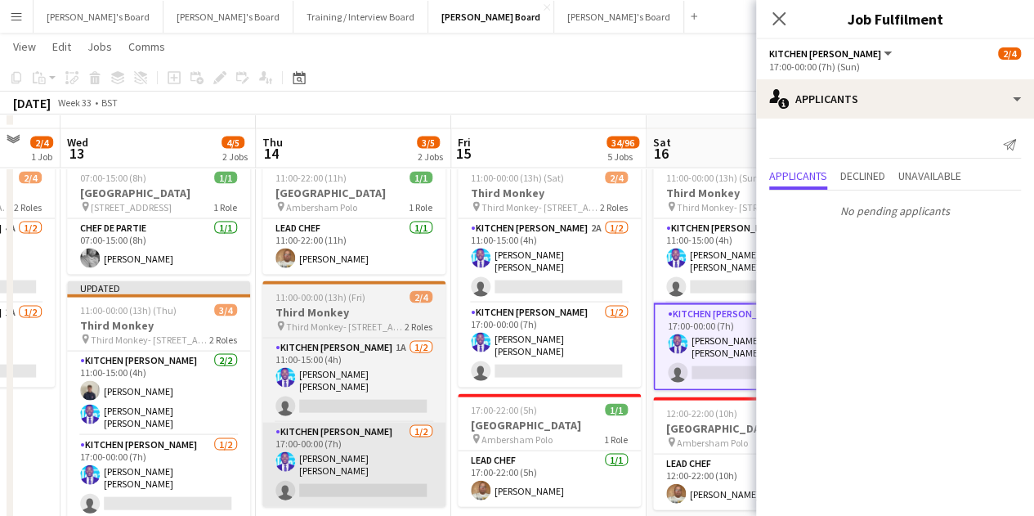
scroll to position [1624, 0]
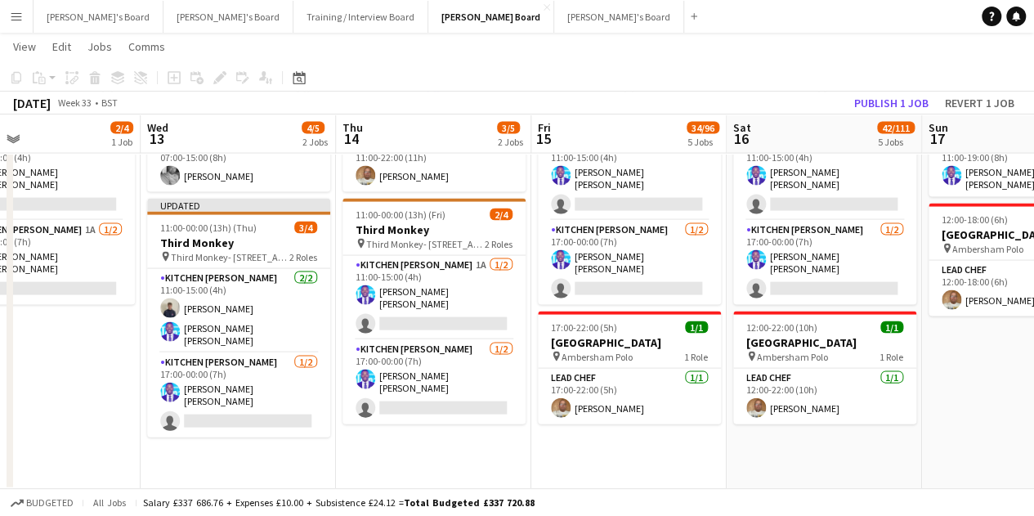
drag, startPoint x: 142, startPoint y: 308, endPoint x: 288, endPoint y: 320, distance: 146.0
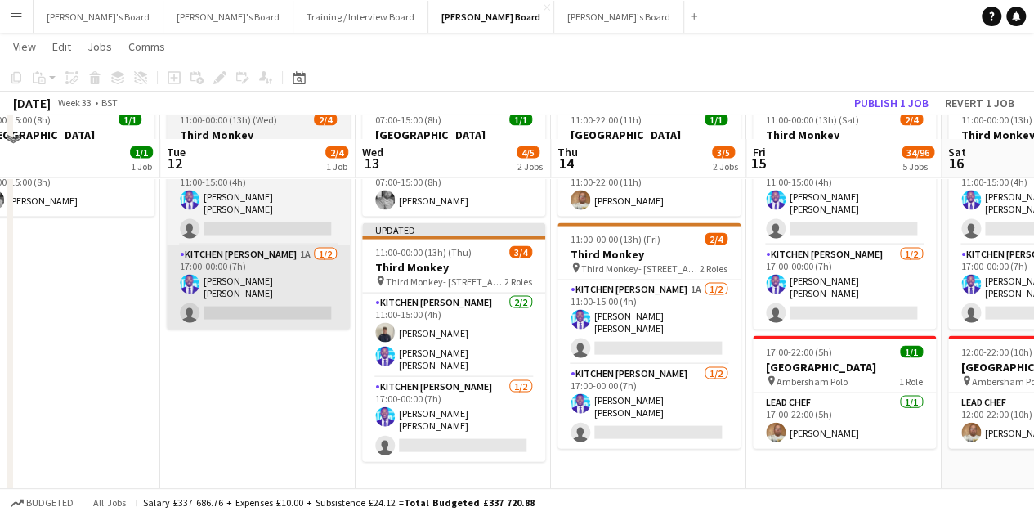
scroll to position [1460, 0]
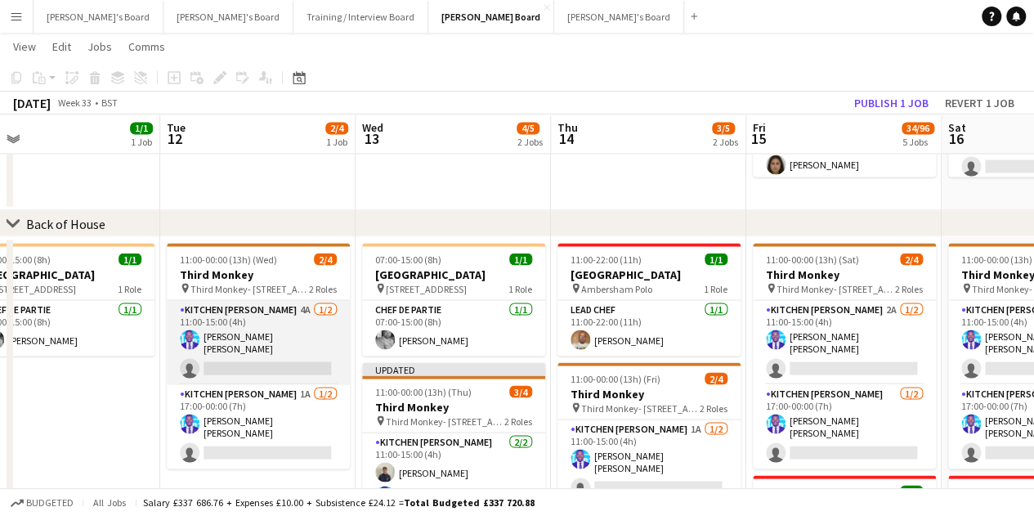
click at [298, 331] on app-card-role "Kitchen [PERSON_NAME] 4A [DATE] 11:00-15:00 (4h) [PERSON_NAME] [PERSON_NAME] si…" at bounding box center [258, 342] width 183 height 84
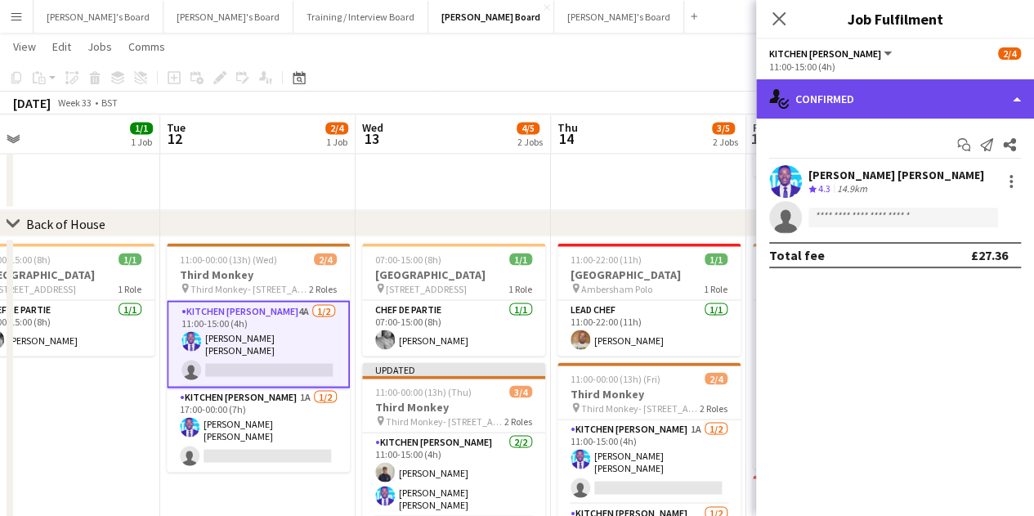
click at [890, 97] on div "single-neutral-actions-check-2 Confirmed" at bounding box center [895, 98] width 278 height 39
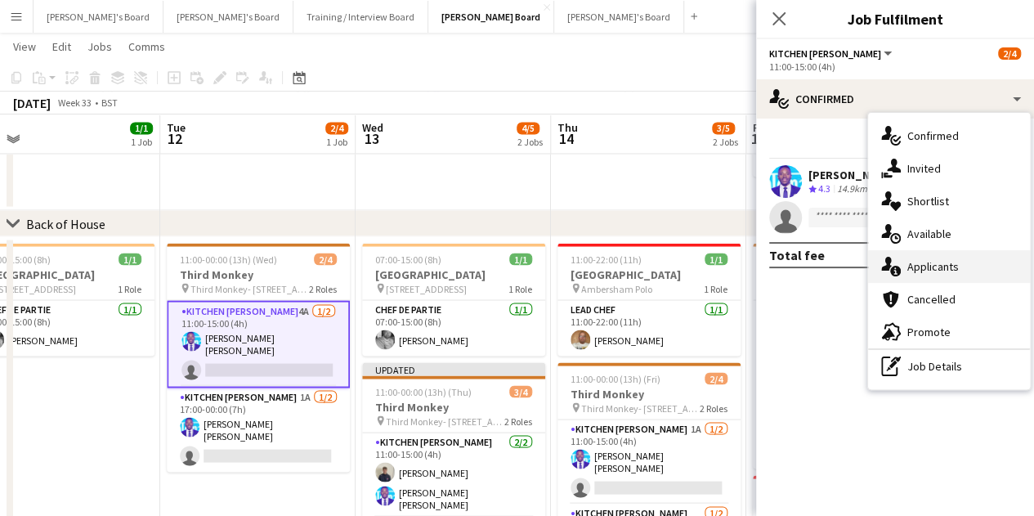
click at [927, 267] on div "single-neutral-actions-information Applicants" at bounding box center [949, 266] width 162 height 33
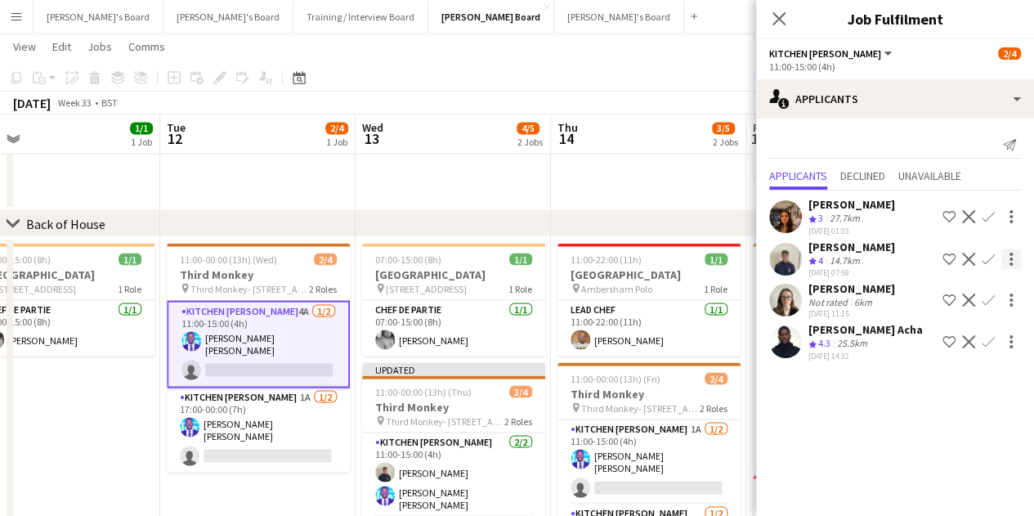
click at [993, 253] on app-icon "Confirm" at bounding box center [988, 259] width 13 height 13
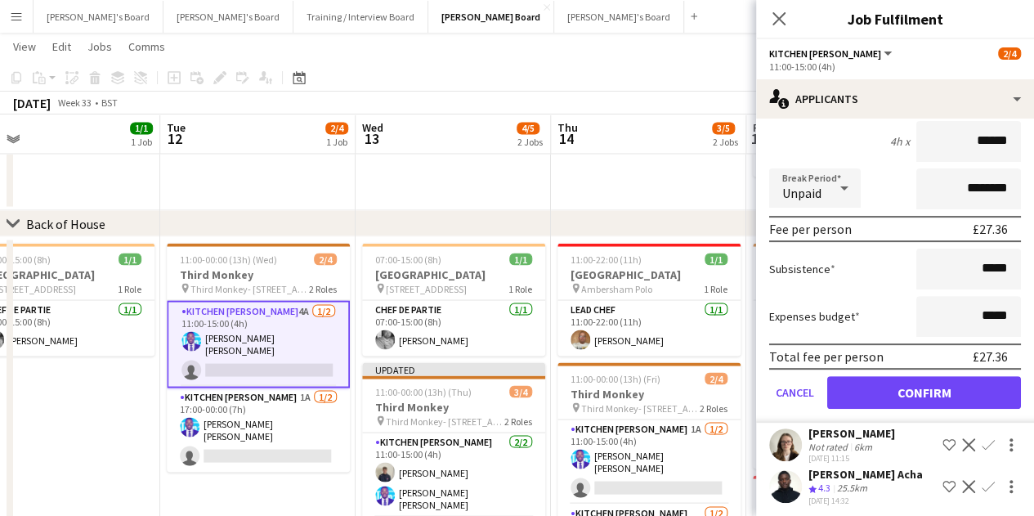
scroll to position [230, 0]
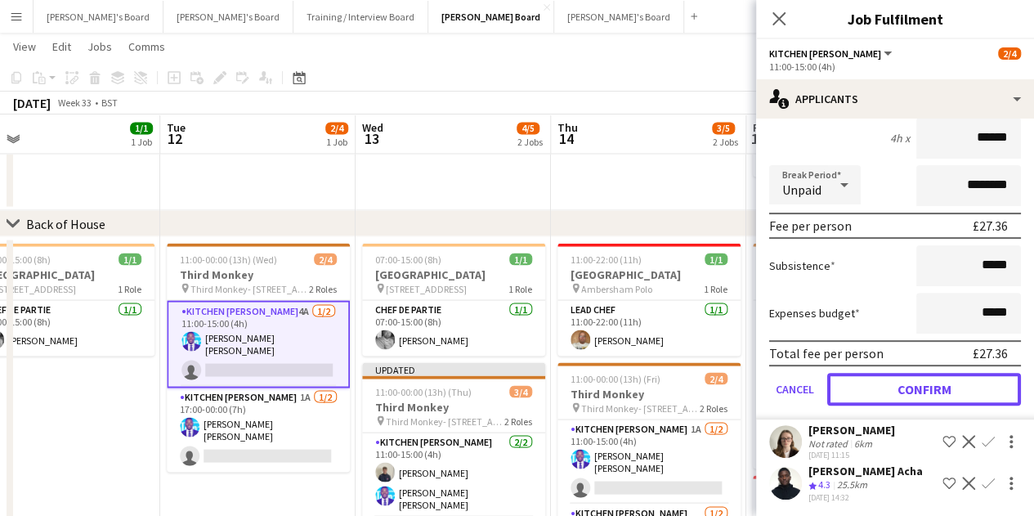
click at [934, 398] on button "Confirm" at bounding box center [924, 389] width 194 height 33
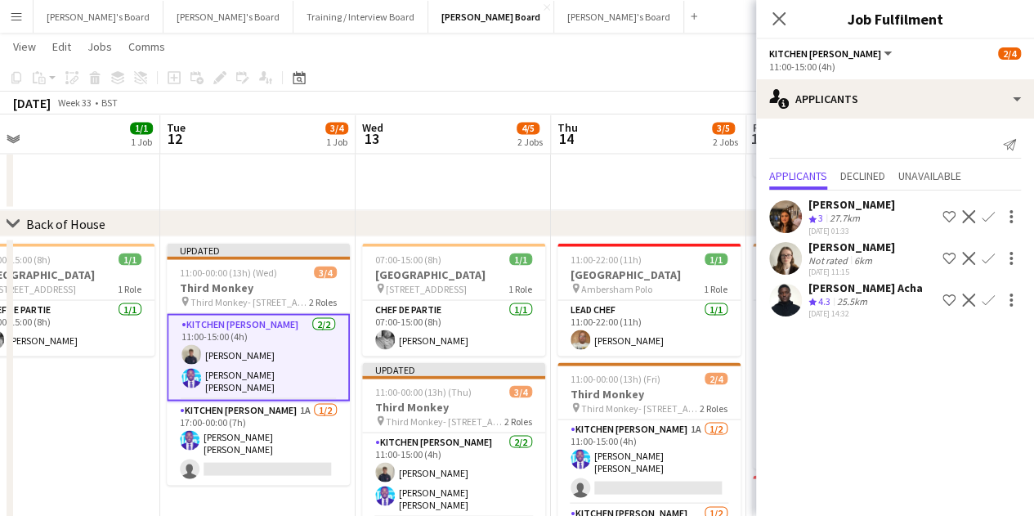
scroll to position [0, 0]
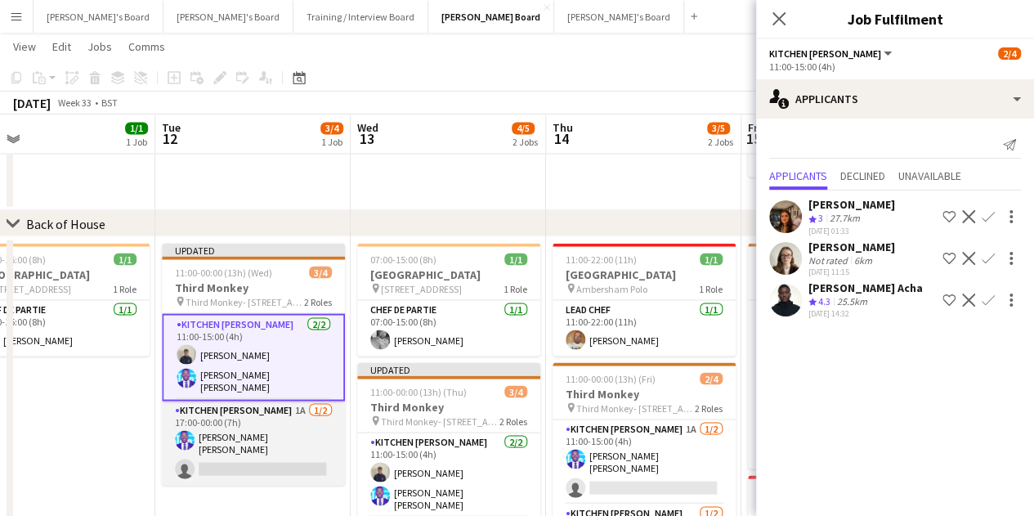
click at [225, 453] on app-card-role "Kitchen [PERSON_NAME] 1A [DATE] 17:00-00:00 (7h) [PERSON_NAME] [PERSON_NAME] si…" at bounding box center [253, 443] width 183 height 84
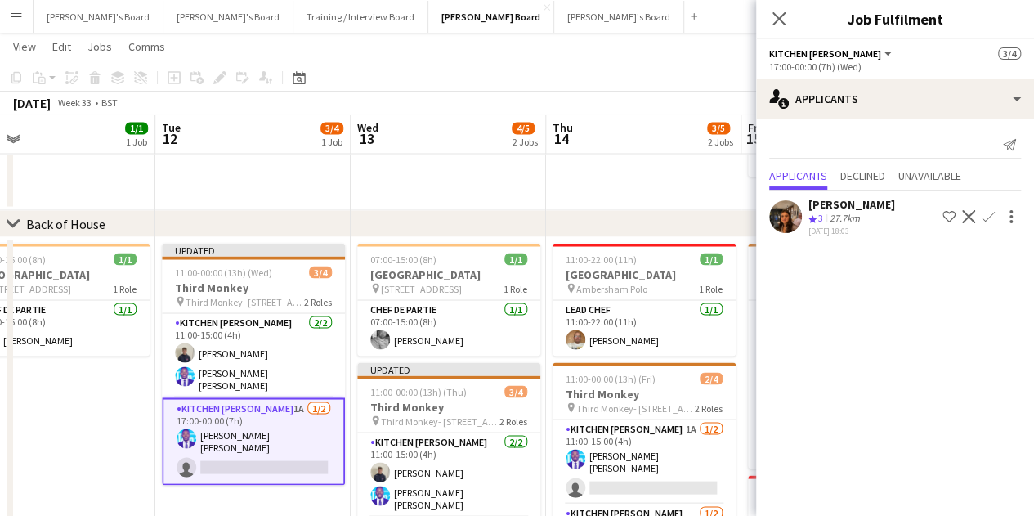
click at [241, 483] on app-date-cell "Updated 11:00-00:00 (13h) (Wed) 3/4 Third Monkey pin Third Monkey- 46 South St …" at bounding box center [252, 445] width 195 height 419
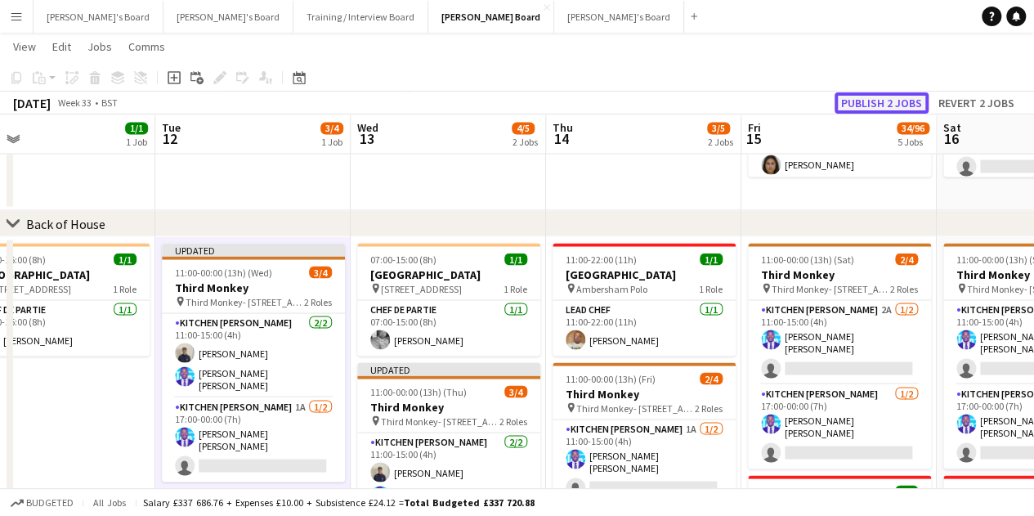
click at [894, 99] on button "Publish 2 jobs" at bounding box center [882, 102] width 94 height 21
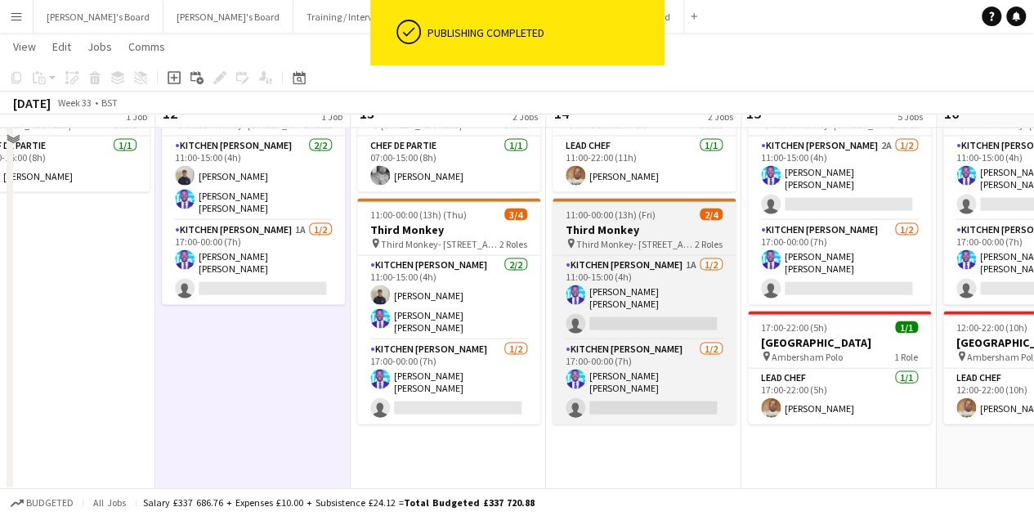
scroll to position [1542, 0]
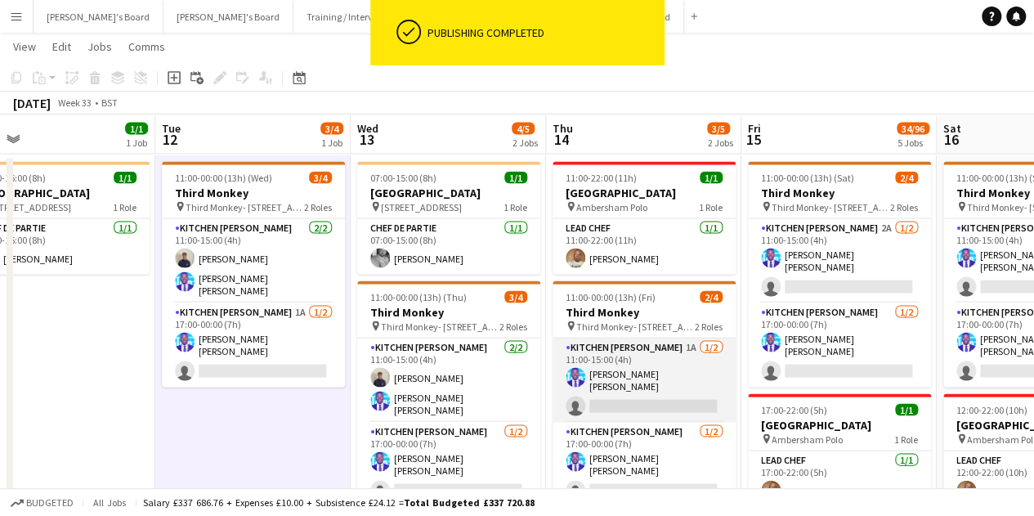
click at [692, 413] on app-card-role "Kitchen [PERSON_NAME] 1A [DATE] 11:00-15:00 (4h) [PERSON_NAME] [PERSON_NAME] si…" at bounding box center [644, 380] width 183 height 84
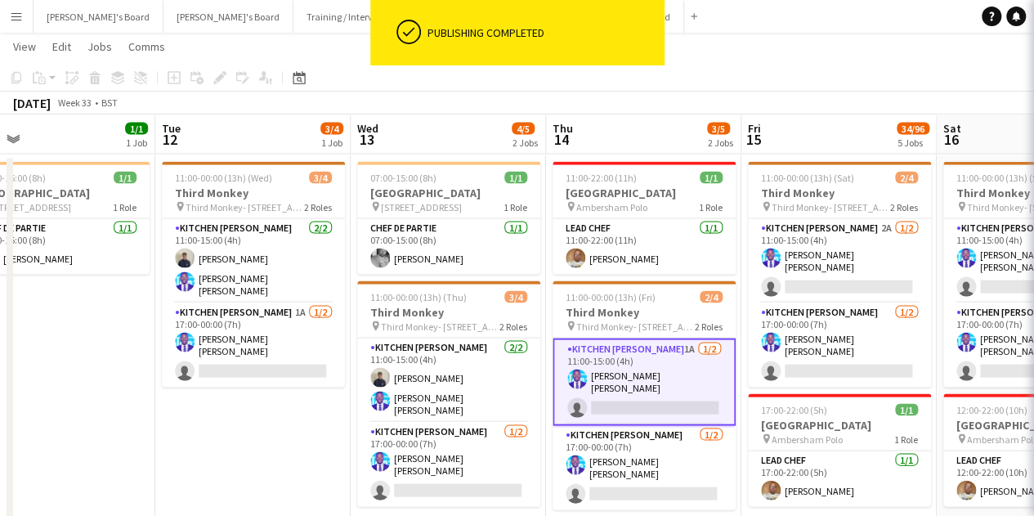
scroll to position [0, 433]
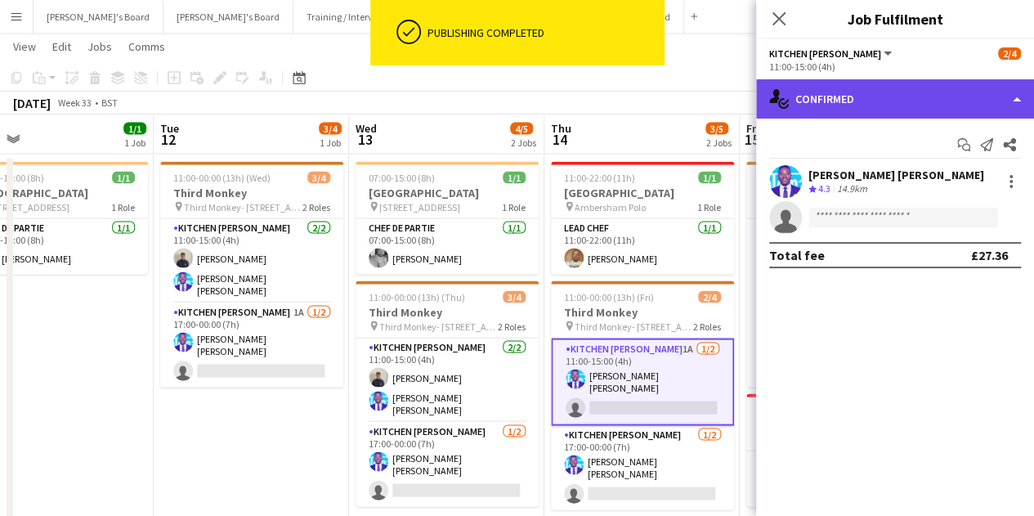
click at [916, 105] on div "single-neutral-actions-check-2 Confirmed" at bounding box center [895, 98] width 278 height 39
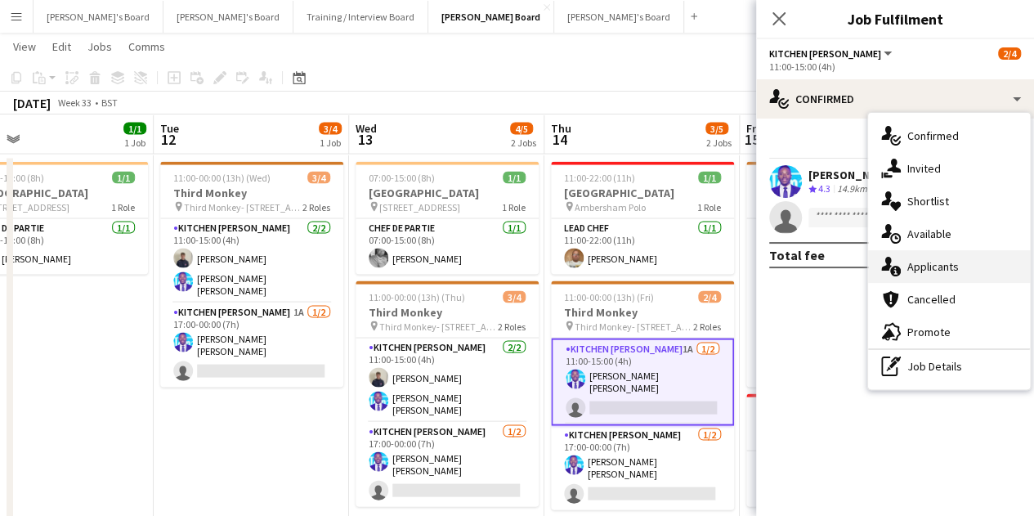
click at [948, 266] on div "single-neutral-actions-information Applicants" at bounding box center [949, 266] width 162 height 33
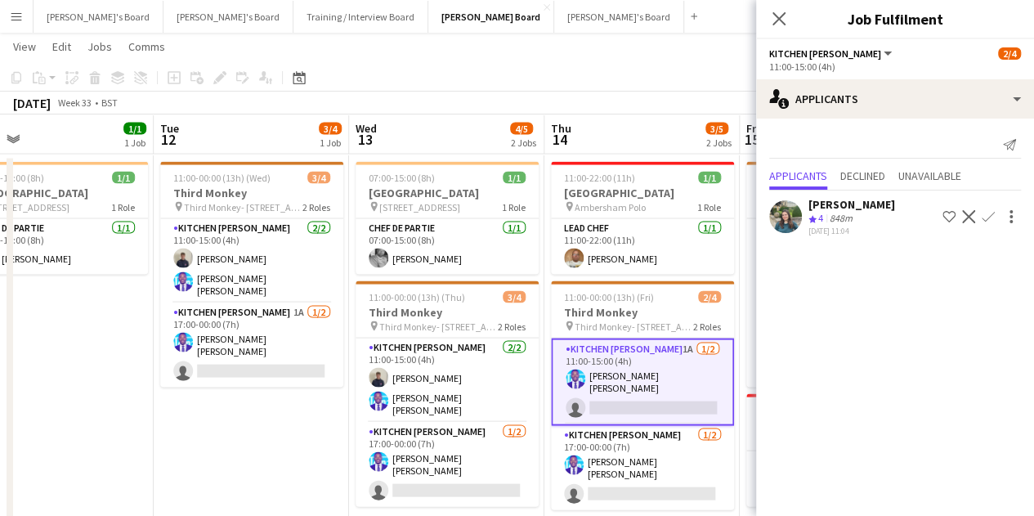
click at [873, 213] on div "Crew rating 4 848m" at bounding box center [852, 219] width 87 height 14
click at [812, 222] on app-icon "Crew rating" at bounding box center [813, 219] width 8 height 12
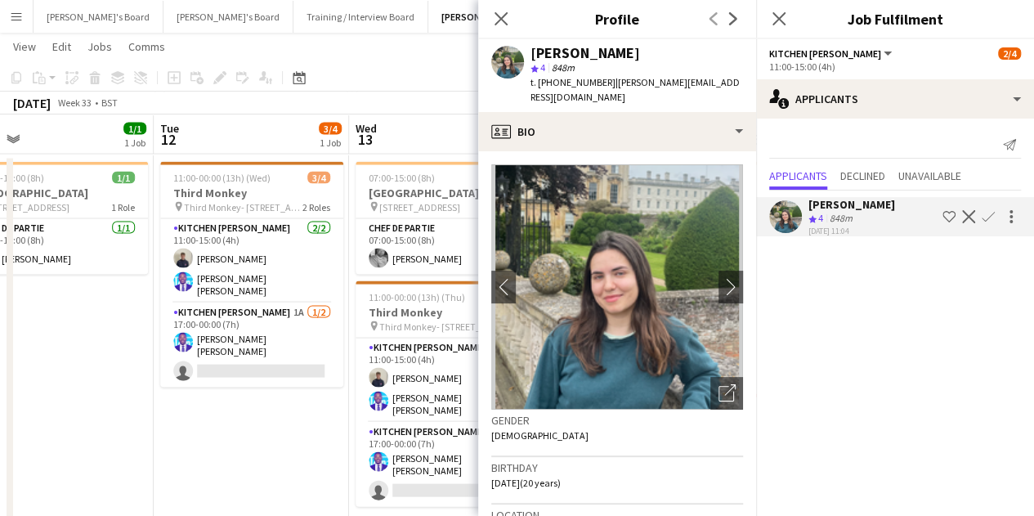
click at [191, 468] on app-date-cell "11:00-00:00 (13h) (Wed) 3/4 Third Monkey pin Third Monkey- 46 South St 2 Roles …" at bounding box center [251, 364] width 195 height 419
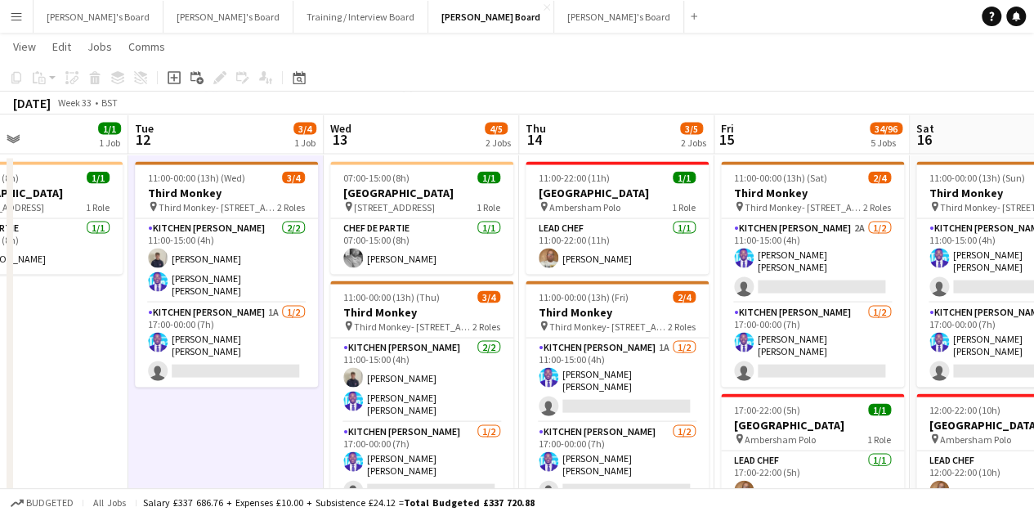
scroll to position [0, 462]
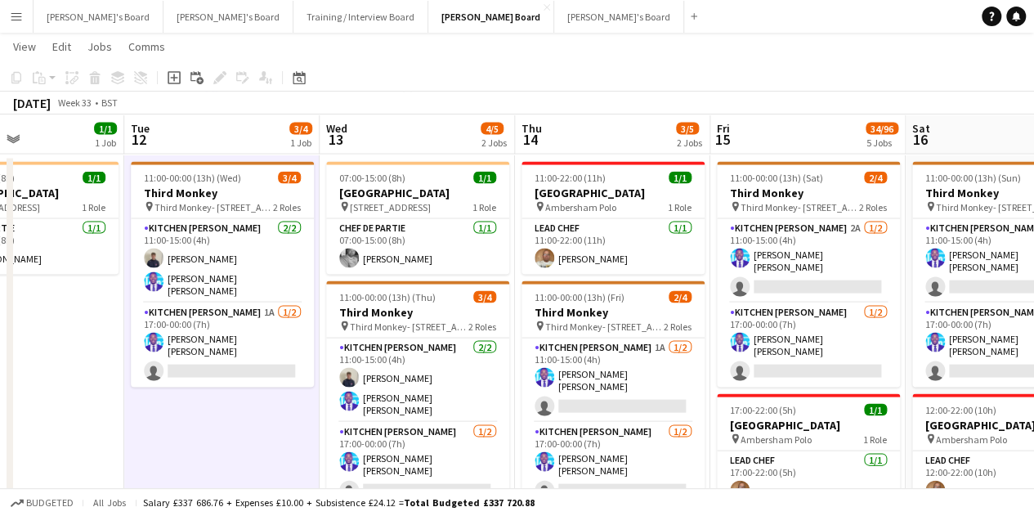
drag, startPoint x: 271, startPoint y: 385, endPoint x: 263, endPoint y: 383, distance: 8.5
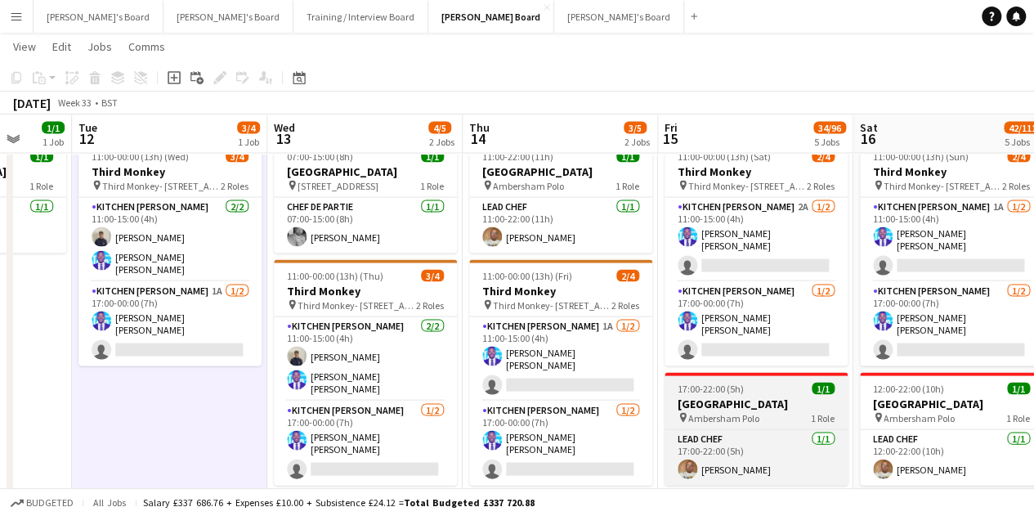
scroll to position [1542, 0]
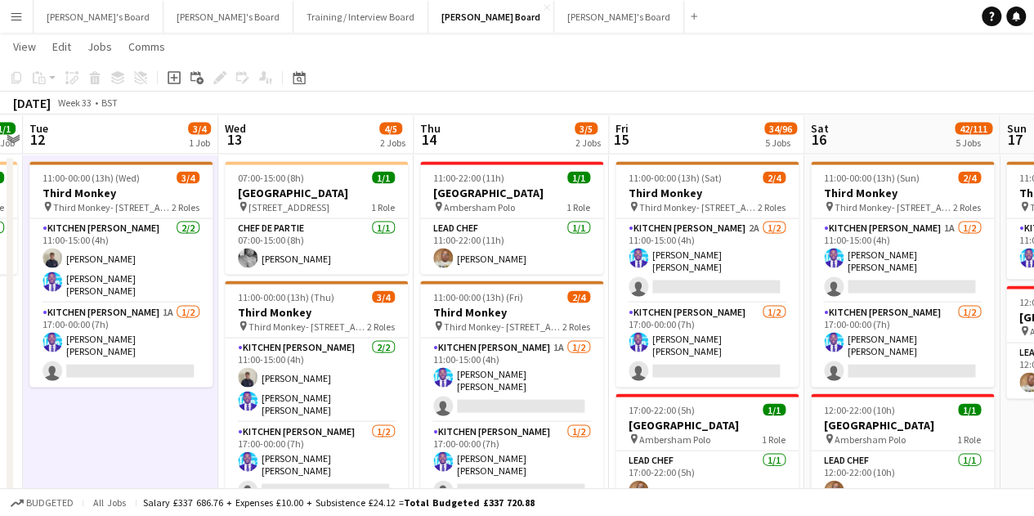
drag, startPoint x: 723, startPoint y: 398, endPoint x: 677, endPoint y: 392, distance: 46.2
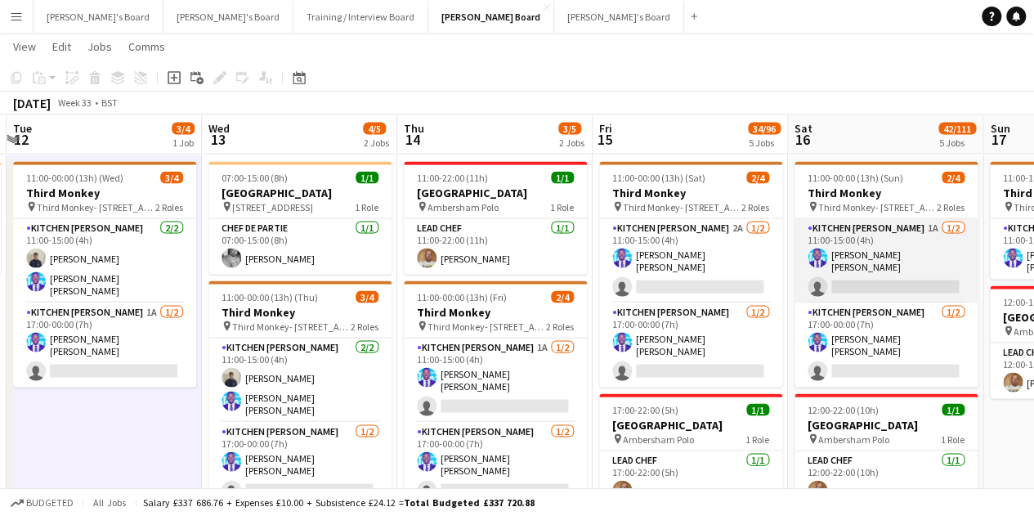
click at [885, 289] on app-card-role "Kitchen [PERSON_NAME] 1A [DATE] 11:00-15:00 (4h) [PERSON_NAME] [PERSON_NAME] si…" at bounding box center [886, 260] width 183 height 84
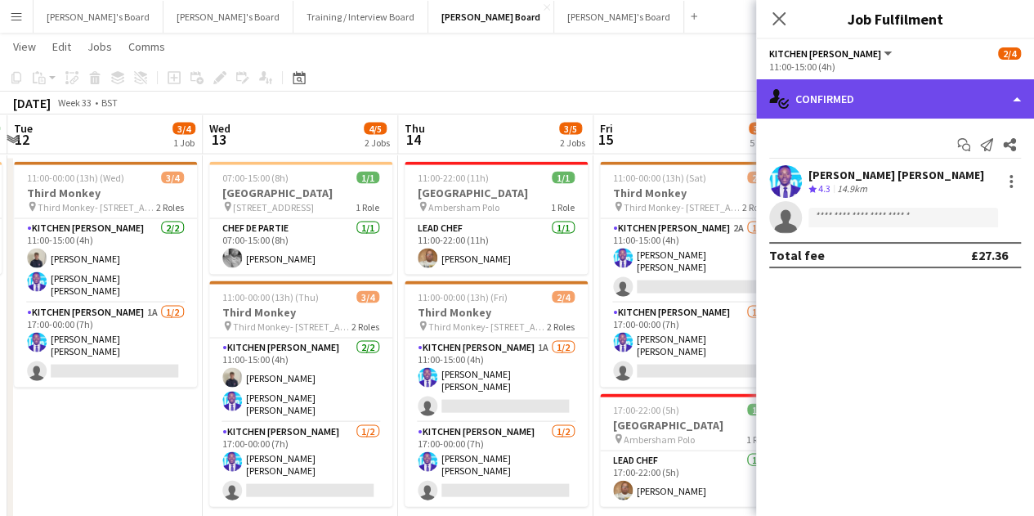
click at [965, 100] on div "single-neutral-actions-check-2 Confirmed" at bounding box center [895, 98] width 278 height 39
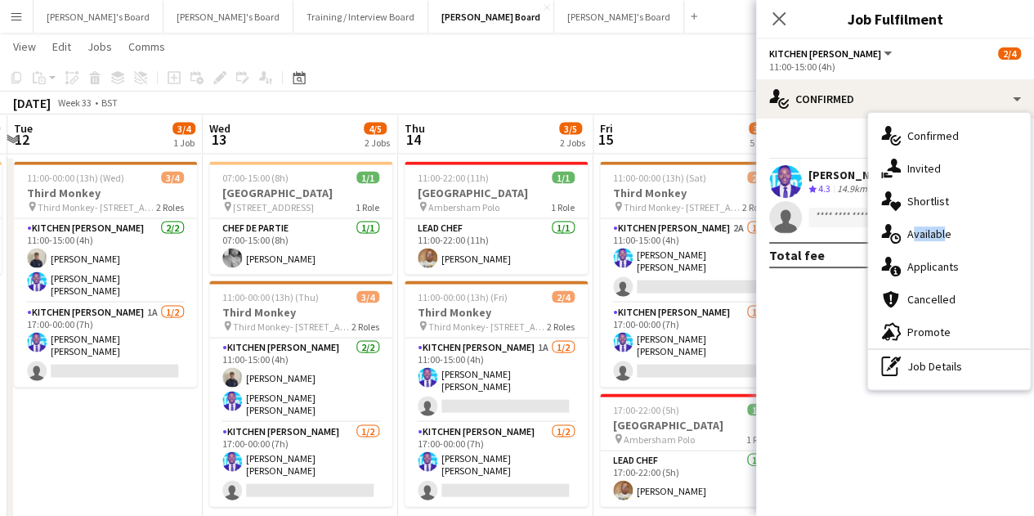
click at [940, 241] on div "single-neutral-actions-upload Available" at bounding box center [949, 233] width 162 height 33
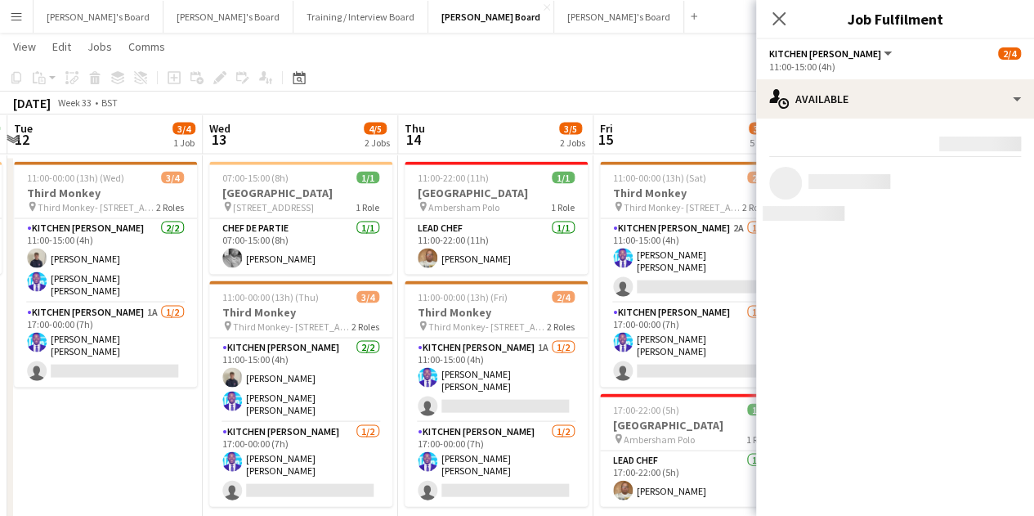
click at [831, 77] on app-options-switcher "Kitchen [PERSON_NAME] All roles Kitchen [PERSON_NAME] [DATE] 11:00-15:00 (4h)" at bounding box center [895, 59] width 278 height 40
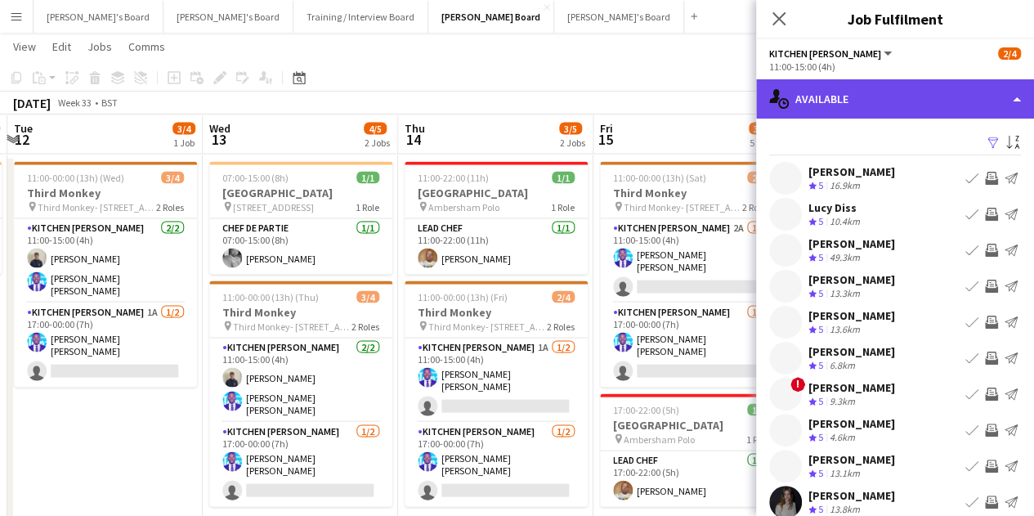
click at [858, 118] on div "single-neutral-actions-upload Available" at bounding box center [895, 98] width 278 height 39
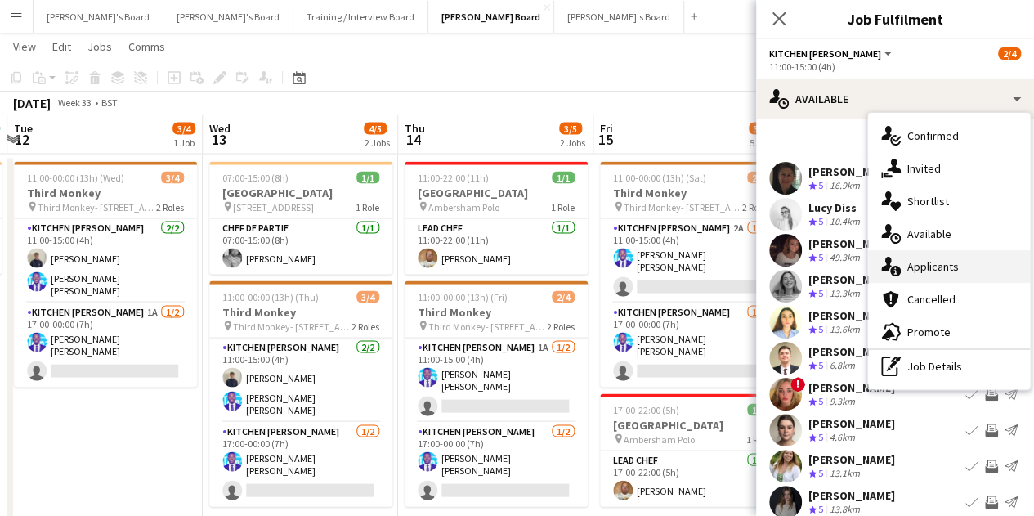
click at [926, 260] on div "single-neutral-actions-information Applicants" at bounding box center [949, 266] width 162 height 33
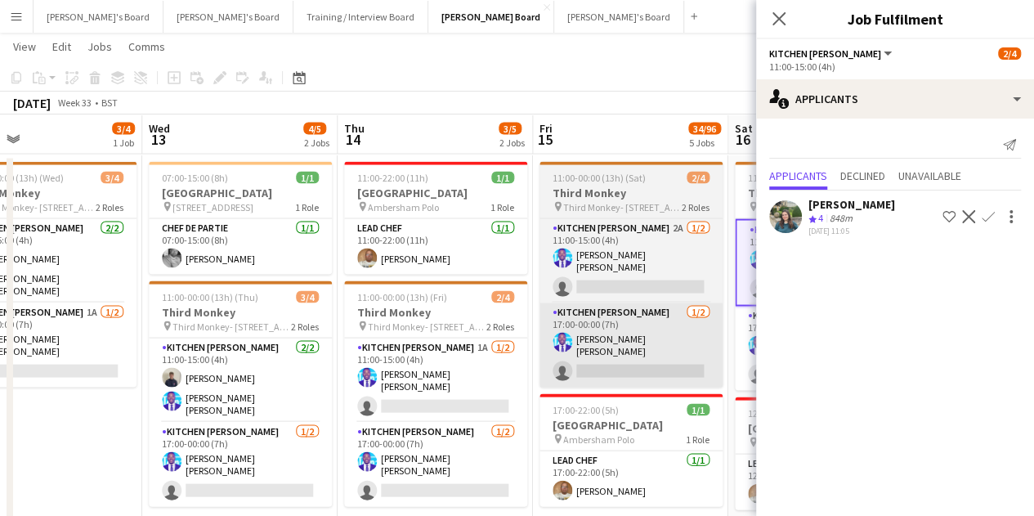
drag, startPoint x: 637, startPoint y: 308, endPoint x: 613, endPoint y: 310, distance: 23.8
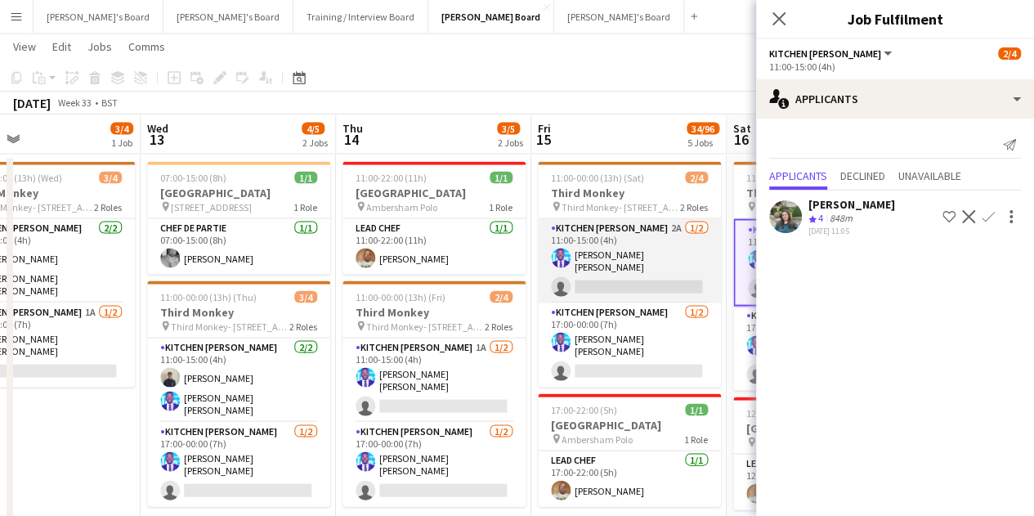
click at [654, 271] on app-card-role "Kitchen [PERSON_NAME] 2A [DATE] 11:00-15:00 (4h) [PERSON_NAME] [PERSON_NAME] si…" at bounding box center [629, 260] width 183 height 84
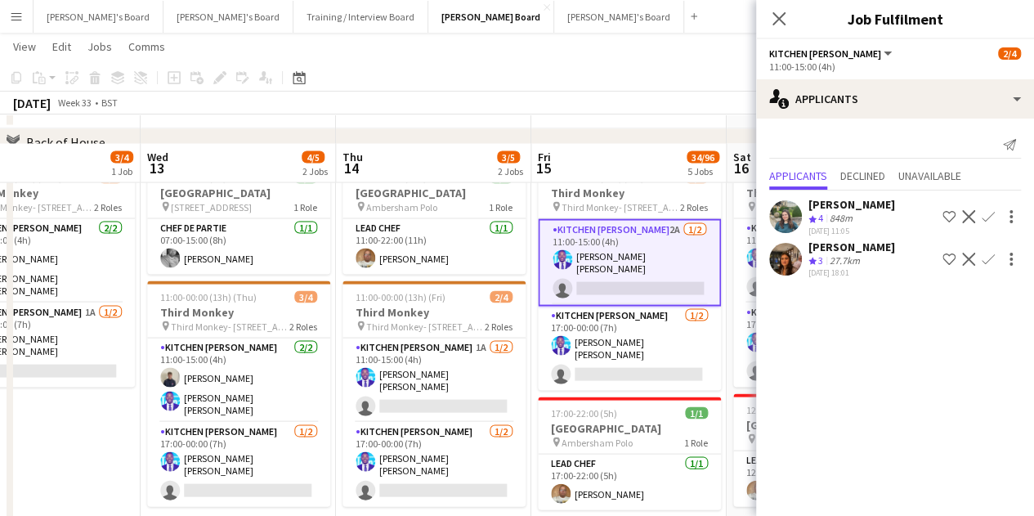
scroll to position [1624, 0]
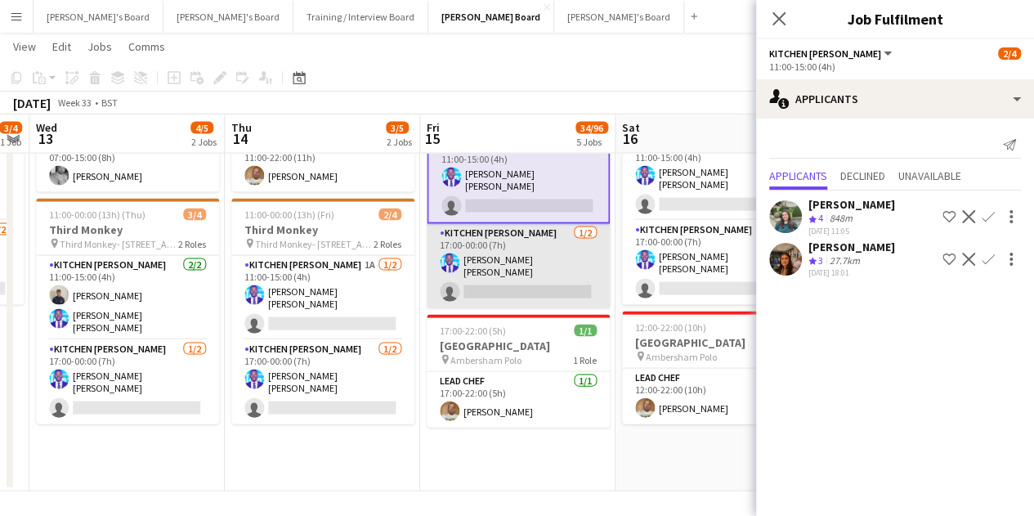
drag, startPoint x: 638, startPoint y: 307, endPoint x: 428, endPoint y: 273, distance: 212.0
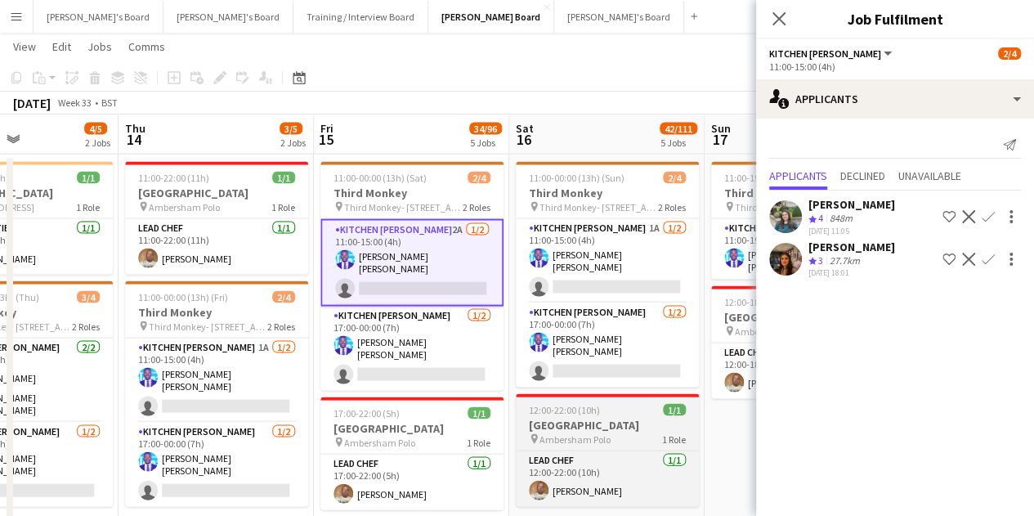
click at [693, 432] on div "pin Ambersham Polo 1 Role" at bounding box center [607, 438] width 183 height 13
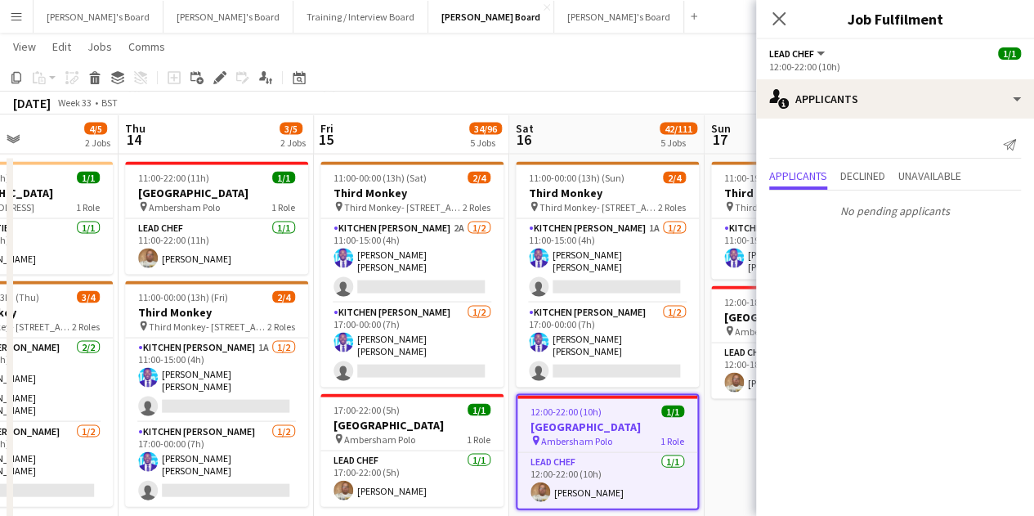
click at [719, 424] on app-date-cell "11:00-19:00 (8h) 1/1 Third Monkey pin Third Monkey- 46 South St 1 Role Kitchen …" at bounding box center [802, 364] width 195 height 419
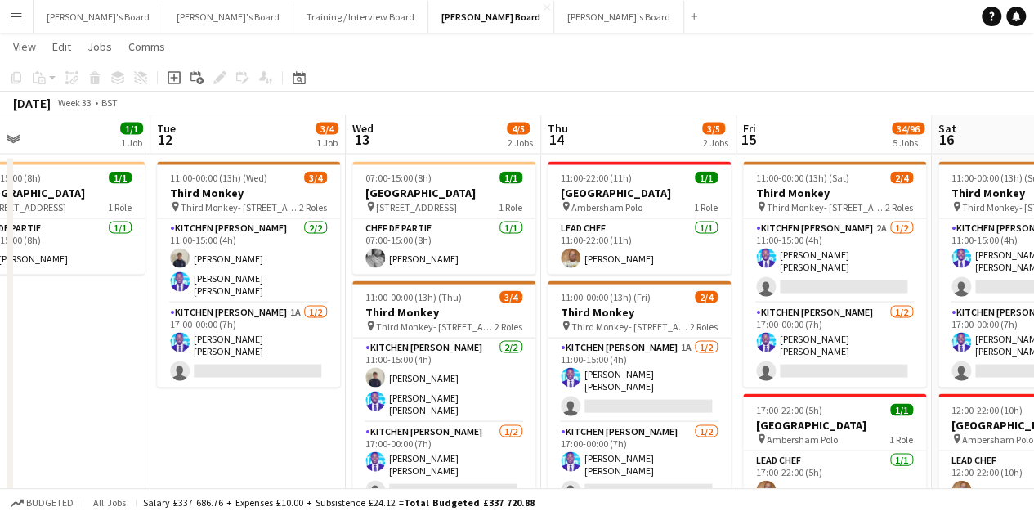
drag, startPoint x: 119, startPoint y: 254, endPoint x: 527, endPoint y: 316, distance: 411.7
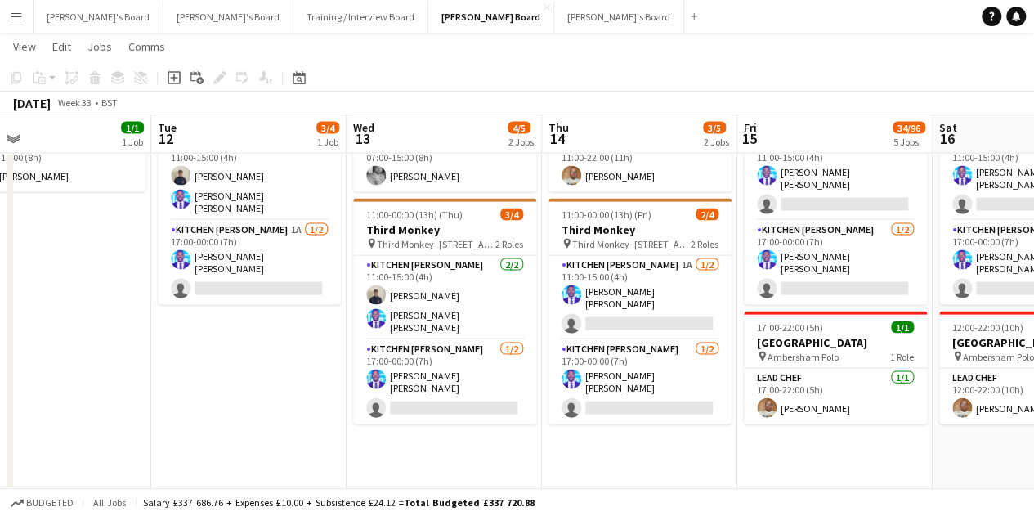
drag, startPoint x: 307, startPoint y: 380, endPoint x: 348, endPoint y: 379, distance: 40.9
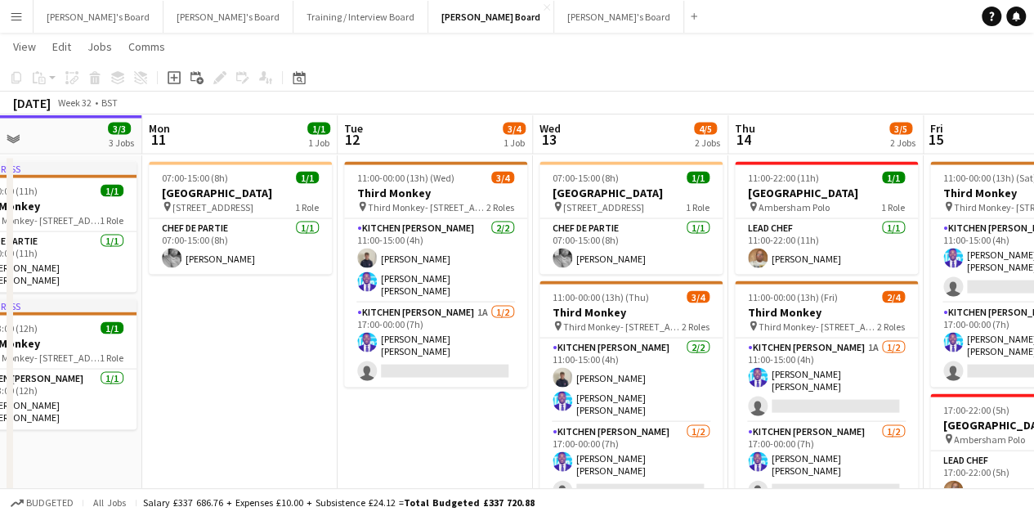
drag, startPoint x: 341, startPoint y: 375, endPoint x: 476, endPoint y: 384, distance: 135.2
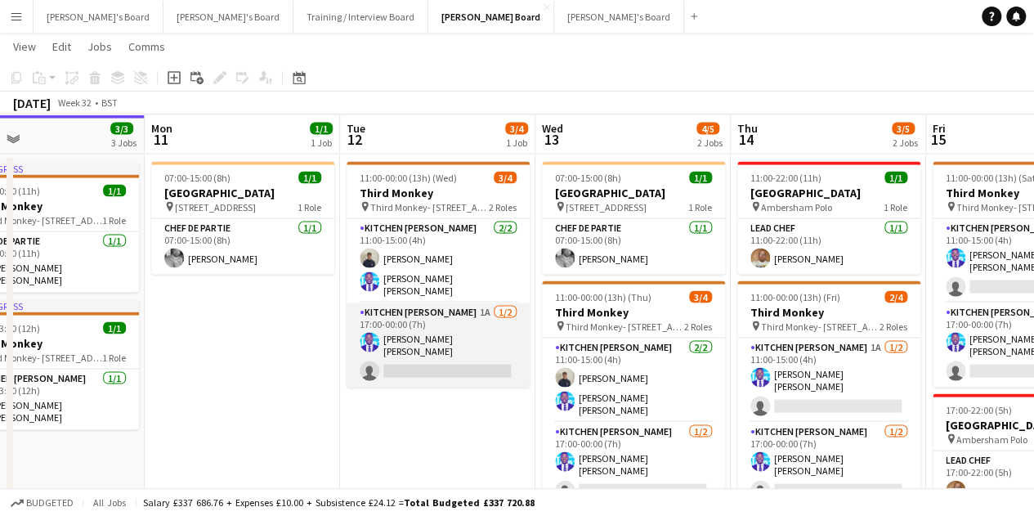
click at [463, 347] on app-card-role "Kitchen [PERSON_NAME] 1A [DATE] 17:00-00:00 (7h) [PERSON_NAME] [PERSON_NAME] si…" at bounding box center [438, 345] width 183 height 84
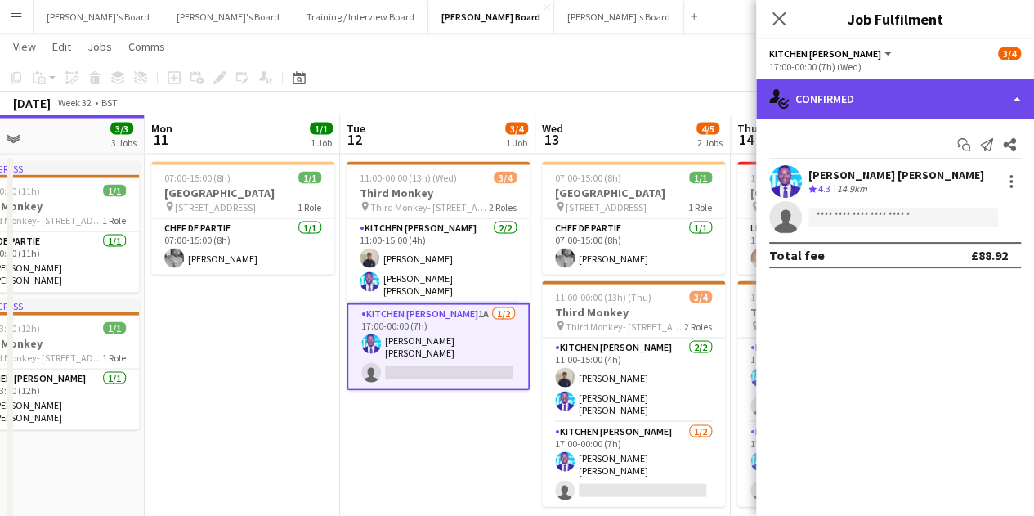
click at [883, 110] on div "single-neutral-actions-check-2 Confirmed" at bounding box center [895, 98] width 278 height 39
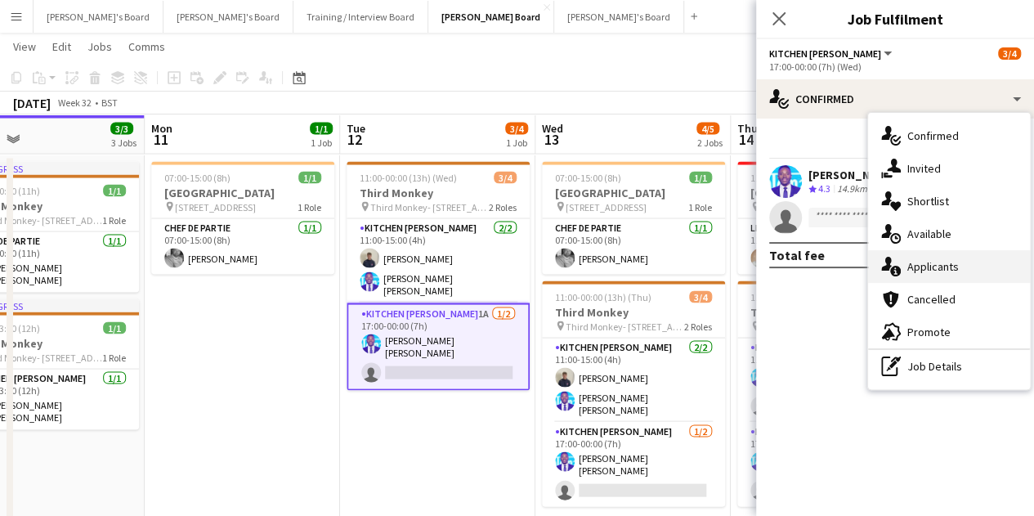
click at [963, 277] on div "single-neutral-actions-information Applicants" at bounding box center [949, 266] width 162 height 33
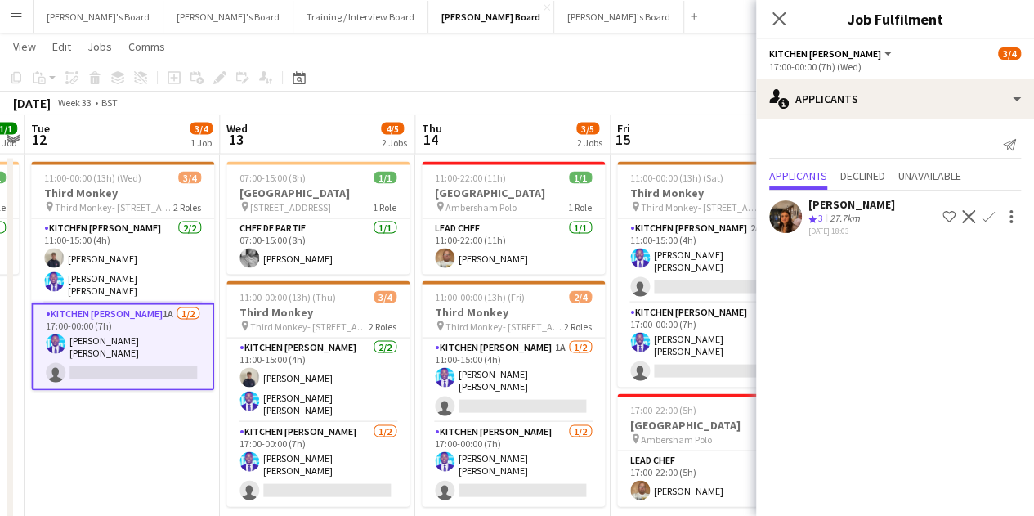
drag, startPoint x: 469, startPoint y: 407, endPoint x: 50, endPoint y: 298, distance: 433.3
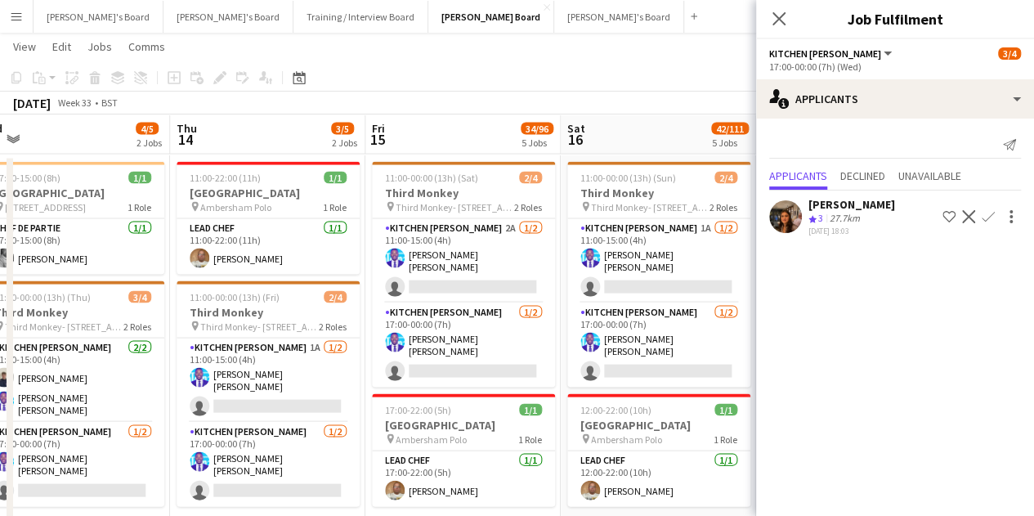
drag, startPoint x: 471, startPoint y: 209, endPoint x: 379, endPoint y: 177, distance: 97.2
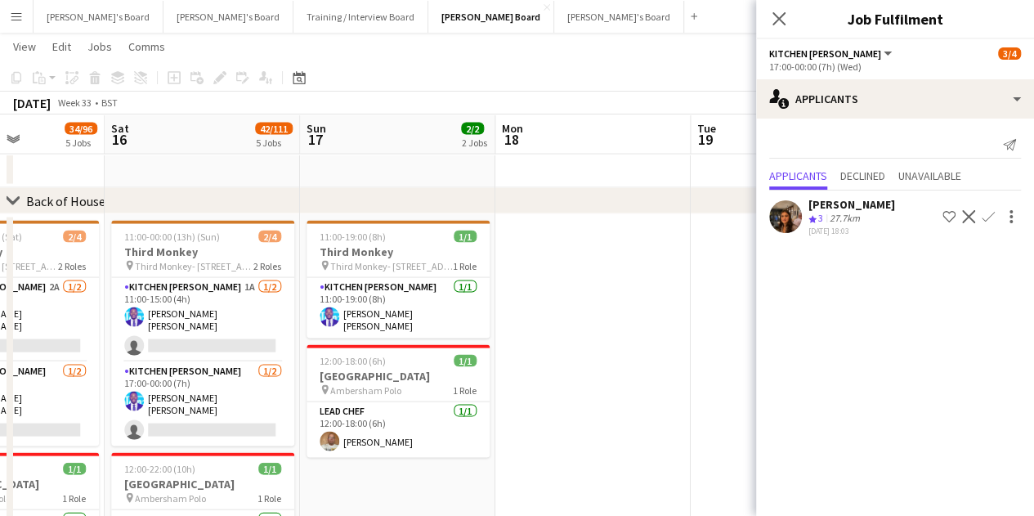
click at [527, 262] on app-date-cell at bounding box center [592, 422] width 195 height 419
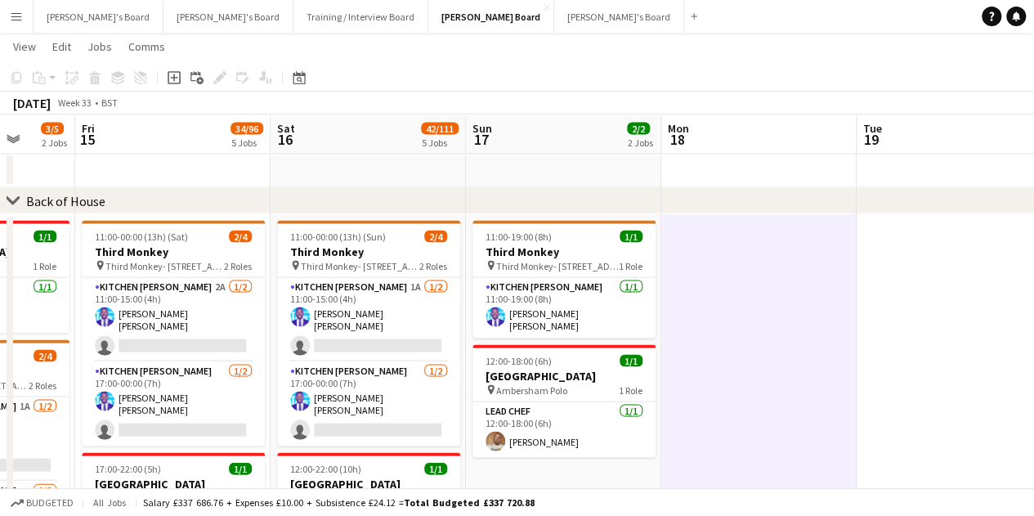
drag, startPoint x: 634, startPoint y: 269, endPoint x: 693, endPoint y: 274, distance: 59.1
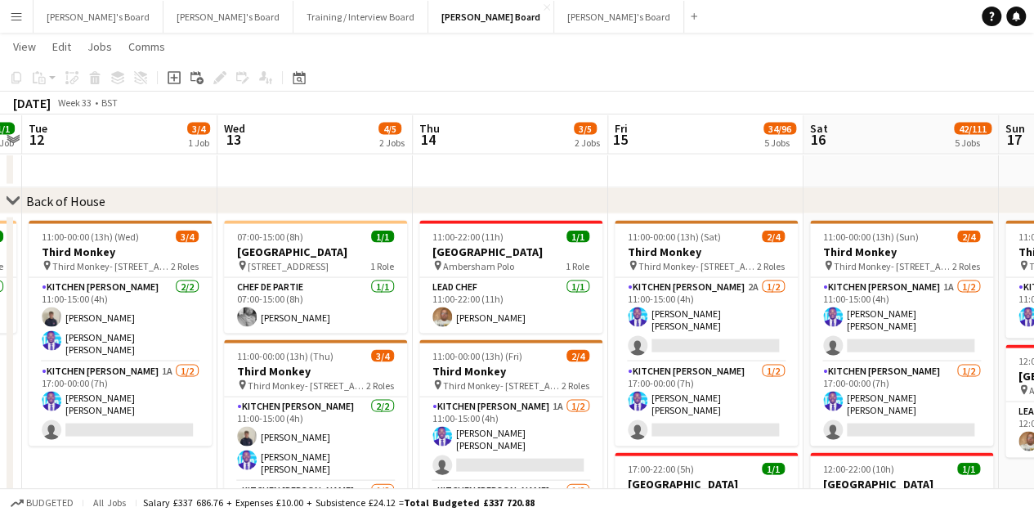
drag, startPoint x: 455, startPoint y: 374, endPoint x: 894, endPoint y: 403, distance: 440.8
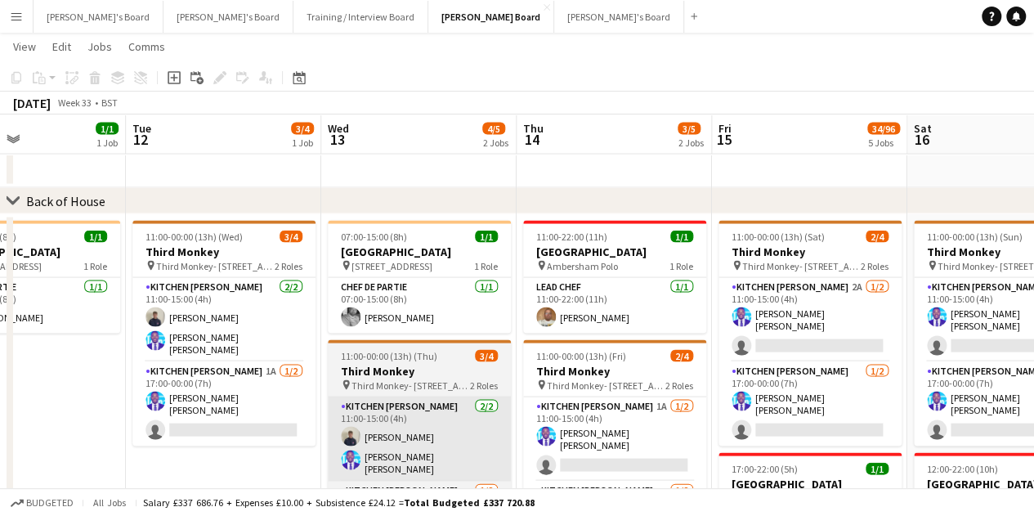
drag, startPoint x: 370, startPoint y: 377, endPoint x: 491, endPoint y: 403, distance: 124.6
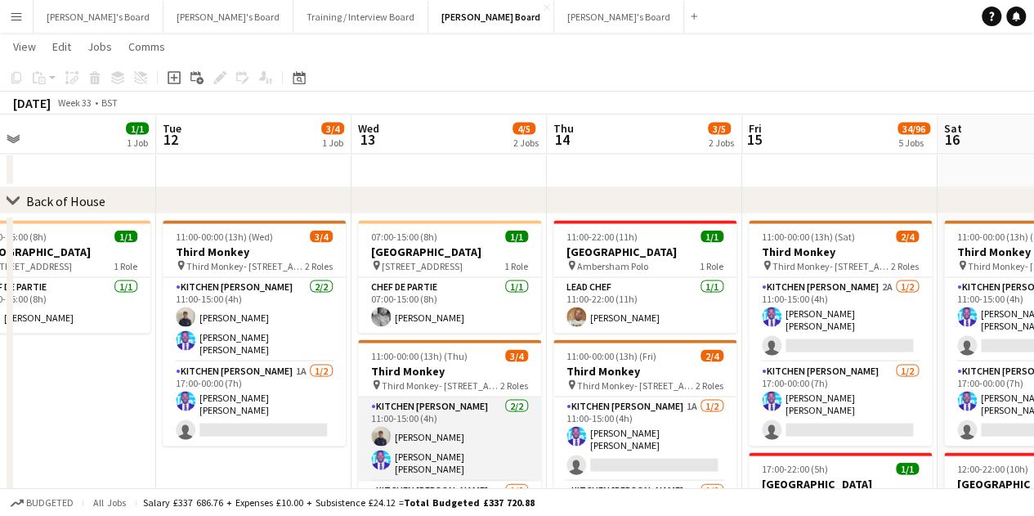
click at [388, 446] on app-card-role "Kitchen [PERSON_NAME] [DATE] 11:00-15:00 (4h) [PERSON_NAME] [PERSON_NAME] [PERS…" at bounding box center [449, 439] width 183 height 84
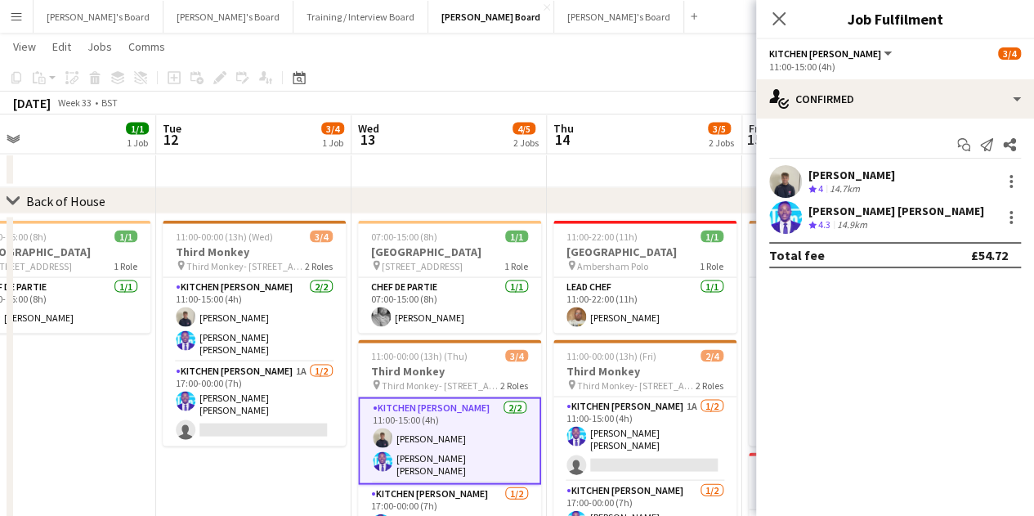
click at [827, 182] on div "14.7km" at bounding box center [845, 189] width 37 height 14
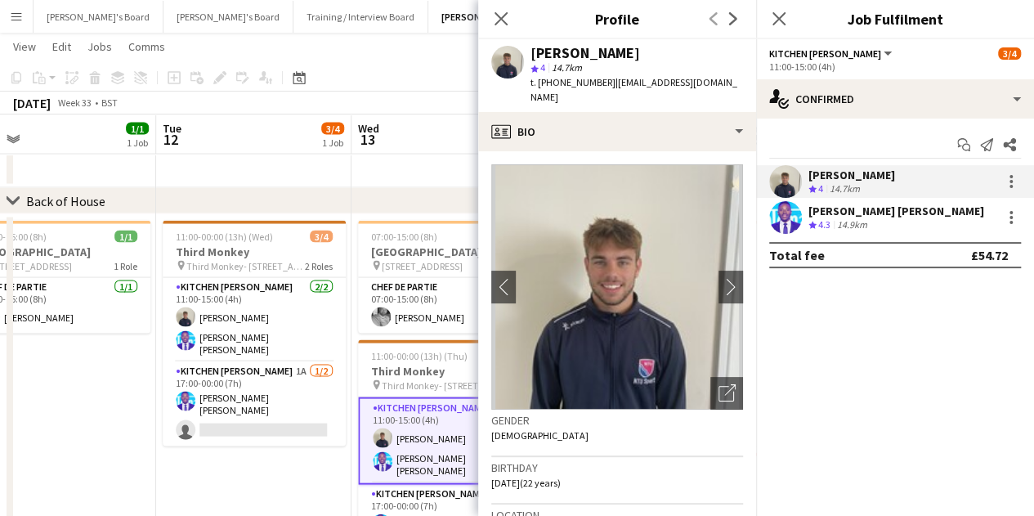
click at [106, 376] on app-date-cell "07:00-15:00 (8h) 1/1 [GEOGRAPHIC_DATA] pin Woking, GU21 4YH 1 Role Chef de Part…" at bounding box center [58, 422] width 195 height 419
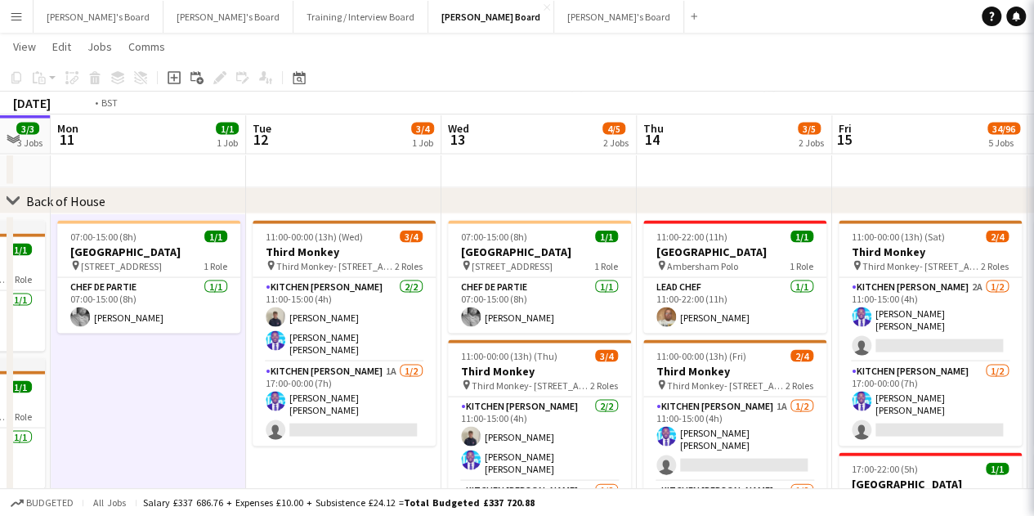
drag, startPoint x: 106, startPoint y: 376, endPoint x: 412, endPoint y: 402, distance: 306.9
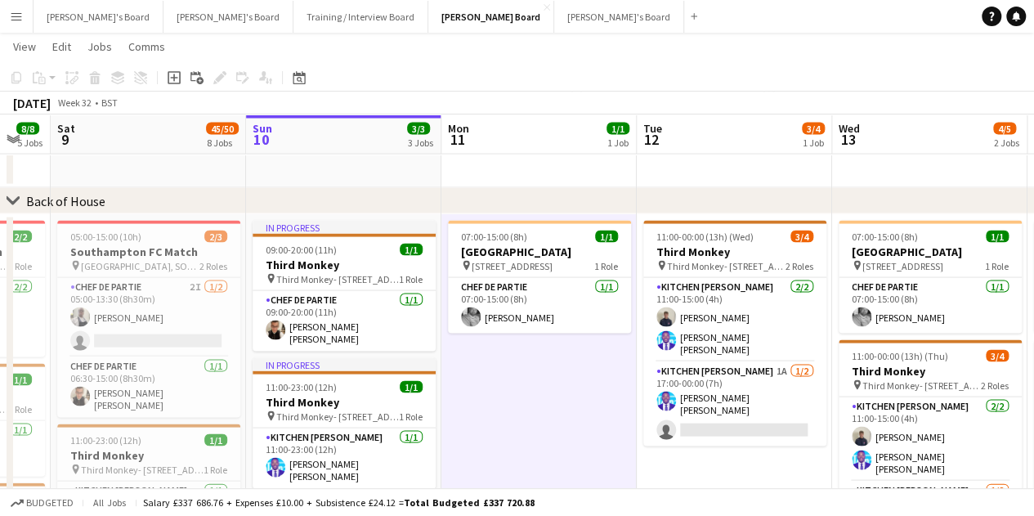
scroll to position [0, 515]
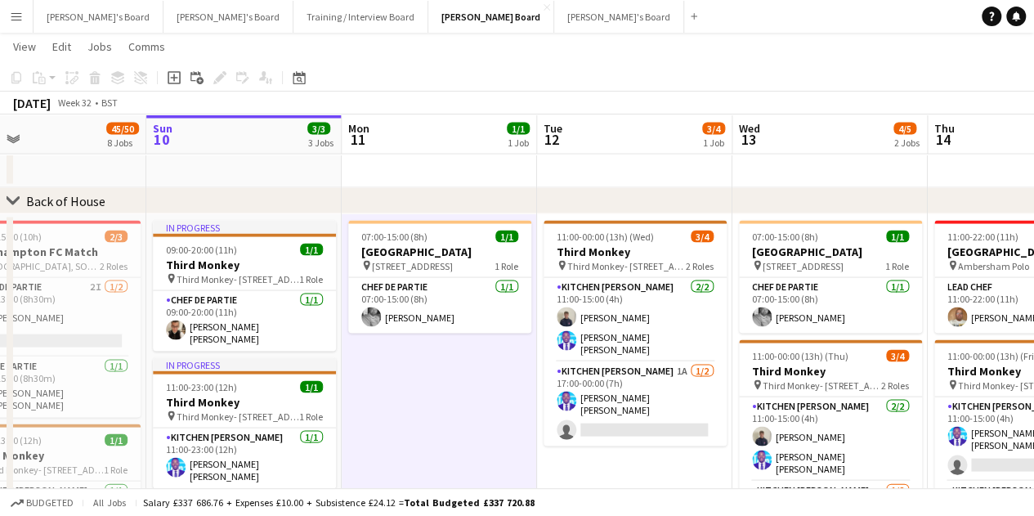
drag, startPoint x: 325, startPoint y: 416, endPoint x: 404, endPoint y: 398, distance: 80.5
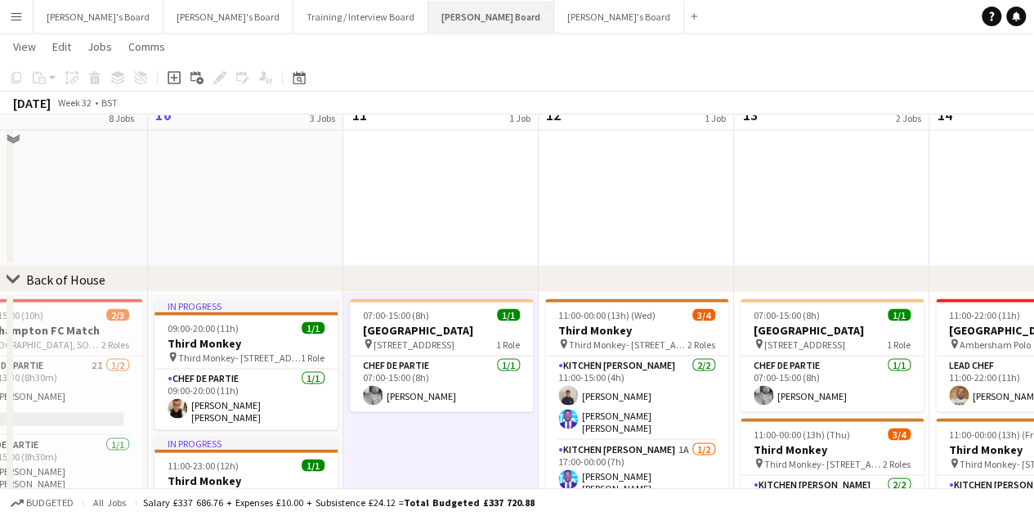
scroll to position [1440, 0]
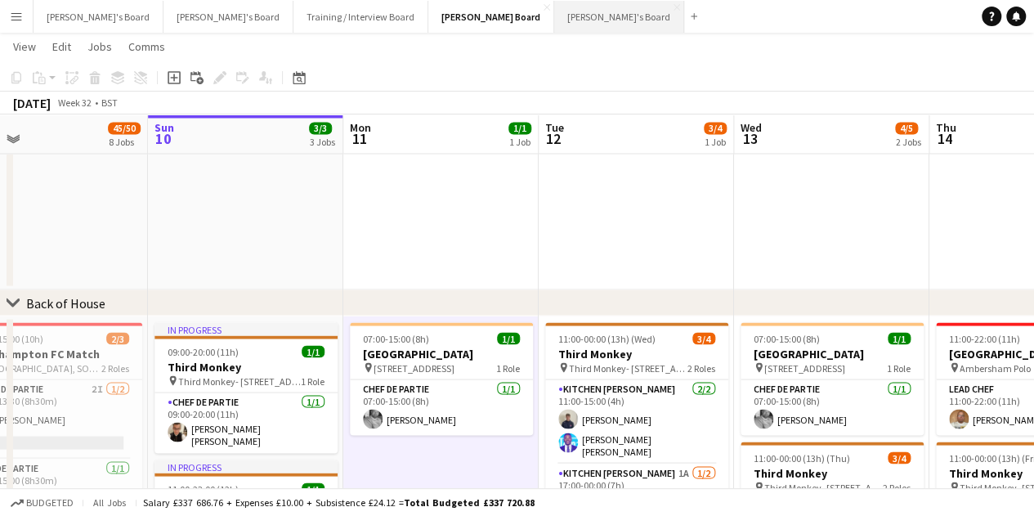
click at [554, 17] on button "[PERSON_NAME]'s Board Close" at bounding box center [619, 17] width 130 height 32
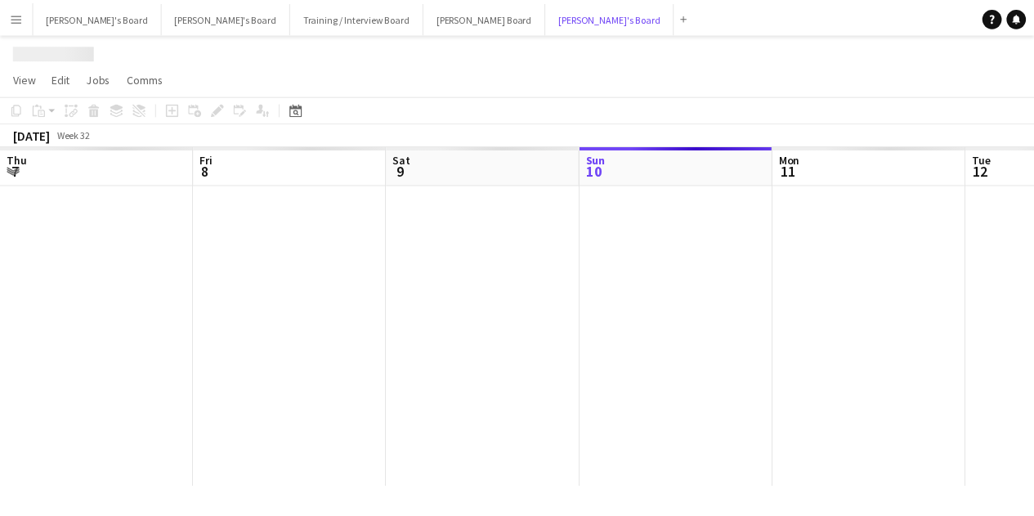
scroll to position [0, 391]
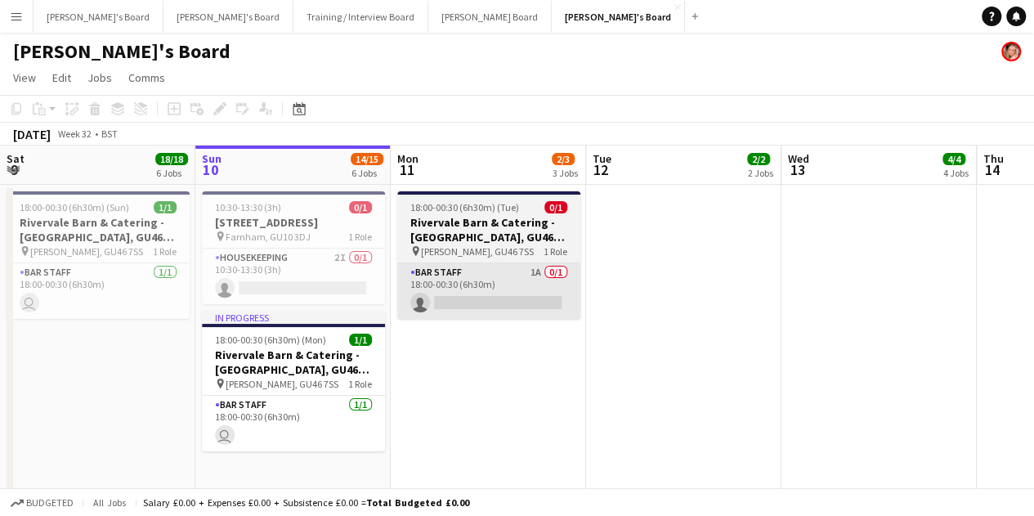
click at [497, 284] on app-card-role "BAR STAFF 1A 0/1 18:00-00:30 (6h30m) single-neutral-actions" at bounding box center [488, 291] width 183 height 56
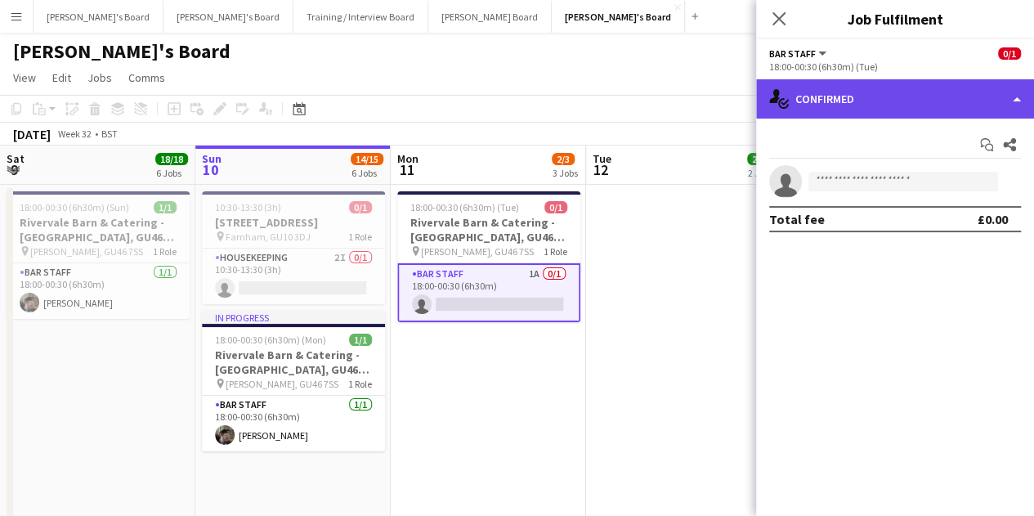
click at [895, 105] on div "single-neutral-actions-check-2 Confirmed" at bounding box center [895, 98] width 278 height 39
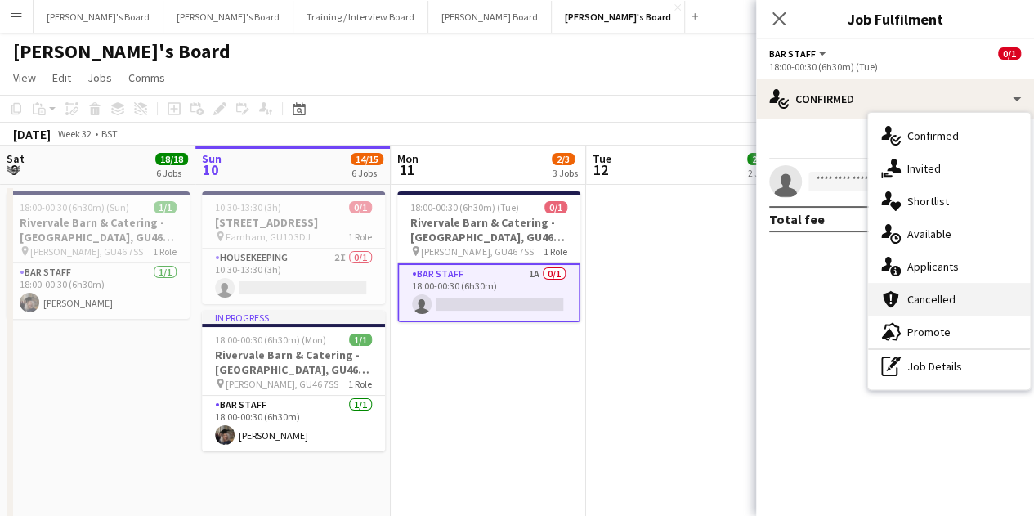
click at [999, 283] on div "cancellation Cancelled" at bounding box center [949, 299] width 162 height 33
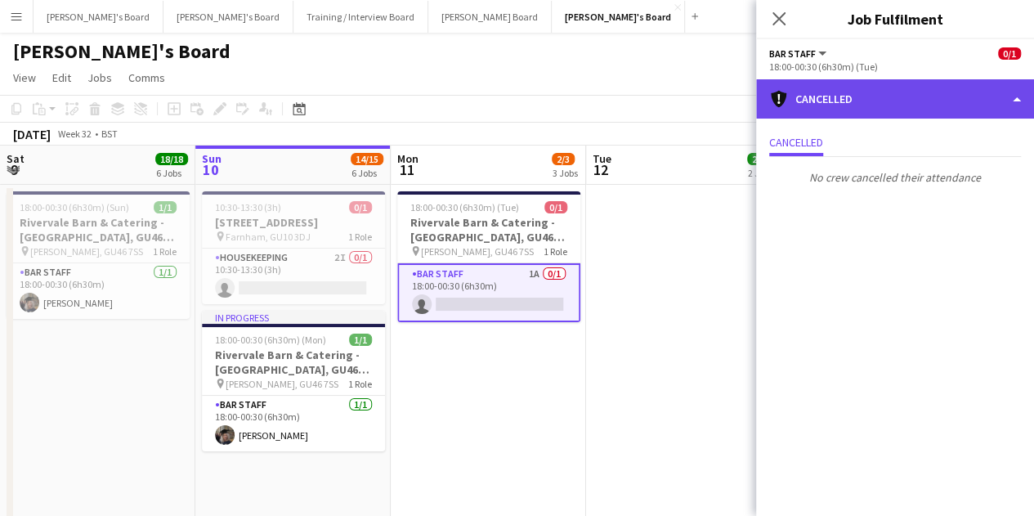
click at [890, 105] on div "cancellation Cancelled" at bounding box center [895, 98] width 278 height 39
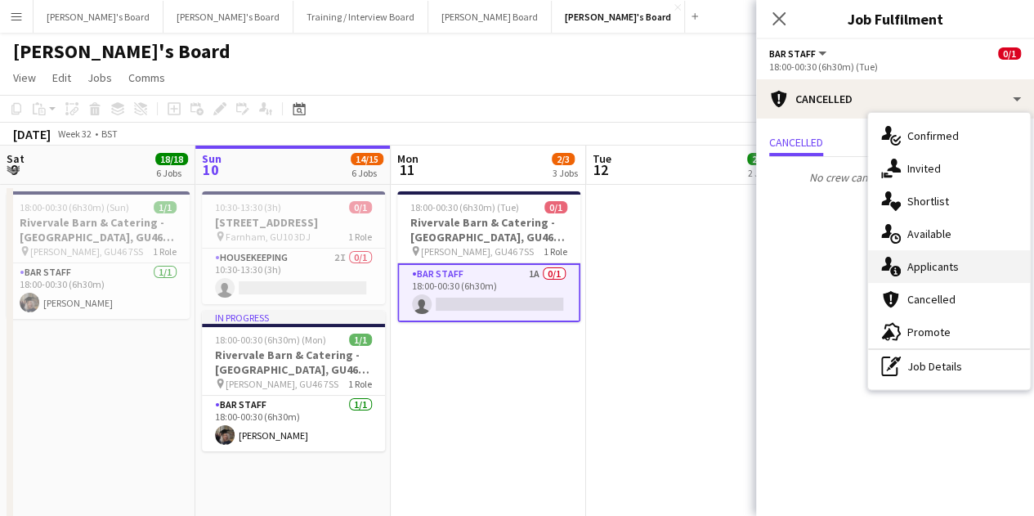
click at [984, 280] on div "single-neutral-actions-information Applicants" at bounding box center [949, 266] width 162 height 33
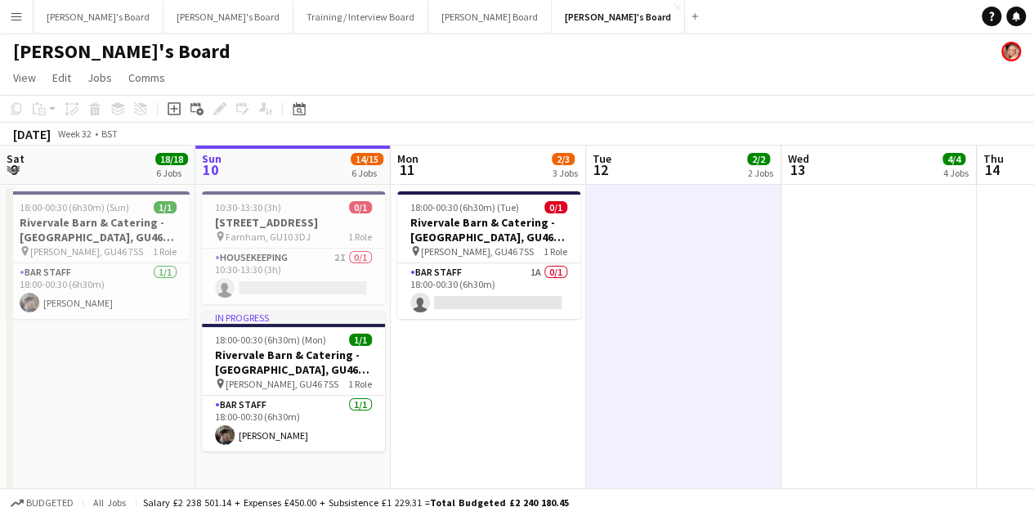
scroll to position [0, 343]
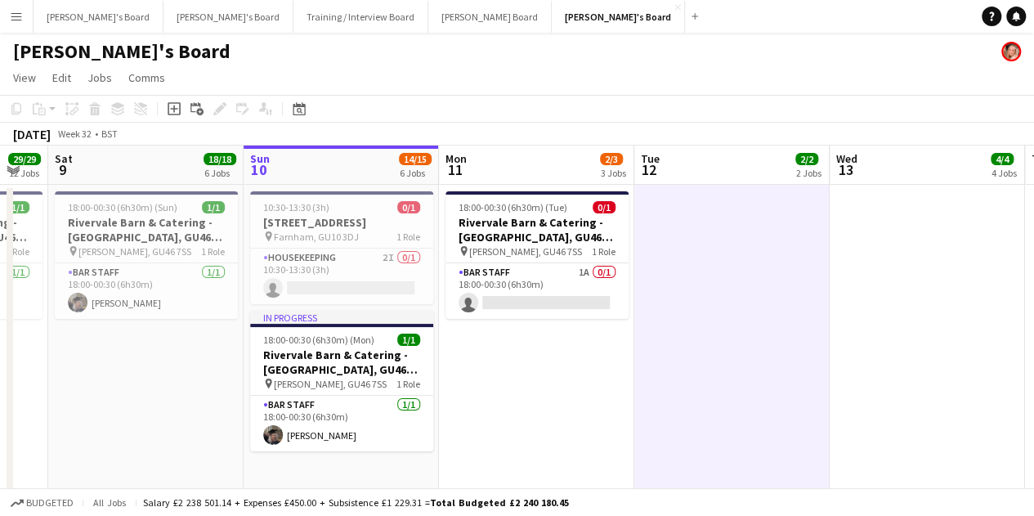
drag, startPoint x: 415, startPoint y: 398, endPoint x: 464, endPoint y: 402, distance: 48.4
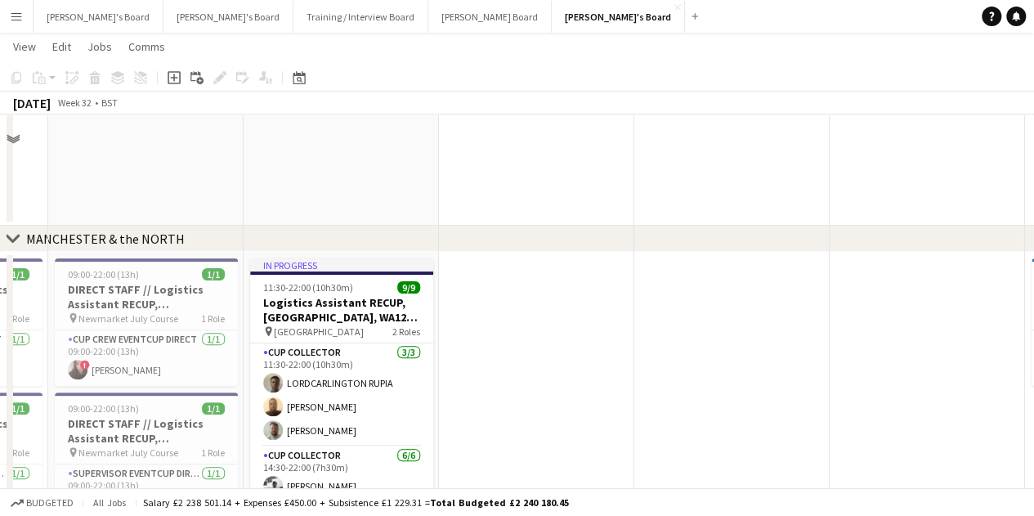
scroll to position [3352, 0]
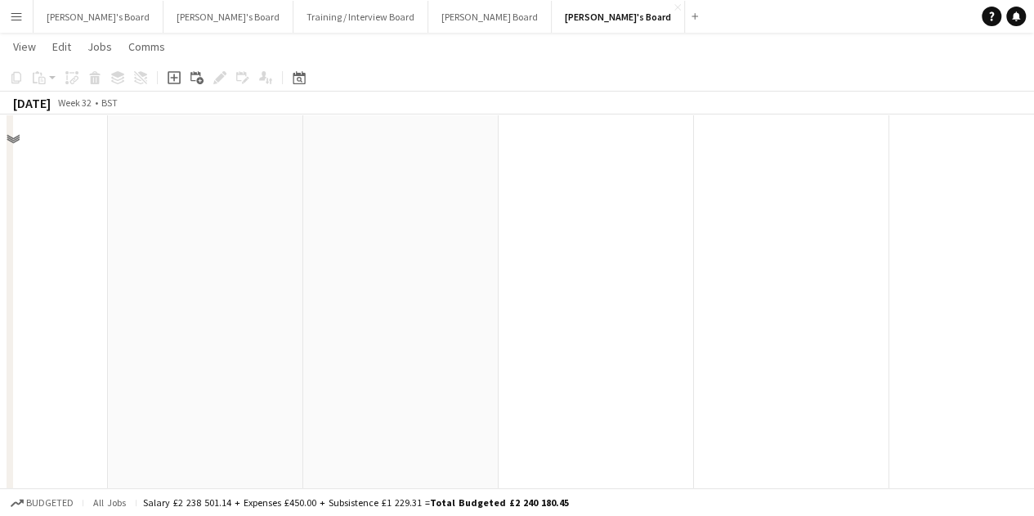
scroll to position [2044, 0]
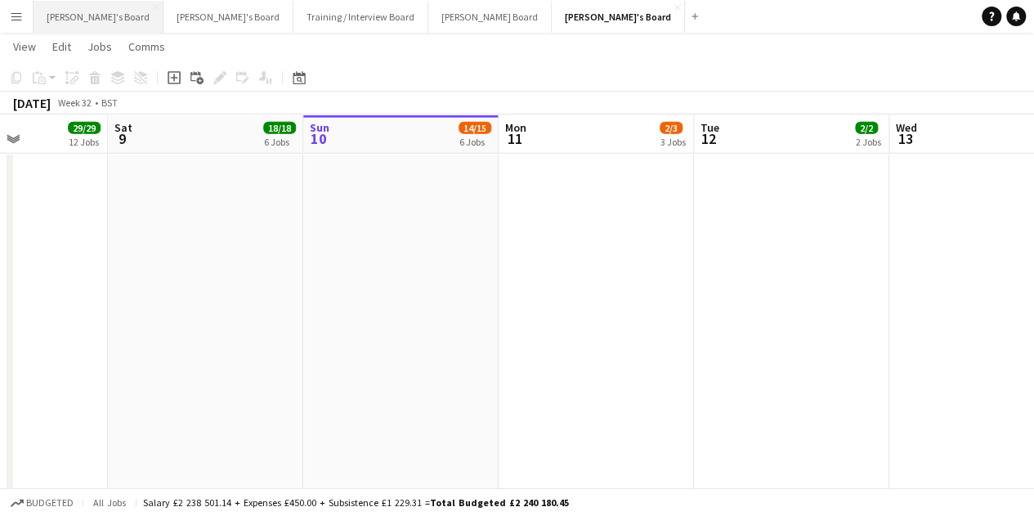
click at [58, 9] on button "[PERSON_NAME]'s Board Close" at bounding box center [99, 17] width 130 height 32
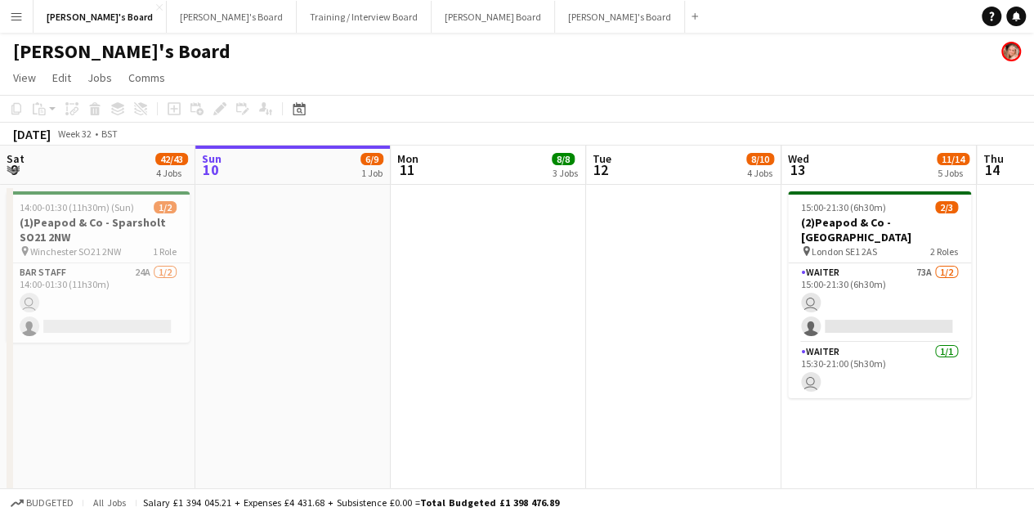
scroll to position [0, 364]
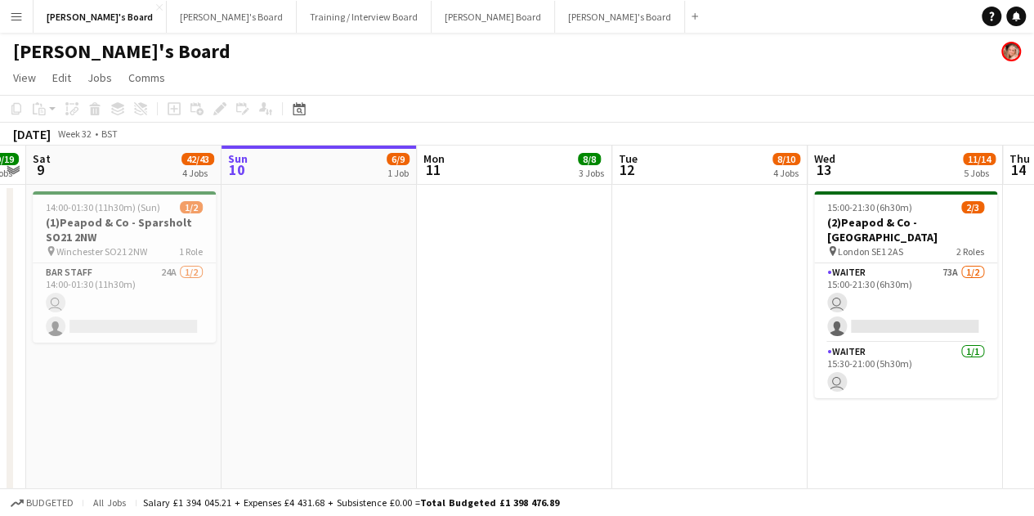
drag, startPoint x: 542, startPoint y: 346, endPoint x: 554, endPoint y: 343, distance: 11.9
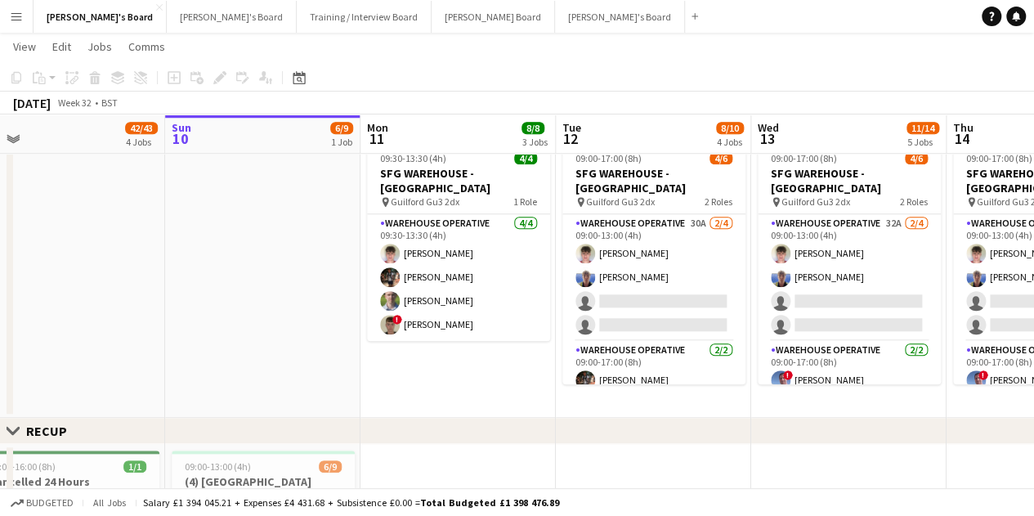
scroll to position [0, 443]
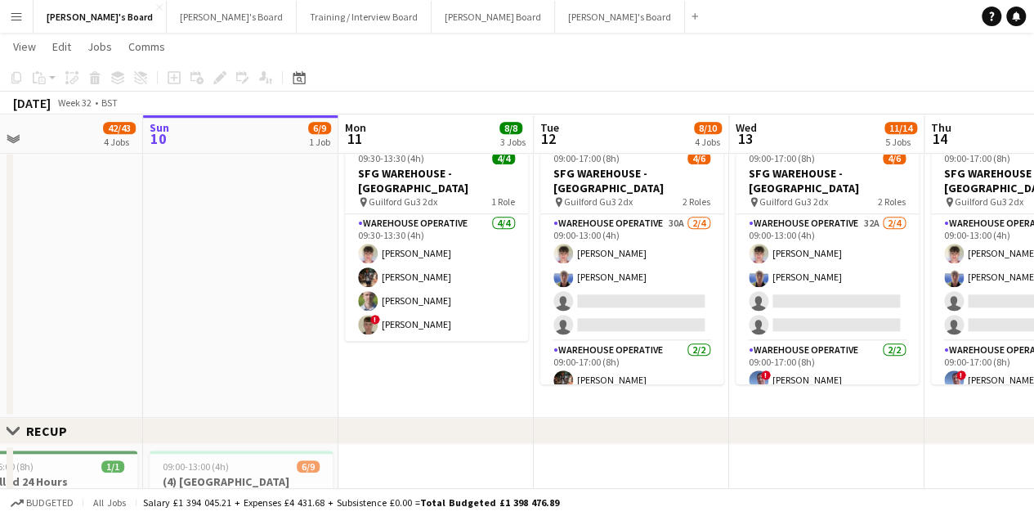
drag, startPoint x: 517, startPoint y: 371, endPoint x: 451, endPoint y: 364, distance: 65.8
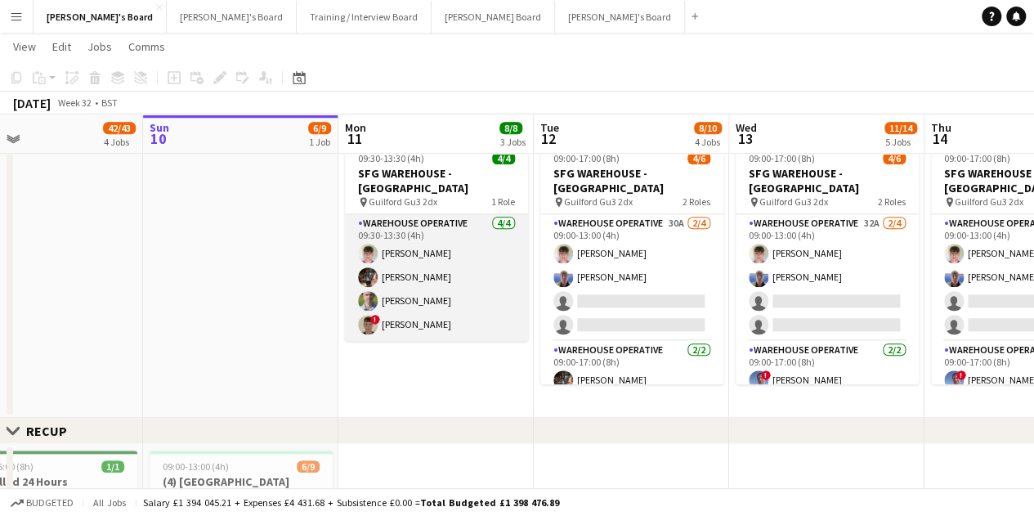
click at [485, 300] on app-card-role "Warehouse Operative [DATE] 09:30-13:30 (4h) [PERSON_NAME] [PERSON_NAME] [PERSON…" at bounding box center [436, 277] width 183 height 127
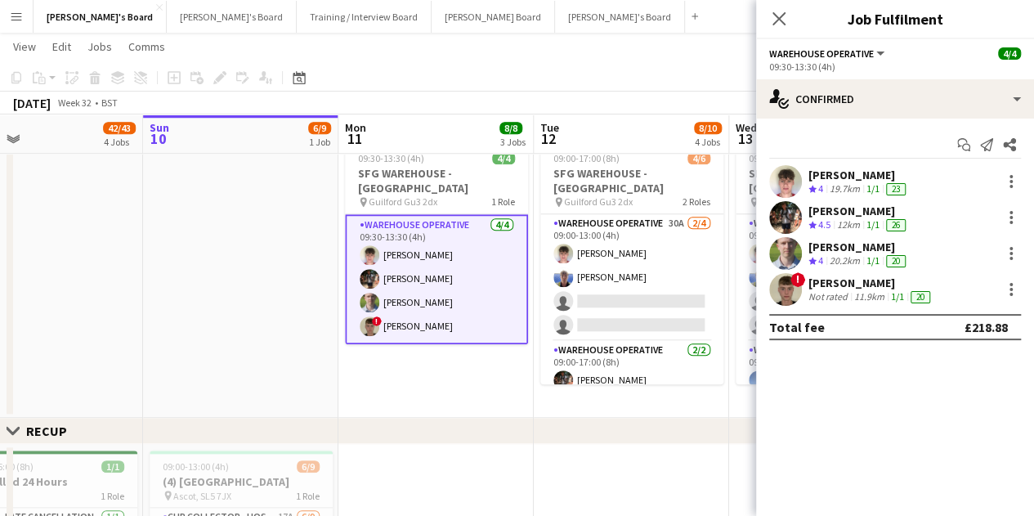
click at [464, 381] on app-date-cell "09:00-17:00 (8h) 1/1 [PERSON_NAME] Imports - [PERSON_NAME] GU34 2QR pin [PERSON…" at bounding box center [435, 210] width 195 height 417
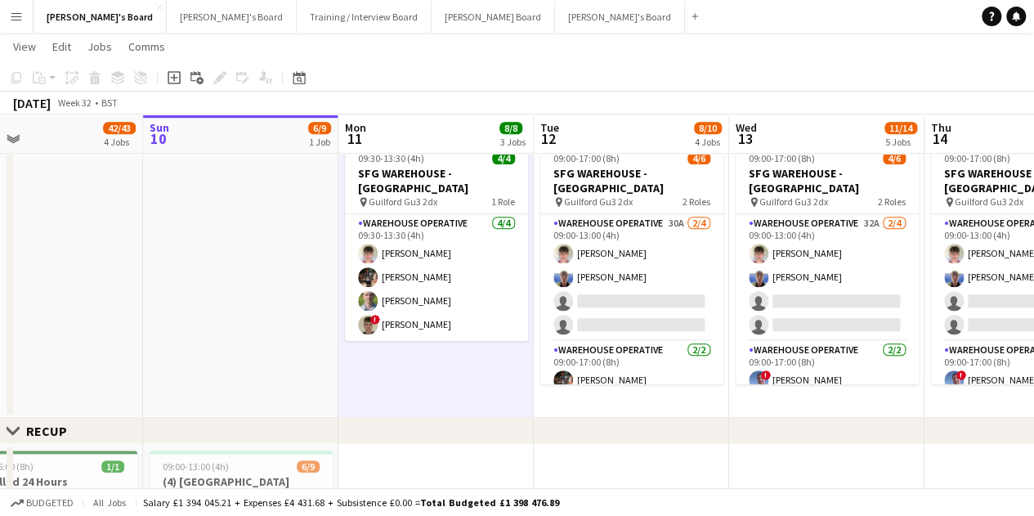
scroll to position [0, 527]
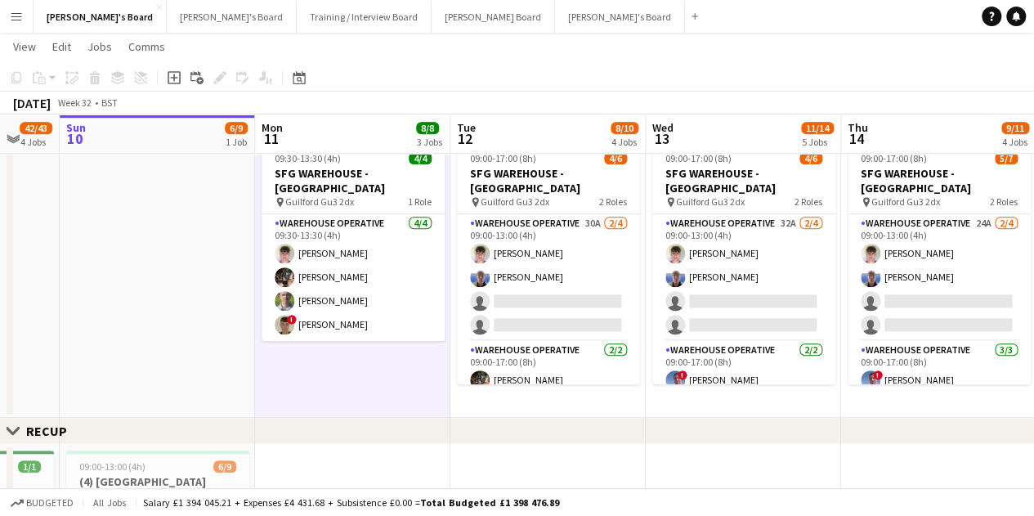
drag, startPoint x: 528, startPoint y: 373, endPoint x: 445, endPoint y: 364, distance: 83.9
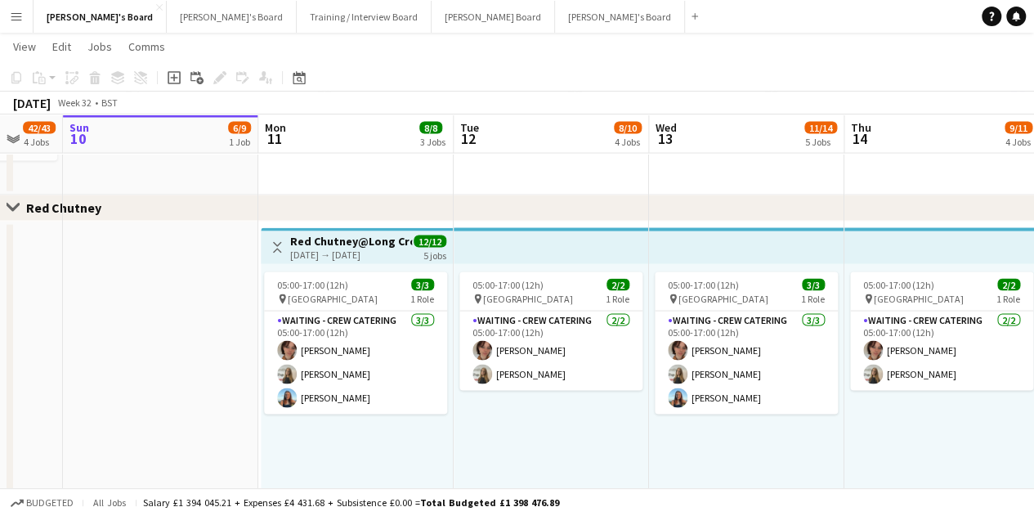
scroll to position [0, 520]
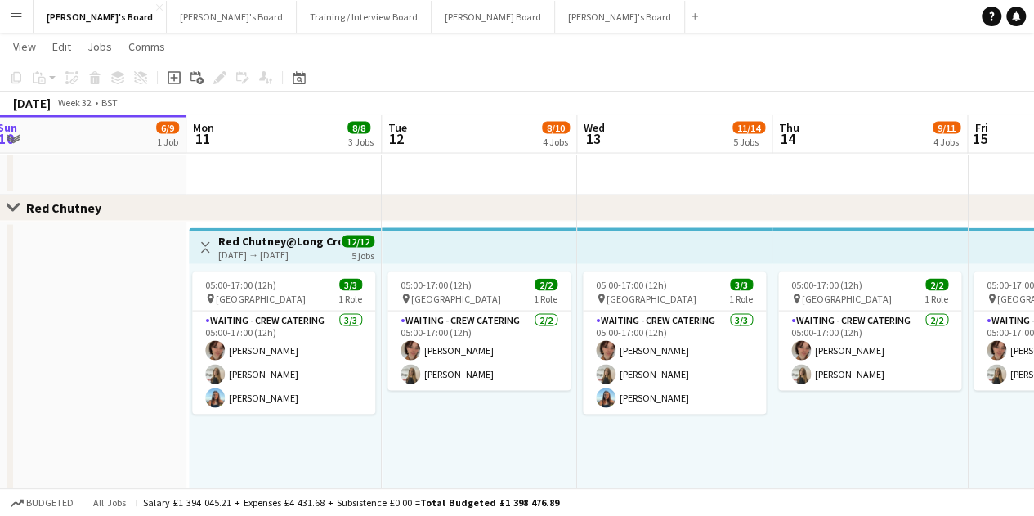
drag, startPoint x: 552, startPoint y: 425, endPoint x: 502, endPoint y: 423, distance: 49.9
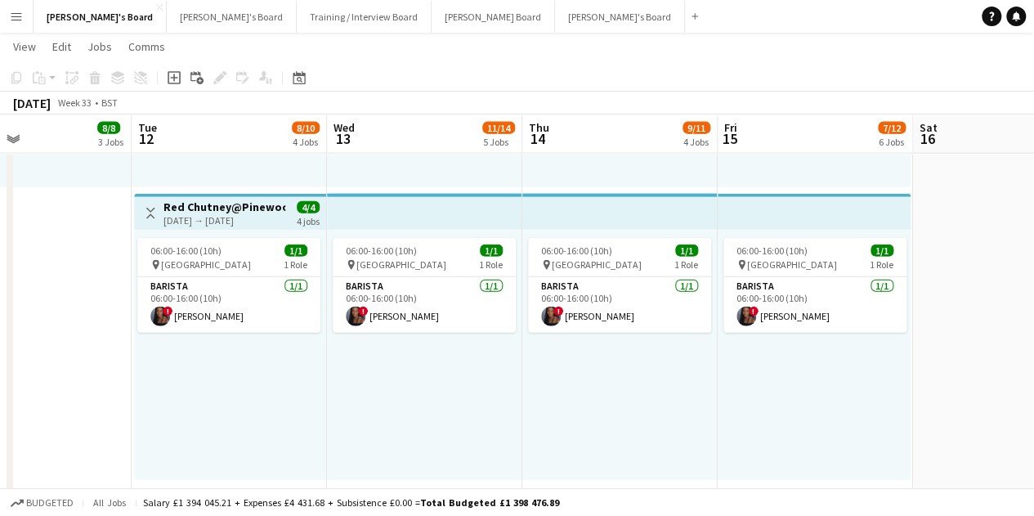
scroll to position [0, 463]
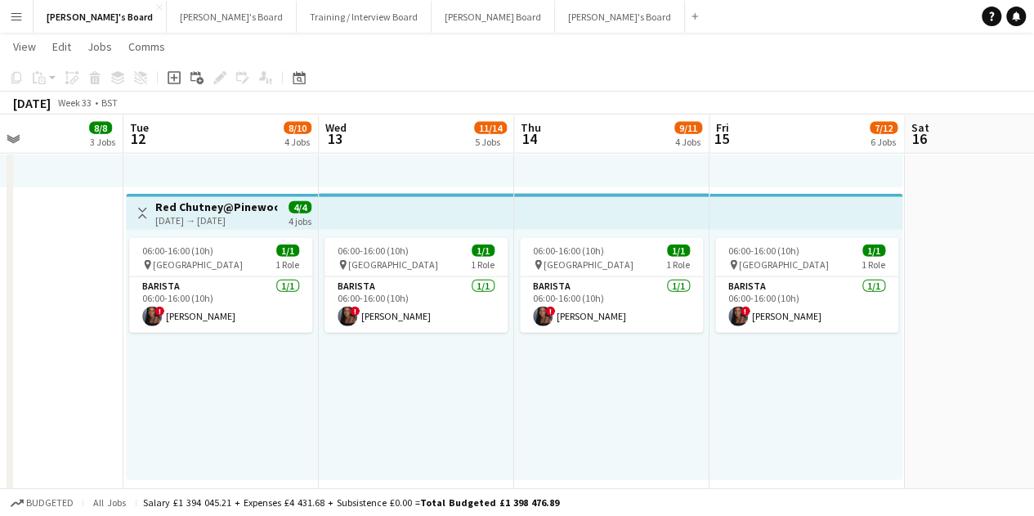
drag, startPoint x: 603, startPoint y: 420, endPoint x: 348, endPoint y: 386, distance: 257.4
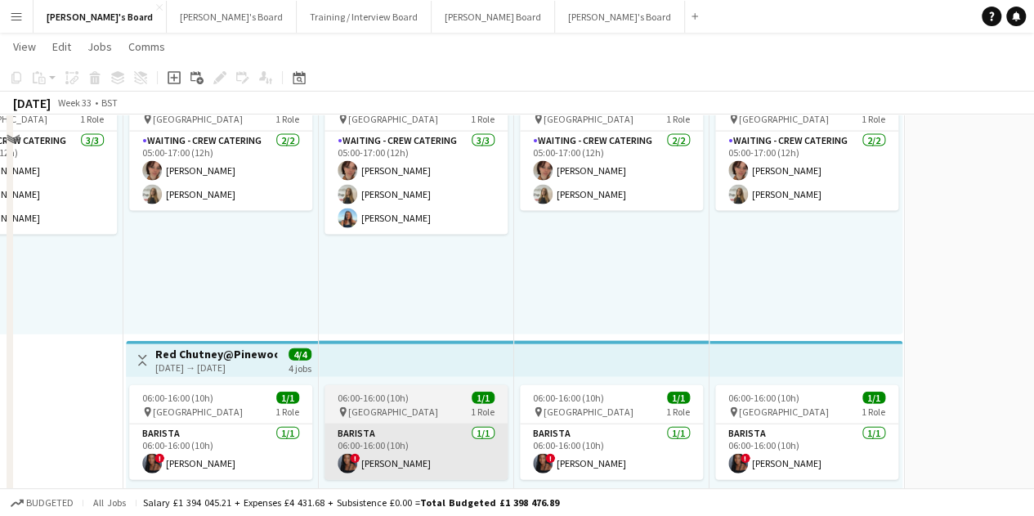
scroll to position [1799, 0]
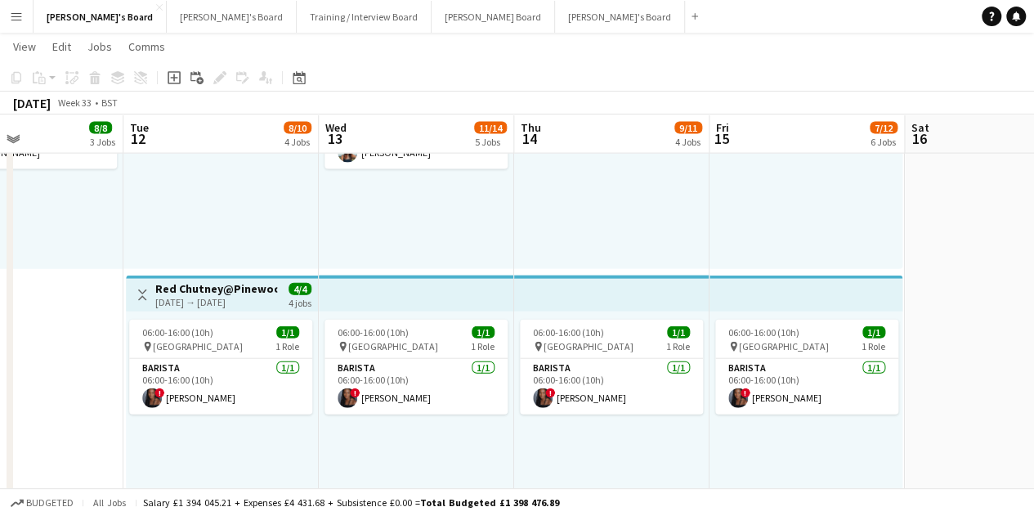
click at [206, 312] on div "06:00-16:00 (10h) 1/1 pin Pinewood Studios 1 Role Barista [DATE] 06:00-16:00 (1…" at bounding box center [222, 436] width 192 height 250
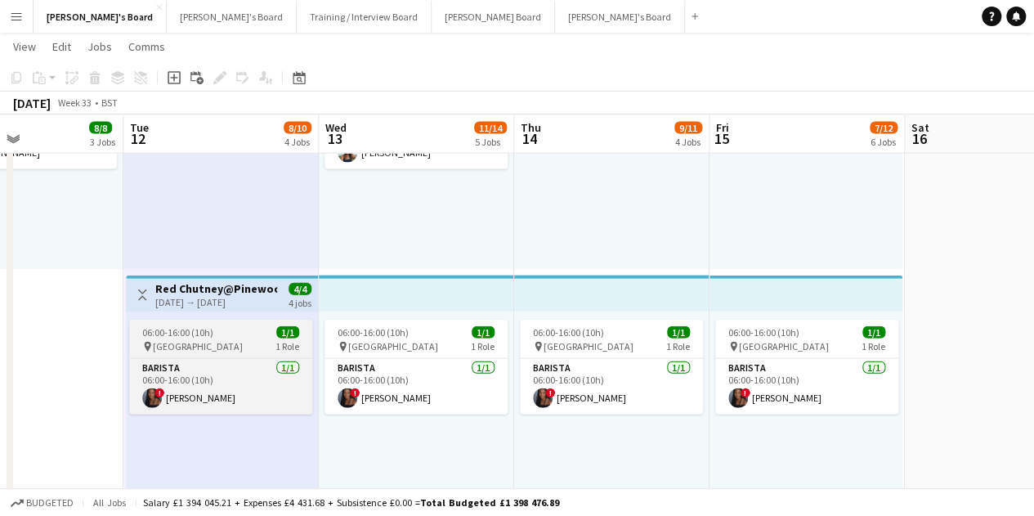
click at [227, 345] on div "pin [GEOGRAPHIC_DATA] 1 Role" at bounding box center [220, 346] width 183 height 13
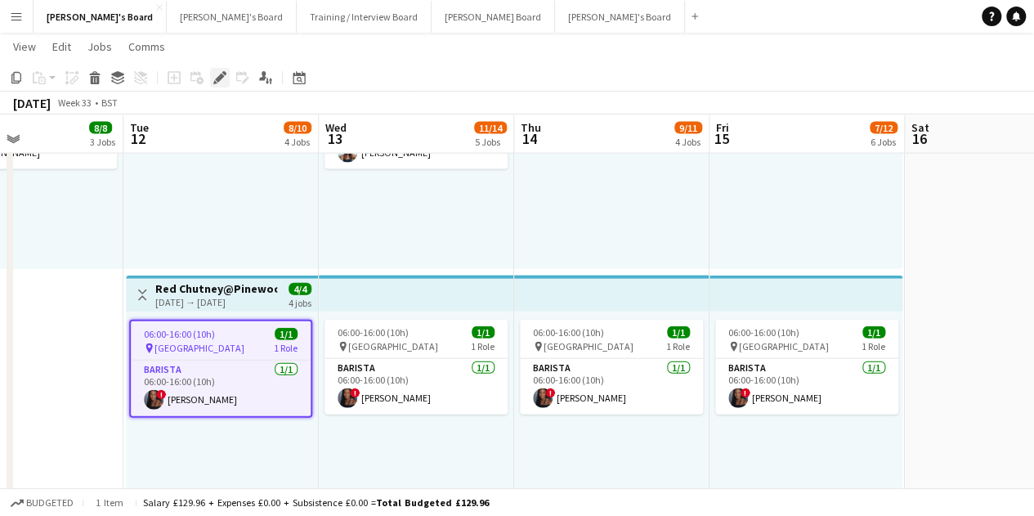
click at [218, 83] on icon "Edit" at bounding box center [219, 77] width 13 height 13
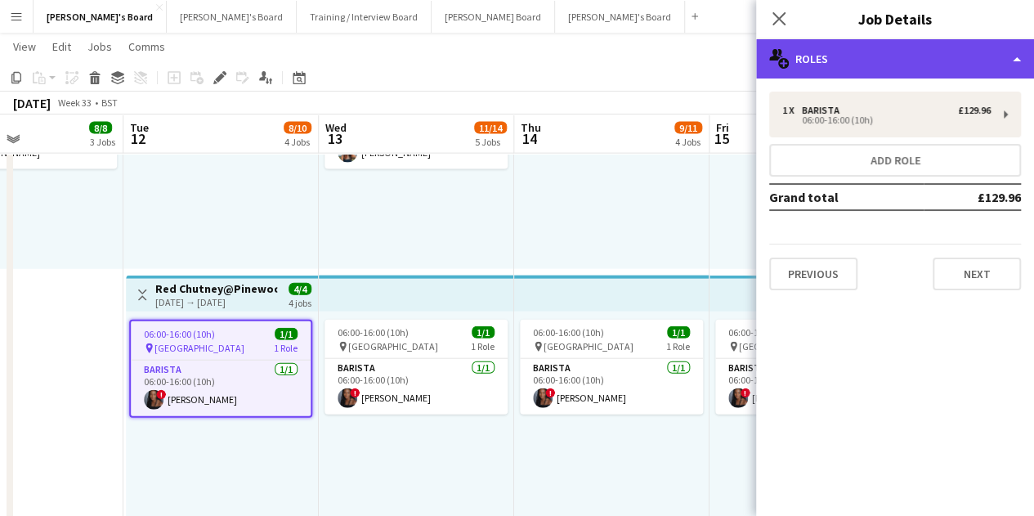
click at [873, 52] on div "multiple-users-add Roles" at bounding box center [895, 58] width 278 height 39
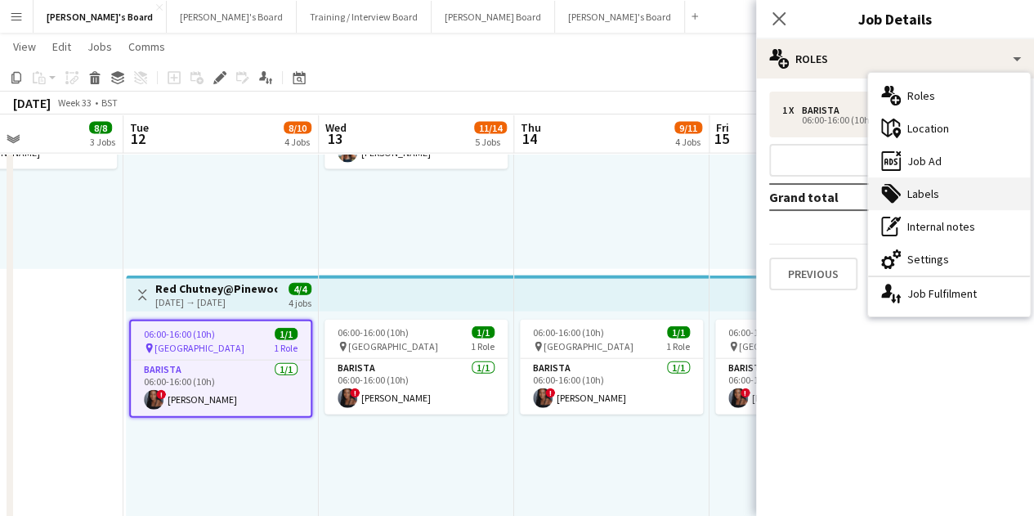
click at [930, 189] on div "tags-double Labels" at bounding box center [949, 193] width 162 height 33
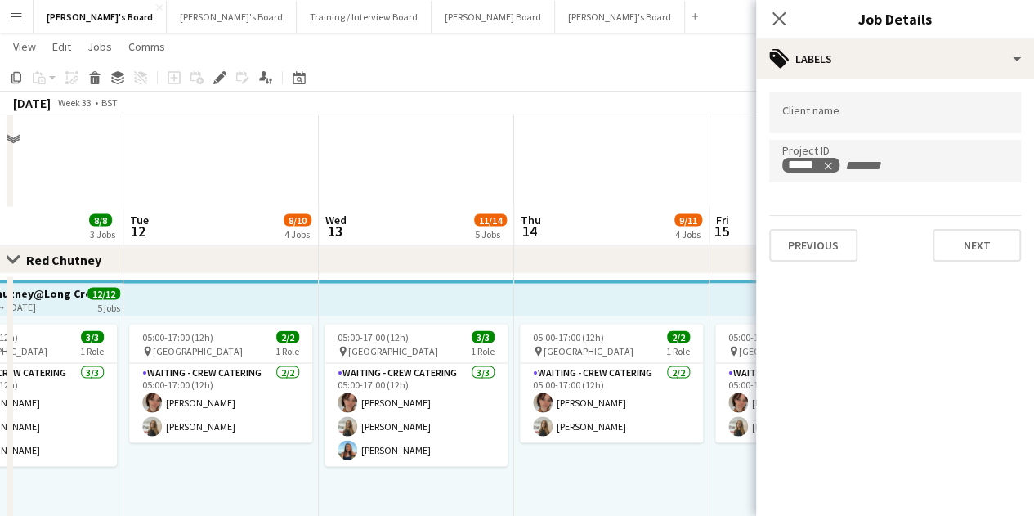
scroll to position [1472, 0]
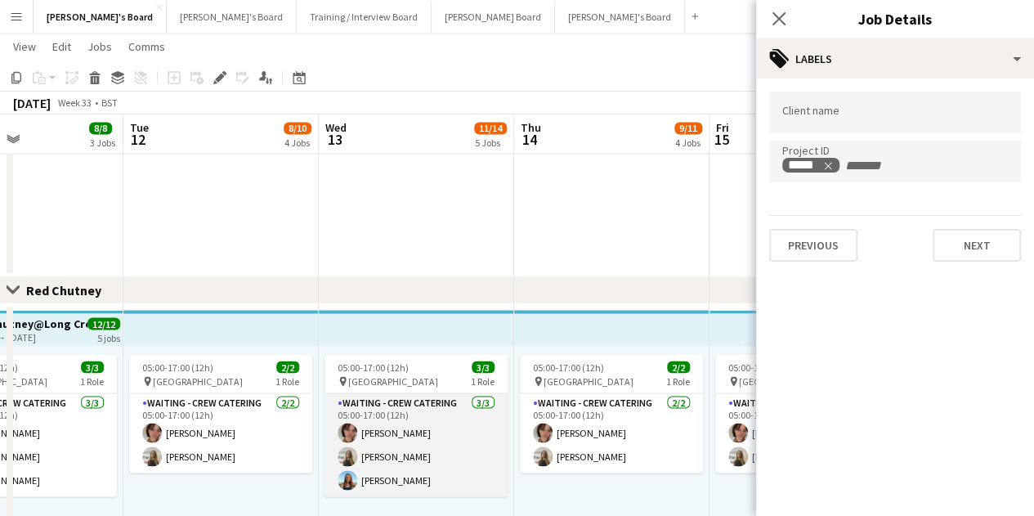
click at [404, 417] on app-card-role "Waiting - Crew Catering [DATE] 05:00-17:00 (12h) [PERSON_NAME] [PERSON_NAME] [P…" at bounding box center [416, 444] width 183 height 103
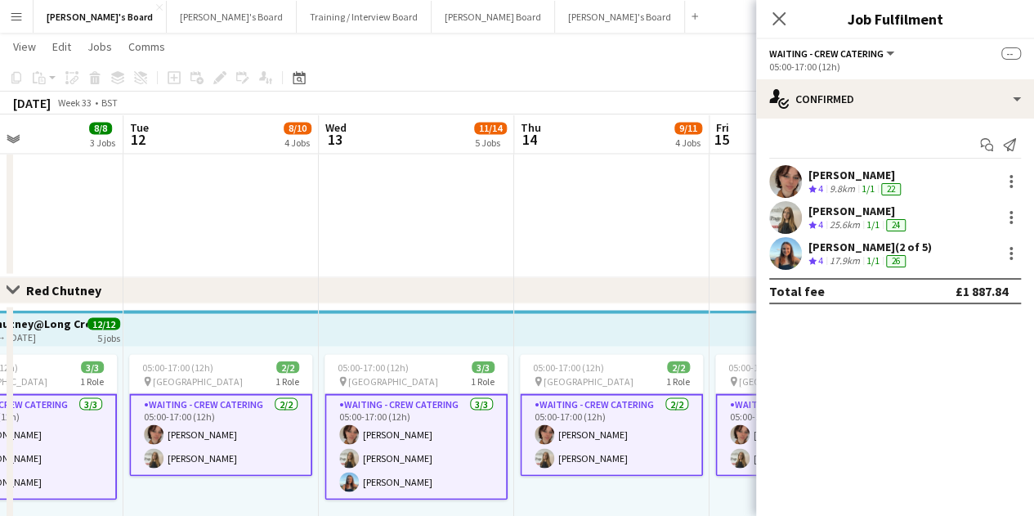
click at [861, 76] on app-options-switcher "Waiting - Crew Catering All roles Waiting - Crew Catering -- 05:00-17:00 (12h)" at bounding box center [895, 59] width 278 height 40
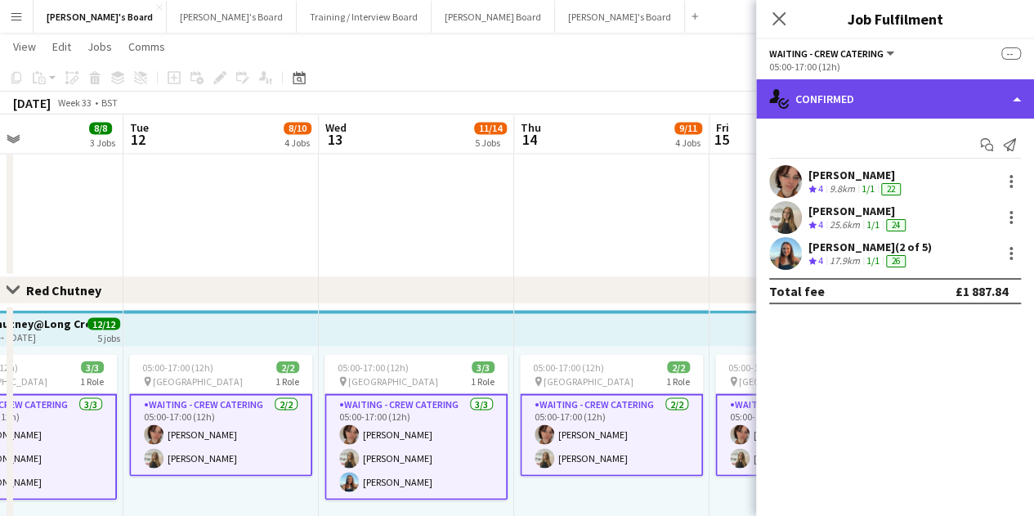
click at [861, 84] on div "single-neutral-actions-check-2 Confirmed" at bounding box center [895, 98] width 278 height 39
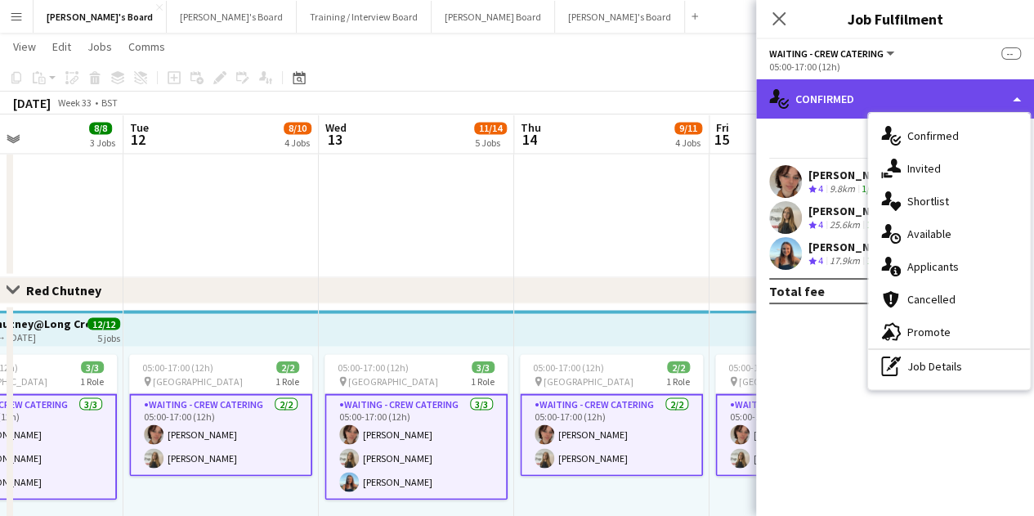
click at [861, 96] on div "single-neutral-actions-check-2 Confirmed" at bounding box center [895, 98] width 278 height 39
click at [863, 101] on div "single-neutral-actions-check-2 Confirmed" at bounding box center [895, 98] width 278 height 39
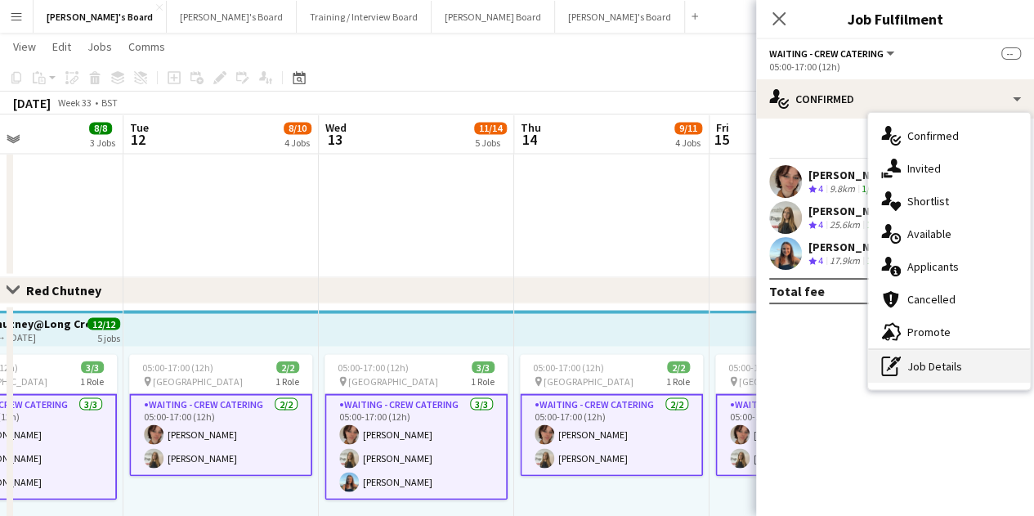
click at [922, 365] on div "pen-write Job Details" at bounding box center [949, 366] width 162 height 33
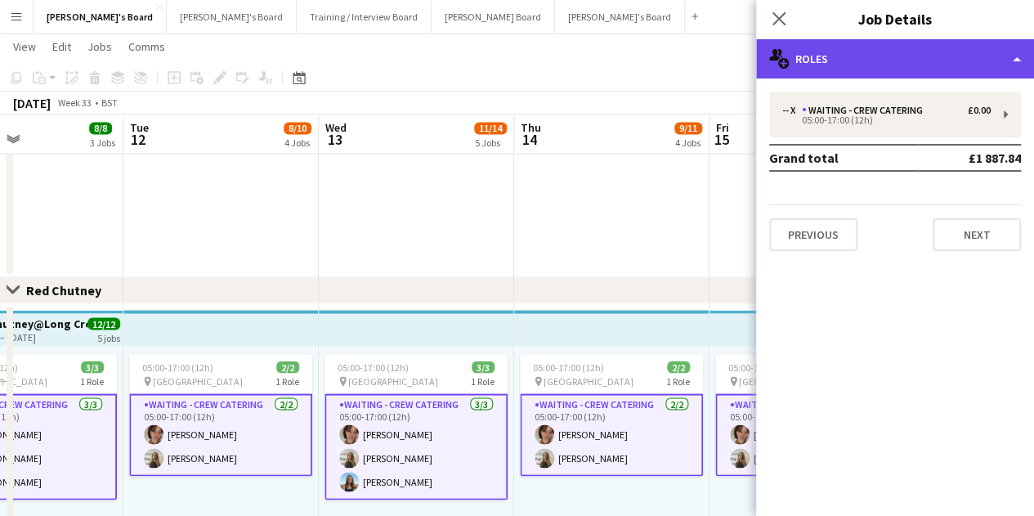
click at [873, 64] on div "multiple-users-add Roles" at bounding box center [895, 58] width 278 height 39
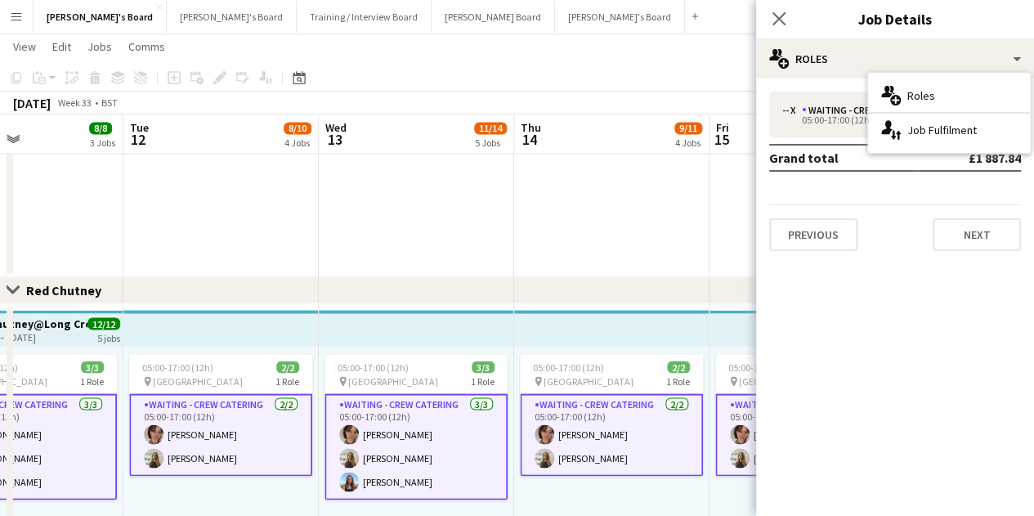
click at [500, 320] on app-top-bar at bounding box center [416, 328] width 195 height 36
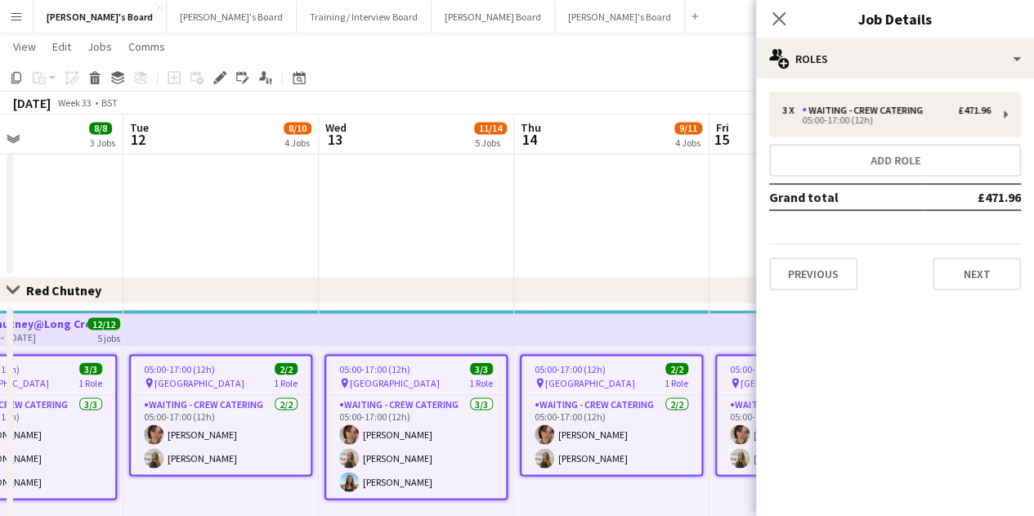
click at [423, 377] on span "[GEOGRAPHIC_DATA]" at bounding box center [395, 382] width 90 height 12
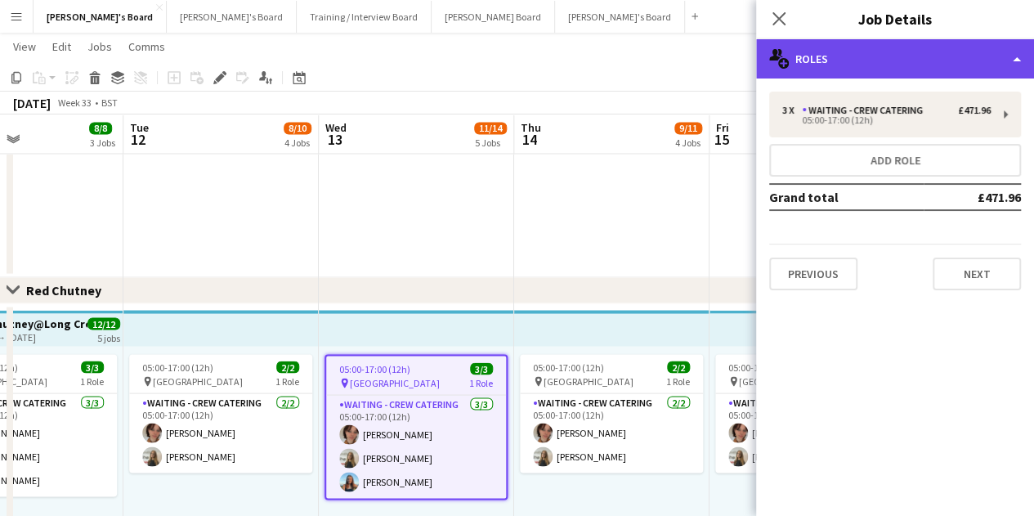
click at [831, 57] on div "multiple-users-add Roles" at bounding box center [895, 58] width 278 height 39
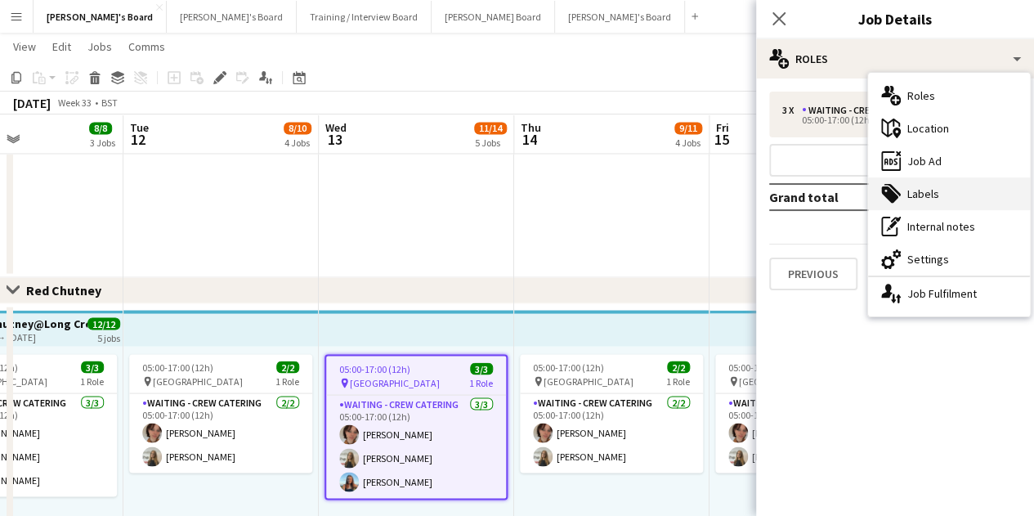
click at [933, 205] on div "tags-double Labels" at bounding box center [949, 193] width 162 height 33
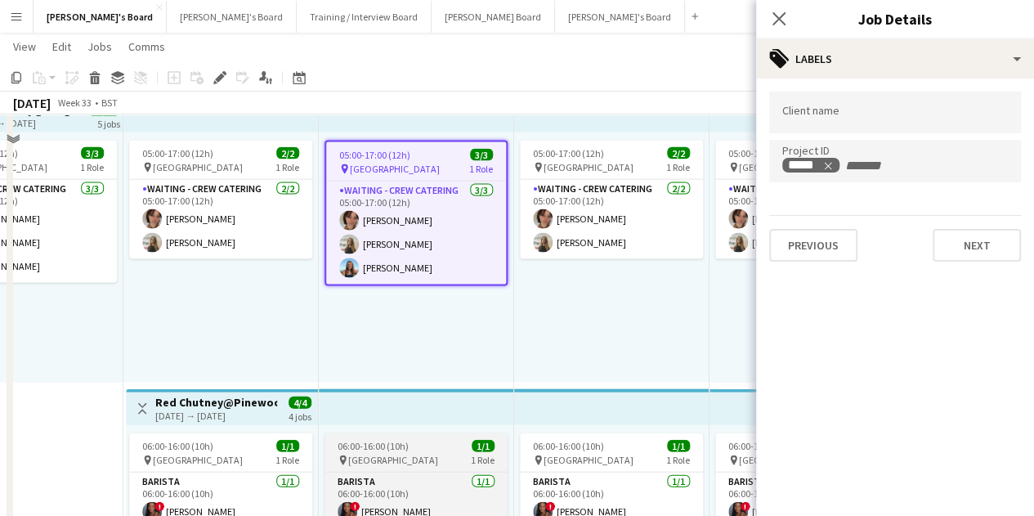
scroll to position [1717, 0]
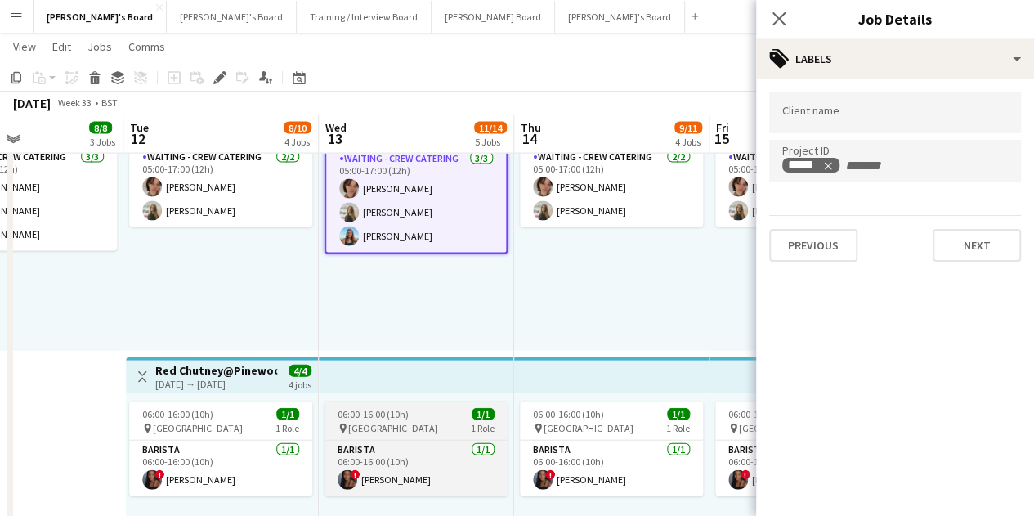
click at [486, 406] on app-job-card "06:00-16:00 (10h) 1/1 pin Pinewood Studios 1 Role Barista [DATE] 06:00-16:00 (1…" at bounding box center [416, 448] width 183 height 95
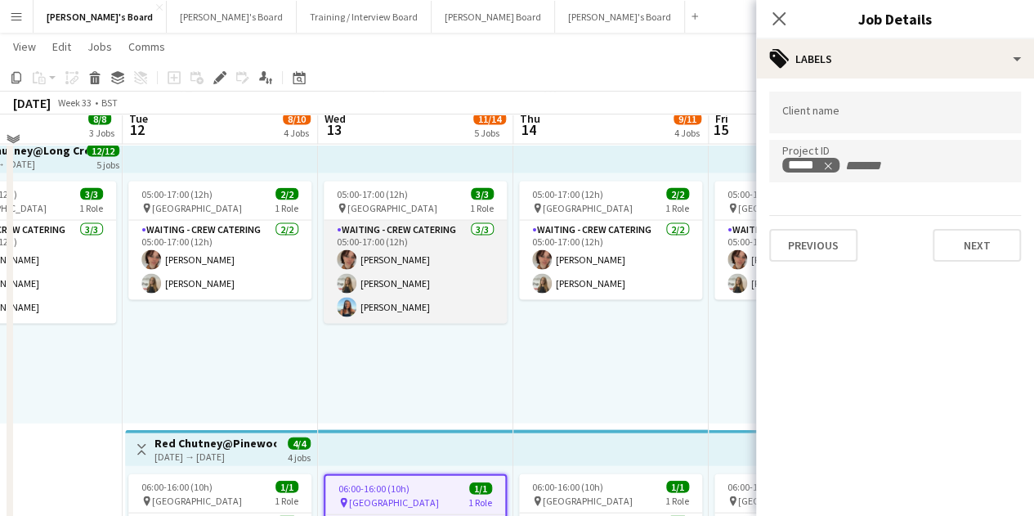
scroll to position [1635, 0]
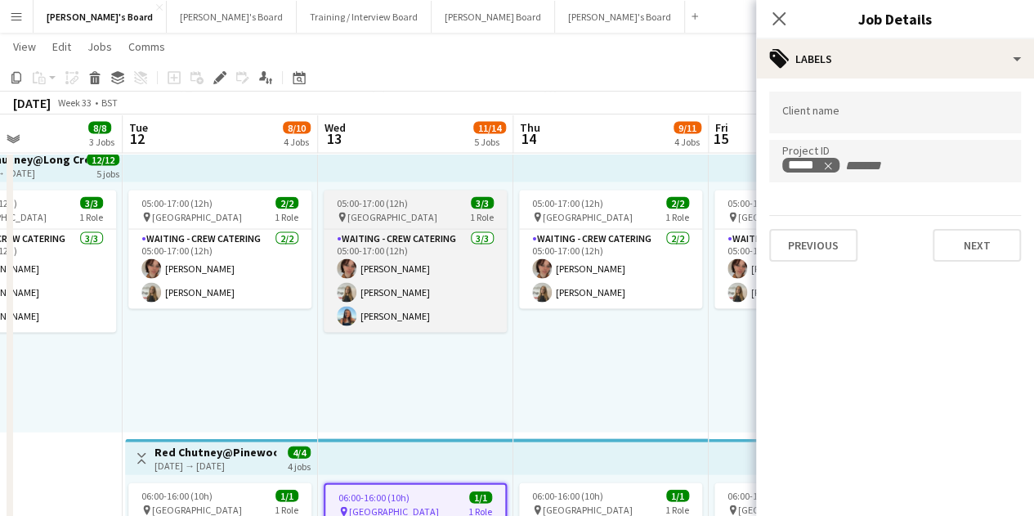
click at [455, 199] on div "05:00-17:00 (12h) 3/3" at bounding box center [415, 203] width 183 height 12
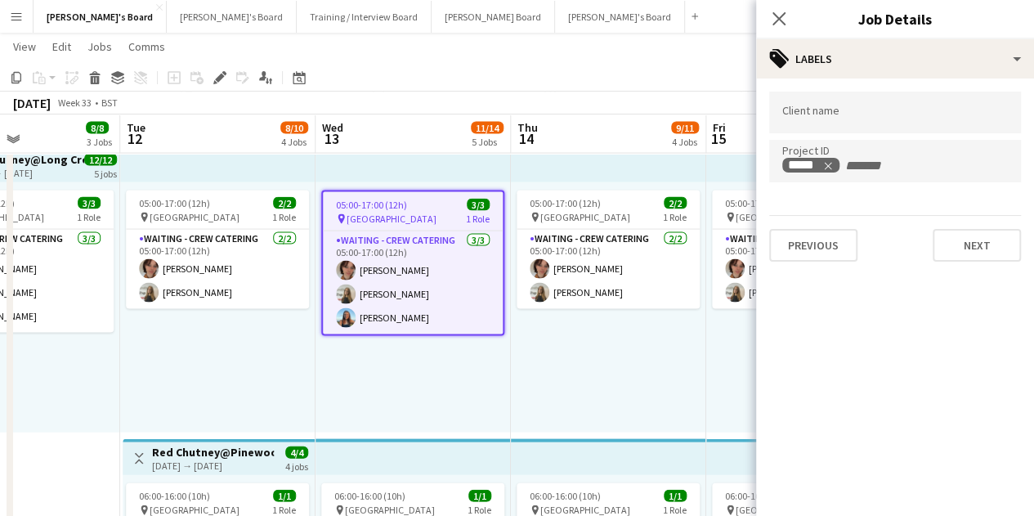
click at [574, 380] on div "05:00-17:00 (12h) 2/2 pin Long Cross Studios 1 Role Waiting - Crew Catering [DA…" at bounding box center [608, 307] width 195 height 250
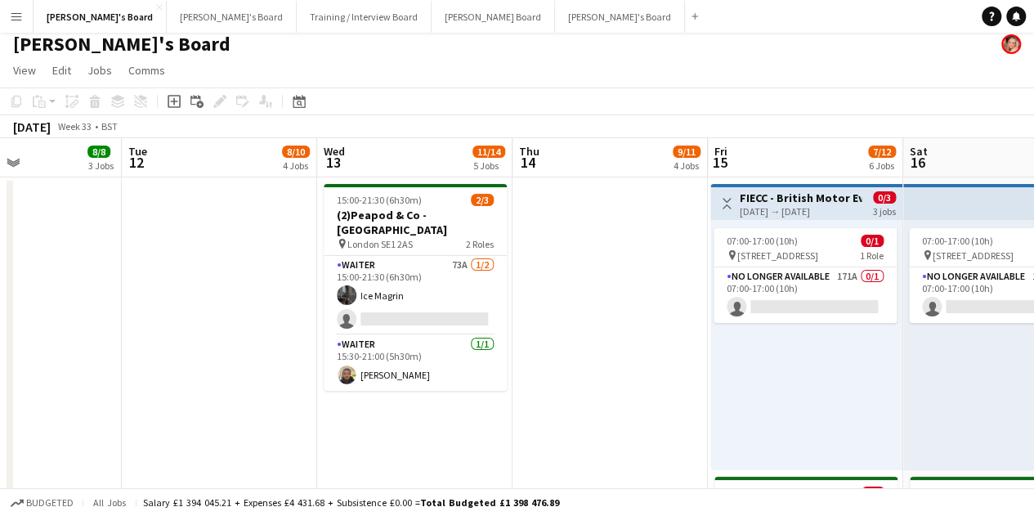
scroll to position [0, 0]
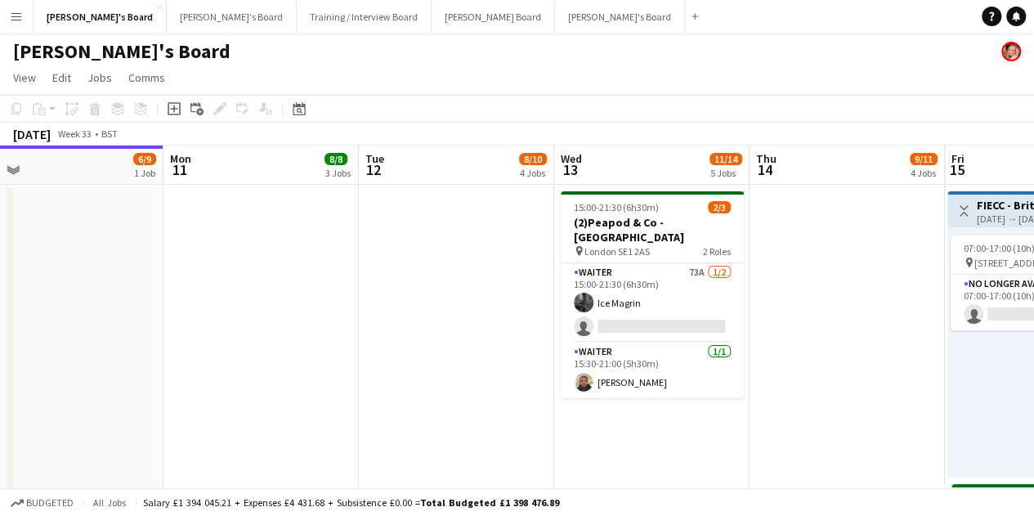
drag, startPoint x: 201, startPoint y: 225, endPoint x: 856, endPoint y: 401, distance: 678.1
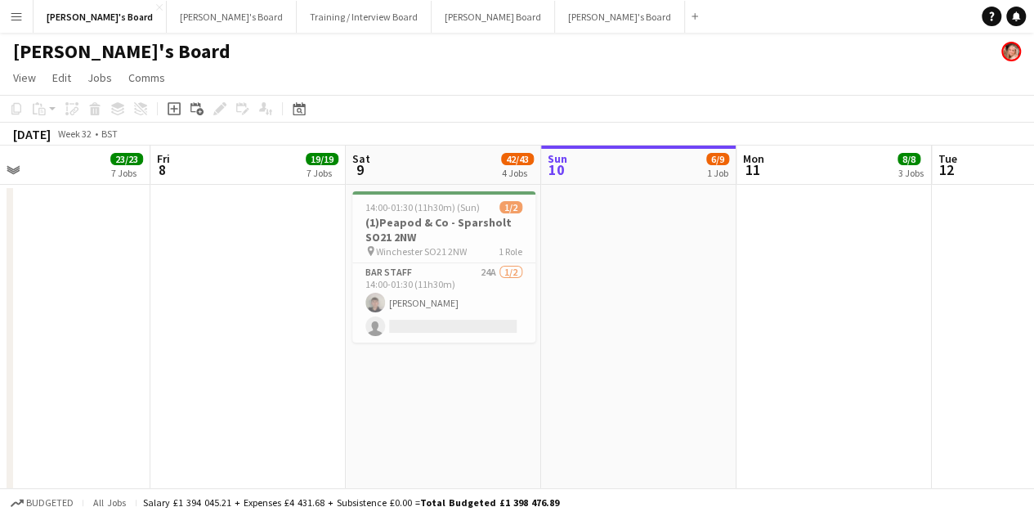
drag, startPoint x: 459, startPoint y: 320, endPoint x: 721, endPoint y: 388, distance: 270.5
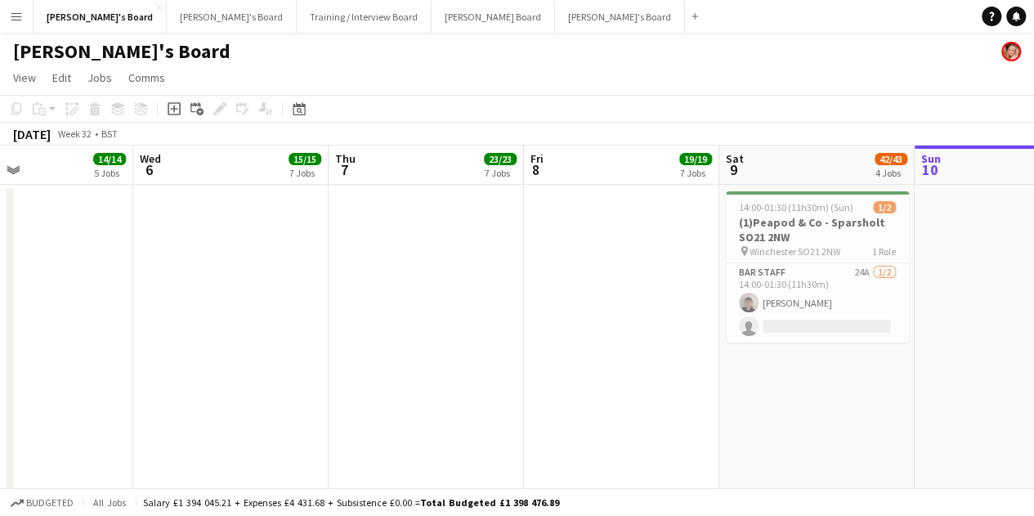
drag, startPoint x: 437, startPoint y: 387, endPoint x: 743, endPoint y: 470, distance: 317.7
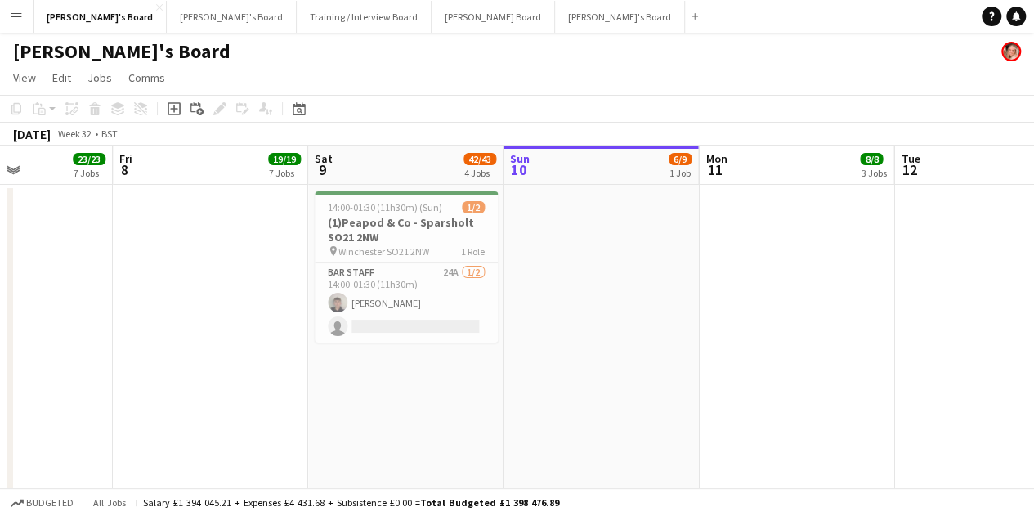
scroll to position [0, 647]
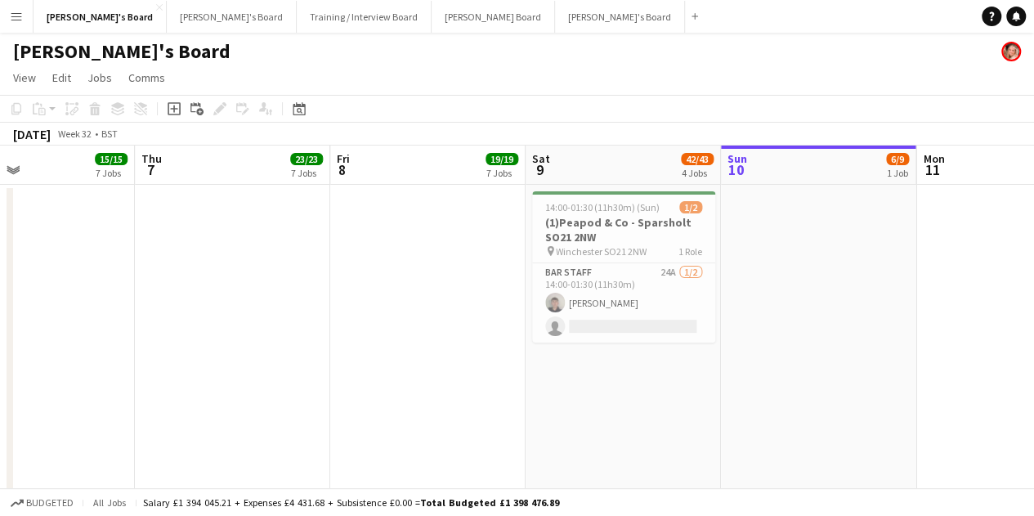
drag, startPoint x: 657, startPoint y: 431, endPoint x: 172, endPoint y: 305, distance: 501.7
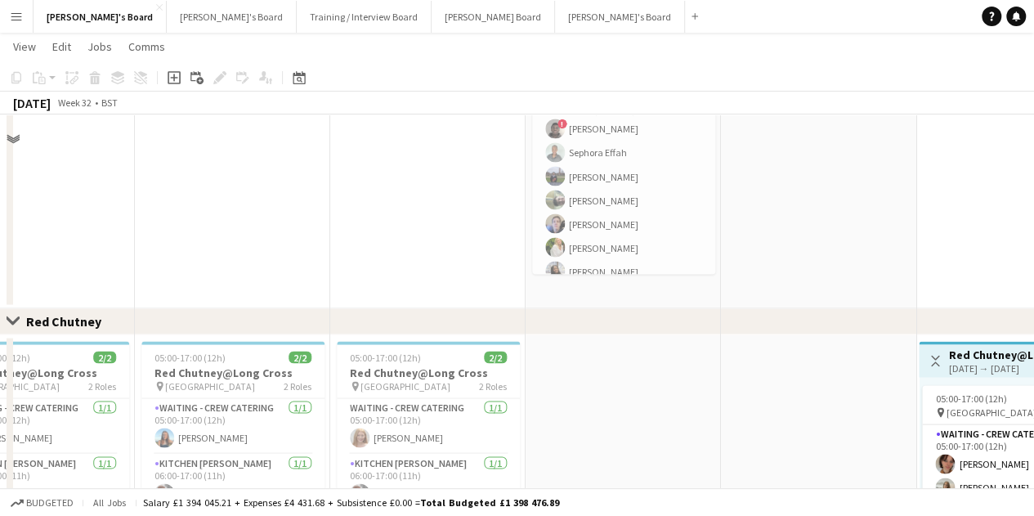
scroll to position [1390, 0]
